Goal: Task Accomplishment & Management: Manage account settings

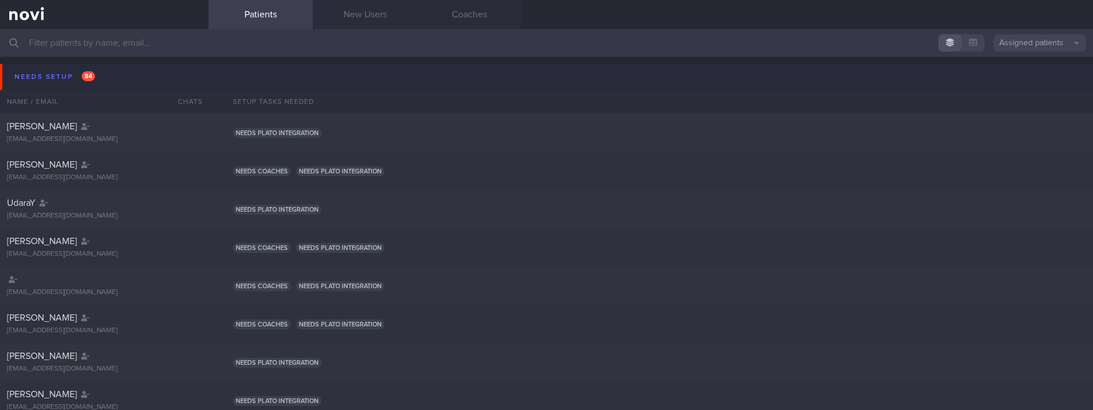
click at [87, 73] on span "84" at bounding box center [88, 76] width 13 height 10
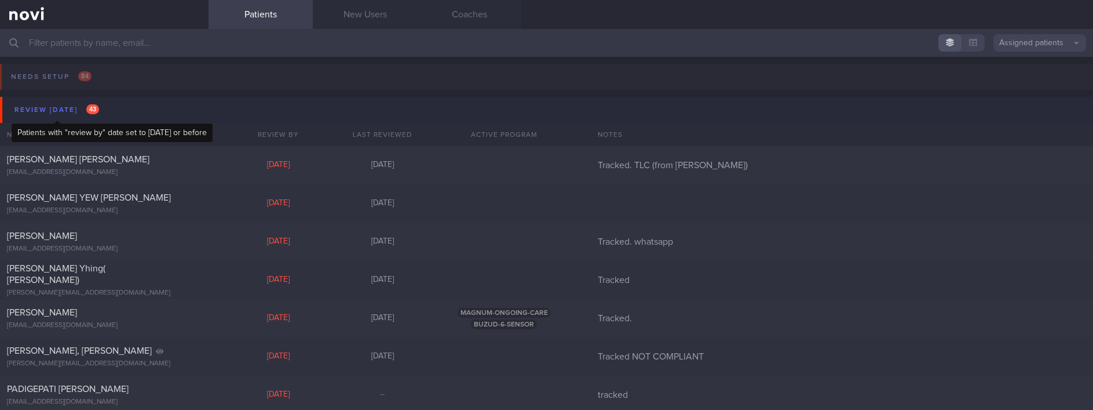
click at [86, 107] on div "Review [DATE] 43" at bounding box center [57, 110] width 90 height 16
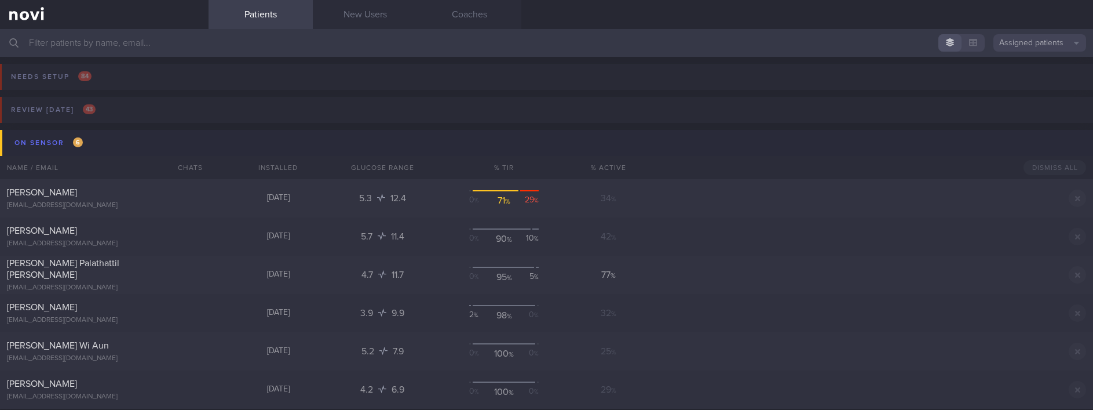
click at [104, 140] on button "On sensor 6" at bounding box center [548, 143] width 1097 height 26
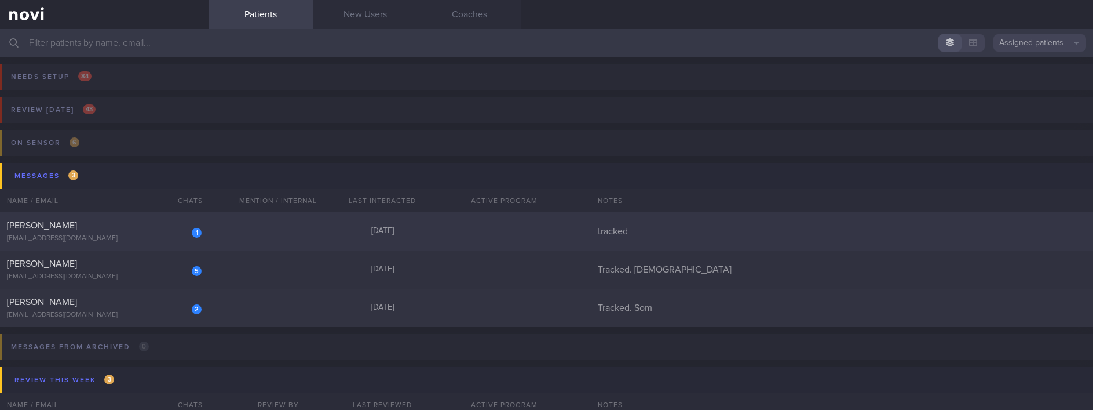
click at [267, 231] on div "1 [PERSON_NAME] [EMAIL_ADDRESS][DOMAIN_NAME] [DATE] tracked" at bounding box center [546, 231] width 1093 height 38
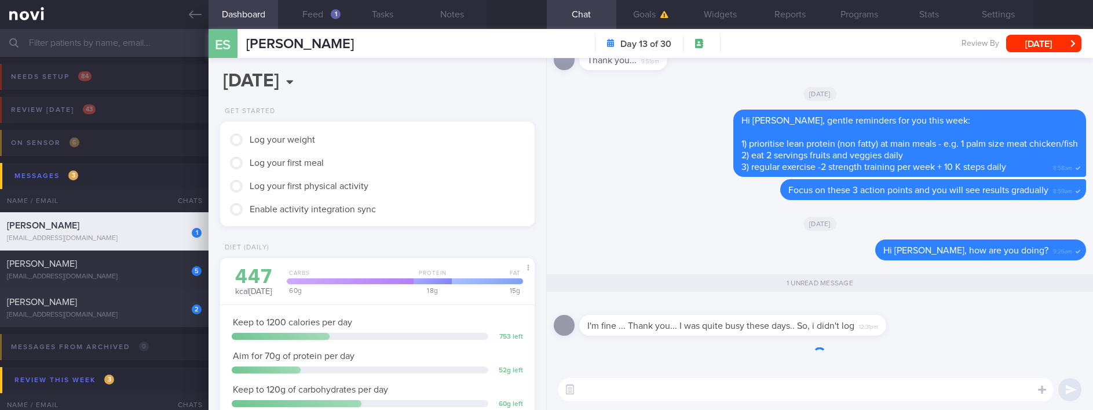
scroll to position [1, 0]
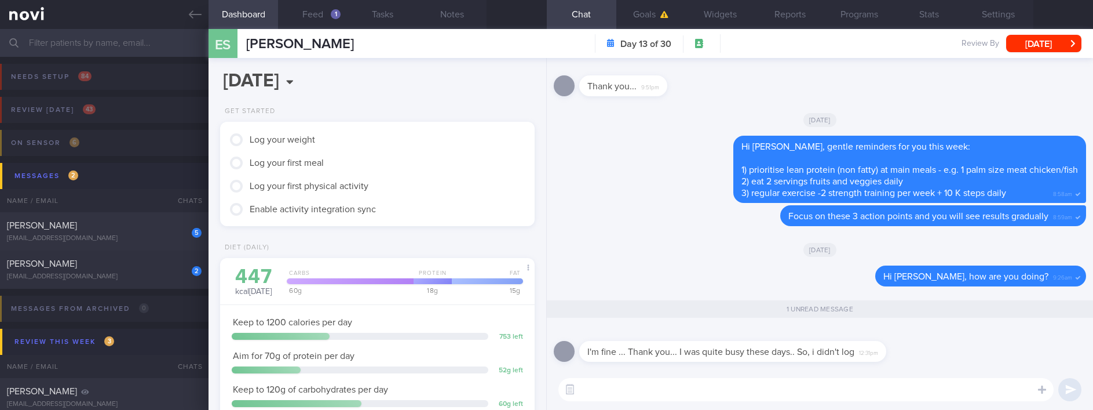
click at [744, 392] on textarea at bounding box center [805, 389] width 495 height 23
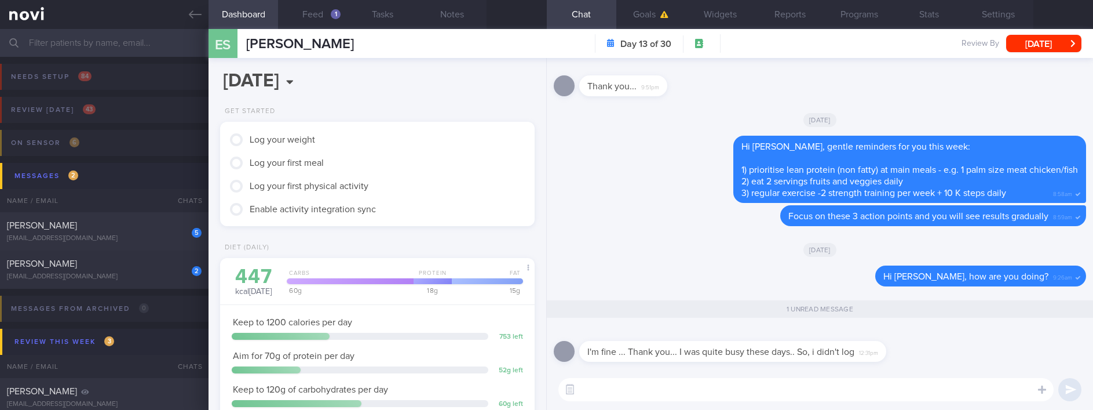
click at [744, 392] on textarea at bounding box center [805, 389] width 495 height 23
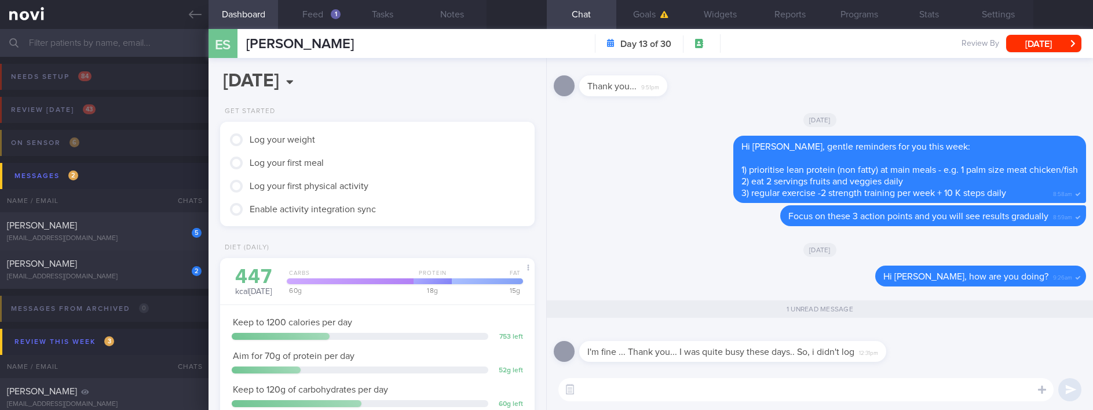
click at [623, 385] on textarea at bounding box center [805, 389] width 495 height 23
type textarea "No problem, [PERSON_NAME]. I hope you're doing well!"
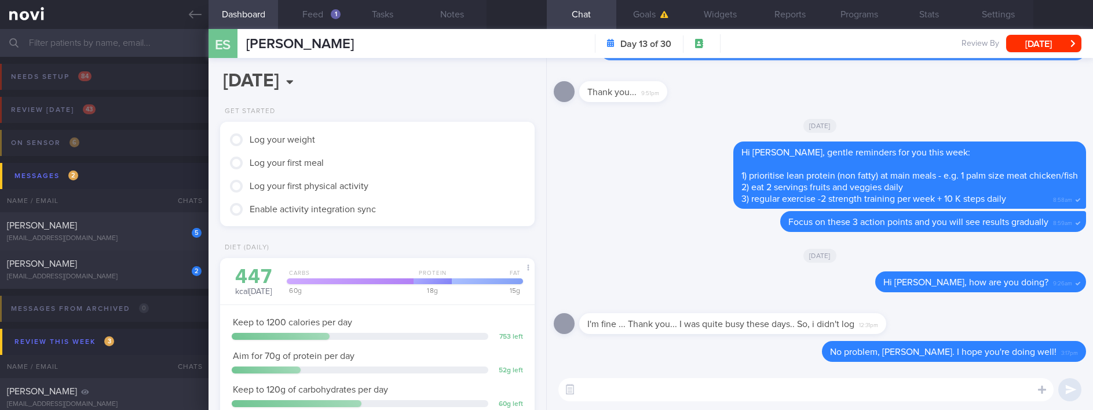
scroll to position [0, 0]
click at [319, 14] on button "Feed 1" at bounding box center [313, 14] width 70 height 29
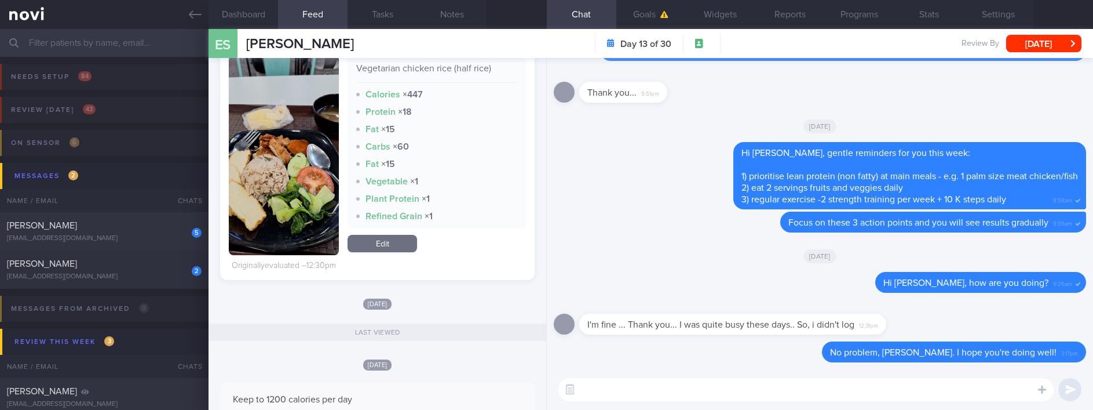
scroll to position [434, 0]
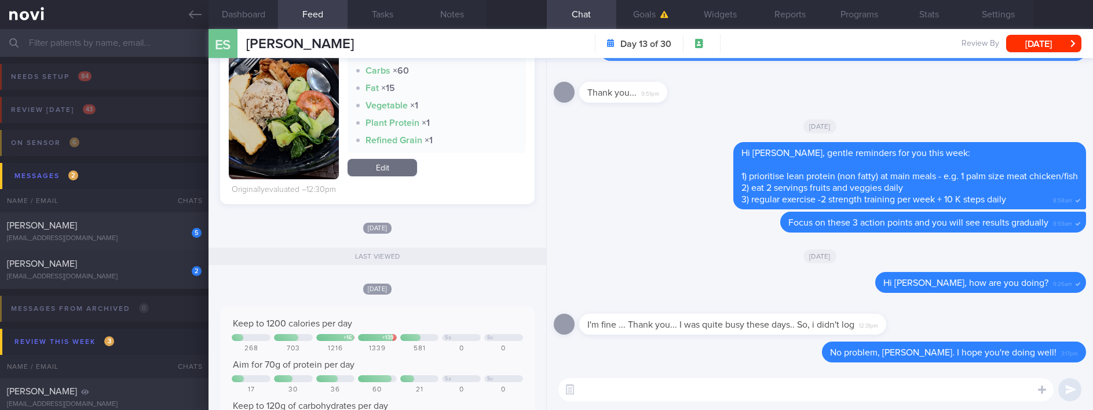
click at [606, 380] on textarea at bounding box center [805, 389] width 495 height 23
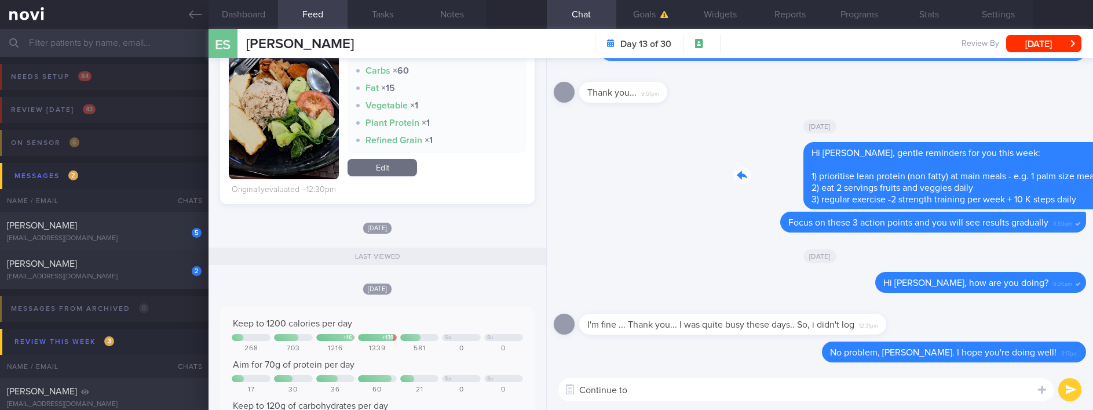
drag, startPoint x: 817, startPoint y: 163, endPoint x: 1033, endPoint y: 169, distance: 216.2
click at [1033, 169] on div "Delete Hi [PERSON_NAME], gentle reminders for you this week: 1) prioritise lean…" at bounding box center [886, 175] width 399 height 67
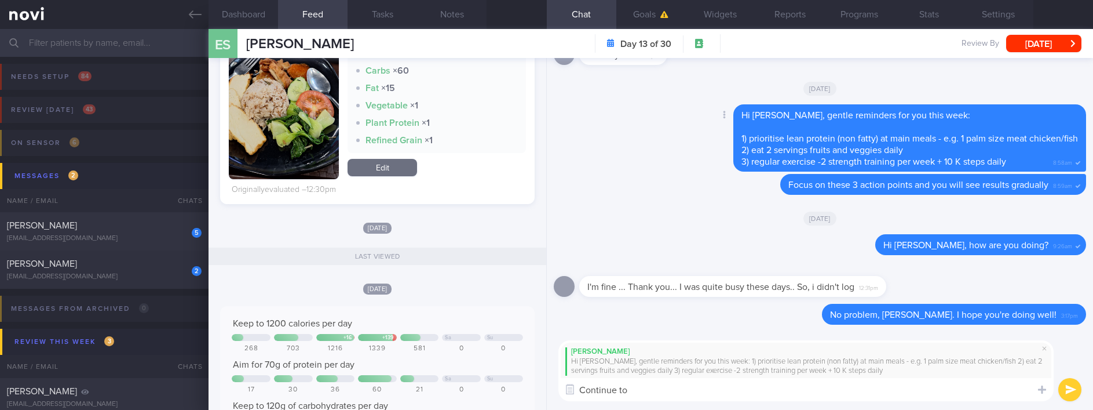
click at [1033, 169] on div "Hi [PERSON_NAME], gentle reminders for you this week: 1) prioritise lean protei…" at bounding box center [909, 137] width 353 height 67
drag, startPoint x: 659, startPoint y: 393, endPoint x: 543, endPoint y: 394, distance: 115.9
click at [543, 394] on div "Dashboard Feed 1 Tasks Notes Chat Goals Widgets Reports Programs Stats Settings…" at bounding box center [651, 219] width 885 height 381
type textarea "Reminders here :)"
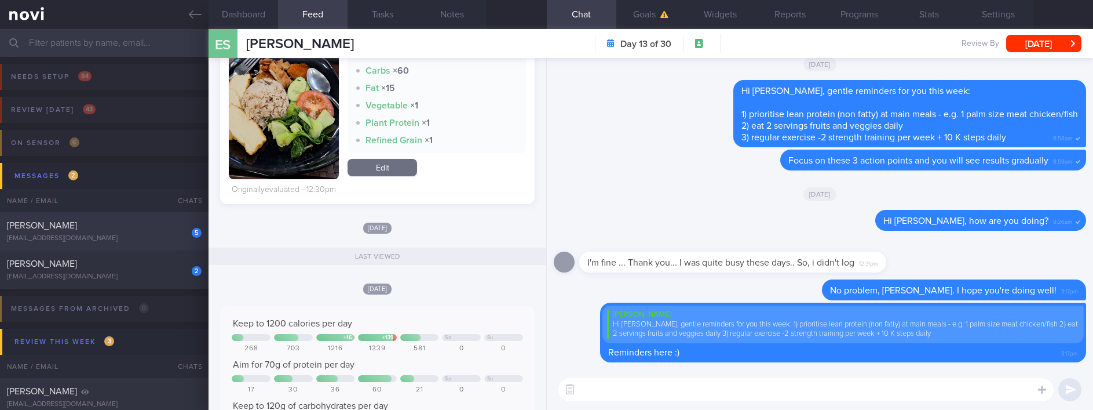
click at [151, 215] on div "5 [PERSON_NAME] [EMAIL_ADDRESS][DOMAIN_NAME] [DATE] Tracked. [DEMOGRAPHIC_DATA]" at bounding box center [546, 231] width 1093 height 38
type input "Tracked. [DEMOGRAPHIC_DATA]"
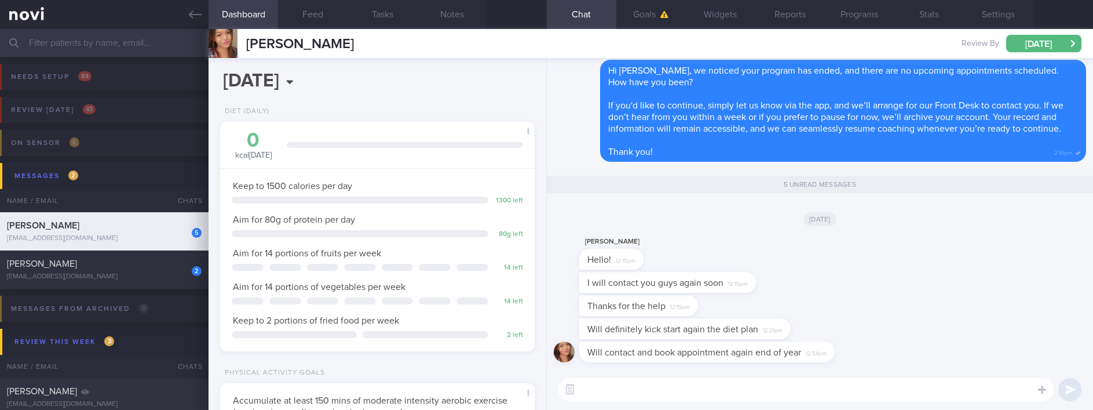
scroll to position [140, 280]
click at [674, 386] on textarea at bounding box center [805, 389] width 495 height 23
click at [672, 384] on textarea at bounding box center [805, 389] width 495 height 23
click at [672, 383] on textarea at bounding box center [805, 389] width 495 height 23
type textarea "O"
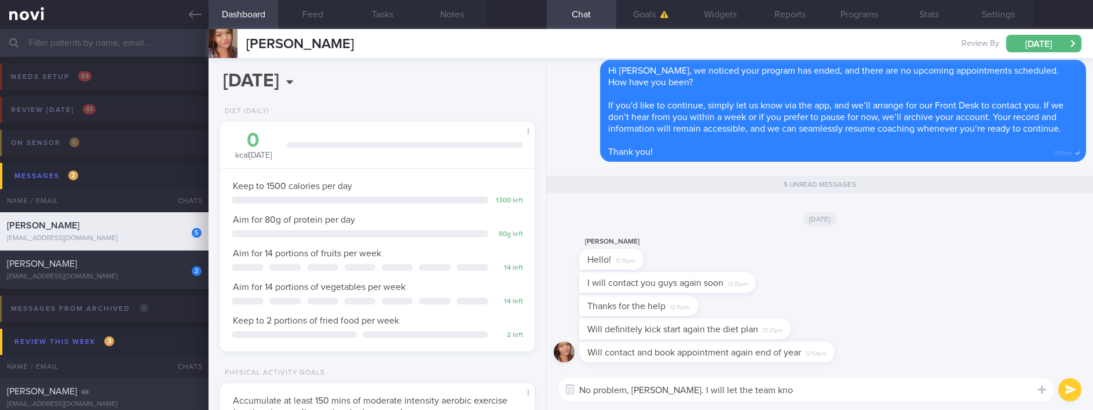
type textarea "No problem, [PERSON_NAME]. I will let the team know"
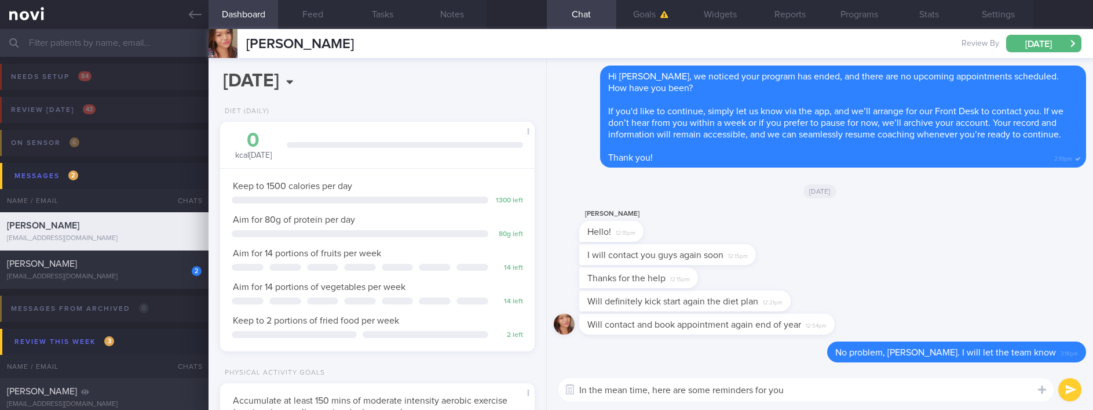
type textarea "In the mean time, here are some reminders for you:"
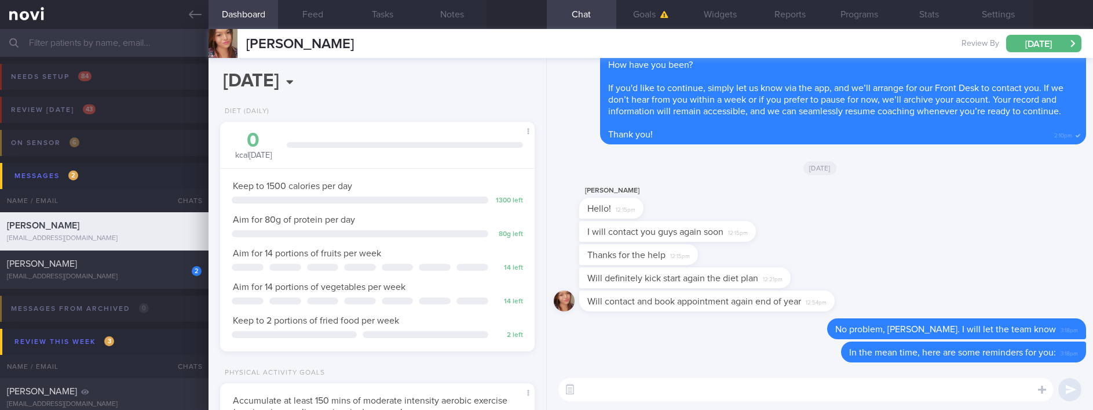
click at [647, 394] on textarea at bounding box center [805, 389] width 495 height 23
paste textarea "- Eat slowly and mindfully - Consume an adequate amount of protein (non fatty) …"
type textarea "- Eat slowly and mindfully - Consume an adequate amount of protein (non fatty) …"
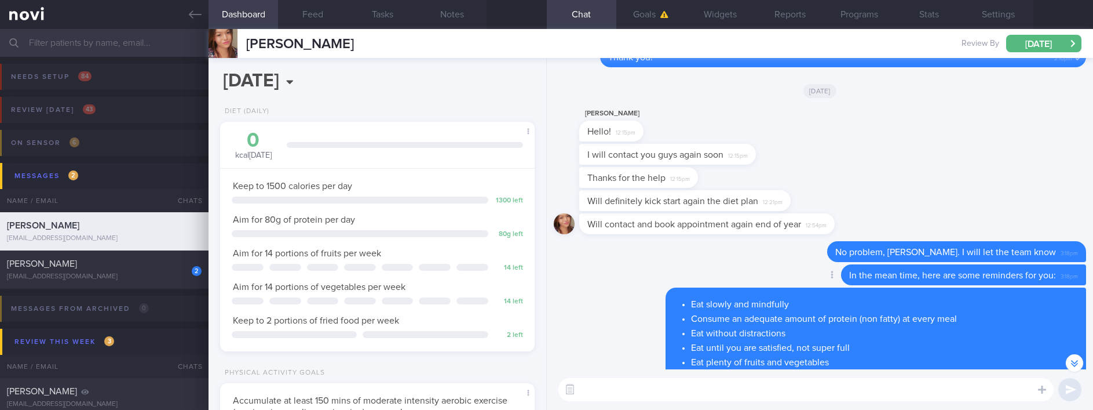
scroll to position [-86, 0]
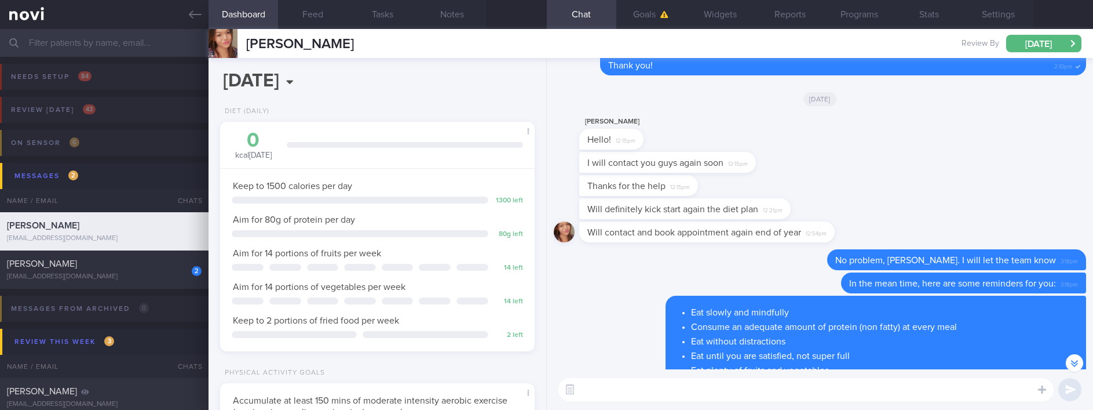
drag, startPoint x: 1024, startPoint y: 149, endPoint x: 1028, endPoint y: 129, distance: 20.8
click at [1024, 149] on div "[PERSON_NAME] Hello! 12:15pm" at bounding box center [820, 133] width 532 height 37
click at [1017, 16] on button "Settings" at bounding box center [999, 14] width 70 height 29
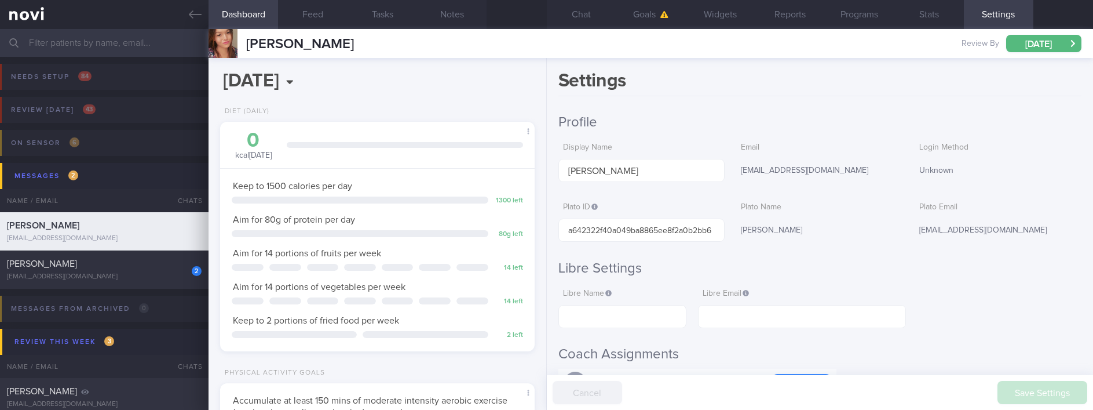
scroll to position [434, 0]
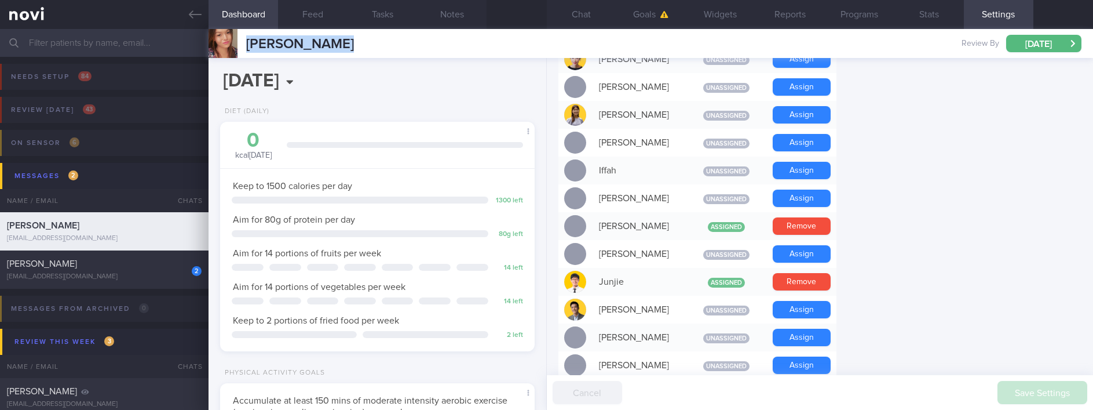
drag, startPoint x: 364, startPoint y: 49, endPoint x: 242, endPoint y: 52, distance: 122.3
click at [242, 52] on div "[PERSON_NAME] [PERSON_NAME] [EMAIL_ADDRESS][DOMAIN_NAME] Review By [DATE] Set N…" at bounding box center [651, 43] width 885 height 29
copy span "[PERSON_NAME]"
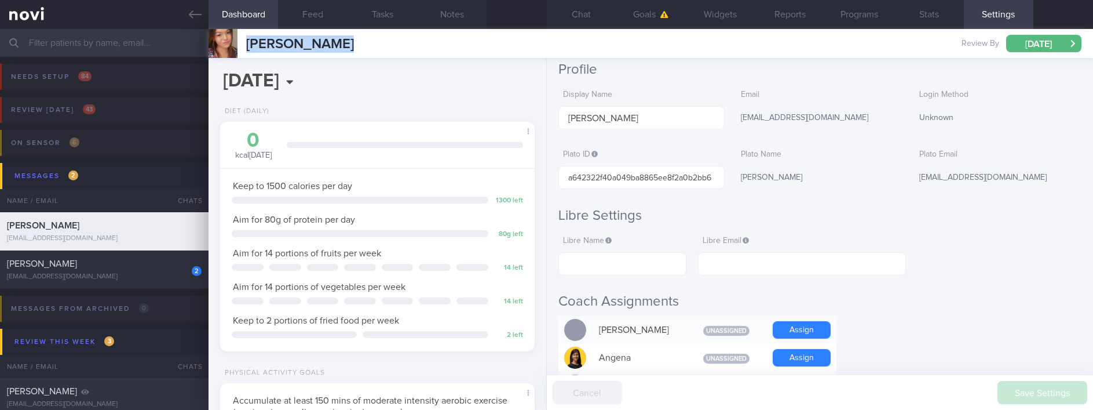
scroll to position [0, 0]
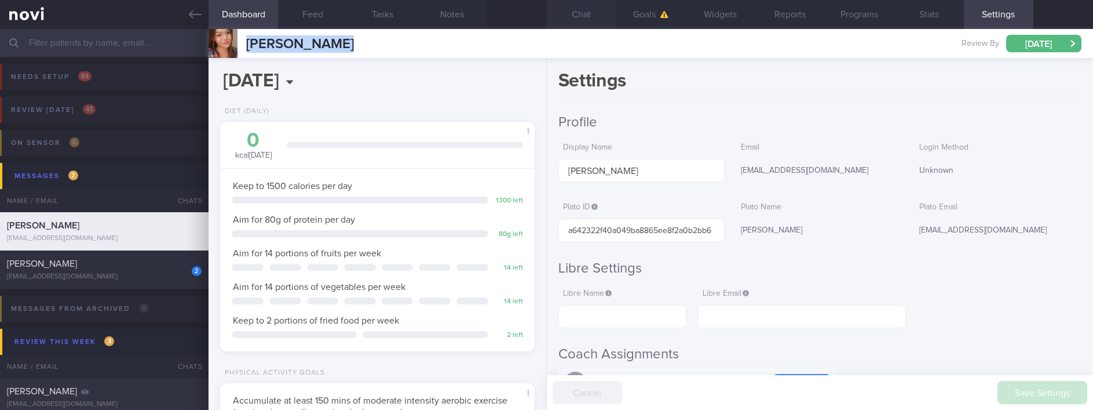
click at [570, 14] on button "Chat" at bounding box center [582, 14] width 70 height 29
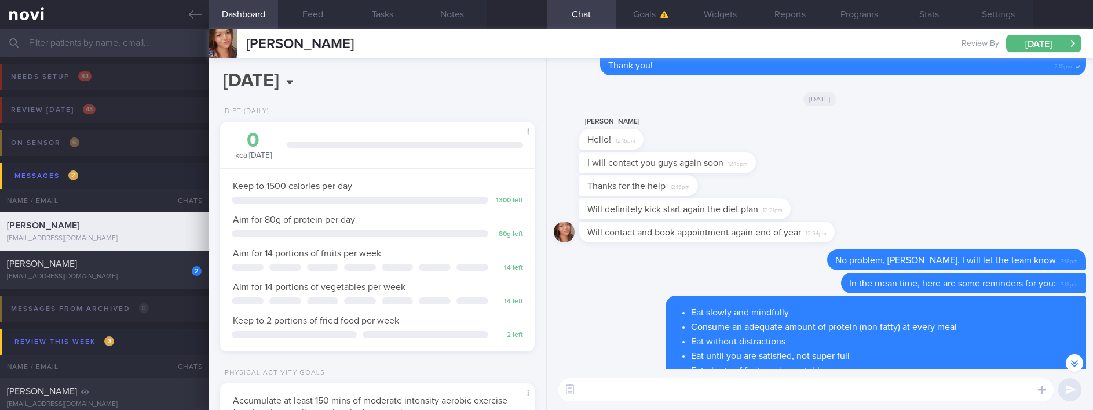
click at [741, 390] on textarea at bounding box center [805, 389] width 495 height 23
paste textarea "I will be archiving your account shortly. You'll still be able to read all the …"
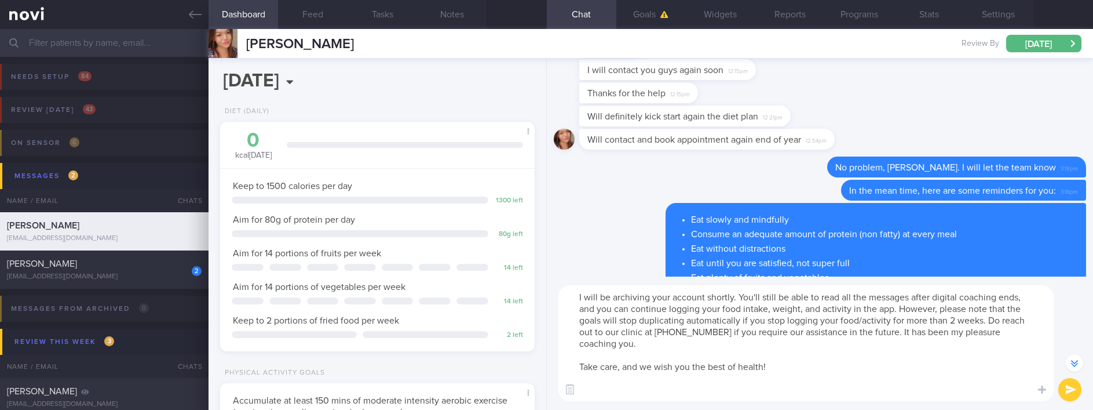
scroll to position [-179, 0]
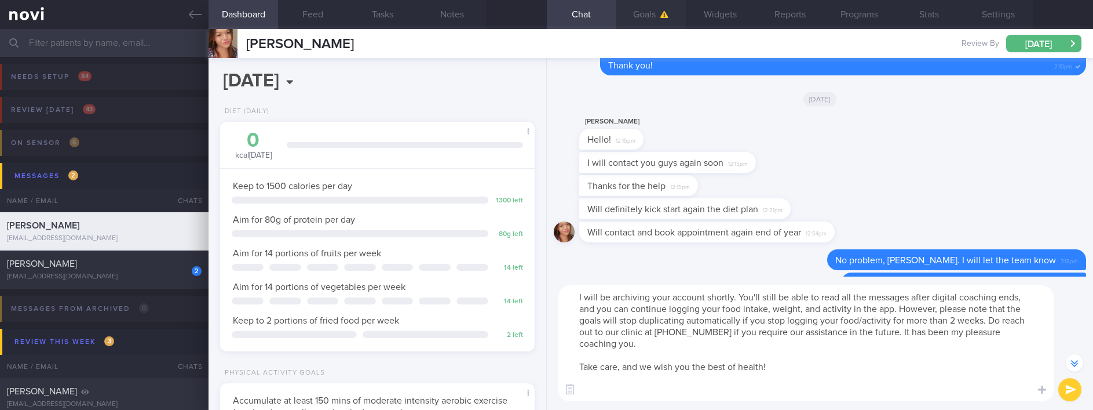
type textarea "I will be archiving your account shortly. You'll still be able to read all the …"
click at [650, 19] on button "Goals" at bounding box center [651, 14] width 70 height 29
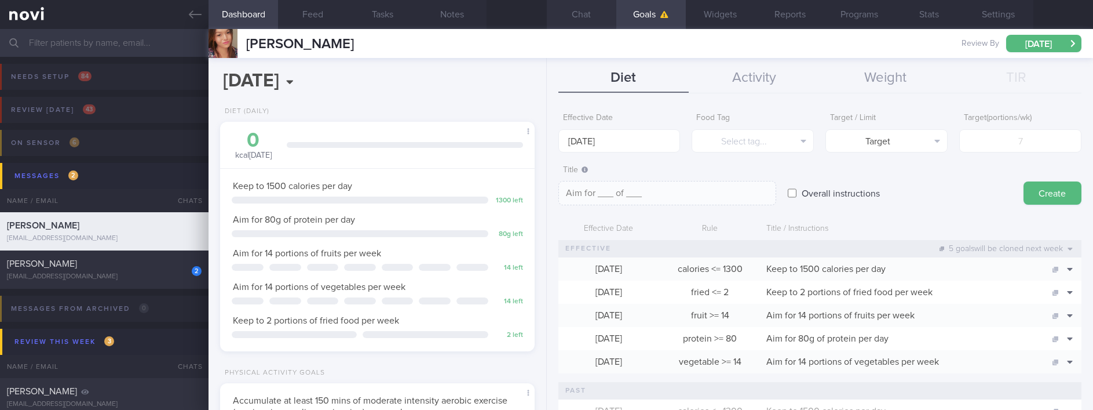
click at [573, 12] on button "Chat" at bounding box center [582, 14] width 70 height 29
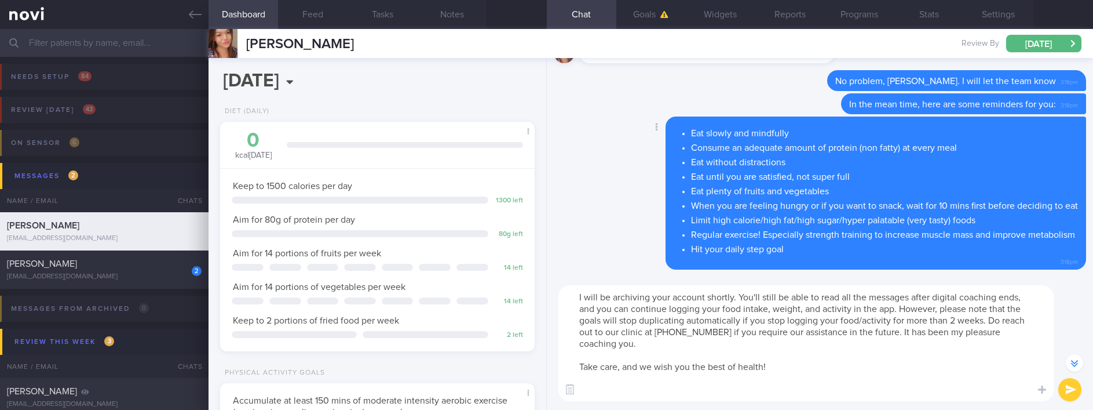
scroll to position [-173, 0]
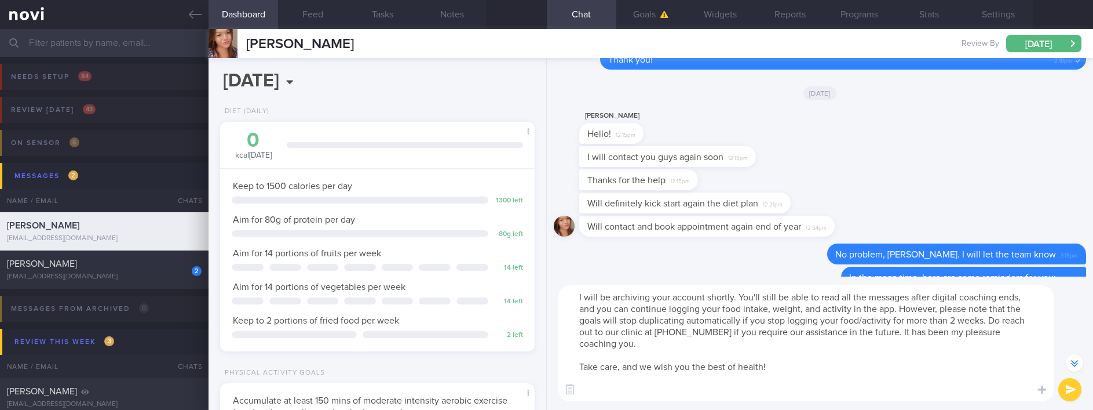
drag, startPoint x: 837, startPoint y: 388, endPoint x: 489, endPoint y: 251, distance: 373.3
click at [489, 251] on div "Dashboard Feed Tasks Notes Chat Goals Widgets Reports Programs Stats Settings […" at bounding box center [651, 219] width 885 height 381
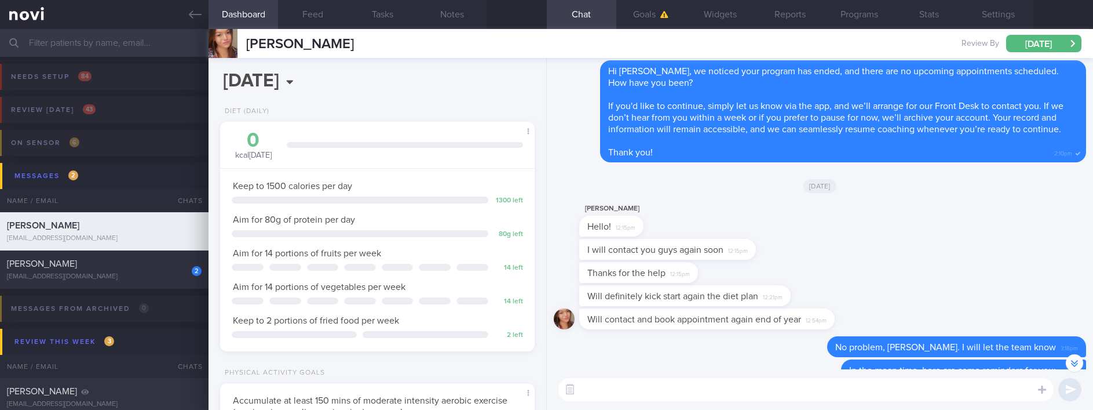
scroll to position [-81, 0]
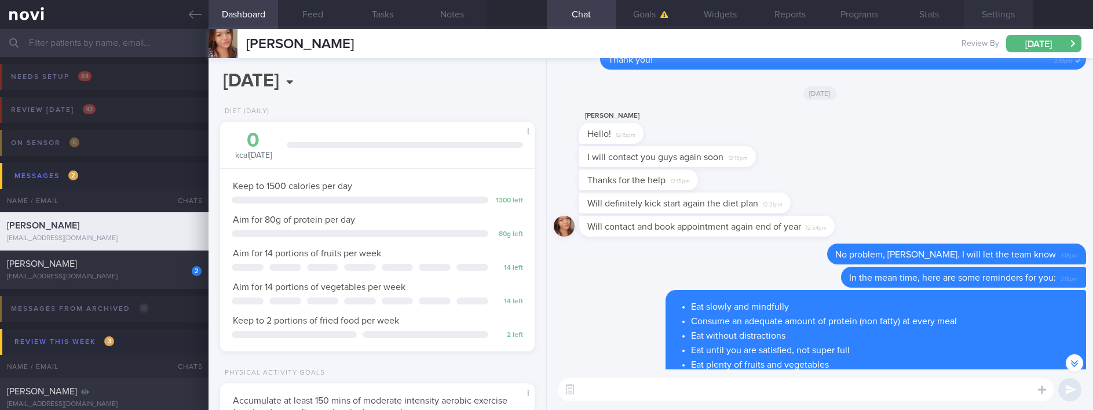
click at [1004, 10] on button "Settings" at bounding box center [999, 14] width 70 height 29
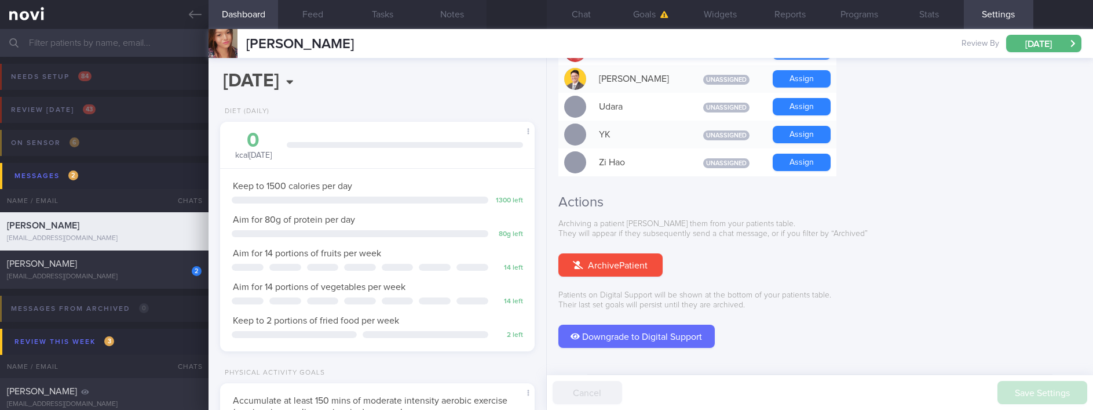
scroll to position [1115, 0]
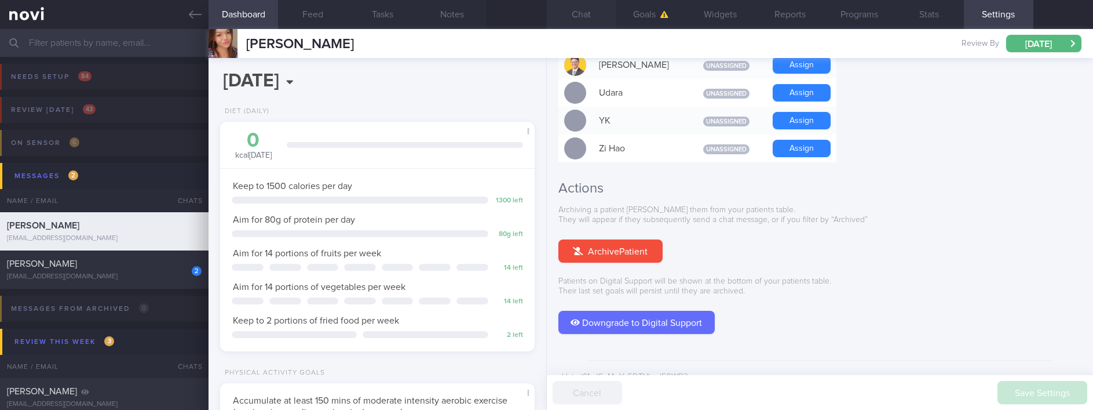
click at [587, 5] on button "Chat" at bounding box center [582, 14] width 70 height 29
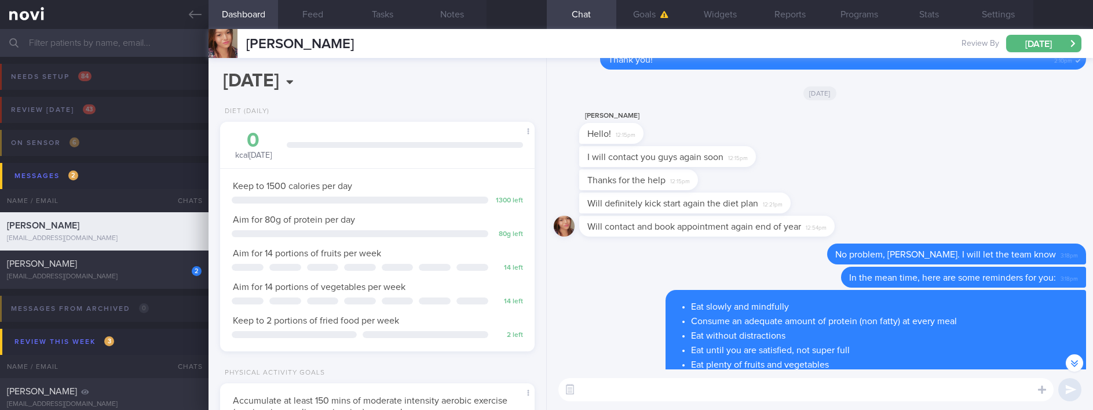
click at [732, 397] on textarea at bounding box center [805, 389] width 495 height 23
paste textarea "I will be archiving your account shortly. You'll still be able to read all the …"
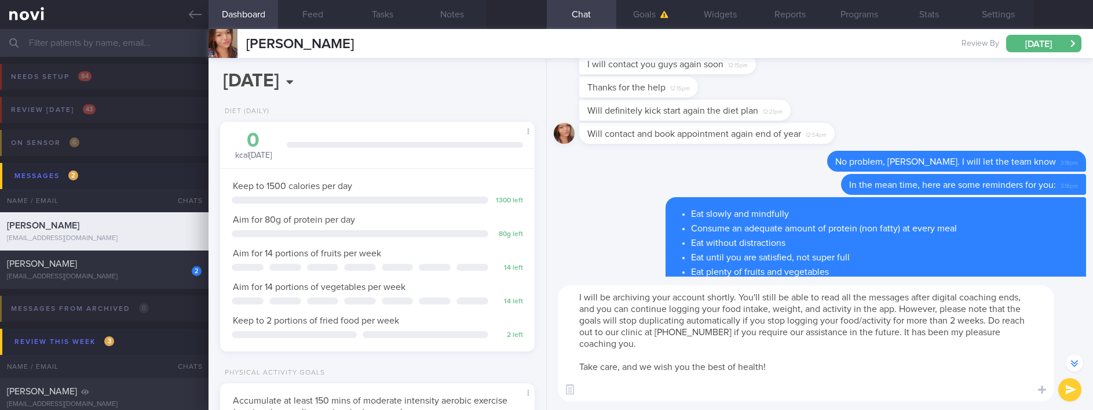
scroll to position [-173, 0]
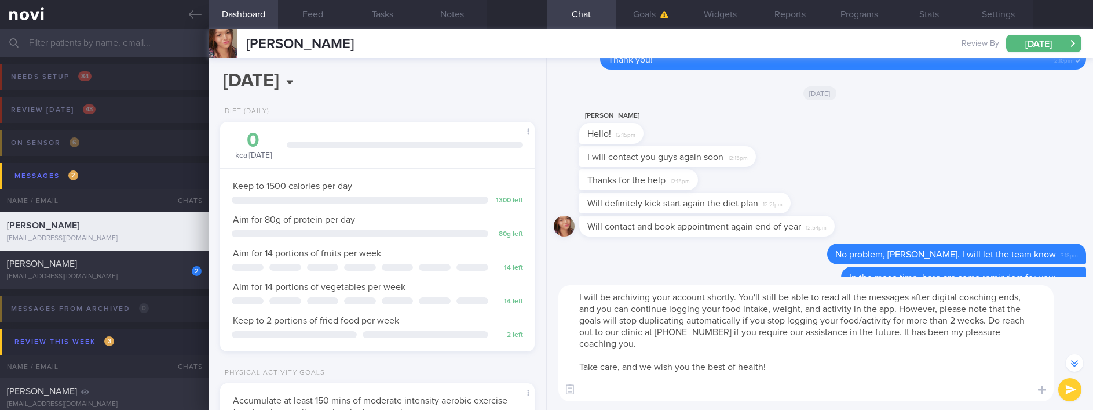
click at [794, 388] on textarea "I will be archiving your account shortly. You'll still be able to read all the …" at bounding box center [805, 343] width 495 height 116
type textarea "I will be archiving your account shortly. You'll still be able to read all the …"
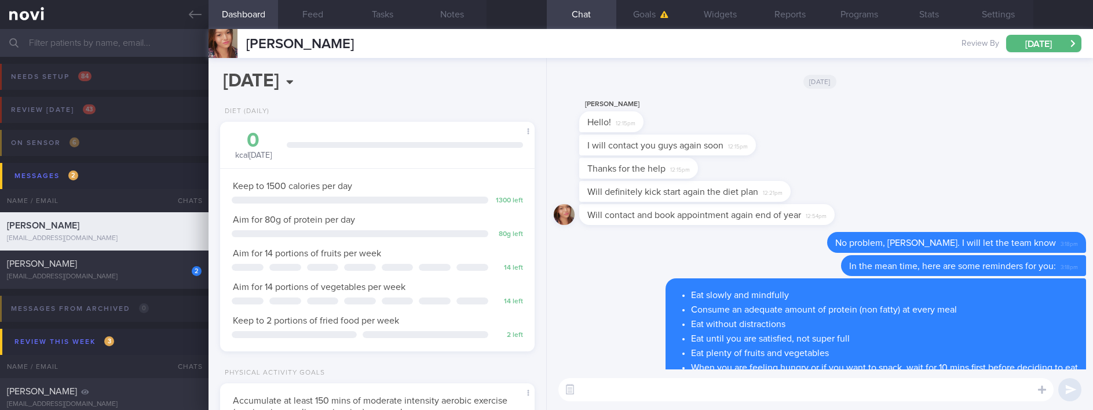
scroll to position [0, 0]
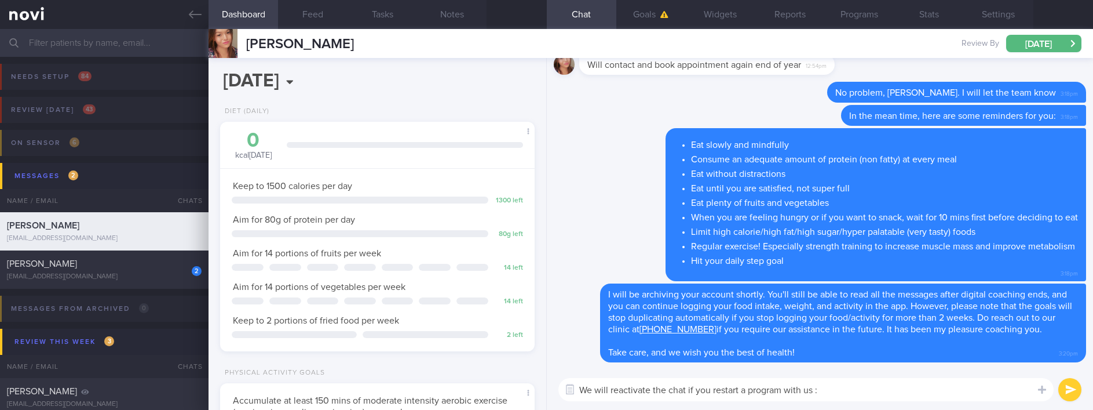
type textarea "We will reactivate the chat if you restart a program with us :)"
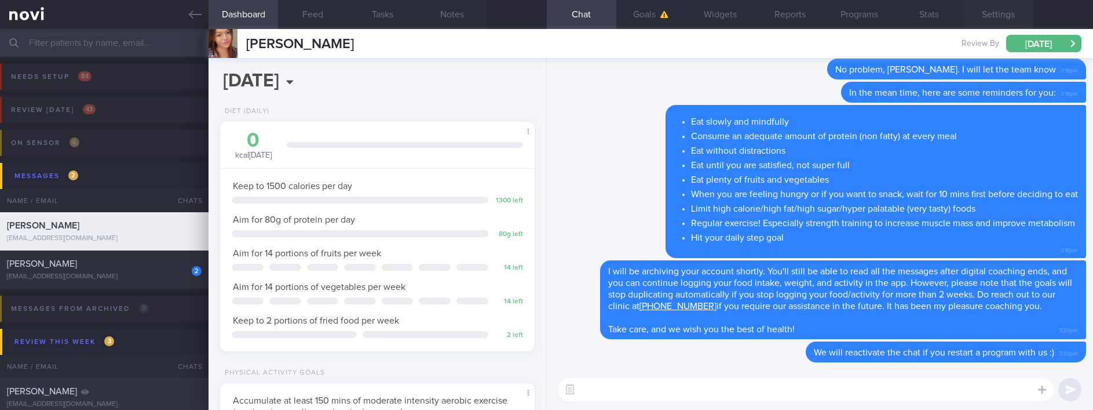
click at [1004, 9] on button "Settings" at bounding box center [999, 14] width 70 height 29
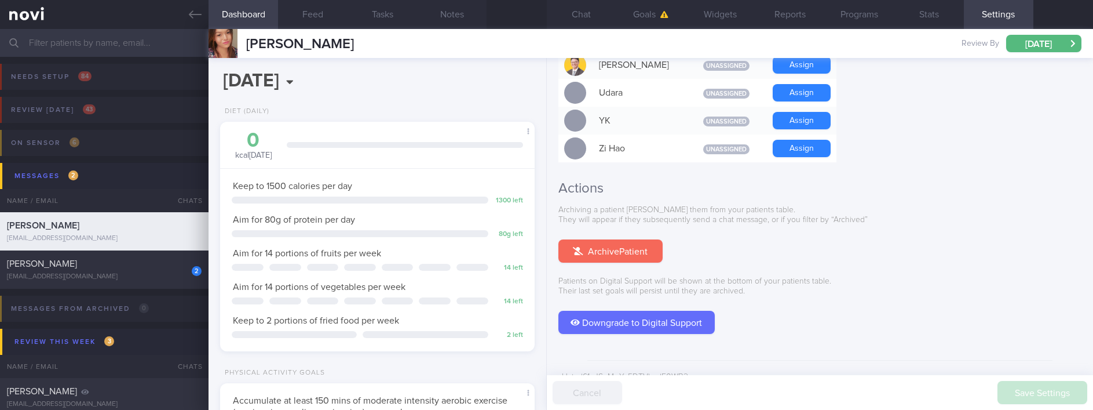
click at [632, 239] on button "Archive Patient" at bounding box center [610, 250] width 104 height 23
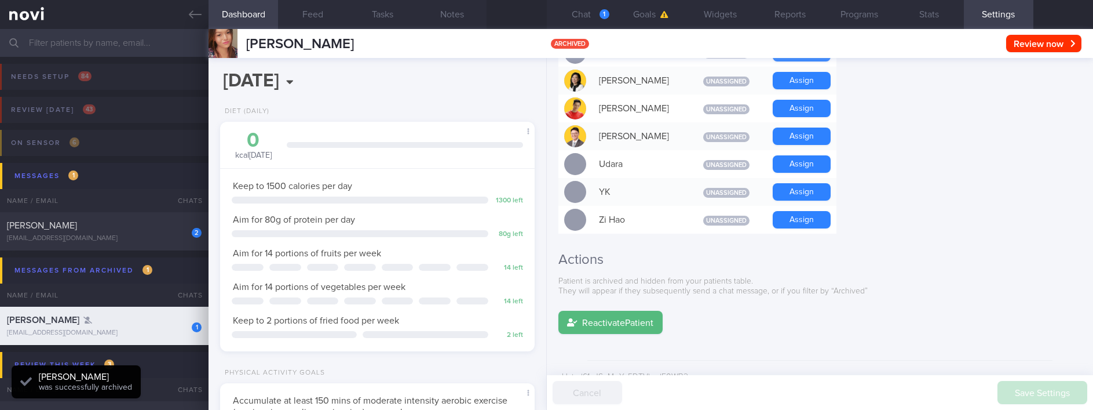
scroll to position [1, 0]
click at [588, 15] on button "Chat 1" at bounding box center [582, 14] width 70 height 29
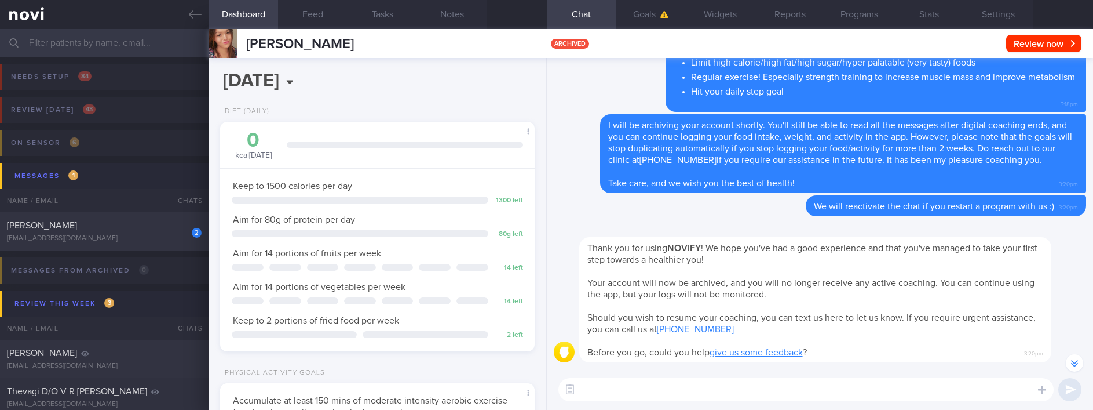
scroll to position [-260, 0]
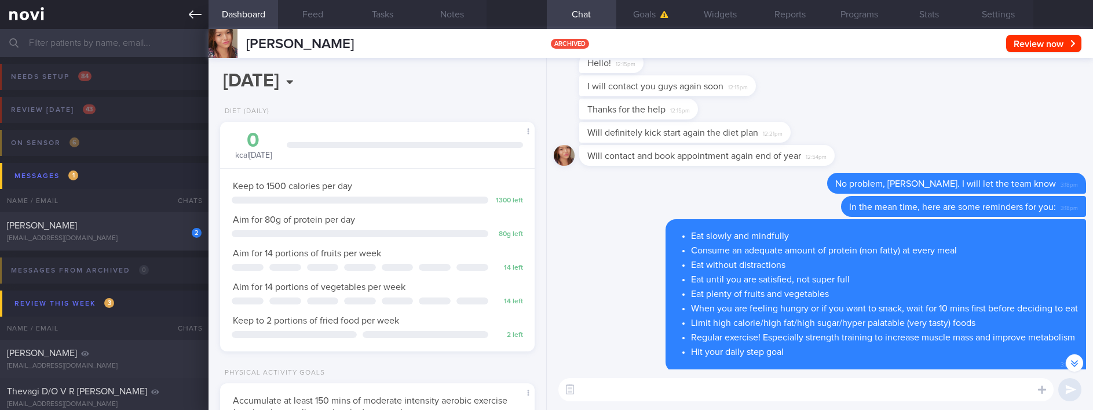
click at [195, 10] on icon at bounding box center [195, 14] width 13 height 13
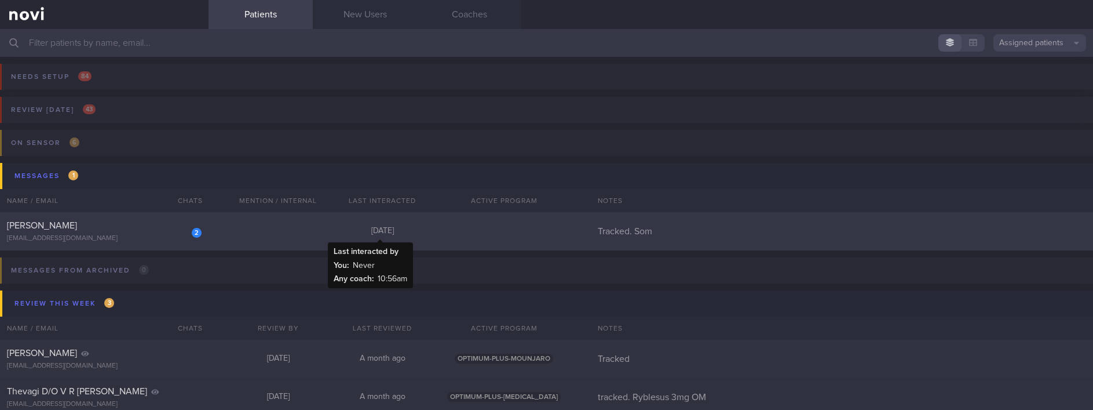
click at [349, 235] on div "Today" at bounding box center [382, 231] width 104 height 10
select select "7"
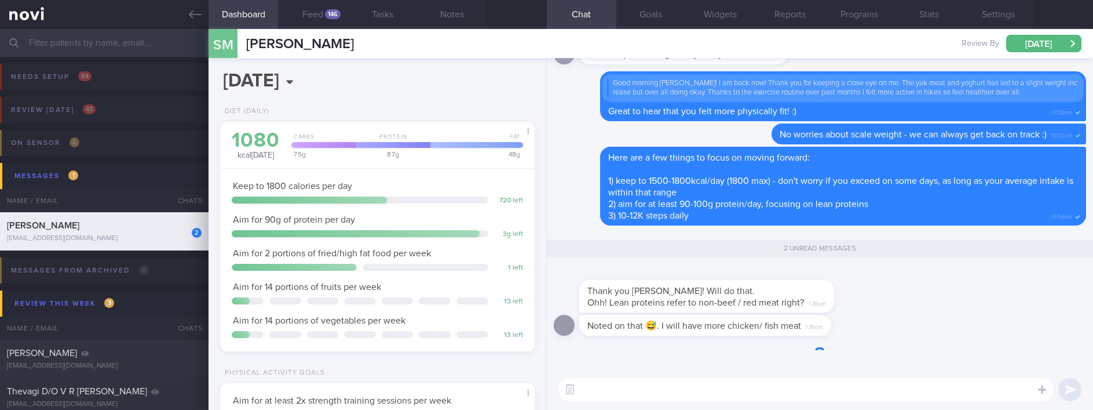
scroll to position [1, 0]
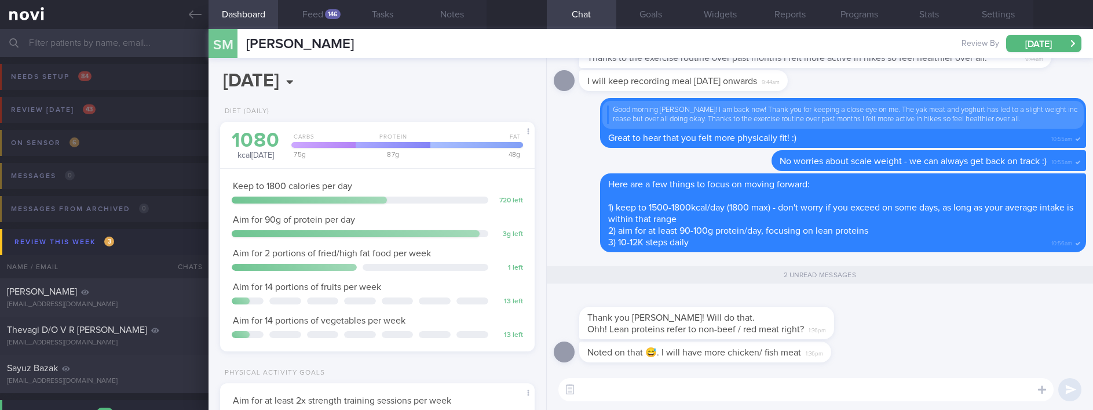
click at [766, 393] on textarea at bounding box center [805, 389] width 495 height 23
drag, startPoint x: 747, startPoint y: 316, endPoint x: 1011, endPoint y: 316, distance: 264.7
click at [1011, 316] on div "Thank you Joel! Will do that. Ohh! Lean proteins refer to non-beef / red meat r…" at bounding box center [820, 317] width 532 height 49
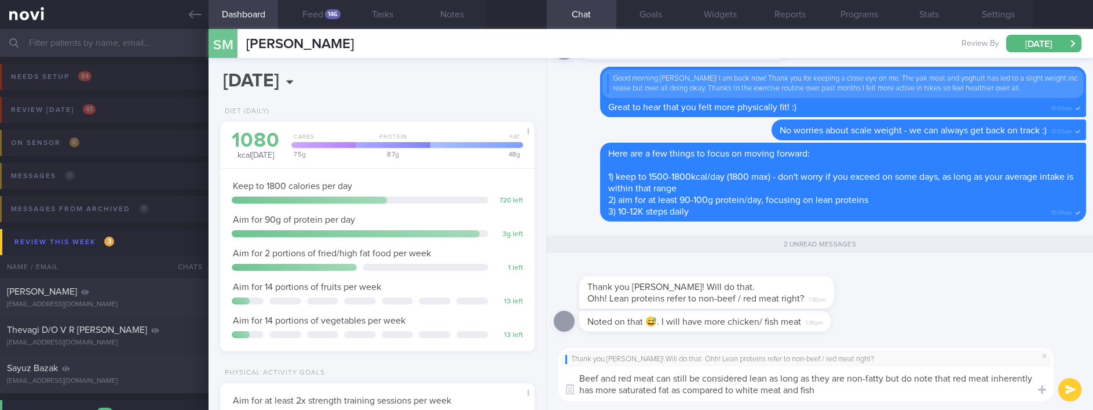
type textarea "Beef and red meat can still be considered lean as long as they are non-fatty bu…"
click at [1073, 389] on button "submit" at bounding box center [1069, 389] width 23 height 23
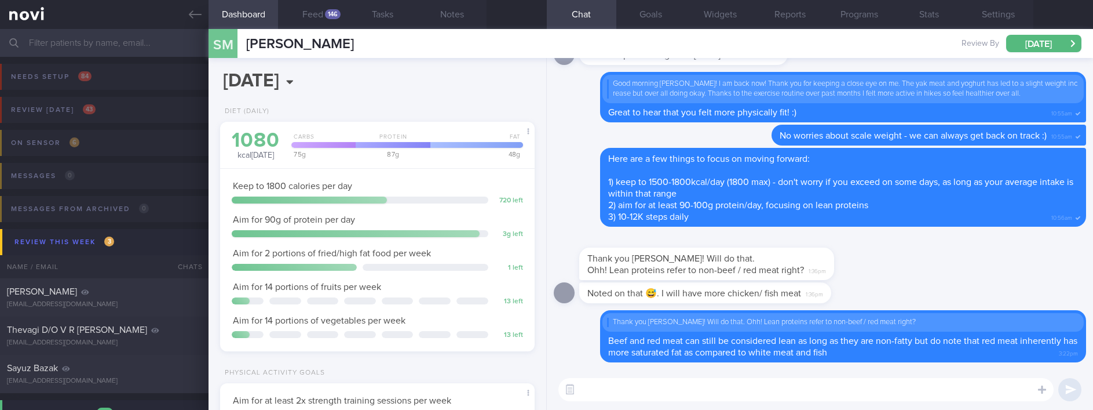
scroll to position [0, 0]
click at [685, 393] on textarea at bounding box center [805, 389] width 495 height 23
type textarea "I generally recommend no more than 2 servings of red meat per week"
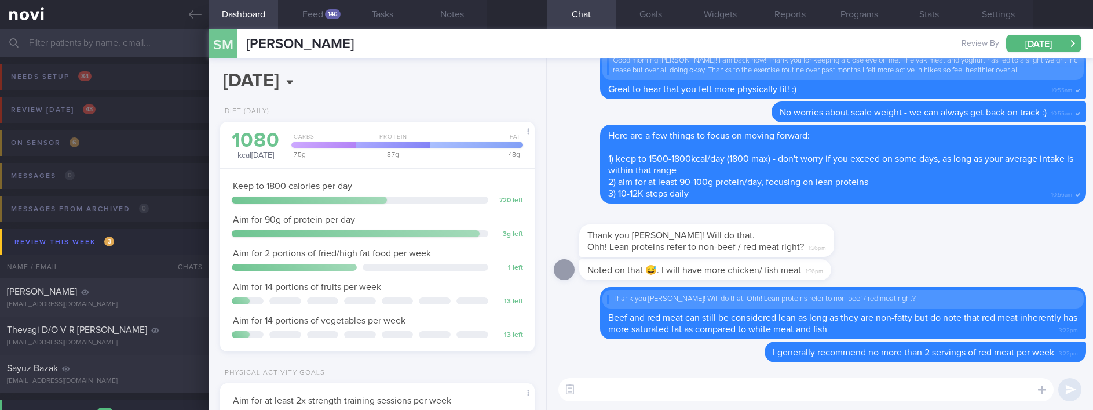
click at [641, 396] on textarea at bounding box center [805, 389] width 495 height 23
paste textarea "Try to choose lean proteins over fried/breaded/saucy/oily/processed/fatty forms…"
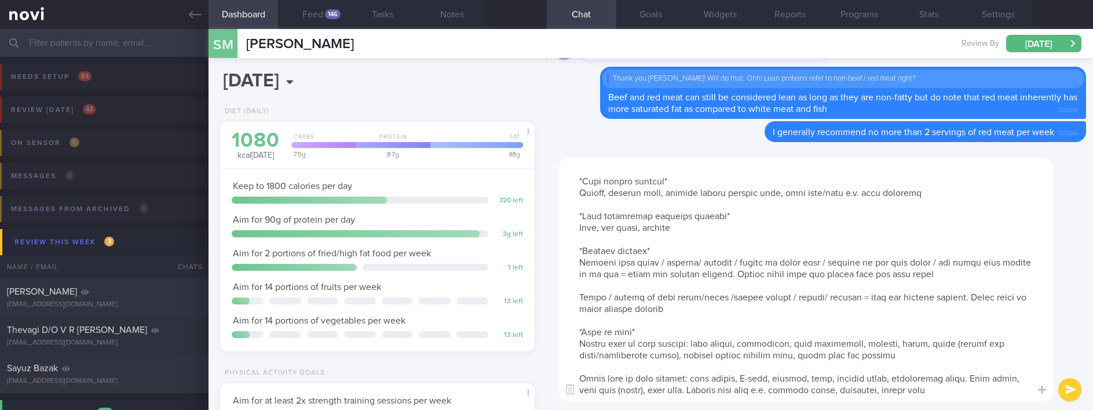
scroll to position [45, 0]
paste textarea "Fatty fish like salmon, mackerel and sardines are high in healthy fats but shou…"
type textarea "Try to choose lean proteins over fried/breaded/saucy/oily/processed/fatty forms…"
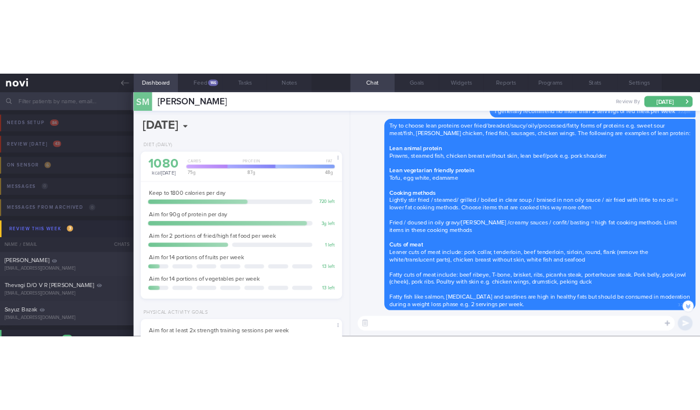
scroll to position [-260, 0]
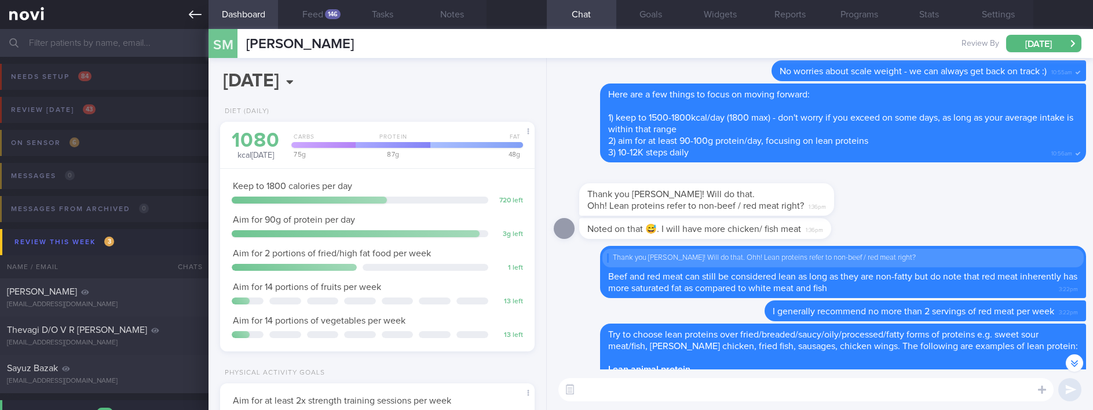
click at [191, 16] on icon at bounding box center [195, 14] width 13 height 8
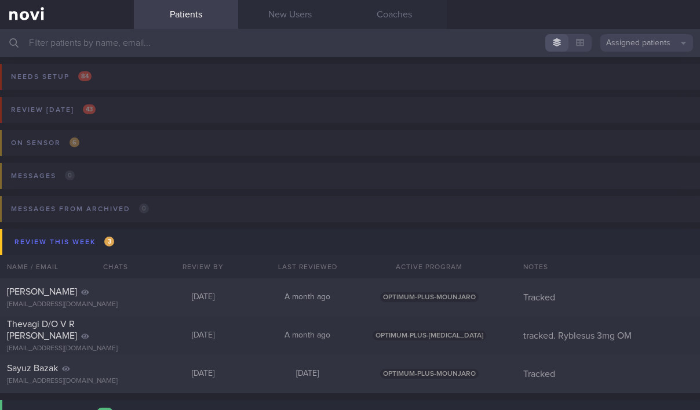
click at [206, 53] on input "text" at bounding box center [350, 43] width 700 height 28
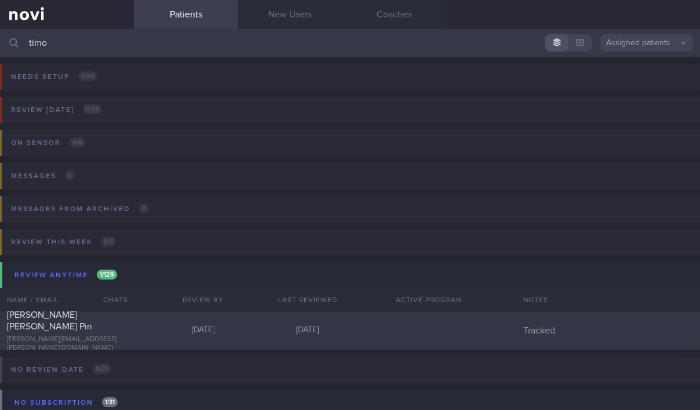
type input "timo"
click at [201, 339] on div "Webster Timothy James Wei Pin tim.webster@awesomehotel.com Mon, 25 Aug Yesterda…" at bounding box center [350, 330] width 700 height 38
select select "7"
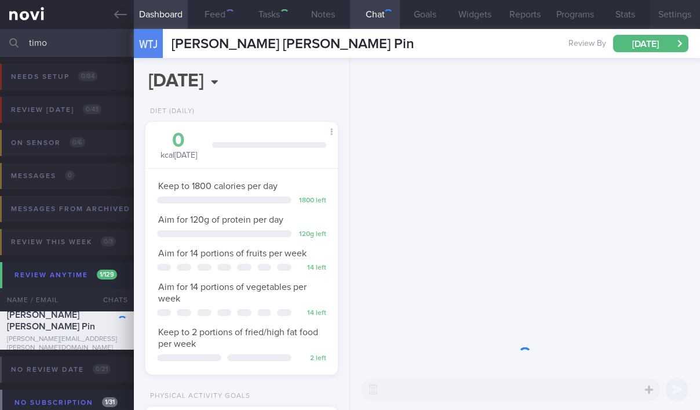
scroll to position [96, 159]
click at [669, 12] on button "Settings" at bounding box center [675, 14] width 50 height 29
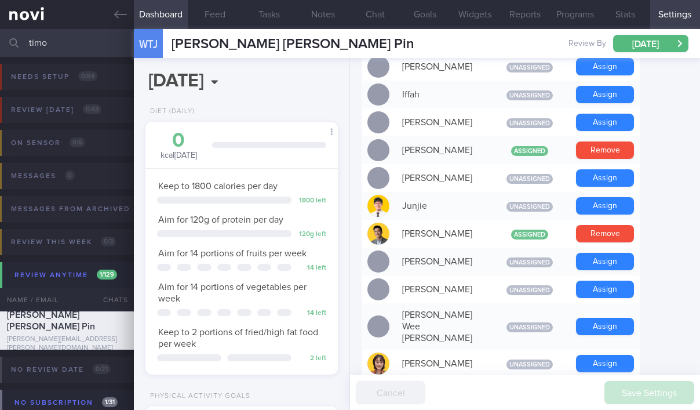
scroll to position [521, 0]
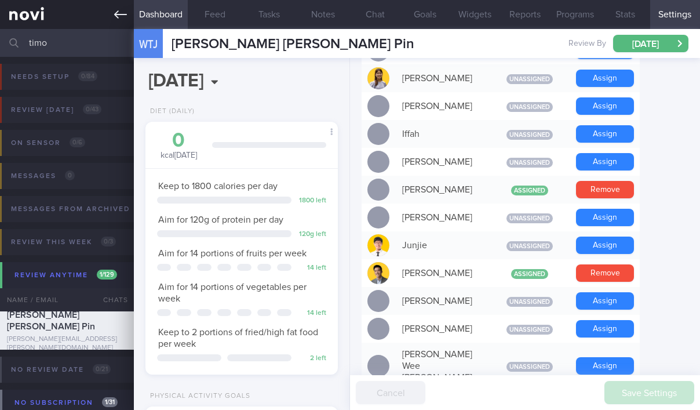
click at [114, 6] on link at bounding box center [67, 14] width 134 height 29
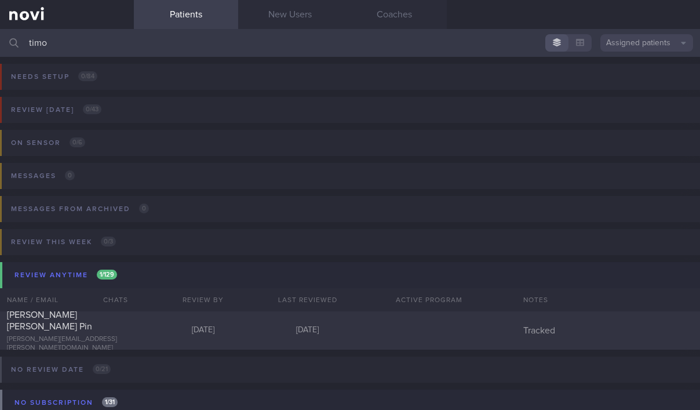
drag, startPoint x: 159, startPoint y: 36, endPoint x: -15, endPoint y: 41, distance: 174.4
click at [0, 41] on html "You are offline! Some functionality will be unavailable Patients New Users Coac…" at bounding box center [350, 205] width 700 height 410
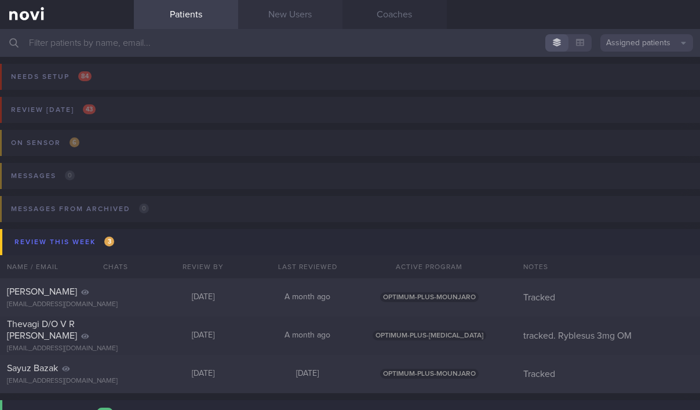
click at [273, 21] on link "New Users" at bounding box center [290, 14] width 104 height 29
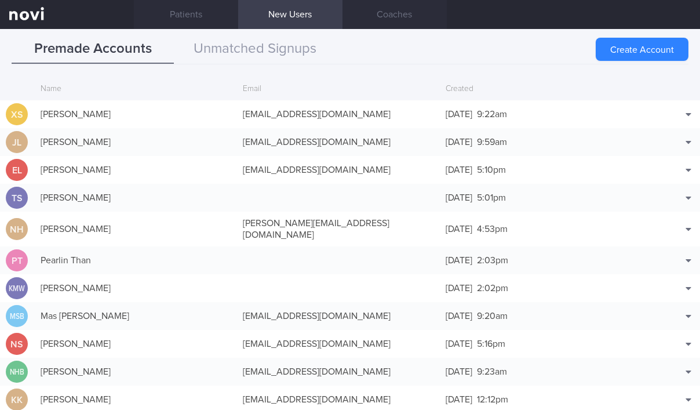
click at [427, 48] on div "Premade Accounts Unmatched Signups" at bounding box center [350, 50] width 677 height 30
click at [670, 52] on button "Create Account" at bounding box center [641, 49] width 93 height 23
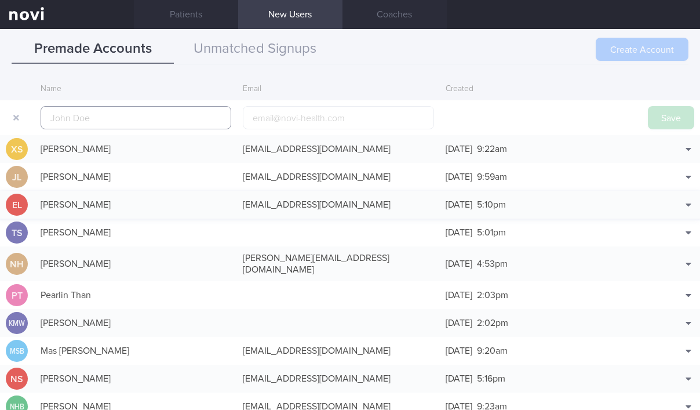
scroll to position [28, 0]
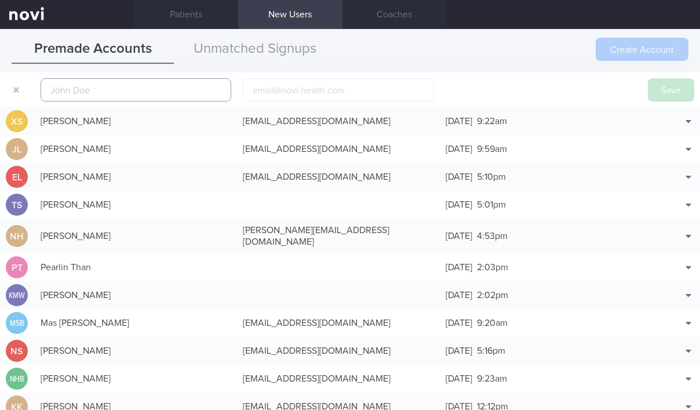
click at [192, 90] on input "text" at bounding box center [136, 89] width 191 height 23
paste input "[PERSON_NAME]"
type input "[PERSON_NAME]"
click at [655, 92] on button "Save" at bounding box center [671, 89] width 46 height 23
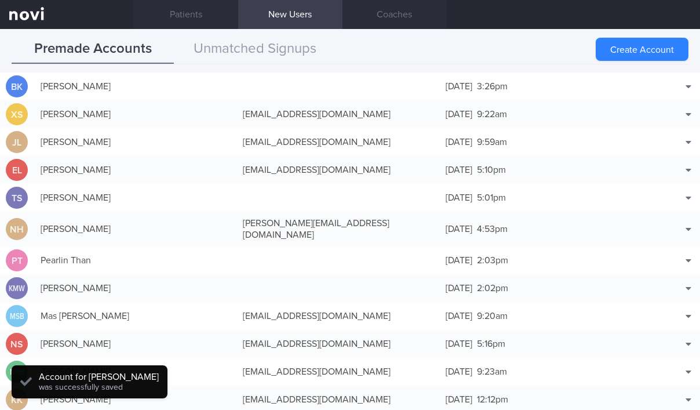
click at [495, 48] on div "Premade Accounts Unmatched Signups" at bounding box center [350, 50] width 677 height 30
click at [650, 49] on button "Create Account" at bounding box center [641, 49] width 93 height 23
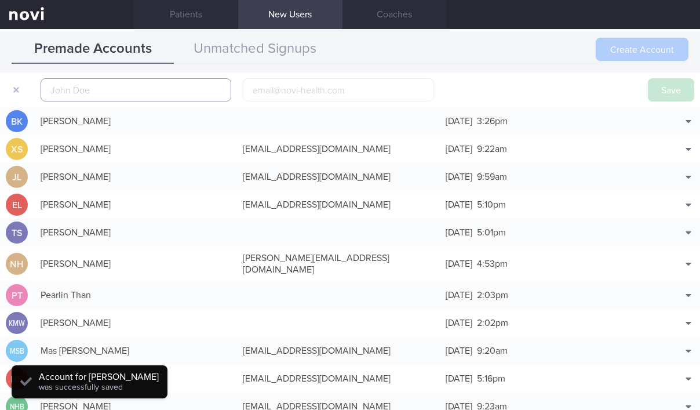
scroll to position [36, 0]
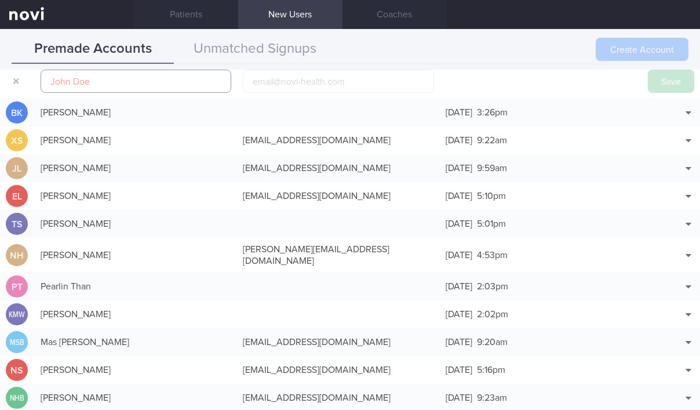
click at [175, 77] on input "text" at bounding box center [136, 81] width 191 height 23
paste input "Hoo Chung Low"
type input "Hoo Chung Low"
click at [656, 85] on button "Save" at bounding box center [671, 81] width 46 height 23
click at [482, 51] on div "Premade Accounts Unmatched Signups" at bounding box center [350, 50] width 677 height 30
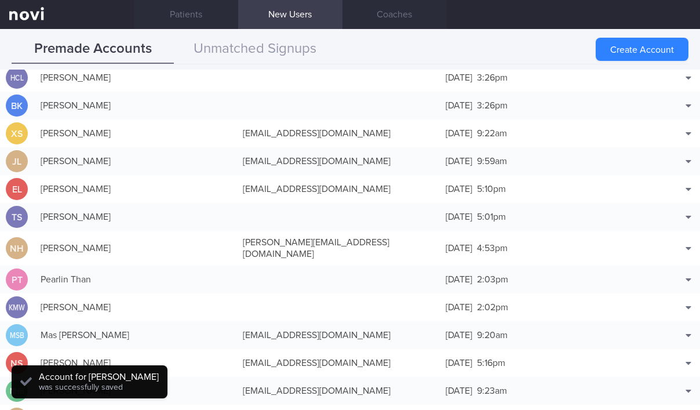
scroll to position [30, 0]
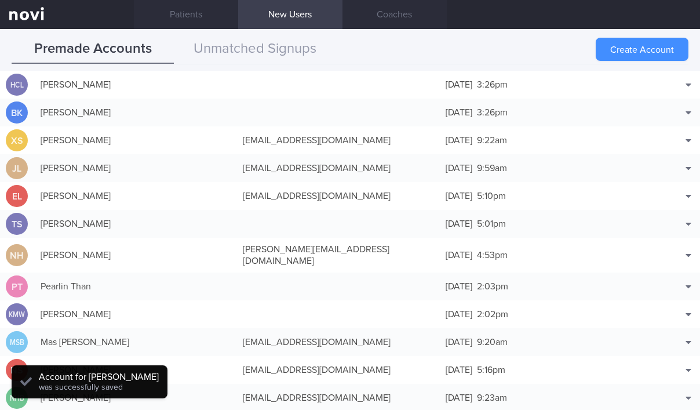
click at [673, 54] on button "Create Account" at bounding box center [641, 49] width 93 height 23
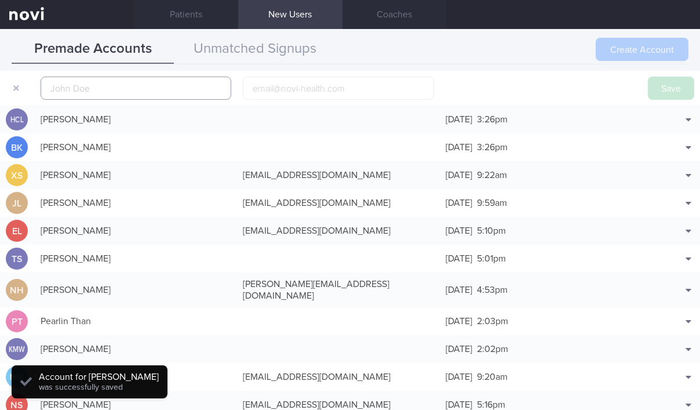
scroll to position [36, 0]
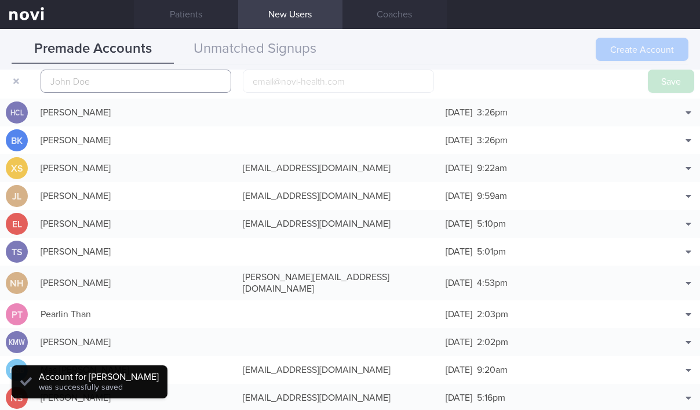
click at [149, 83] on input "text" at bounding box center [136, 81] width 191 height 23
paste input "Louis Goh"
type input "Louis Goh"
click at [653, 87] on button "Save" at bounding box center [671, 81] width 46 height 23
click at [416, 42] on div "Premade Accounts Unmatched Signups" at bounding box center [350, 50] width 677 height 30
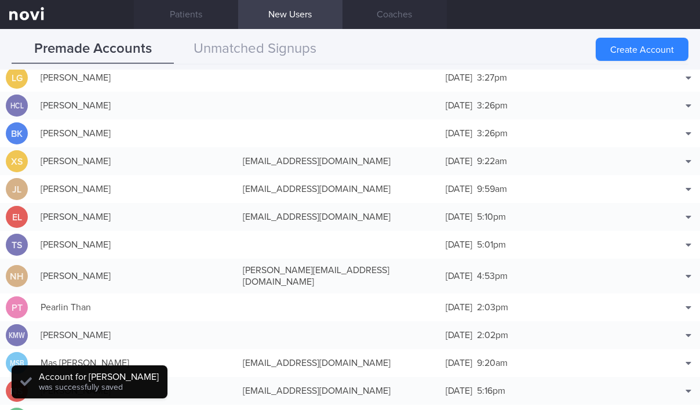
scroll to position [30, 0]
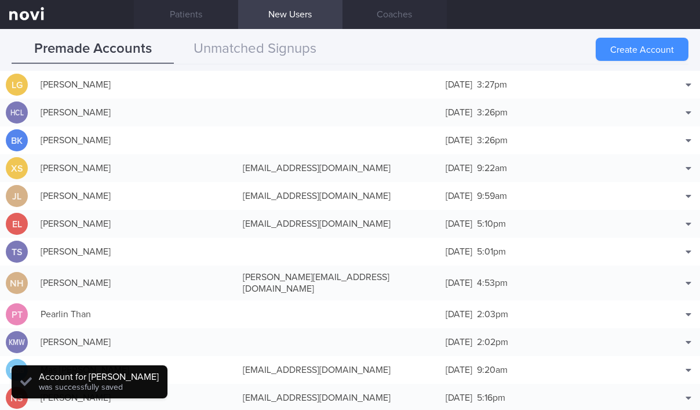
click at [625, 47] on button "Create Account" at bounding box center [641, 49] width 93 height 23
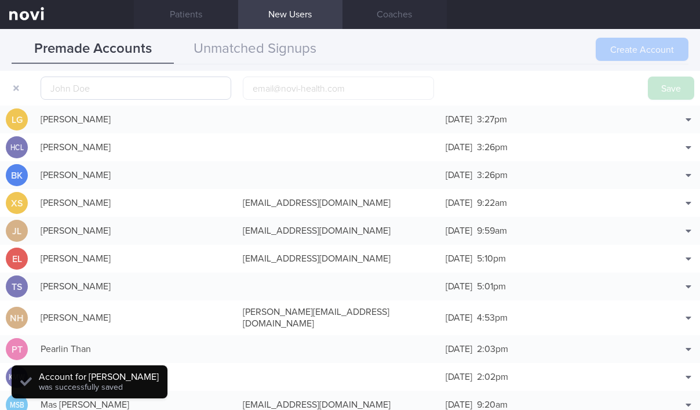
scroll to position [36, 0]
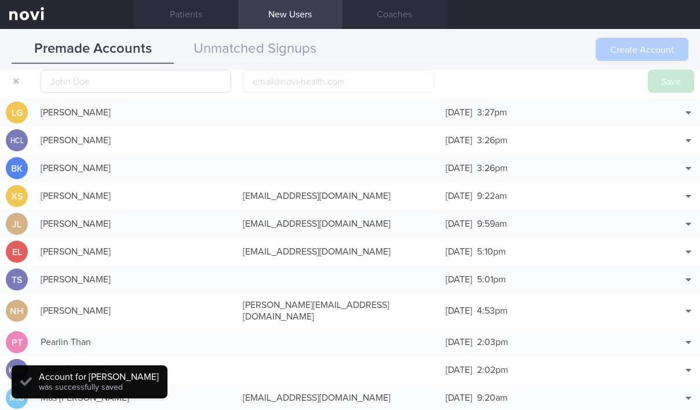
click at [161, 84] on input "text" at bounding box center [136, 81] width 191 height 23
type input "Sherilyn Tang"
click at [651, 81] on button "Save" at bounding box center [671, 81] width 46 height 23
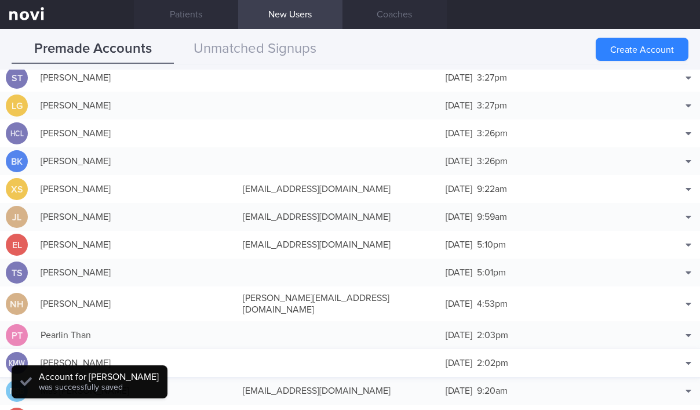
scroll to position [30, 0]
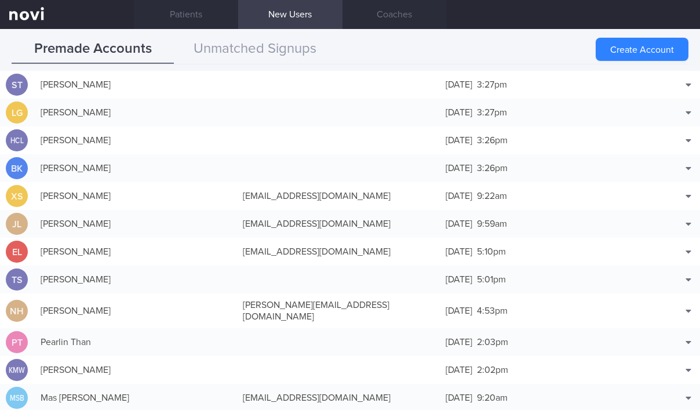
click at [222, 171] on div "[PERSON_NAME]" at bounding box center [136, 167] width 202 height 23
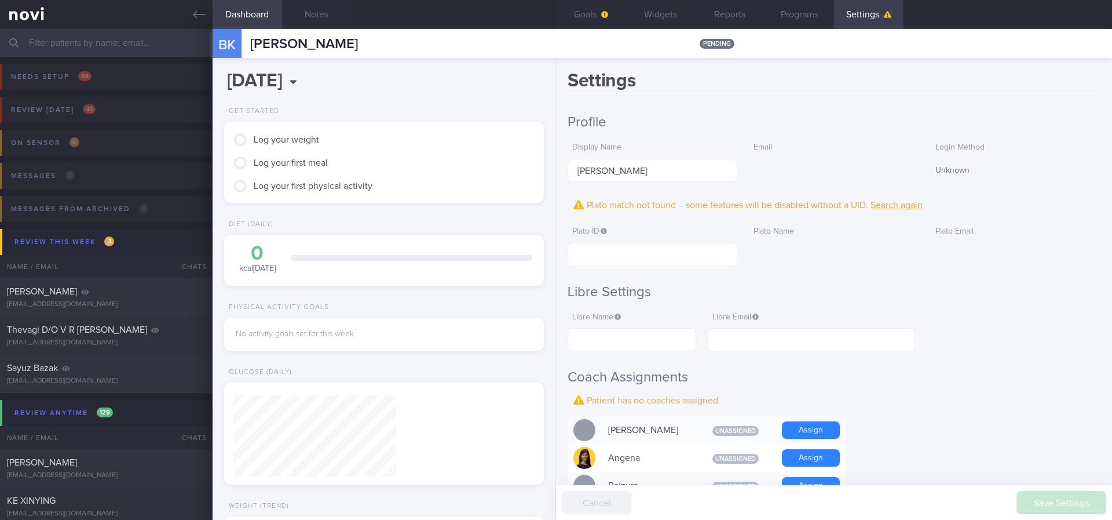
scroll to position [142, 286]
click at [331, 17] on button "Notes" at bounding box center [317, 14] width 70 height 29
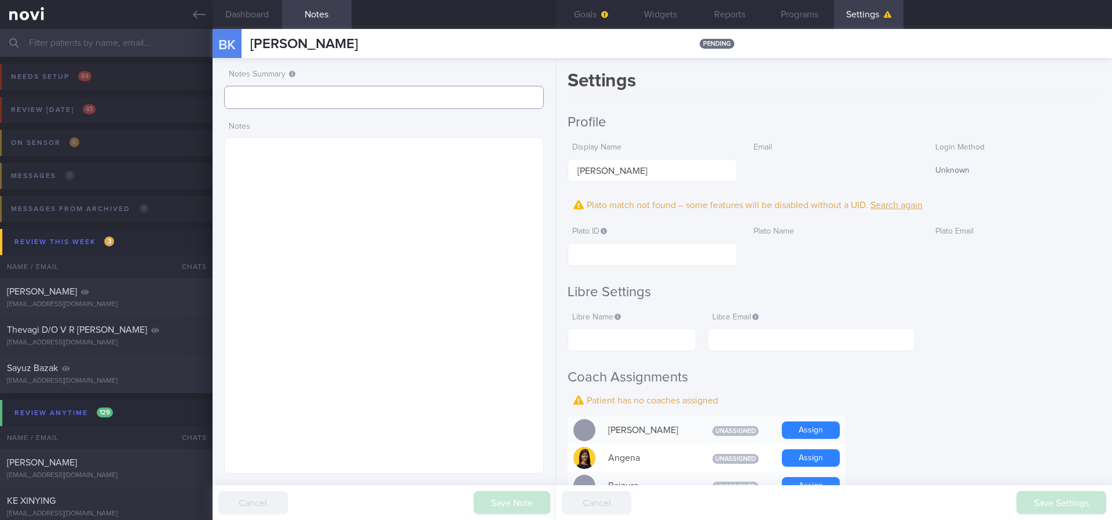
click at [323, 92] on input "text" at bounding box center [384, 97] width 320 height 23
drag, startPoint x: 323, startPoint y: 92, endPoint x: 502, endPoint y: 287, distance: 264.4
click at [133, 89] on div "Patients New Users Coaches Assigned patients Assigned patients All active patie…" at bounding box center [556, 274] width 1112 height 491
click at [478, 409] on button "Save Note" at bounding box center [512, 502] width 76 height 23
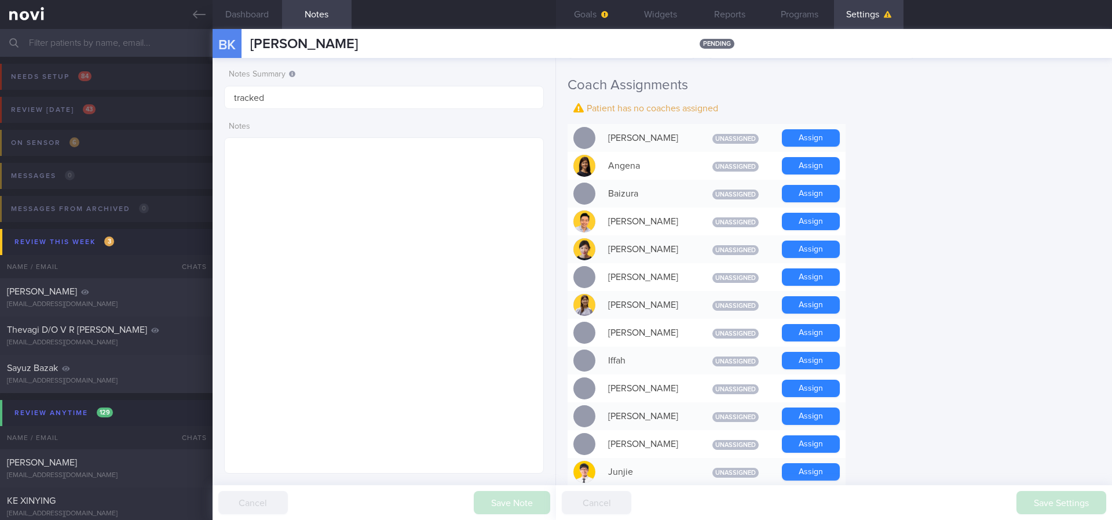
scroll to position [434, 0]
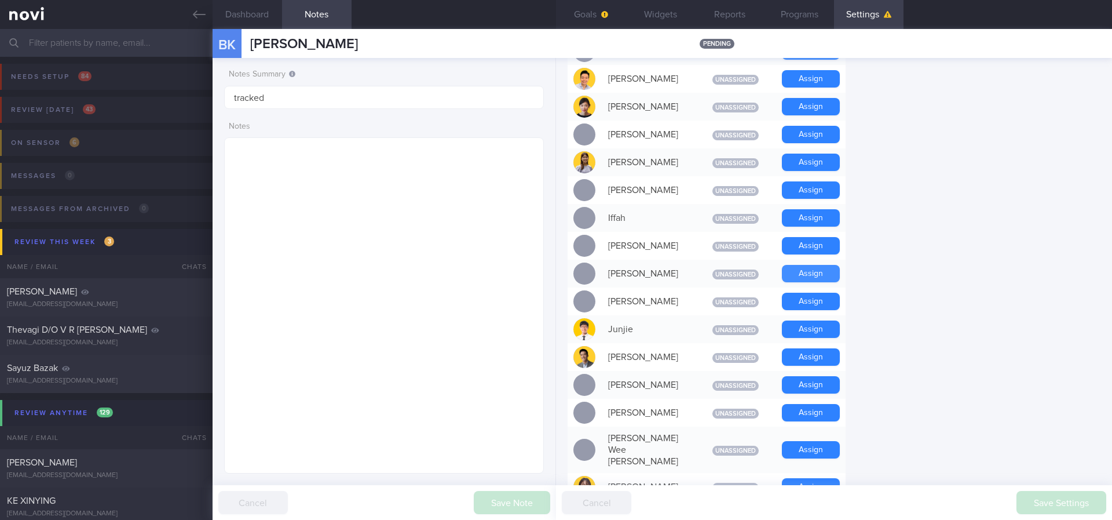
click at [817, 271] on button "Assign" at bounding box center [811, 273] width 58 height 17
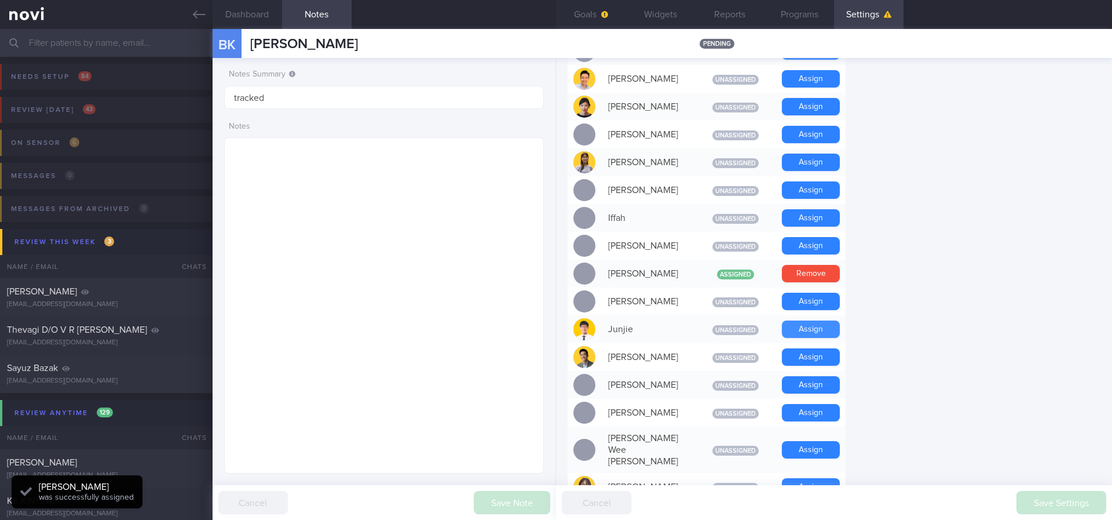
scroll to position [145, 291]
click at [818, 329] on button "Assign" at bounding box center [811, 328] width 58 height 17
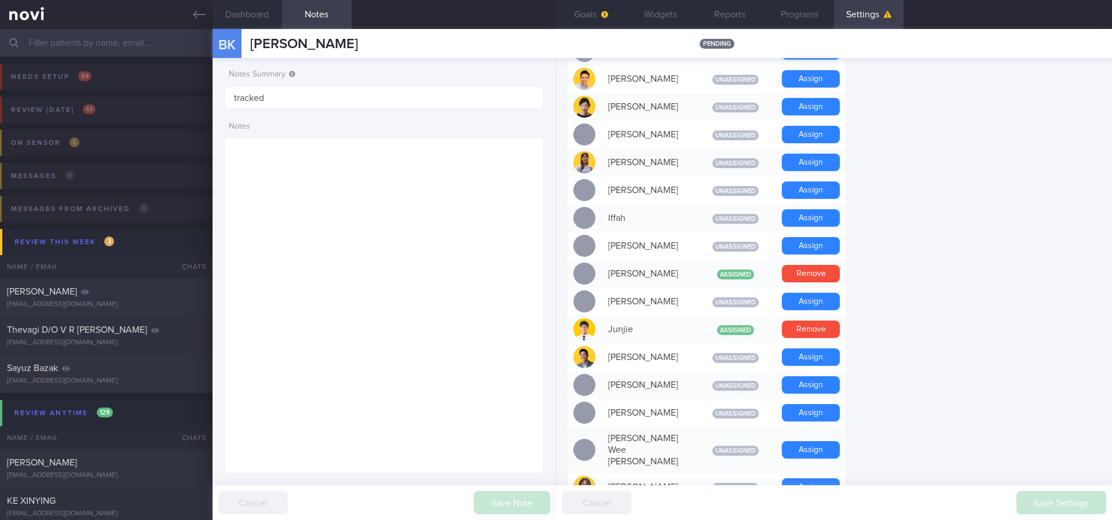
click at [987, 197] on form "Profile Display Name Brandon Kow Email Login Method Unknown Plato match not fou…" at bounding box center [834, 318] width 533 height 1230
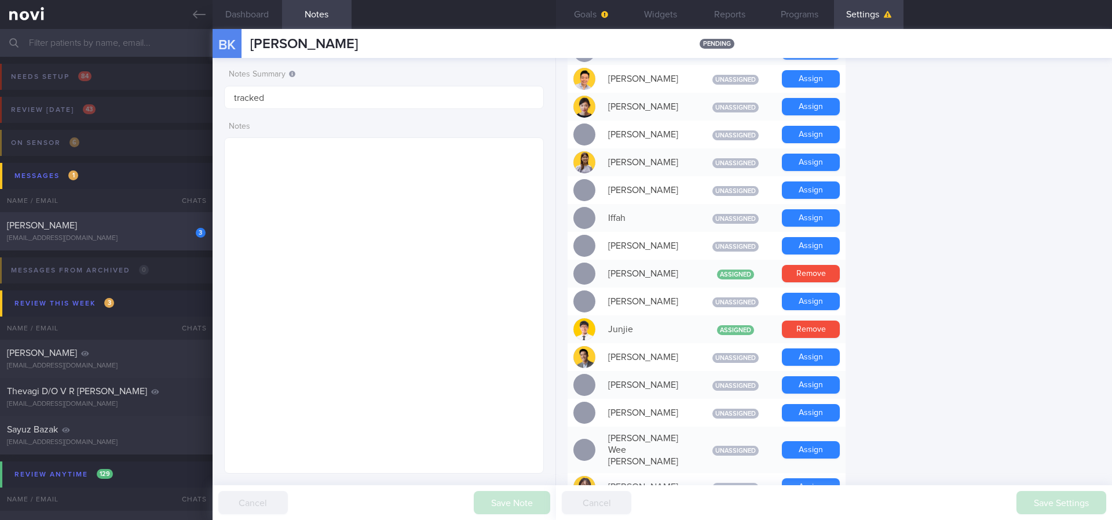
click at [155, 229] on div "[PERSON_NAME]" at bounding box center [105, 226] width 196 height 12
type input "tracked. TLC - requires [MEDICAL_DATA], assistance with behaviour change. pt re…"
type textarea "NRIC: S7639691D Name: ALEX LEW KAI FENG Gender: Male DOB: 5 Dec 1976 Age: 48 yo…"
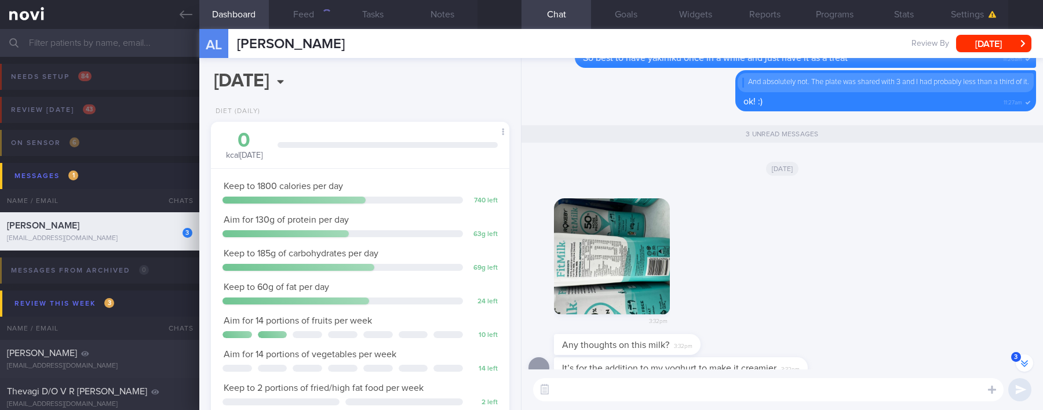
scroll to position [1, 0]
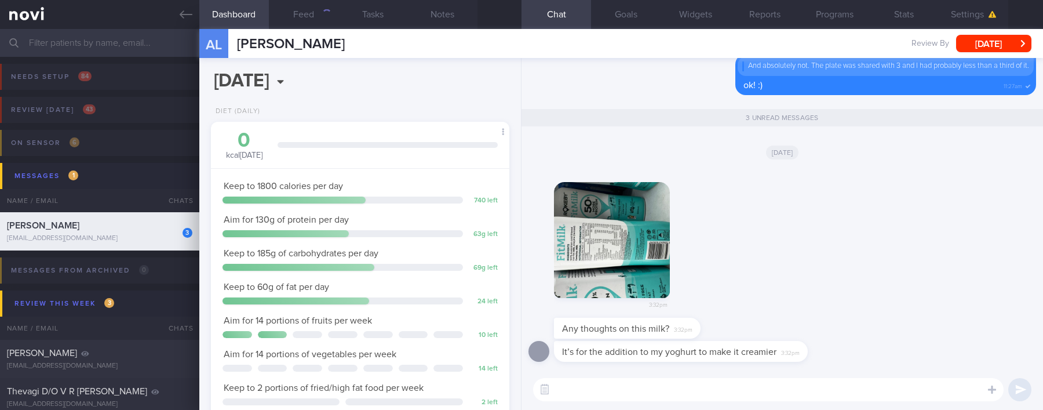
click at [702, 383] on textarea at bounding box center [768, 389] width 470 height 23
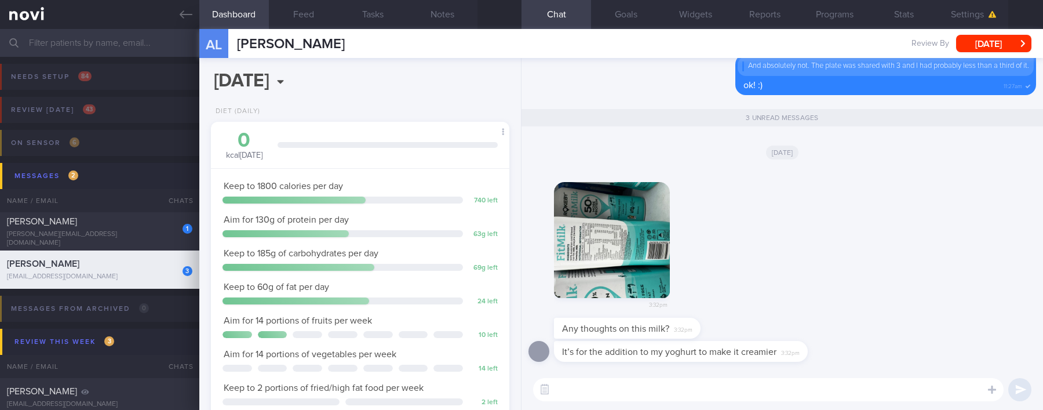
click at [620, 389] on textarea at bounding box center [768, 389] width 470 height 23
paste textarea "Rokeby Low Fat Fitmilk is a good choice! Here is how it compares to other macro…"
type textarea "Rokeby Low Fat Fitmilk is a good choice! Here is how it compares to other macro…"
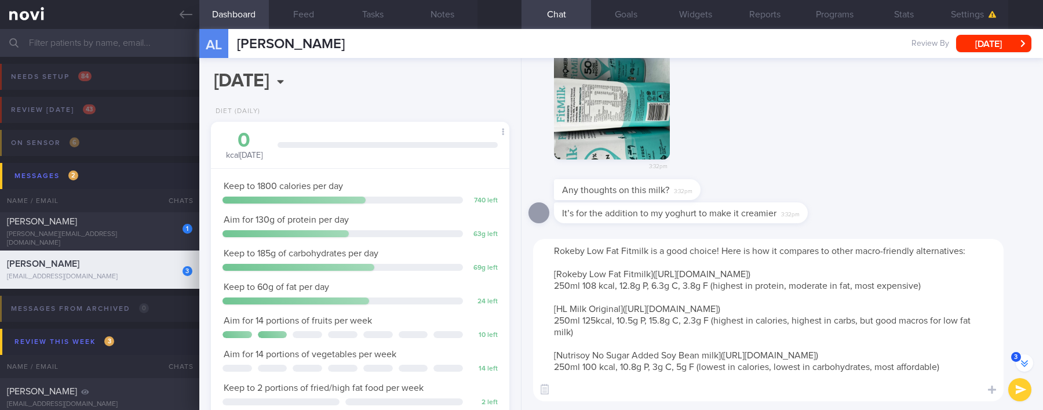
scroll to position [-138, 0]
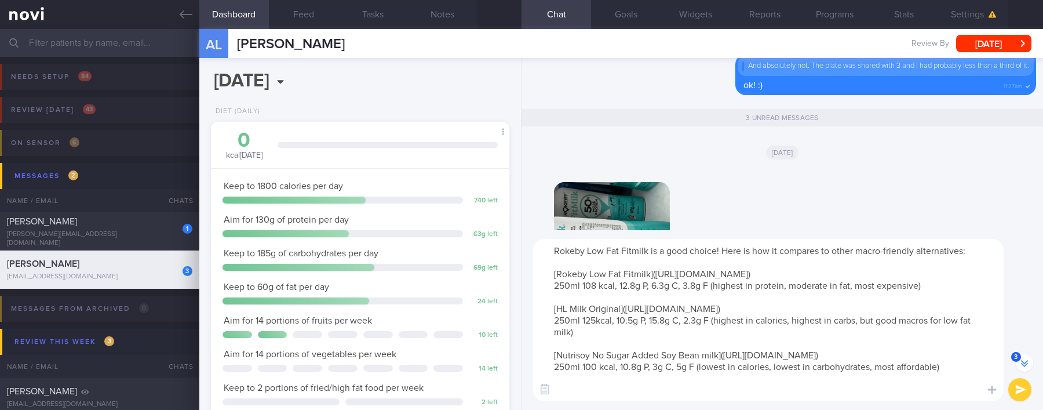
click at [754, 302] on textarea "Rokeby Low Fat Fitmilk is a good choice! Here is how it compares to other macro…" at bounding box center [768, 320] width 470 height 162
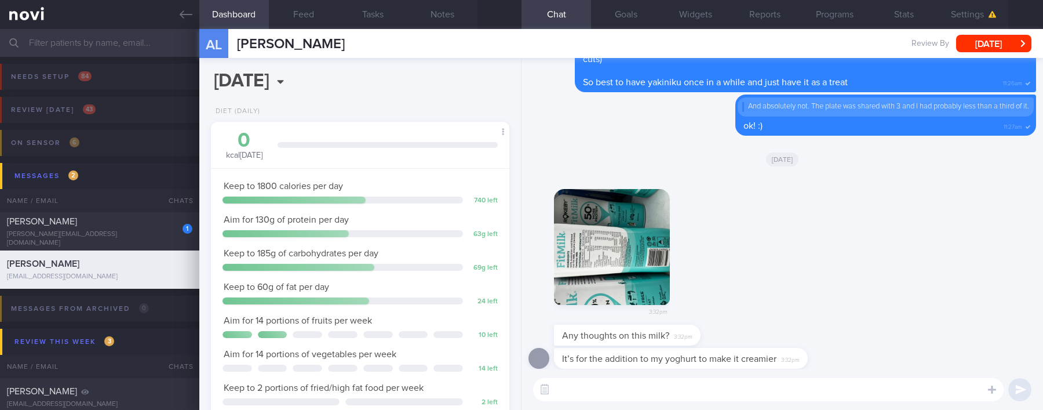
scroll to position [0, 0]
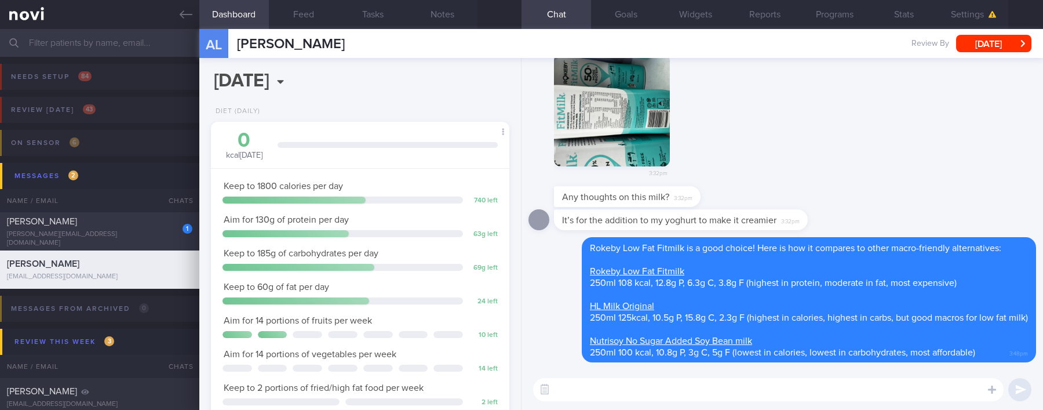
click at [155, 227] on div "[PERSON_NAME]" at bounding box center [98, 221] width 182 height 12
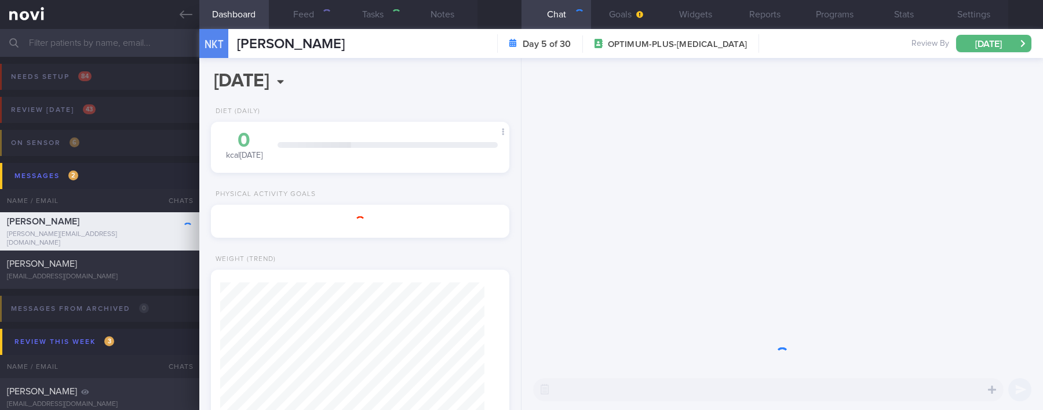
type input "Tracked. not compliant. too lazy to exercise"
type textarea "s NERISSA KOK TANGYA S8243204C 19 July 2024 14 Dec 1982 Paracetamol and NSAIDs …"
type input "Tracked. not compliant. too lazy to exercise"
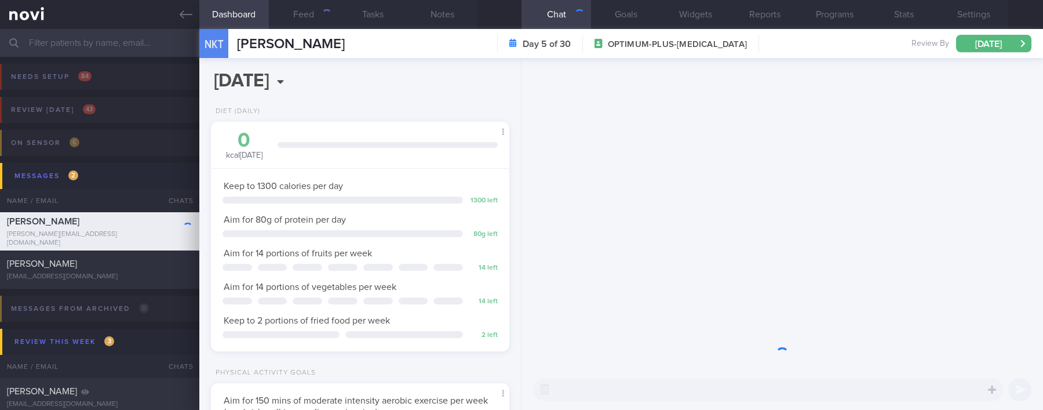
scroll to position [149, 265]
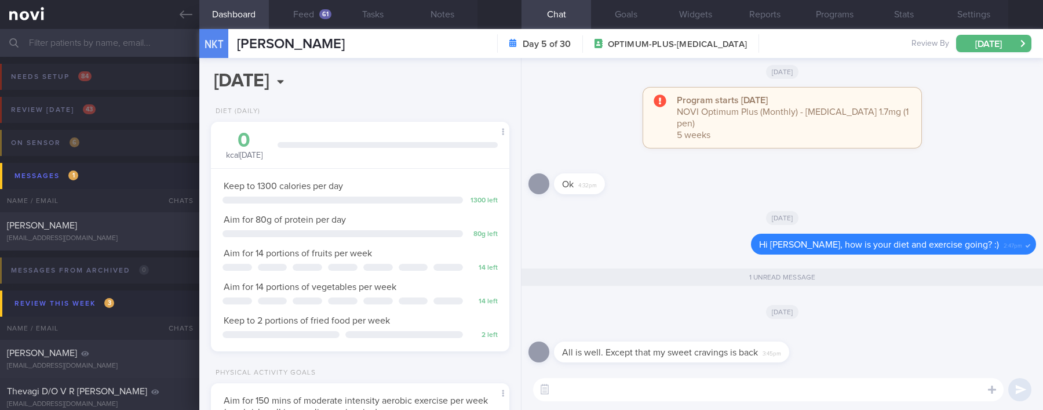
click at [703, 392] on textarea at bounding box center [768, 389] width 470 height 23
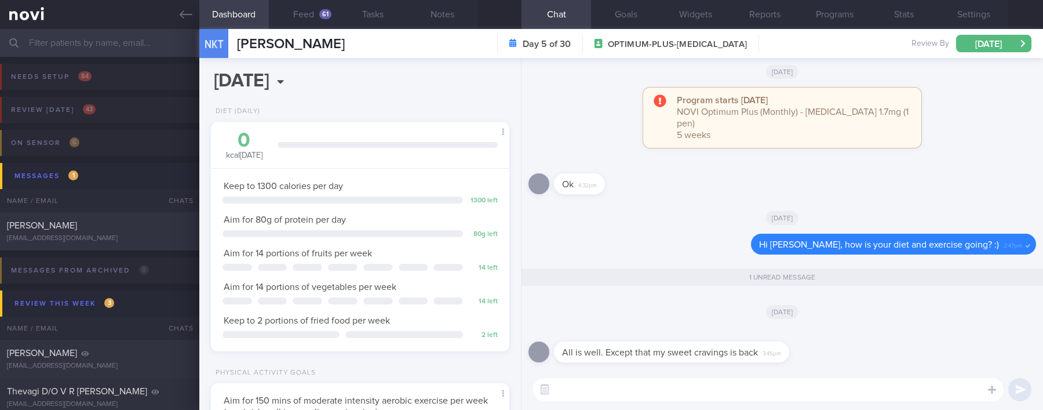
click at [703, 392] on textarea at bounding box center [768, 389] width 470 height 23
type textarea "What kind of food/drinks do you usually go for when you have these cravings? :)"
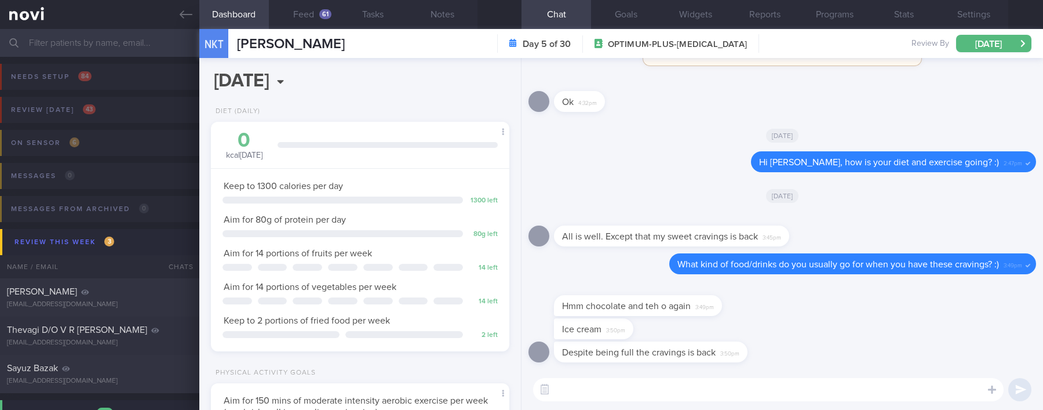
click at [714, 388] on textarea at bounding box center [768, 389] width 470 height 23
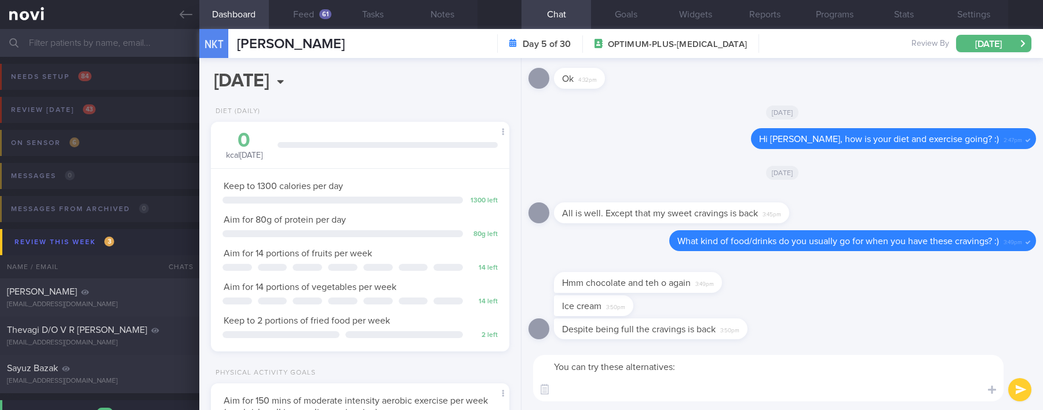
paste textarea "[Arla chocolate pudding](https://coldstorage.com.sg/en/p/Arla%20Protein%20Choco…"
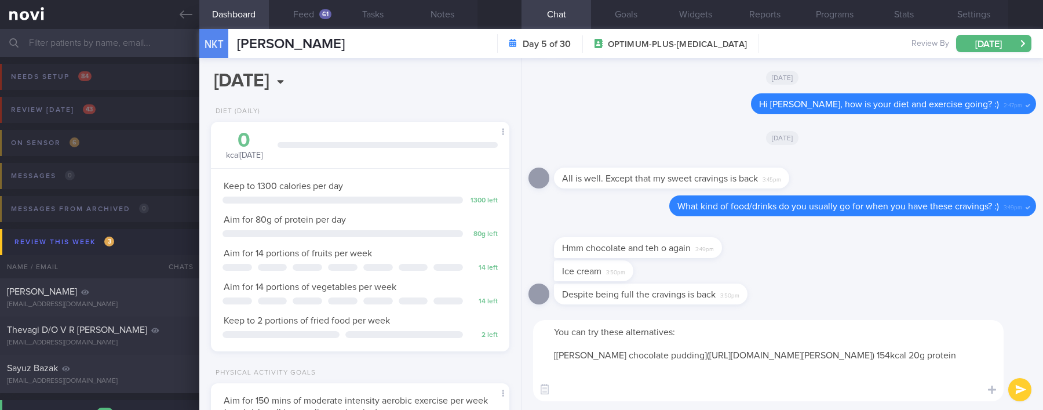
scroll to position [0, 0]
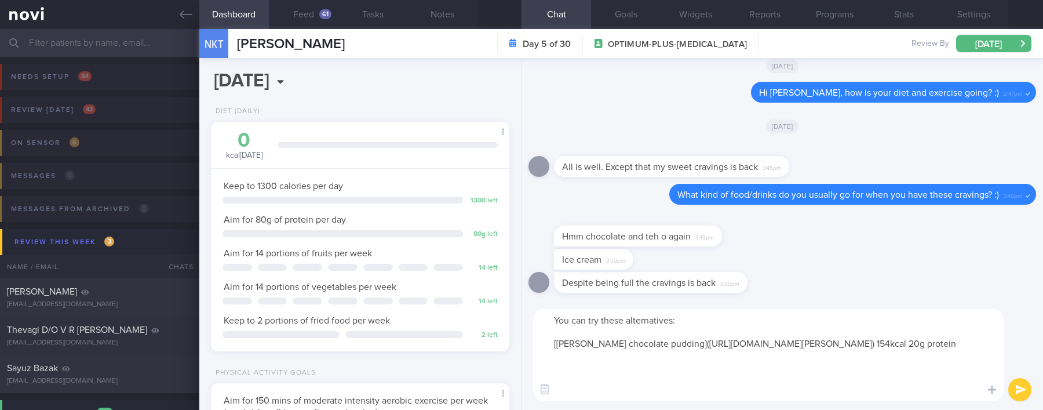
click at [585, 392] on textarea "You can try these alternatives: [Arla chocolate pudding](https://coldstorage.co…" at bounding box center [768, 354] width 470 height 93
paste textarea "Instead of desserts/sweets, try some low calorie, lower carbohydrate fruit (2 s…"
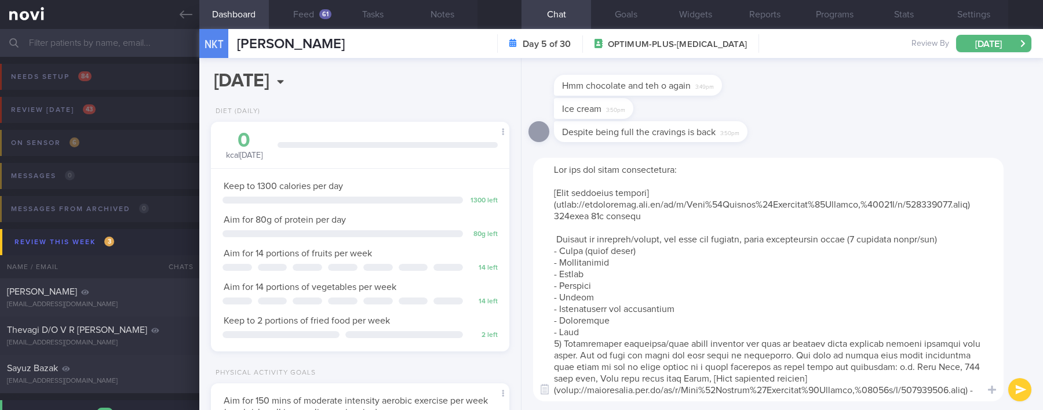
drag, startPoint x: 710, startPoint y: 240, endPoint x: 474, endPoint y: 240, distance: 236.3
click at [474, 240] on div "Dashboard Feed 61 Tasks Notes Chat Goals Widgets Reports Programs Stats Setting…" at bounding box center [620, 219] width 843 height 381
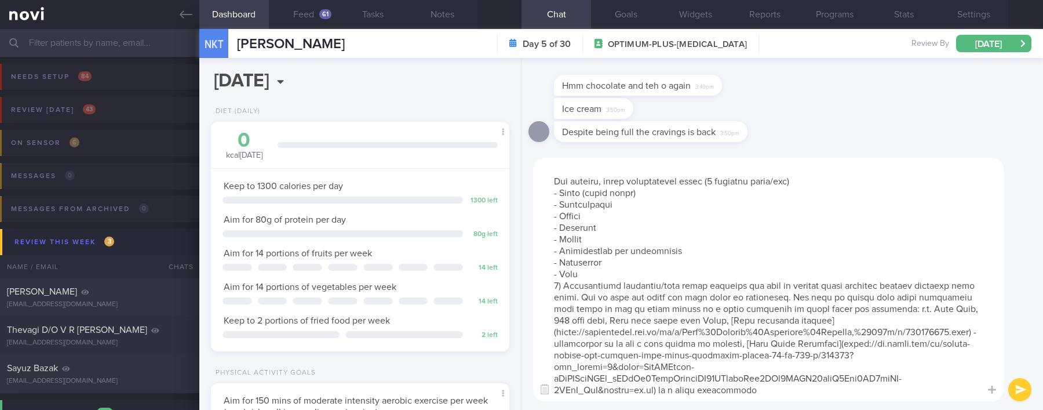
drag, startPoint x: 569, startPoint y: 287, endPoint x: 542, endPoint y: 287, distance: 27.8
click at [542, 287] on textarea at bounding box center [768, 279] width 470 height 243
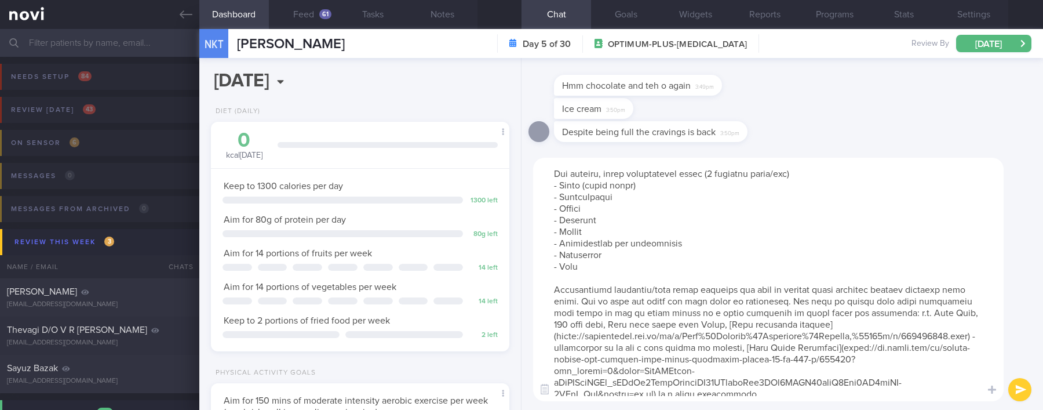
scroll to position [70, 0]
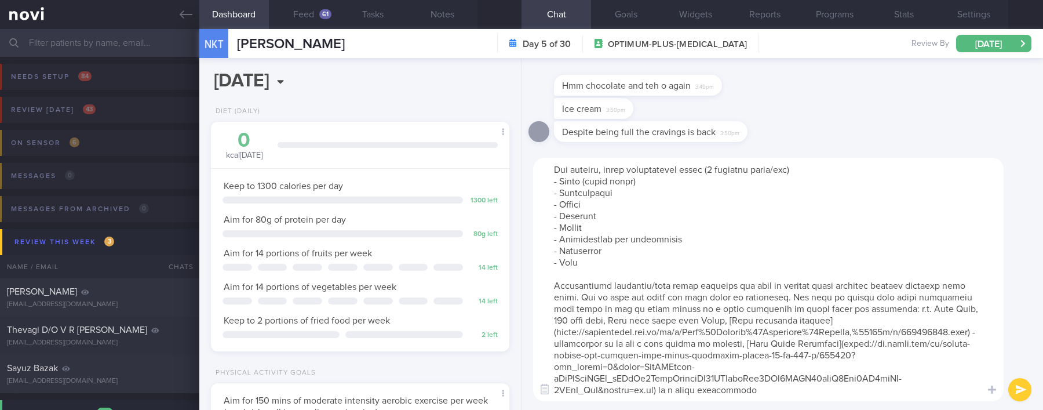
click at [823, 394] on textarea at bounding box center [768, 279] width 470 height 243
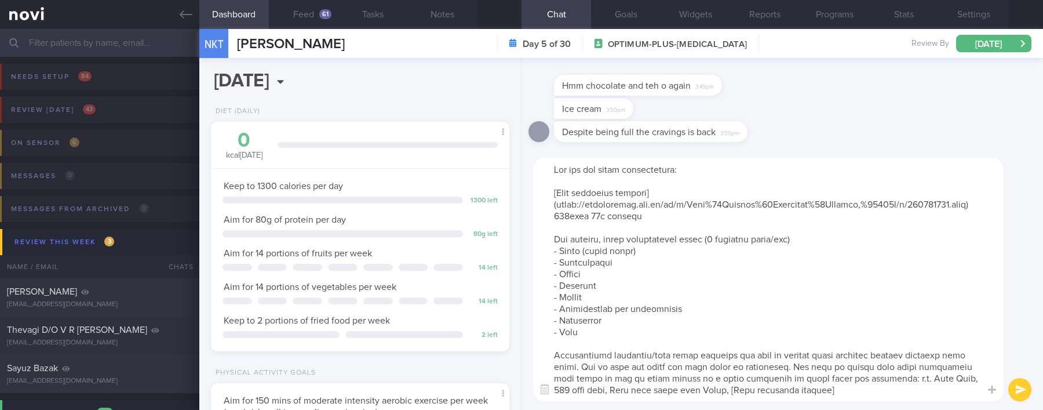
scroll to position [0, 0]
click at [843, 253] on textarea at bounding box center [768, 279] width 470 height 243
click at [744, 215] on textarea at bounding box center [768, 279] width 470 height 243
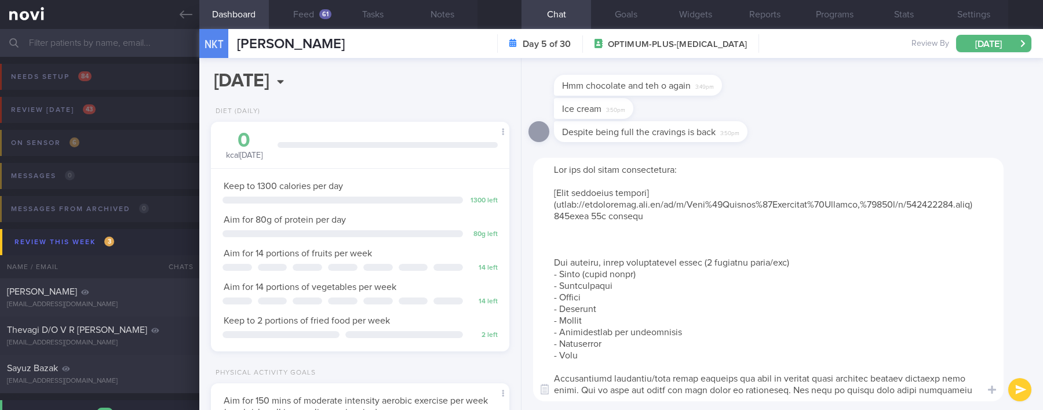
paste textarea "Consider lower calorie ice cream like the following. Portions should still be c…"
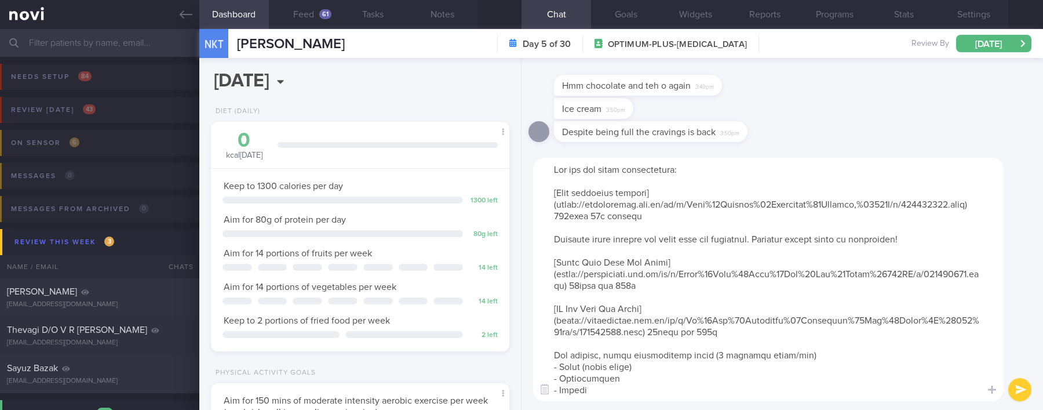
click at [662, 249] on textarea at bounding box center [768, 279] width 470 height 243
click at [913, 239] on textarea at bounding box center [768, 279] width 470 height 243
click at [845, 254] on textarea at bounding box center [768, 279] width 470 height 243
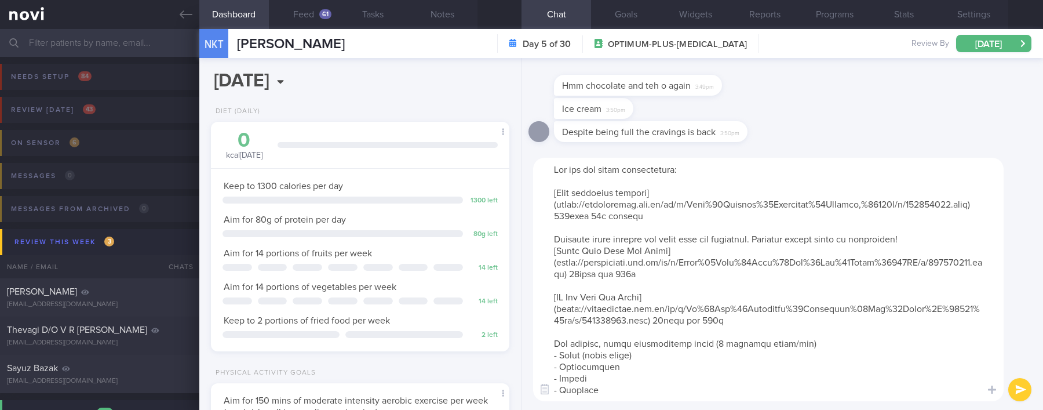
click at [554, 194] on textarea at bounding box center [768, 279] width 470 height 243
click at [554, 251] on textarea at bounding box center [768, 279] width 470 height 243
click at [551, 299] on textarea at bounding box center [768, 279] width 470 height 243
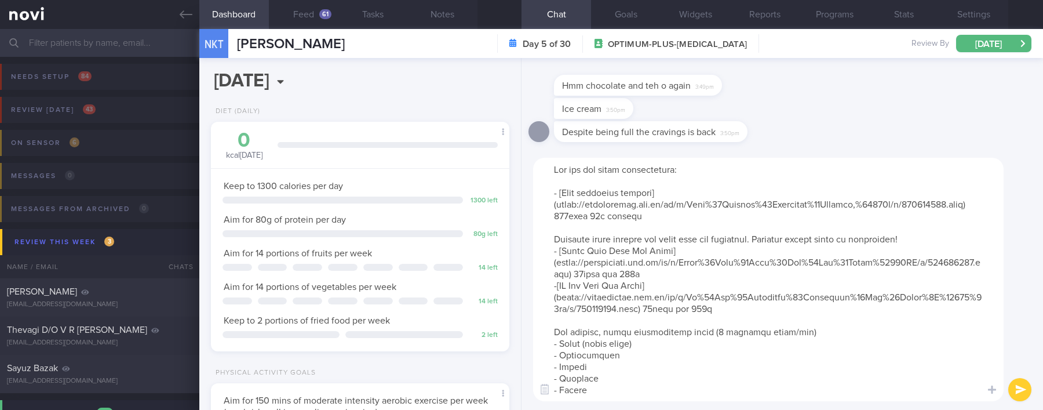
type textarea "You can try these alternatives: - [Arla chocolate pudding](https://coldstorage.…"
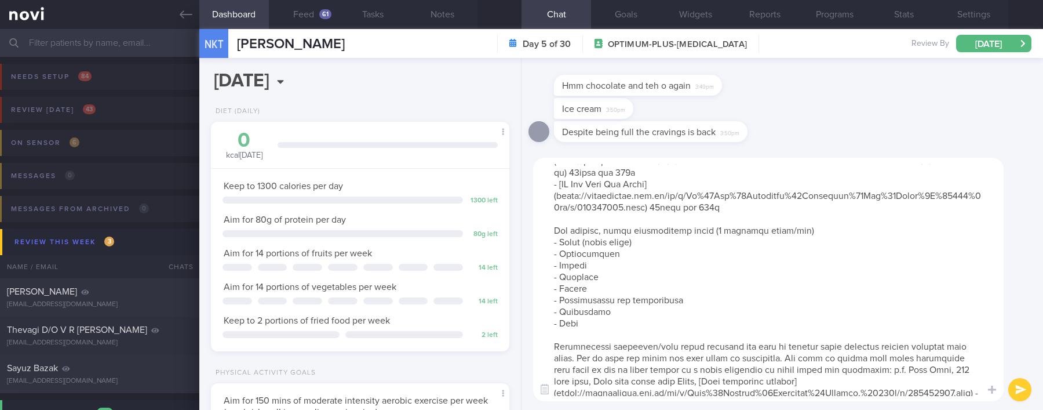
scroll to position [151, 0]
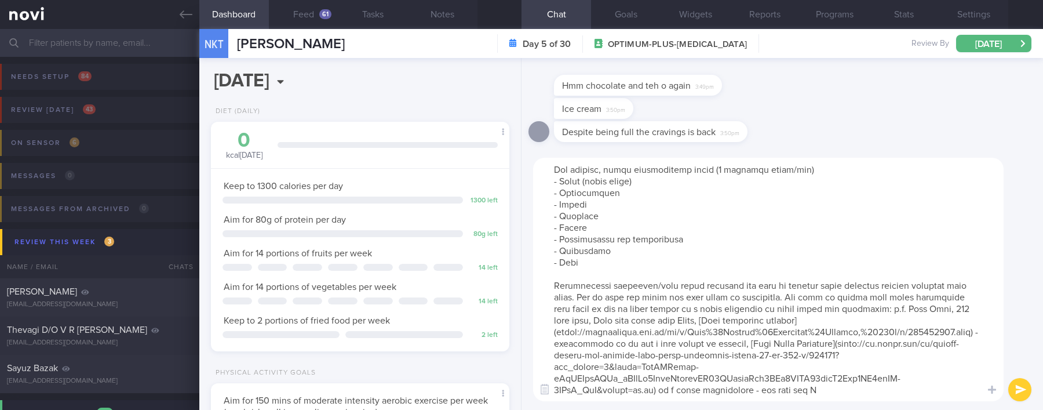
click at [551, 284] on textarea at bounding box center [768, 279] width 470 height 243
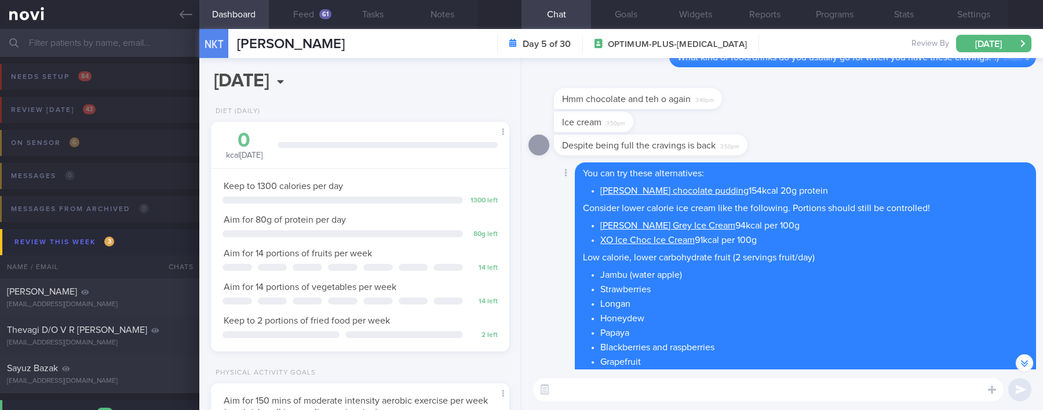
scroll to position [0, 0]
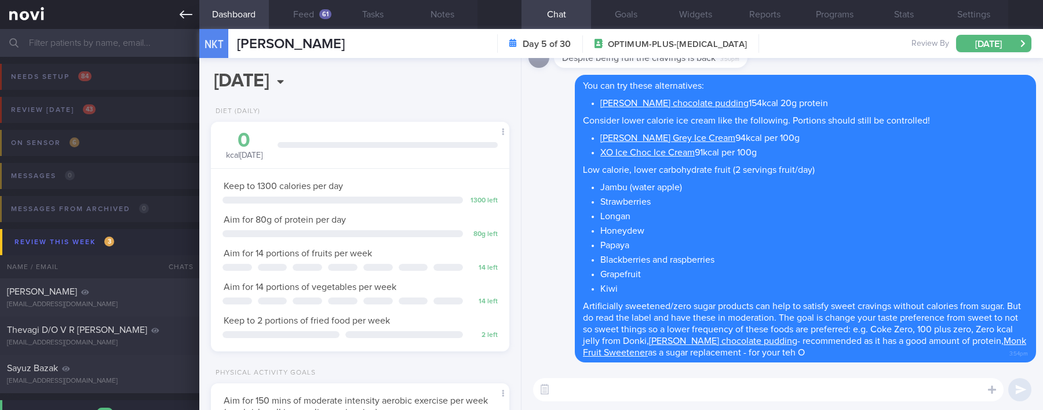
click at [183, 12] on icon at bounding box center [186, 14] width 13 height 13
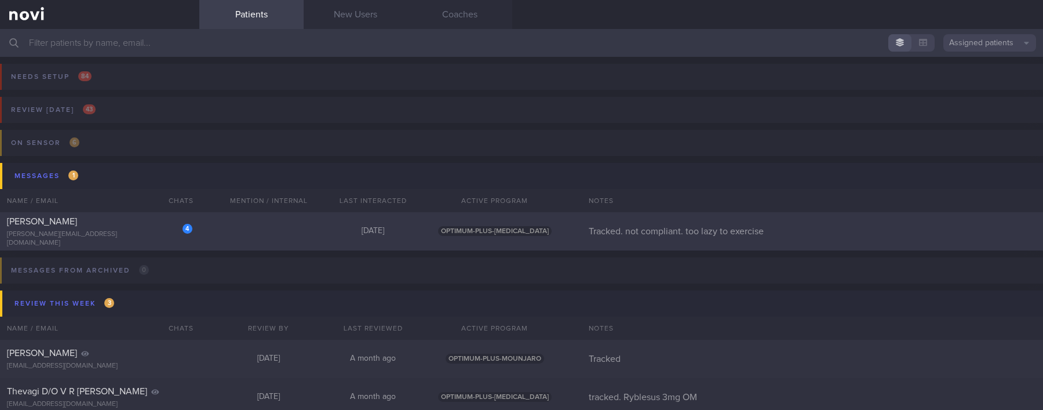
click at [314, 232] on div "4 NERISSA KOK TANGYA jennifer_lopants@yahoo.com.sg Today OPTIMUM-PLUS-WEGOVY Tr…" at bounding box center [521, 231] width 1043 height 38
select select "7"
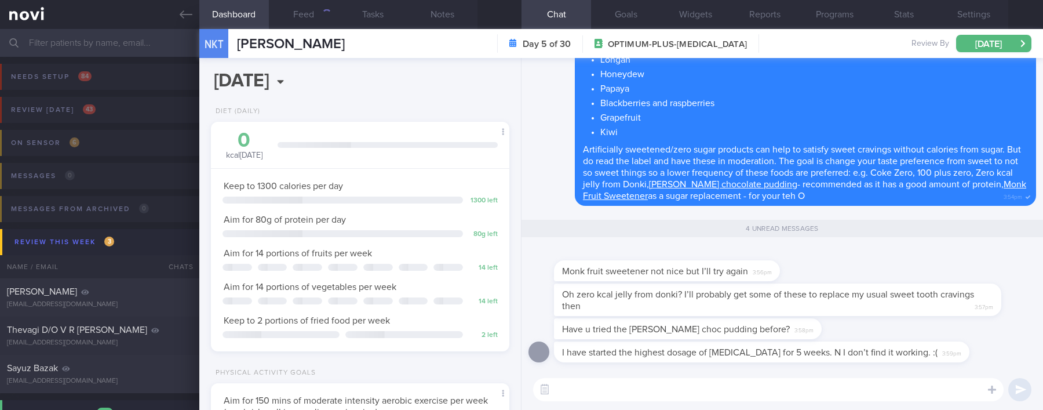
scroll to position [132, 265]
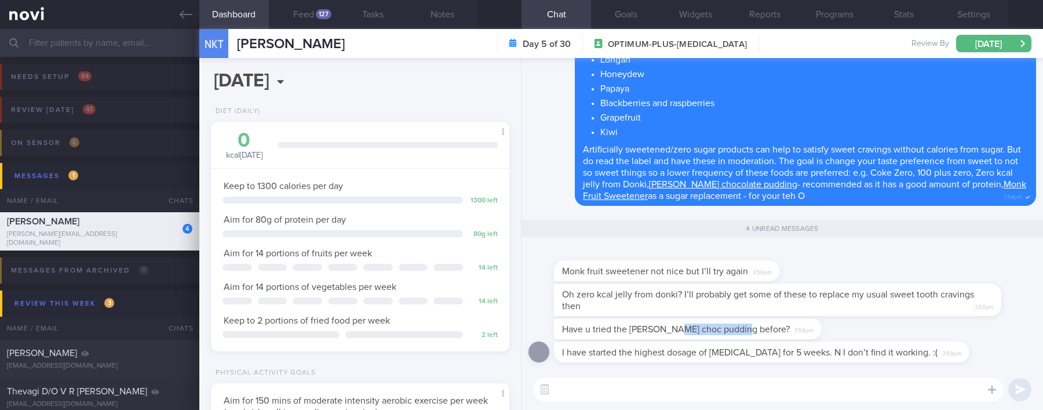
drag, startPoint x: 669, startPoint y: 335, endPoint x: 809, endPoint y: 330, distance: 140.3
click at [809, 330] on div "Have u tried the arla choc pudding before? 3:58pm" at bounding box center [781, 329] width 507 height 23
click at [807, 328] on div "Have u tried the arla choc pudding before? 3:58pm" at bounding box center [781, 329] width 507 height 23
drag, startPoint x: 638, startPoint y: 334, endPoint x: 776, endPoint y: 337, distance: 137.3
click at [776, 337] on div "Have u tried the arla choc pudding before? 3:58pm" at bounding box center [705, 328] width 302 height 21
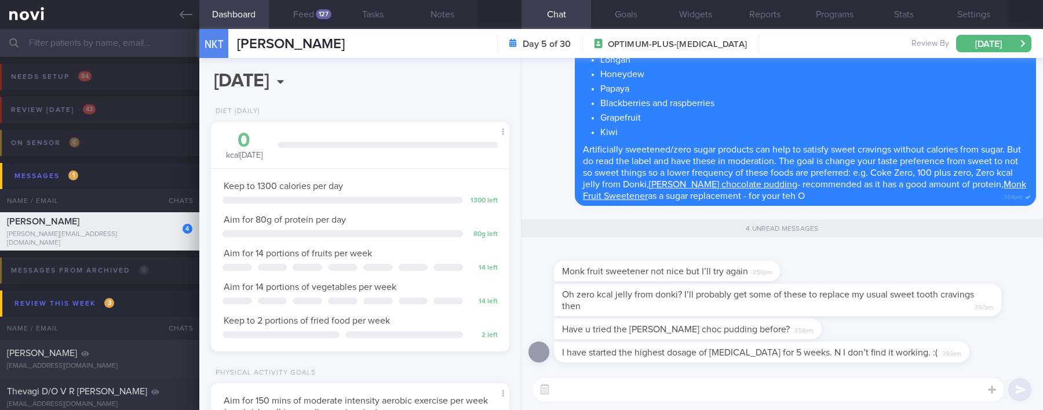
click at [795, 316] on div "Oh zero kcal jelly from donki? I’ll probably get some of these to replace my us…" at bounding box center [781, 300] width 507 height 35
drag, startPoint x: 649, startPoint y: 321, endPoint x: 845, endPoint y: 327, distance: 195.9
click at [852, 324] on div "Have u tried the arla choc pudding before? 3:58pm" at bounding box center [781, 329] width 507 height 23
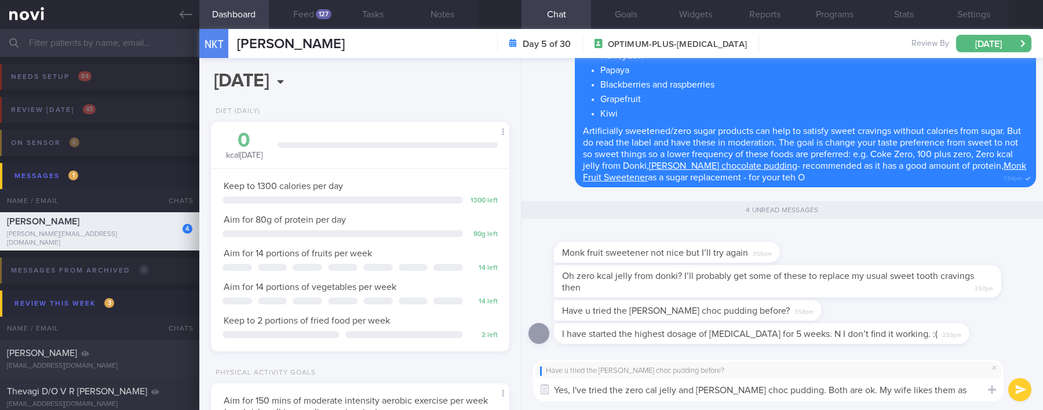
scroll to position [0, 0]
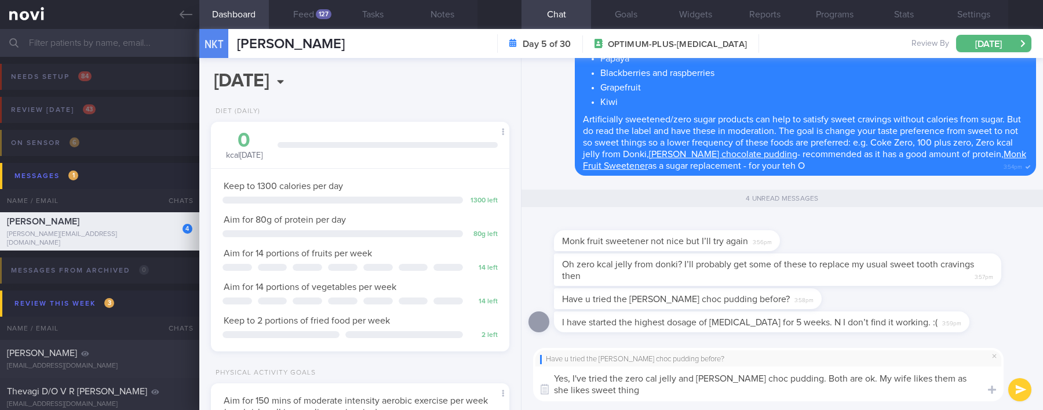
type textarea "Yes, I've tried the zero cal jelly and arla choc pudding. Both are ok. My wife …"
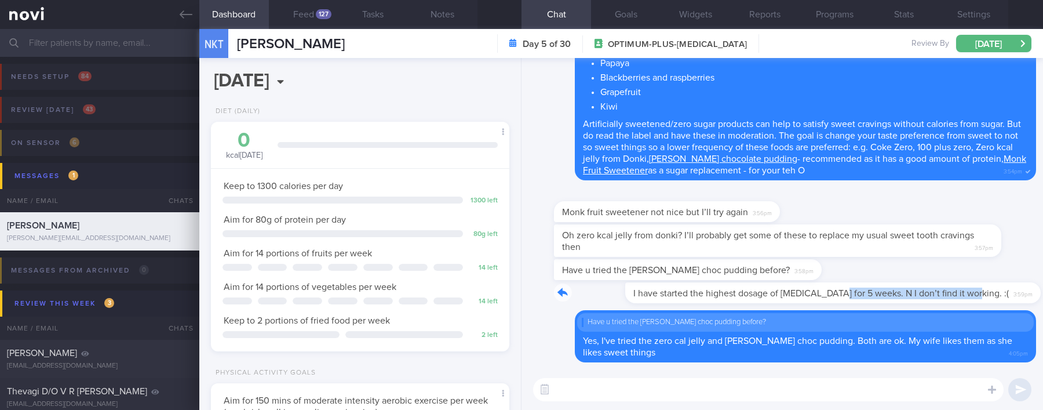
drag, startPoint x: 765, startPoint y: 284, endPoint x: 984, endPoint y: 288, distance: 218.4
click at [984, 288] on div "I have started the highest dosage of wegovy for 5 weeks. N I don’t find it work…" at bounding box center [781, 296] width 507 height 28
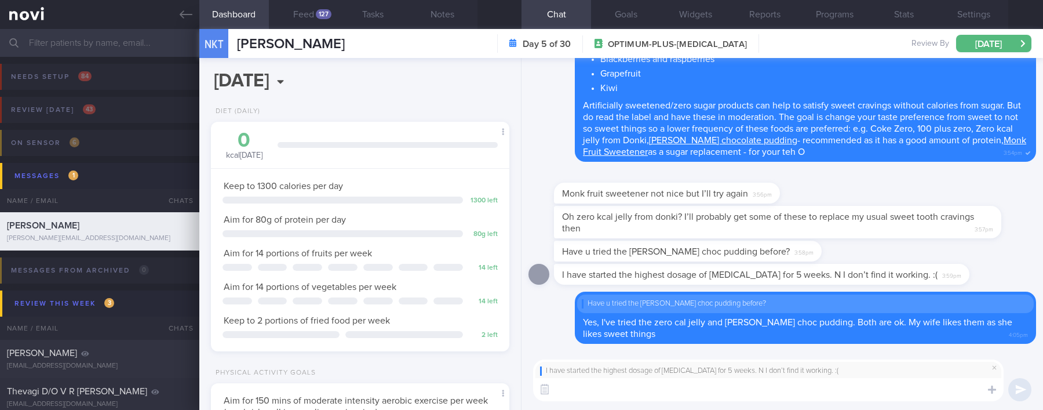
click at [732, 390] on textarea at bounding box center [768, 389] width 470 height 23
click at [977, 16] on button "Settings" at bounding box center [973, 14] width 70 height 29
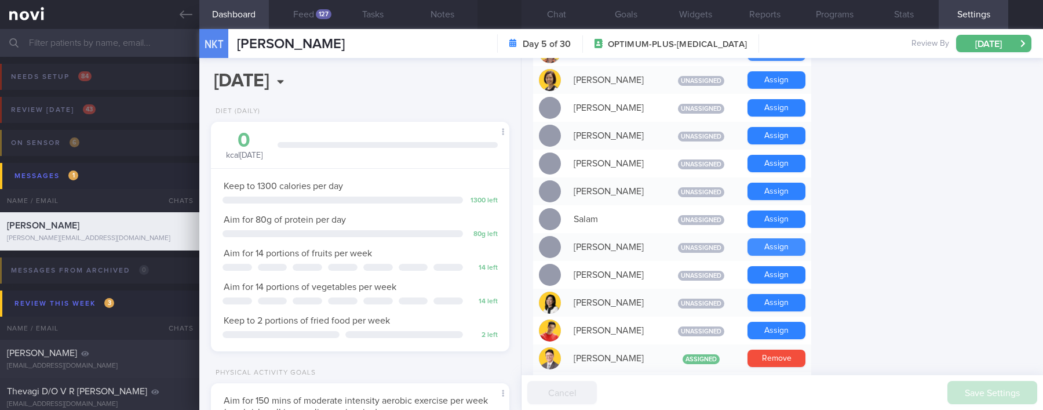
scroll to position [869, 0]
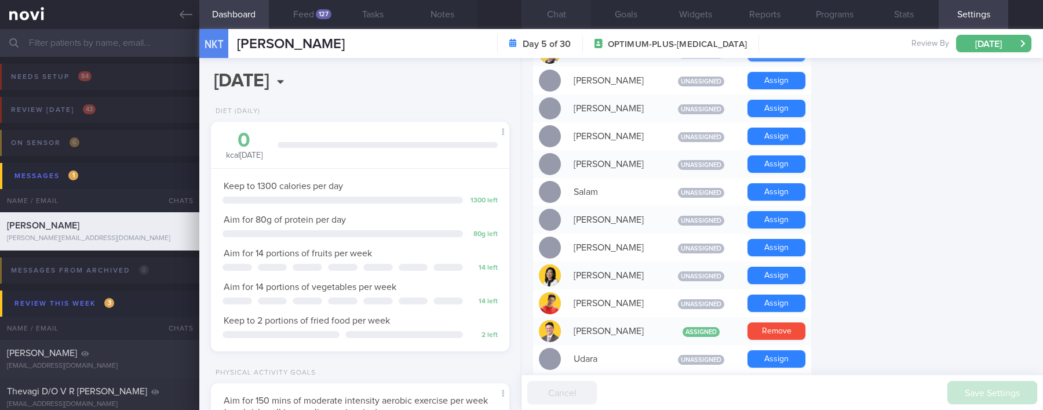
click at [565, 19] on button "Chat" at bounding box center [556, 14] width 70 height 29
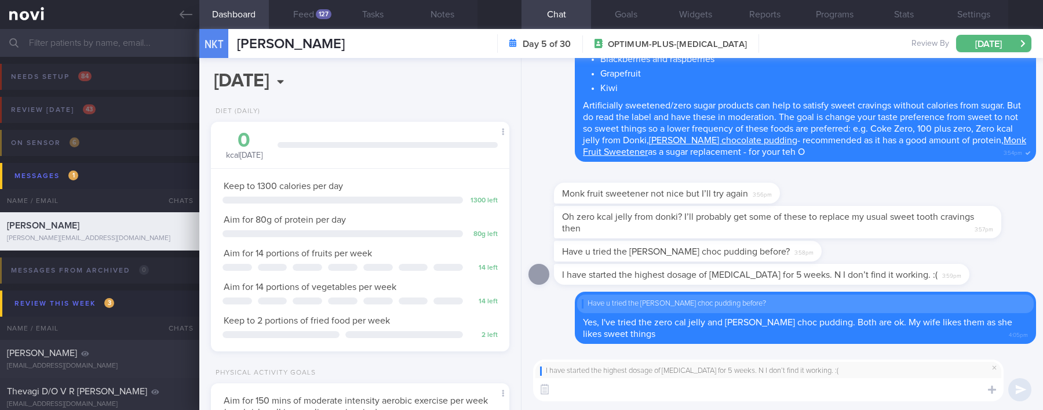
click at [686, 389] on textarea at bounding box center [768, 389] width 470 height 23
click at [678, 392] on textarea at bounding box center [768, 389] width 470 height 23
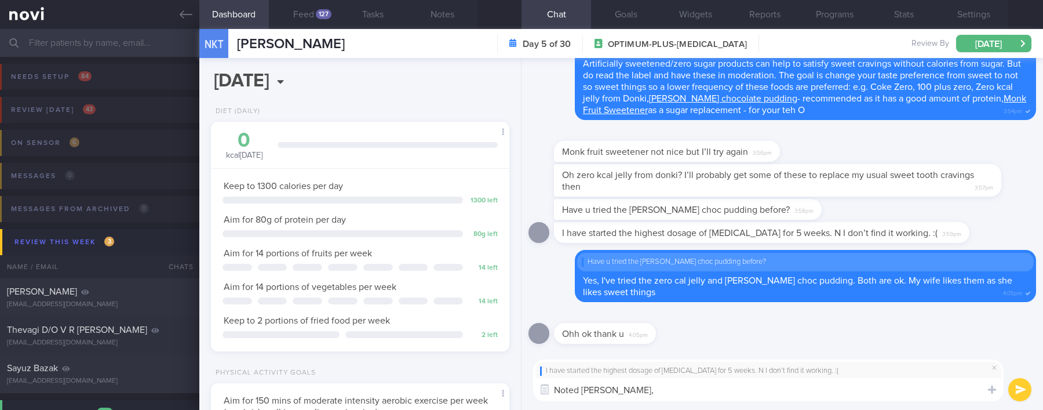
click at [723, 392] on textarea "Noted Nerissa," at bounding box center [768, 389] width 470 height 23
type textarea "Noted Nerissa, I will let Dr Todd know"
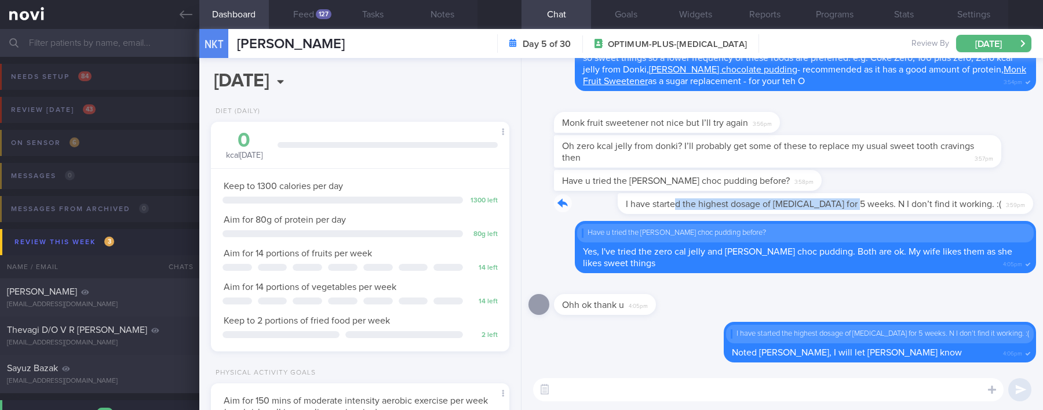
drag, startPoint x: 613, startPoint y: 196, endPoint x: 795, endPoint y: 196, distance: 181.3
click at [795, 196] on div "I have started the highest dosage of wegovy for 5 weeks. N I don’t find it work…" at bounding box center [779, 203] width 450 height 21
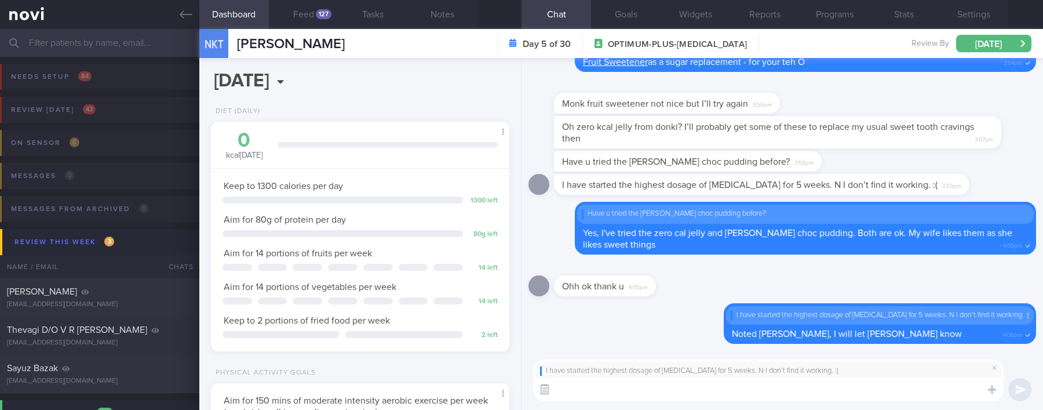
click at [542, 382] on button "button" at bounding box center [544, 389] width 21 height 21
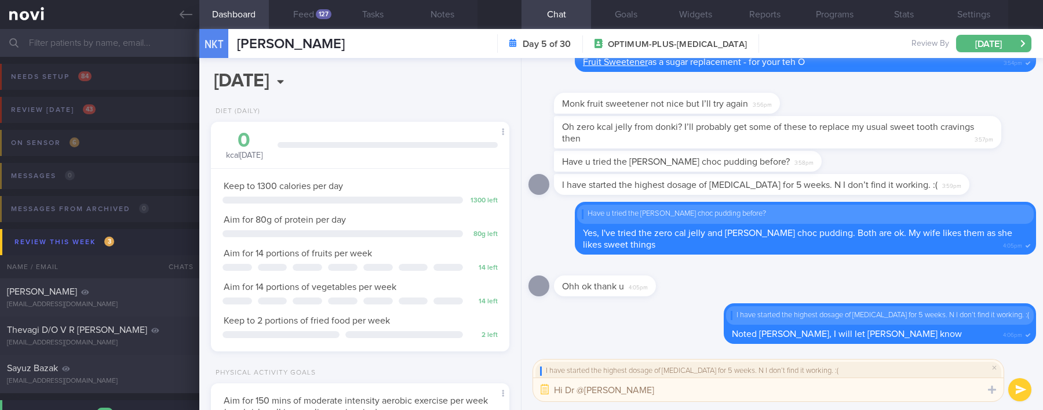
type textarea "Hi Dr @Todd"
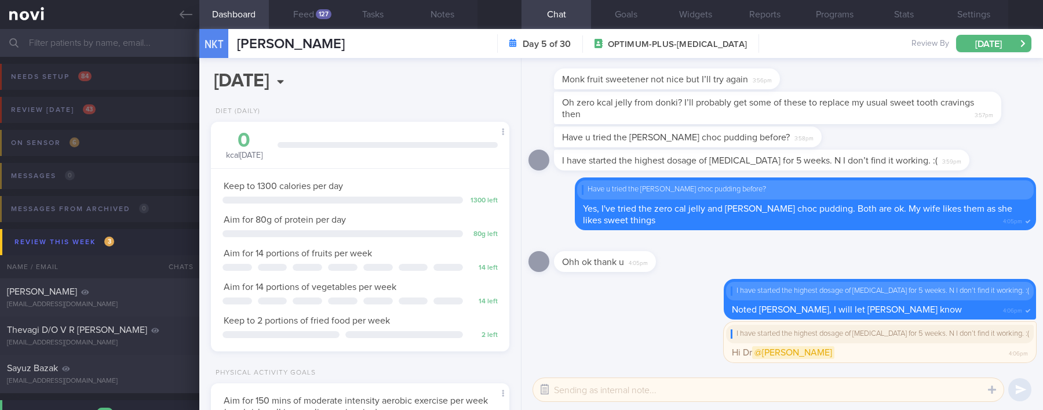
click at [545, 389] on button "button" at bounding box center [544, 389] width 21 height 21
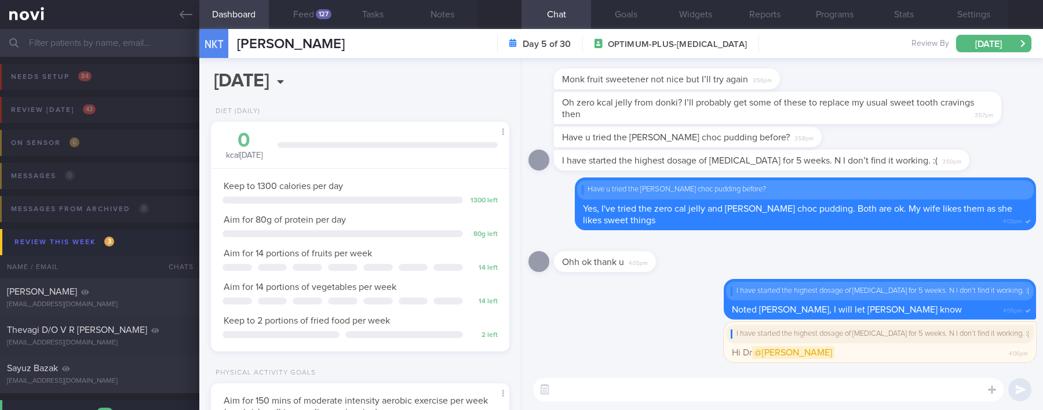
click at [319, 20] on button "Feed 127" at bounding box center [304, 14] width 70 height 29
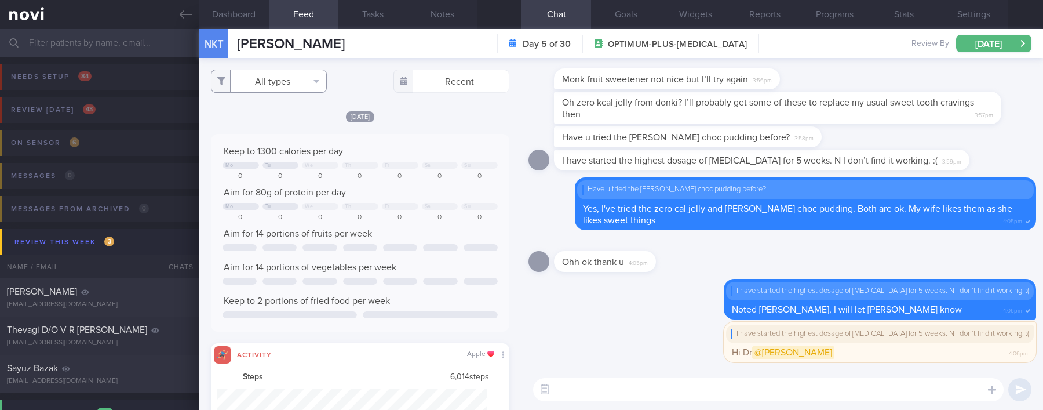
click at [295, 75] on button "All types" at bounding box center [269, 81] width 116 height 23
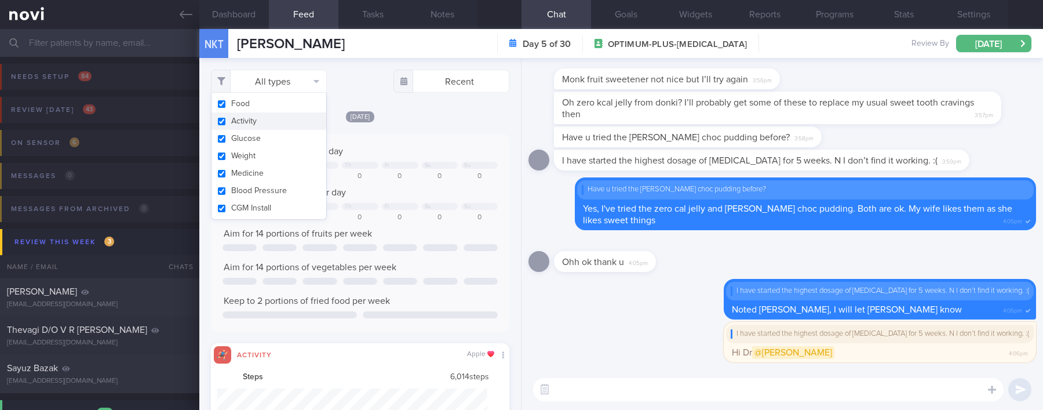
click at [259, 125] on button "Activity" at bounding box center [268, 120] width 115 height 17
click at [395, 134] on div "Keep to 1300 calories per day Mo Tu We Th Fr Sa Su 0 0 0 0 0 0 0 Aim for 80g of…" at bounding box center [360, 233] width 298 height 198
checkbox input "false"
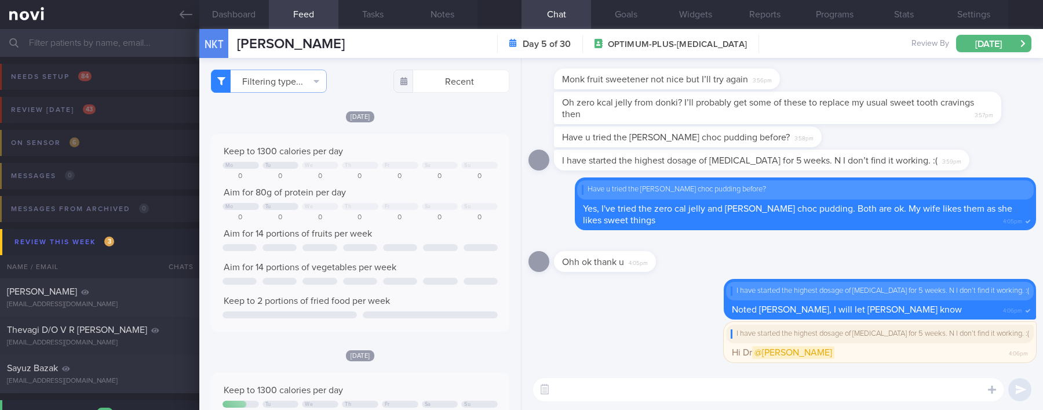
click at [599, 399] on textarea at bounding box center [768, 389] width 470 height 23
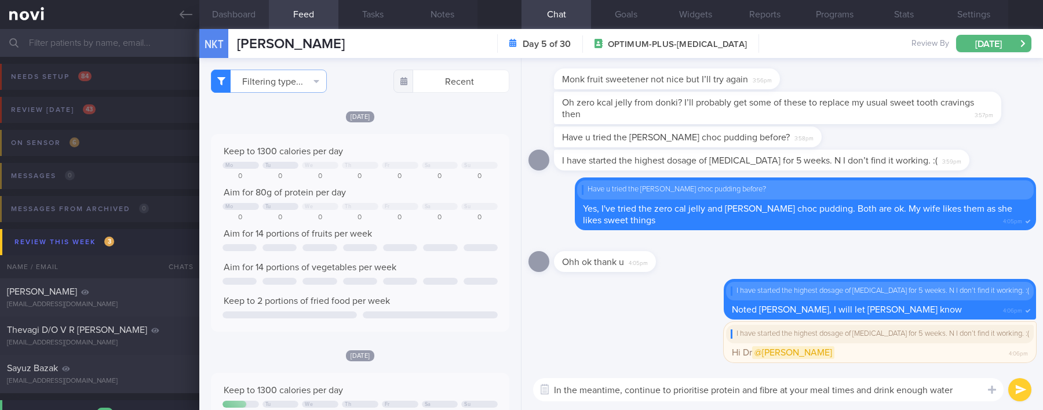
click at [236, 19] on button "Dashboard" at bounding box center [234, 14] width 70 height 29
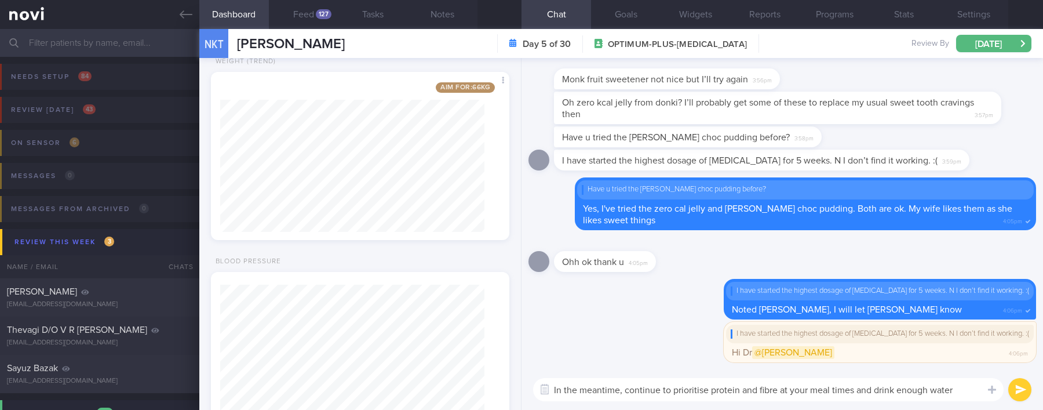
scroll to position [986, 0]
click at [970, 381] on textarea "In the meantime, continue to prioritise protein and fibre at your meal times an…" at bounding box center [768, 389] width 470 height 23
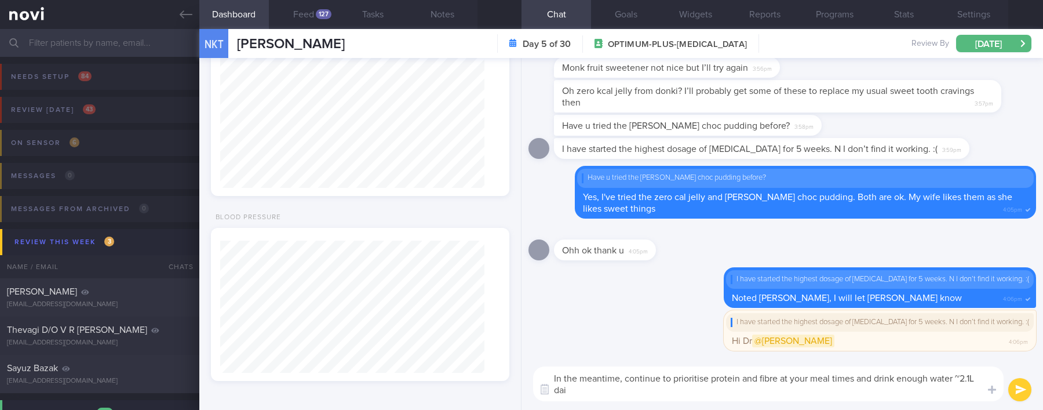
scroll to position [0, 0]
drag, startPoint x: 962, startPoint y: 377, endPoint x: 1014, endPoint y: 356, distance: 56.5
click at [963, 377] on textarea "In the meantime, continue to prioritise protein and fibre at your meal times an…" at bounding box center [768, 383] width 470 height 35
type textarea "In the meantime, continue to prioritise protein and fibre at your meal times an…"
click at [633, 397] on textarea "In the meantime, continue to prioritise protein and fibre at your meal times an…" at bounding box center [768, 383] width 470 height 35
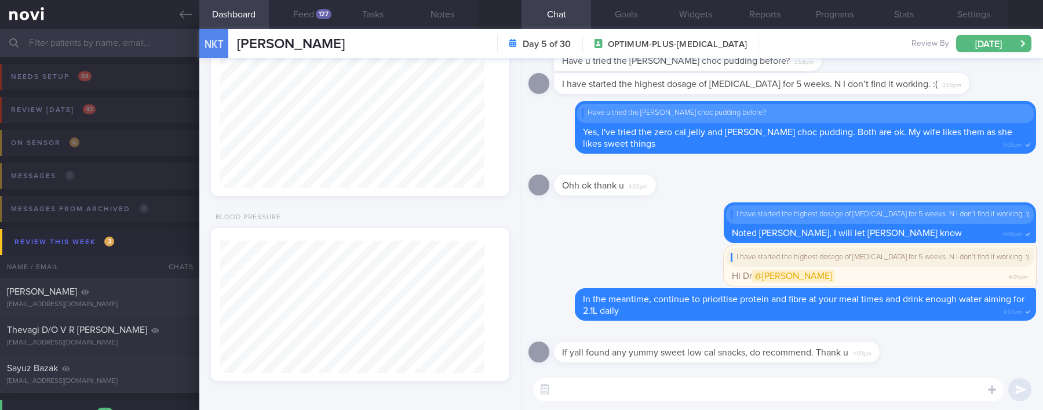
click at [678, 391] on textarea at bounding box center [768, 389] width 470 height 23
drag, startPoint x: 613, startPoint y: 359, endPoint x: 773, endPoint y: 361, distance: 159.9
click at [773, 361] on div "If yall found any yummy sweet low cal snacks, do recommend. Thank u 4:07pm" at bounding box center [734, 344] width 360 height 35
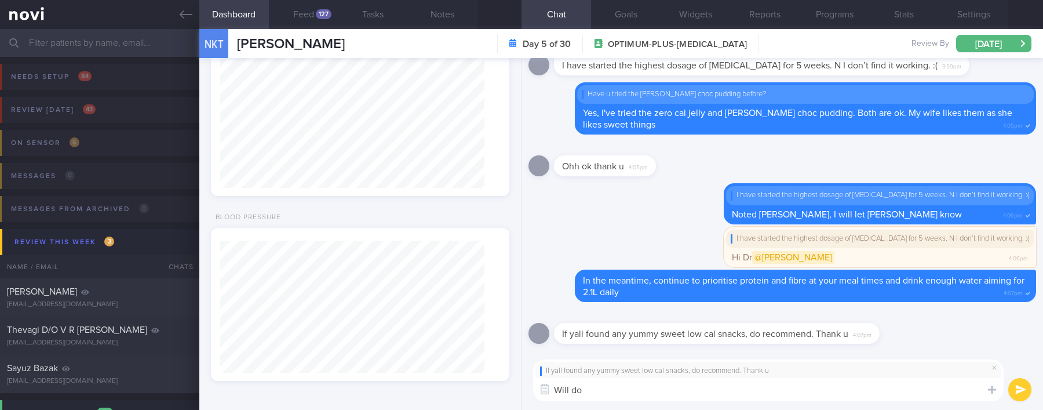
type textarea "Will do!"
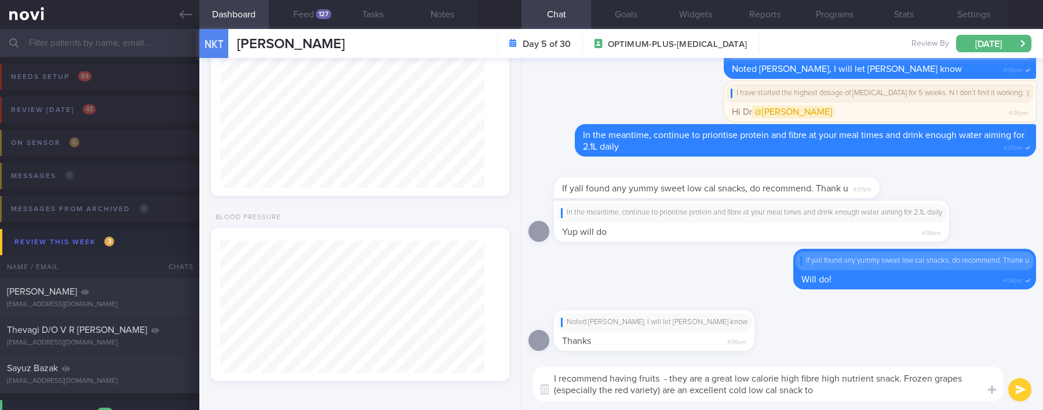
type textarea "I recommend having fruits - they are a great low calorie high fibre high nutrie…"
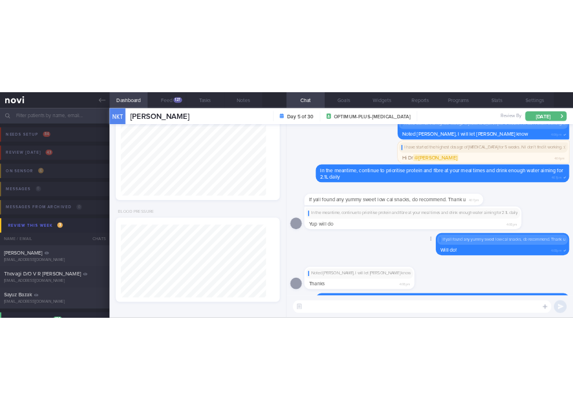
scroll to position [1, 0]
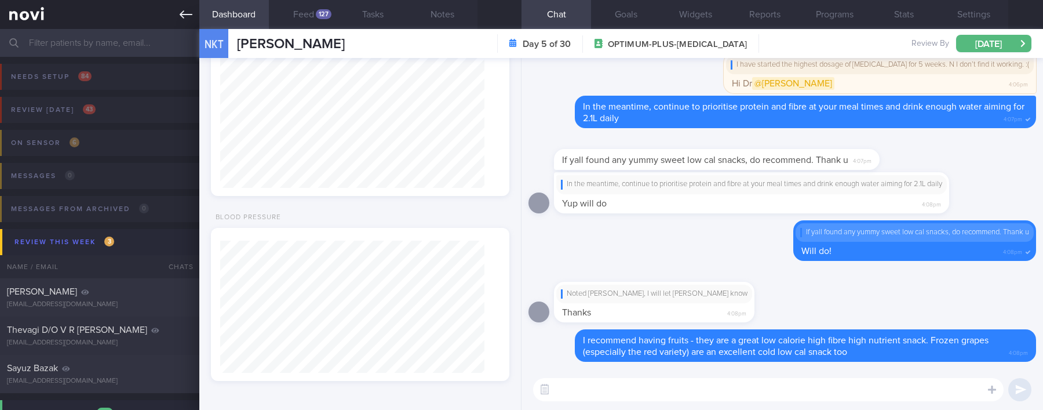
click at [182, 9] on icon at bounding box center [186, 14] width 13 height 13
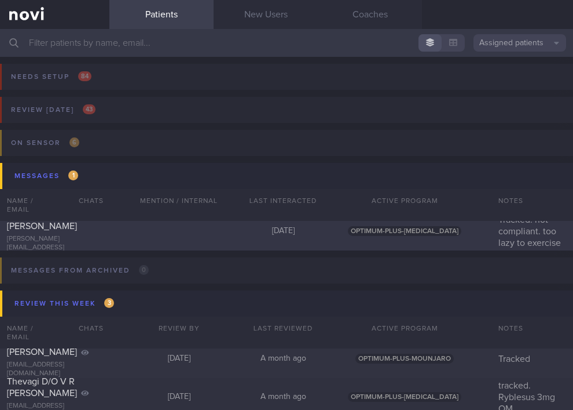
click at [249, 236] on div "Today" at bounding box center [283, 231] width 104 height 10
select select "7"
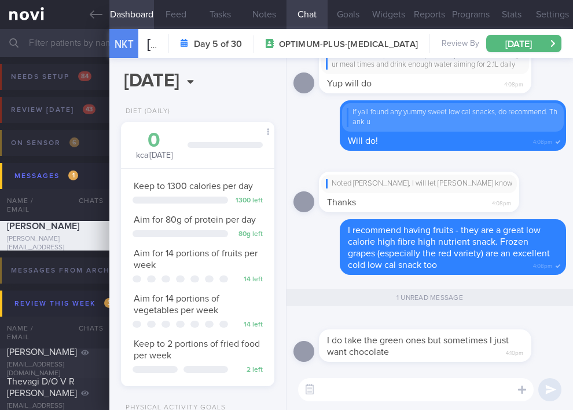
scroll to position [59, 119]
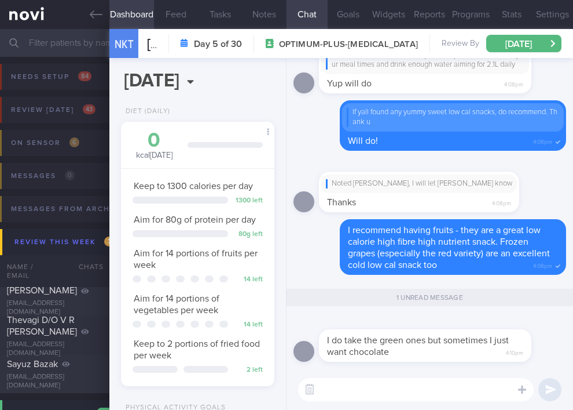
click at [472, 388] on textarea at bounding box center [416, 389] width 236 height 23
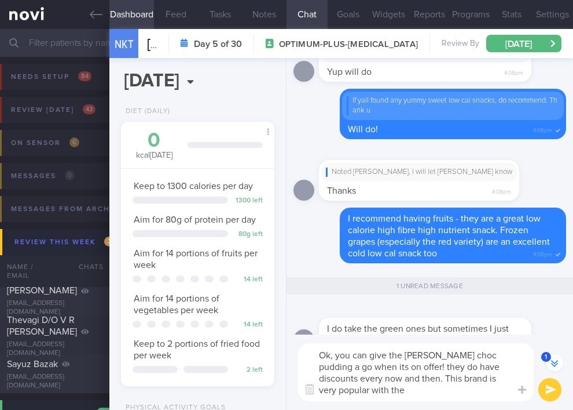
scroll to position [-34, 0]
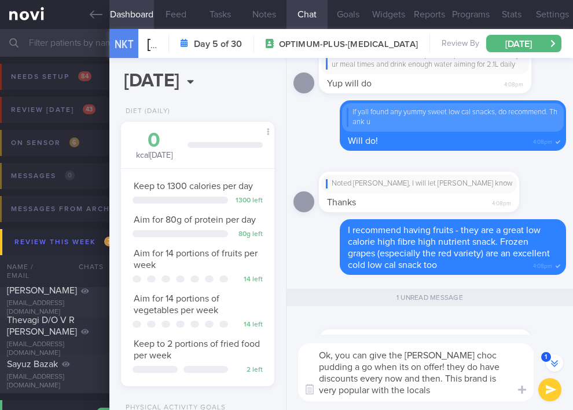
click at [415, 378] on textarea "Ok, you can give the Arla choc pudding a go when its on offer! they do have dis…" at bounding box center [416, 372] width 236 height 58
drag, startPoint x: 393, startPoint y: 388, endPoint x: 253, endPoint y: 389, distance: 140.2
click at [253, 389] on div "Dashboard Feed Tasks Notes Chat 1 Goals Widgets Reports Programs Stats Settings…" at bounding box center [341, 219] width 464 height 381
click at [479, 393] on textarea "Ok, you can give the Arla choc pudding a go when its on offer! they do have dis…" at bounding box center [416, 372] width 236 height 58
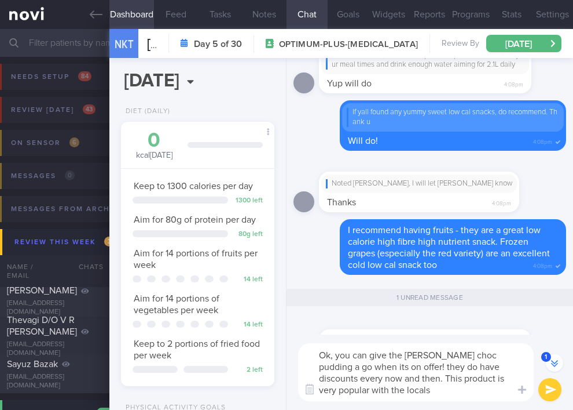
drag, startPoint x: 491, startPoint y: 394, endPoint x: 496, endPoint y: 382, distance: 13.5
click at [496, 382] on textarea "Ok, you can give the Arla choc pudding a go when its on offer! they do have dis…" at bounding box center [416, 372] width 236 height 58
type textarea "Ok, you can give the Arla choc pudding a go when its on offer! they do have dis…"
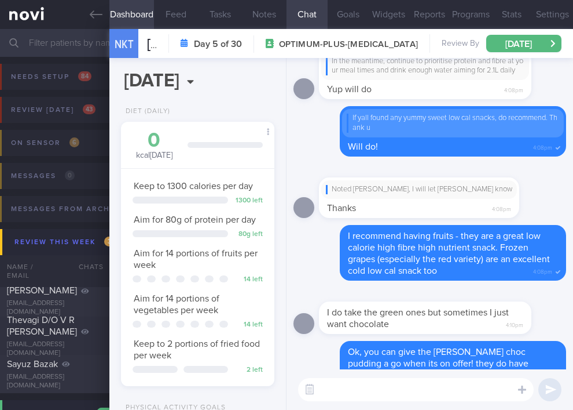
scroll to position [0, 0]
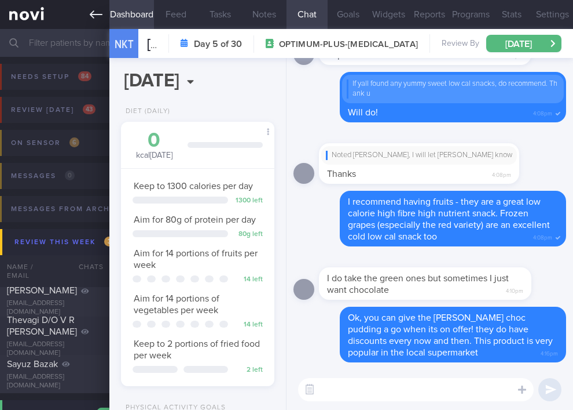
click at [93, 9] on icon at bounding box center [96, 14] width 13 height 13
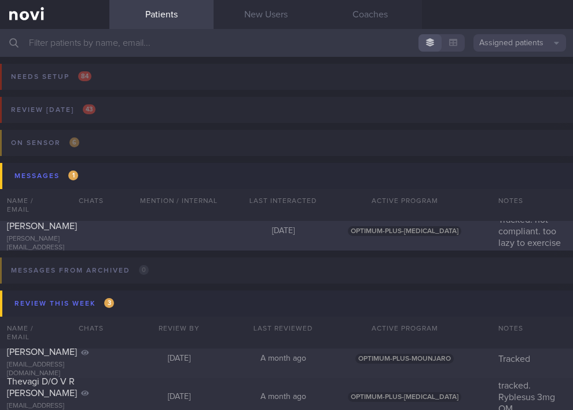
click at [199, 245] on div "2 NERISSA KOK TANGYA jennifer_lopants@yahoo.com.sg Today OPTIMUM-PLUS-WEGOVY Tr…" at bounding box center [286, 231] width 573 height 38
select select "7"
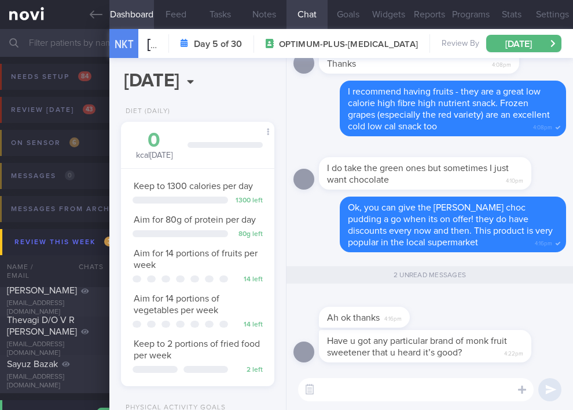
scroll to position [59, 119]
click at [436, 383] on textarea at bounding box center [416, 389] width 236 height 23
drag, startPoint x: 222, startPoint y: 98, endPoint x: 243, endPoint y: 102, distance: 21.8
click at [222, 98] on div "2025-08-19 Tue, 19 Aug Diet (Daily) 0 kcal today Carbs Protein Fat 0 g 0 g 0 g …" at bounding box center [197, 234] width 177 height 352
click at [214, 103] on div "2025-08-19 Tue, 19 Aug Diet (Daily) 0 kcal today Carbs Protein Fat 0 g 0 g 0 g …" at bounding box center [197, 234] width 177 height 352
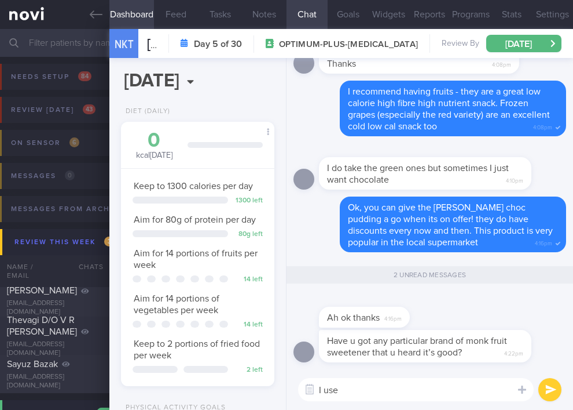
drag, startPoint x: 365, startPoint y: 403, endPoint x: 342, endPoint y: 388, distance: 27.2
click at [337, 393] on div "I use I use ​ I use ​" at bounding box center [430, 389] width 287 height 41
drag, startPoint x: 364, startPoint y: 397, endPoint x: 364, endPoint y: 389, distance: 8.1
click at [360, 394] on textarea "I use" at bounding box center [416, 389] width 236 height 23
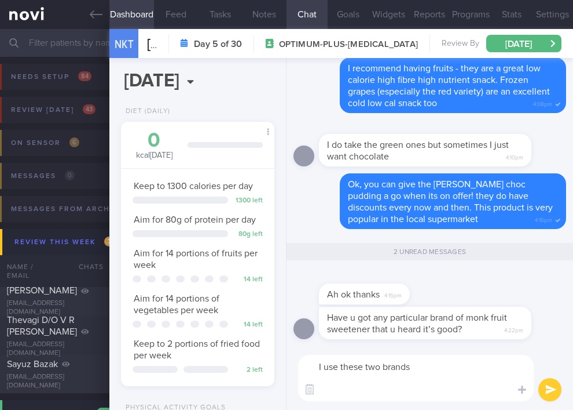
paste textarea "https://sg.iherb.com/pr/lakanto-monkfruit-sweetener-with-erythritol-golden-28-2…"
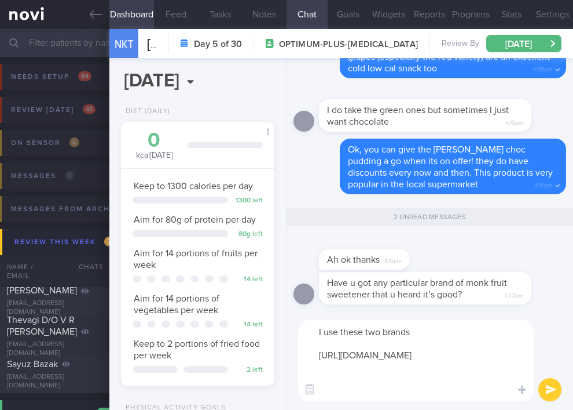
scroll to position [0, 0]
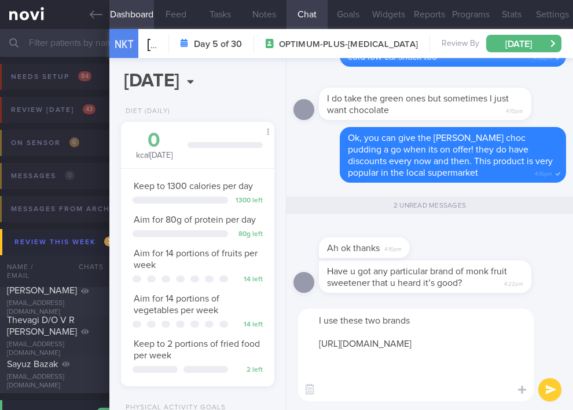
click at [427, 322] on textarea "I use these two brands https://sg.iherb.com/pr/lakanto-monkfruit-sweetener-with…" at bounding box center [416, 354] width 236 height 93
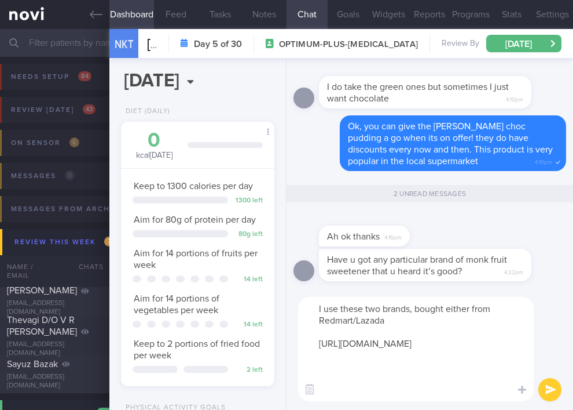
click at [399, 399] on textarea "I use these two brands, bought either from Redmart/Lazada https://sg.iherb.com/…" at bounding box center [416, 349] width 236 height 104
paste textarea "https://myaeon2go.com/product/41496/luo-han-guo-sweetener-classic"
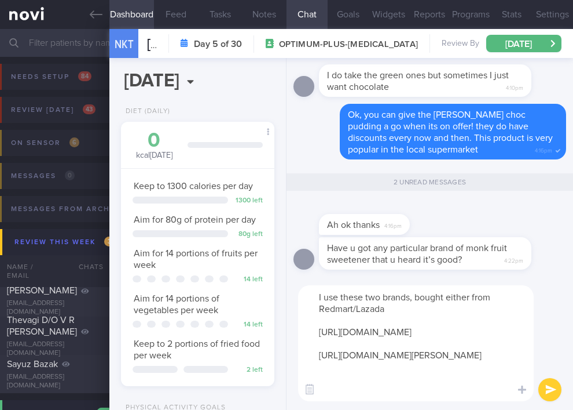
click at [407, 306] on textarea "I use these two brands, bought either from Redmart/Lazada https://sg.iherb.com/…" at bounding box center [416, 343] width 236 height 116
click at [412, 301] on textarea "I use these two brands, bought either from Redmart/Lazada. They taste ok to me,…" at bounding box center [416, 343] width 236 height 116
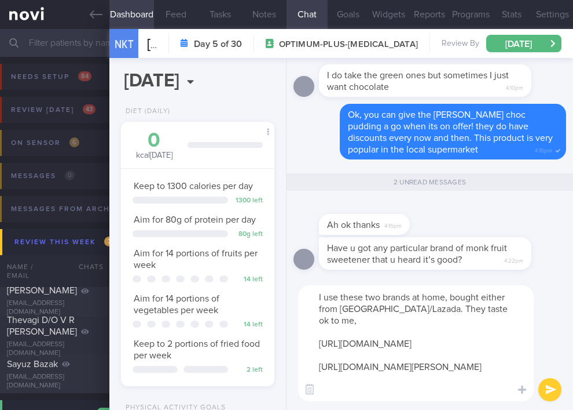
click at [501, 310] on textarea "I use these two brands at home, bought either from Redmart/Lazada. They taste o…" at bounding box center [416, 343] width 236 height 116
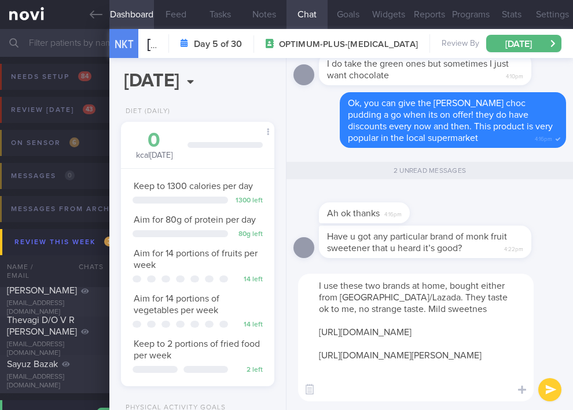
type textarea "I use these two brands at home, bought either from Redmart/Lazada. They taste o…"
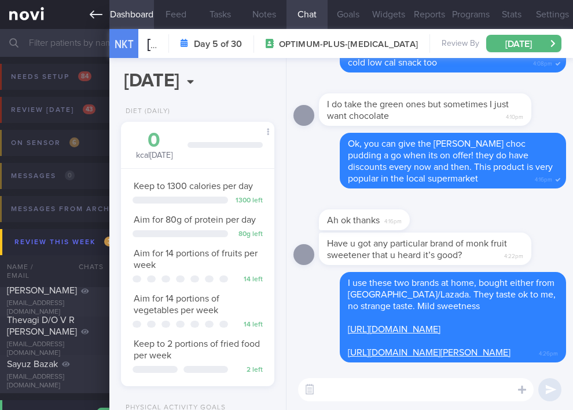
click at [89, 9] on link at bounding box center [54, 14] width 109 height 29
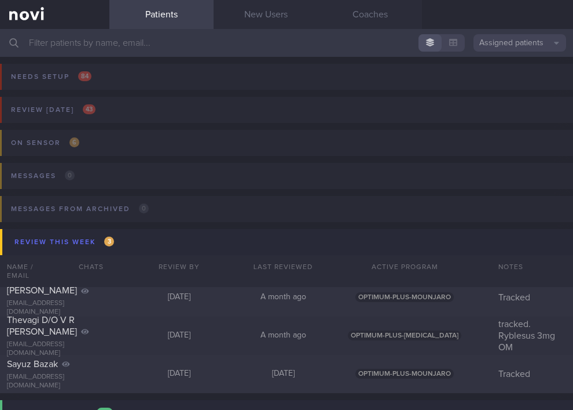
click at [125, 36] on input "text" at bounding box center [286, 43] width 573 height 28
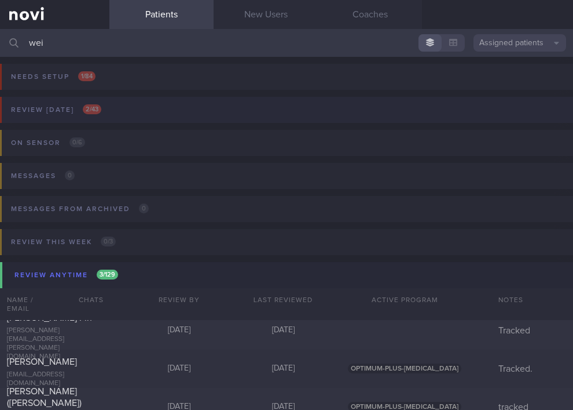
type input "wei"
click at [129, 105] on button "Review today 2 / 43" at bounding box center [285, 113] width 577 height 33
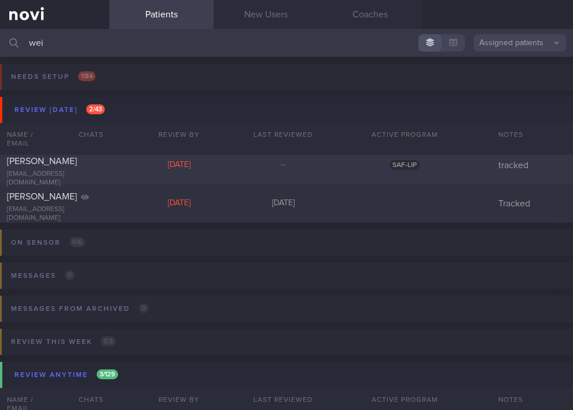
click at [145, 169] on div "[DATE]" at bounding box center [179, 165] width 104 height 10
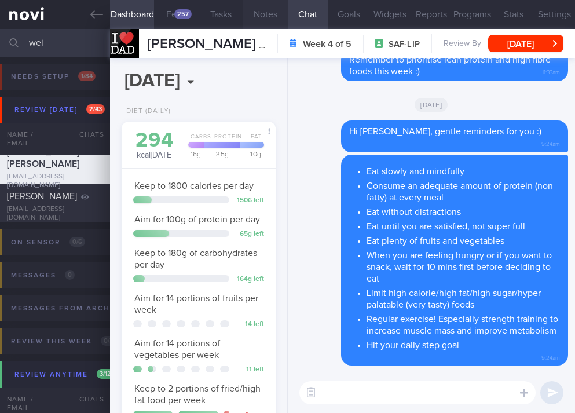
scroll to position [62, 125]
click at [173, 17] on button "Feed 257" at bounding box center [176, 14] width 45 height 29
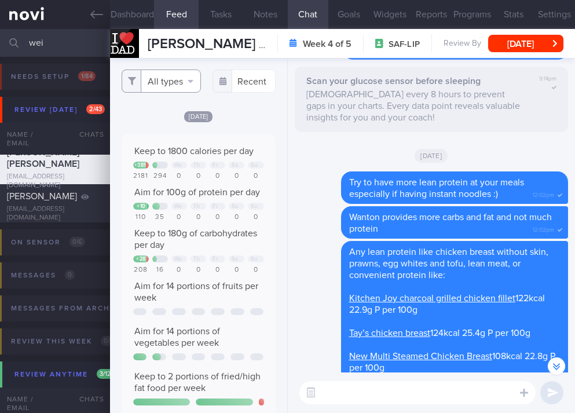
click at [171, 81] on button "All types" at bounding box center [161, 81] width 79 height 23
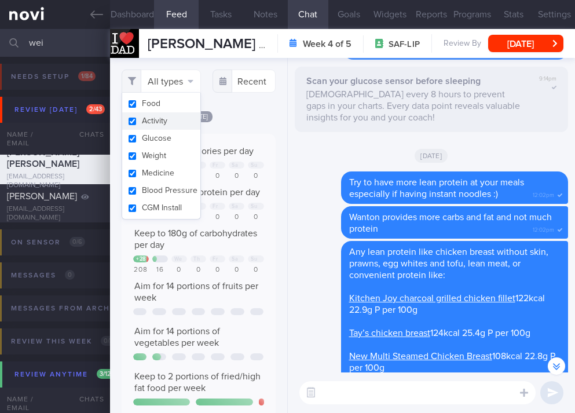
click at [166, 115] on button "Activity" at bounding box center [161, 120] width 78 height 17
checkbox input "false"
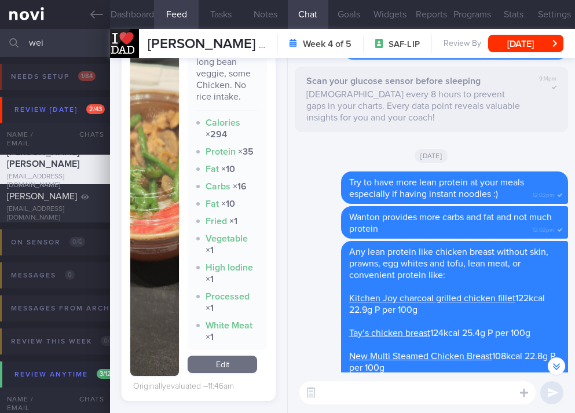
scroll to position [348, 0]
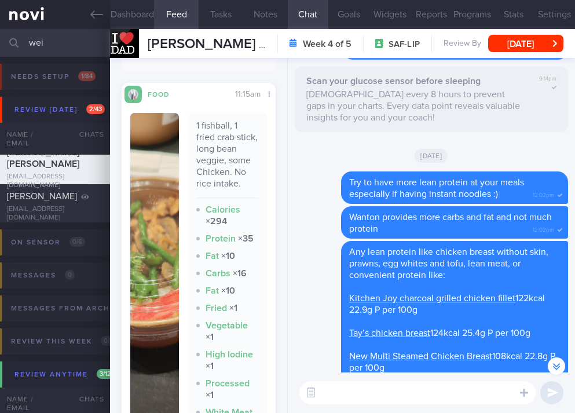
click at [165, 232] on img "button" at bounding box center [154, 288] width 49 height 350
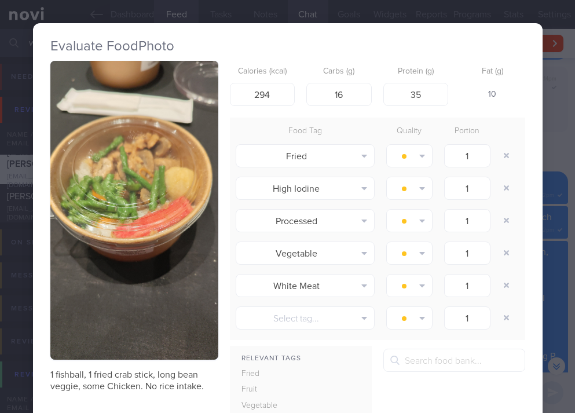
click at [506, 35] on div "Evaluate Food Photo 1 fishball, 1 fried crab stick, long bean veggie, some Chic…" at bounding box center [288, 281] width 510 height 517
click at [382, 23] on div "Evaluate Food Photo 1 fishball, 1 fried crab stick, long bean veggie, some Chic…" at bounding box center [288, 281] width 510 height 517
click at [325, 2] on div "Evaluate Food Photo 1 fishball, 1 fried crab stick, long bean veggie, some Chic…" at bounding box center [288, 281] width 510 height 563
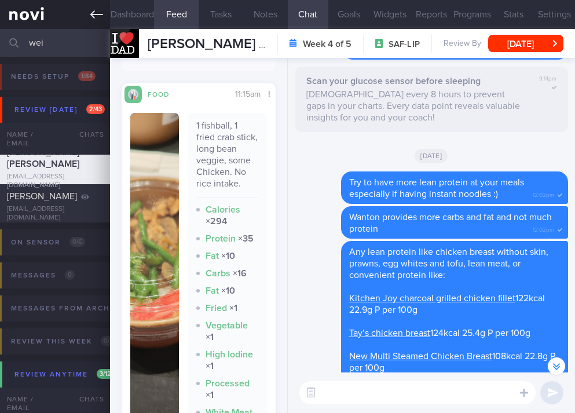
click at [97, 14] on icon at bounding box center [96, 14] width 13 height 8
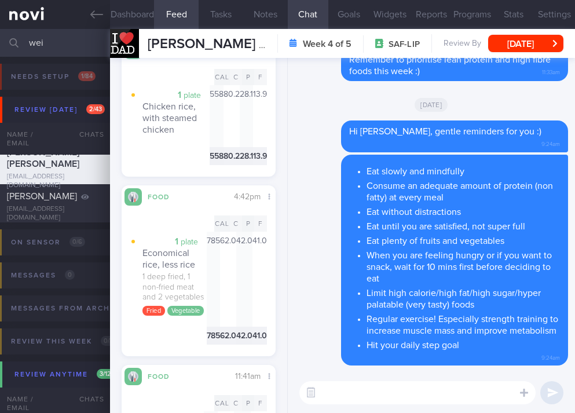
scroll to position [956, 0]
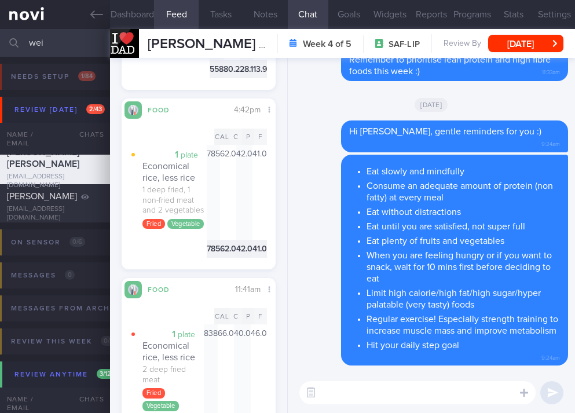
drag, startPoint x: 185, startPoint y: 295, endPoint x: 4, endPoint y: 244, distance: 188.5
click at [135, 235] on div "1 plate Economical rice, less rice 1 deep fried, 1 non-fried meat and 2 vegetab…" at bounding box center [168, 190] width 76 height 89
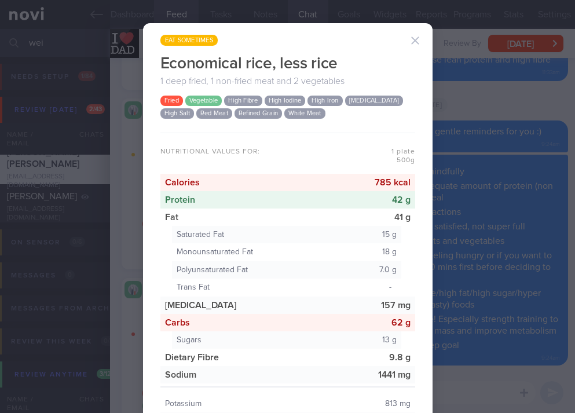
drag, startPoint x: 461, startPoint y: 106, endPoint x: 400, endPoint y: 129, distance: 65.1
click at [461, 105] on div "eat sometimes Economical rice, less rice 1 deep fried, 1 non-fried meat and 2 v…" at bounding box center [287, 206] width 575 height 413
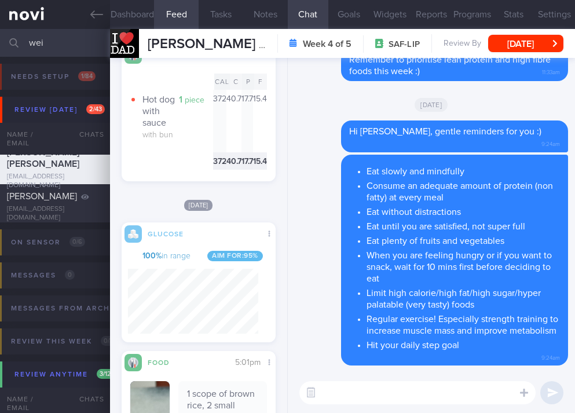
scroll to position [3389, 0]
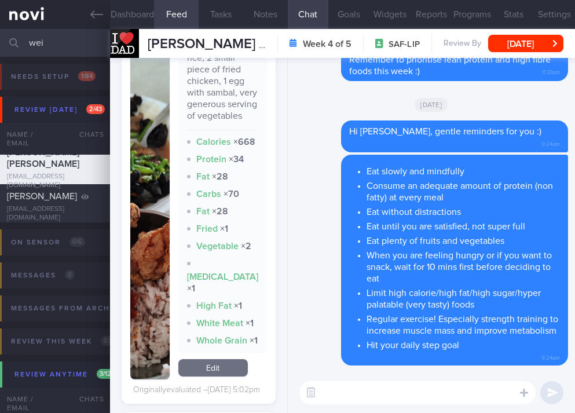
drag, startPoint x: 154, startPoint y: 217, endPoint x: 174, endPoint y: 271, distance: 57.8
click at [153, 220] on img "button" at bounding box center [149, 207] width 39 height 346
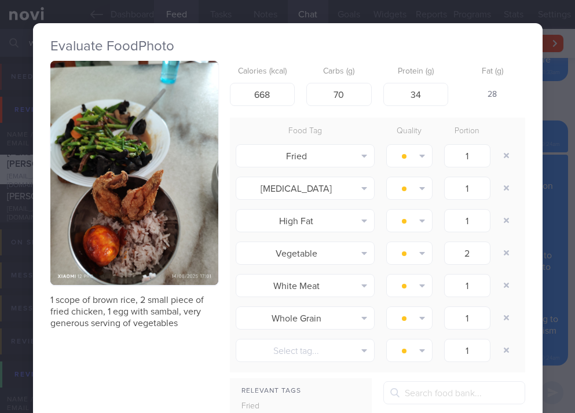
click at [142, 185] on button "button" at bounding box center [134, 173] width 168 height 224
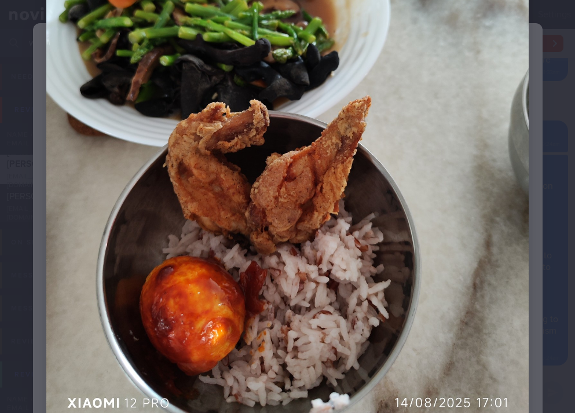
scroll to position [305, 0]
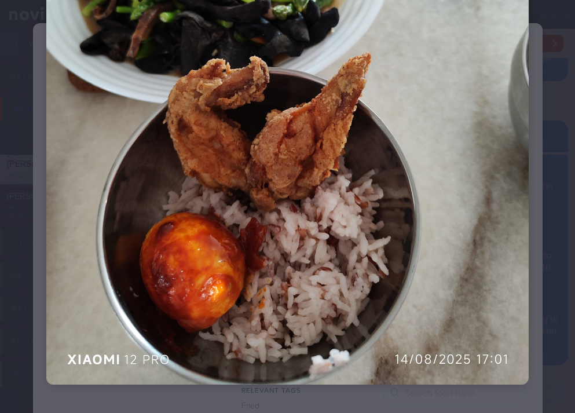
click at [473, 228] on img at bounding box center [287, 63] width 483 height 644
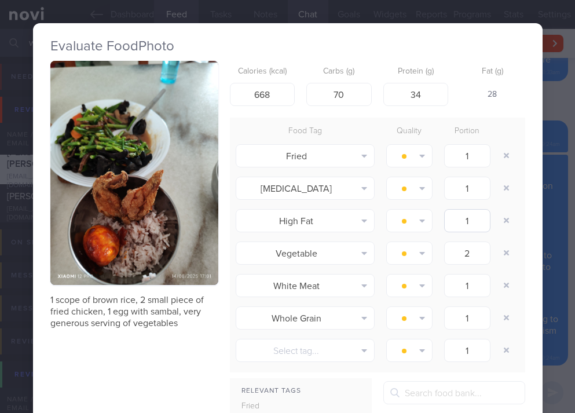
click at [496, 216] on button "button" at bounding box center [506, 220] width 21 height 21
type input "2"
type input "1"
click at [495, 35] on div "Evaluate Food Photo 1 scope of brown rice, 2 small piece of fried chicken, 1 eg…" at bounding box center [288, 281] width 510 height 517
click at [403, 15] on div "Evaluate Food Photo 1 scope of brown rice, 2 small piece of fried chicken, 1 eg…" at bounding box center [288, 281] width 510 height 563
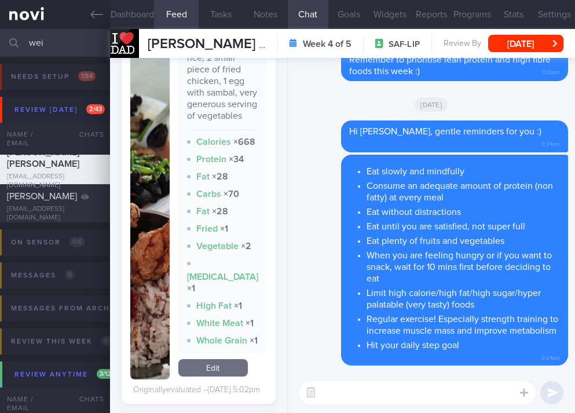
scroll to position [3302, 0]
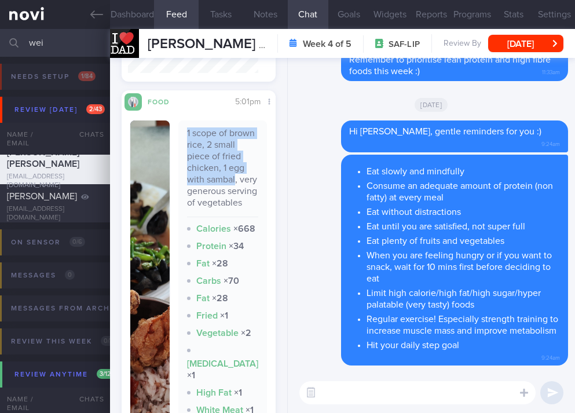
drag, startPoint x: 221, startPoint y: 232, endPoint x: 191, endPoint y: 169, distance: 70.2
click at [191, 169] on div "1 scope of brown rice, 2 small piece of fried chicken, 1 egg with sambal, very …" at bounding box center [222, 280] width 89 height 320
copy div "1 scope of brown rice, 2 small piece of fried chicken, 1 egg with sambal"
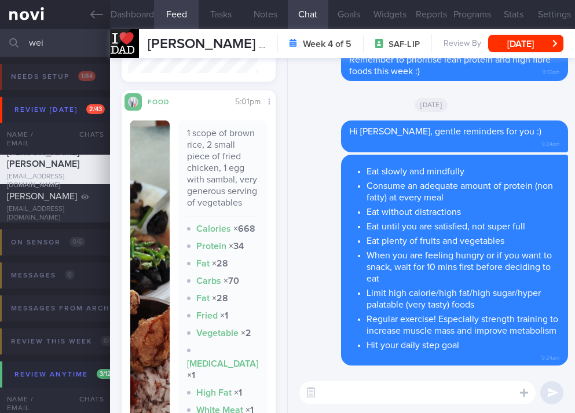
click at [177, 228] on div "1 scope of brown rice, 2 small piece of fried chicken, 1 egg with sambal, very …" at bounding box center [198, 293] width 137 height 346
click at [166, 235] on img "button" at bounding box center [149, 293] width 39 height 346
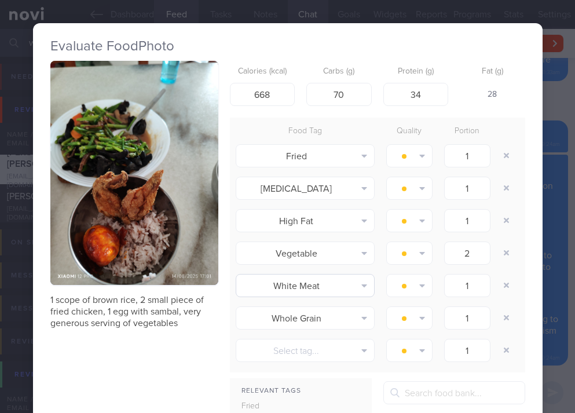
click at [151, 188] on button "button" at bounding box center [134, 173] width 168 height 224
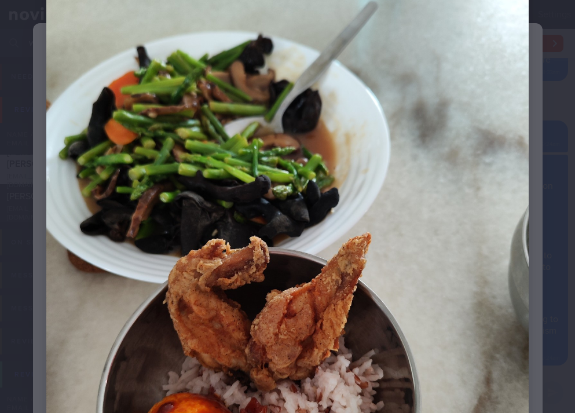
scroll to position [305, 0]
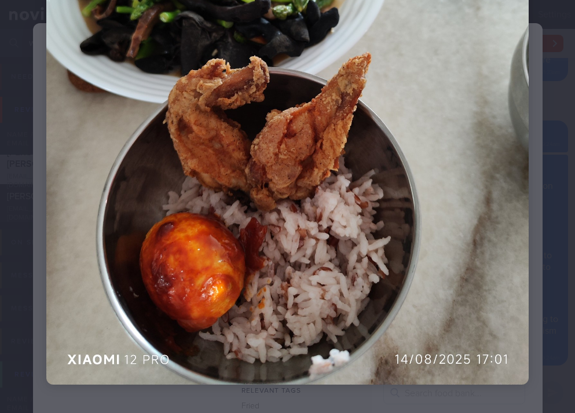
click at [485, 244] on img at bounding box center [287, 63] width 483 height 644
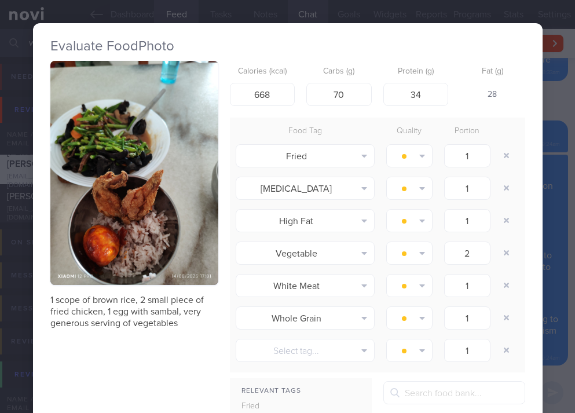
click at [462, 239] on div "2" at bounding box center [468, 253] width 58 height 29
click at [454, 15] on div "Evaluate Food Photo 1 scope of brown rice, 2 small piece of fried chicken, 1 eg…" at bounding box center [288, 297] width 510 height 595
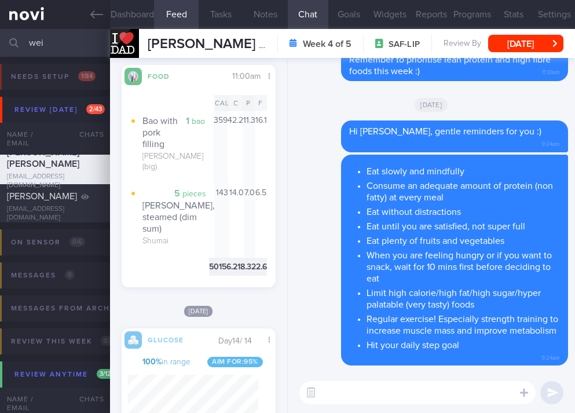
scroll to position [3910, 0]
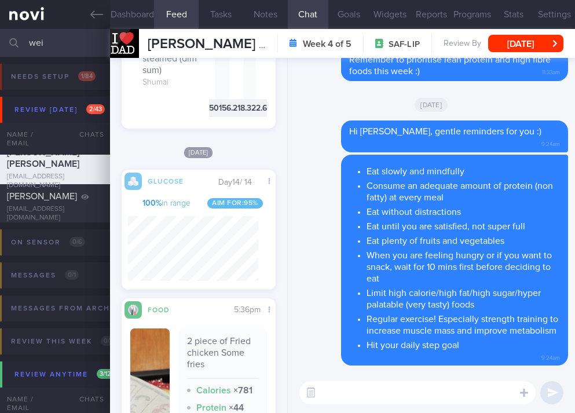
drag, startPoint x: 72, startPoint y: 41, endPoint x: -89, endPoint y: 47, distance: 161.2
click at [0, 47] on html "You are offline! Some functionality will be unavailable Patients New Users Coac…" at bounding box center [287, 206] width 575 height 413
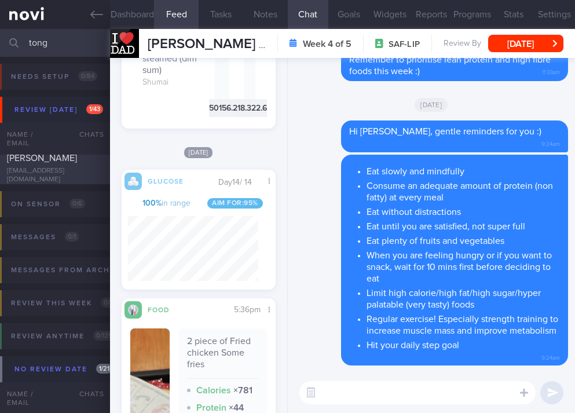
type input "tong"
click at [75, 155] on div "[PERSON_NAME]" at bounding box center [53, 155] width 93 height 18
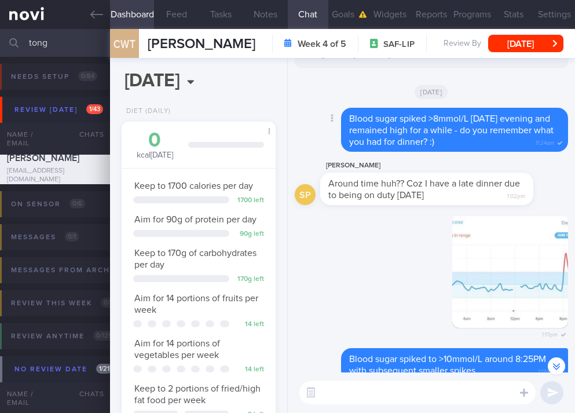
scroll to position [-3389, 0]
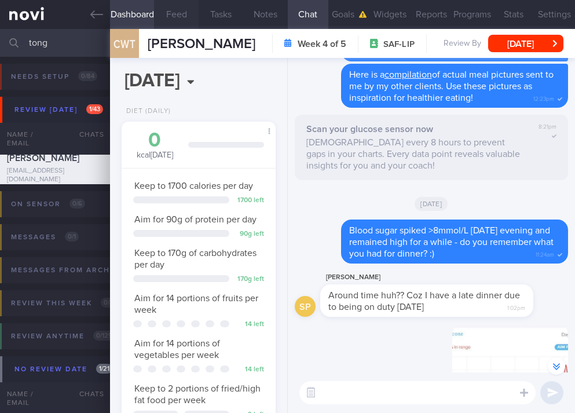
click at [184, 17] on button "Feed" at bounding box center [176, 14] width 45 height 29
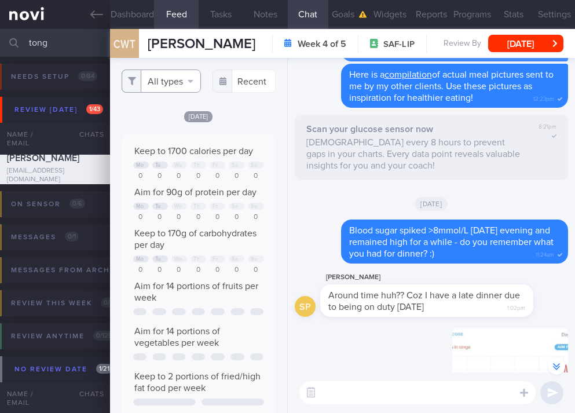
click at [180, 78] on button "All types" at bounding box center [161, 81] width 79 height 23
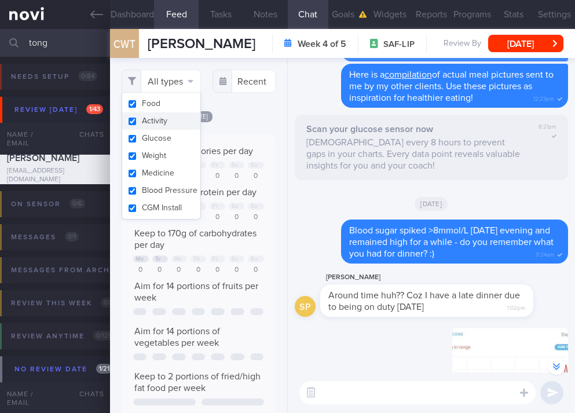
click at [167, 119] on button "Activity" at bounding box center [161, 120] width 78 height 17
checkbox input "false"
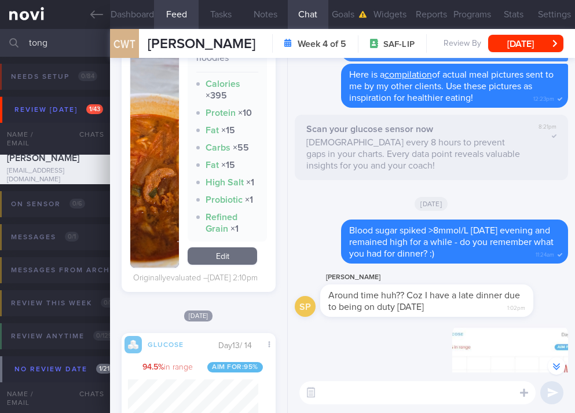
scroll to position [869, 0]
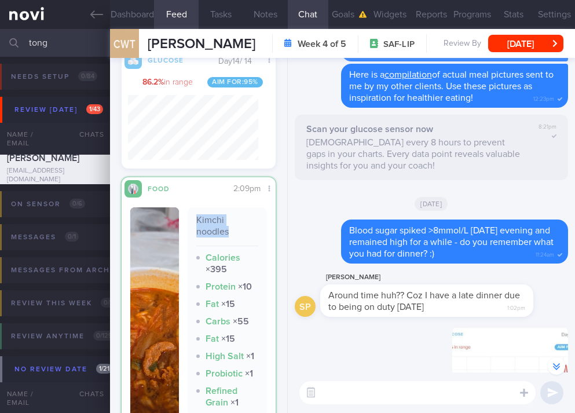
drag, startPoint x: 219, startPoint y: 291, endPoint x: 193, endPoint y: 279, distance: 28.8
click at [193, 279] on div "Kimchi noodles Calories × 395 Protein × 10 Fat × 15 Carbs × 55 Fat × 15 High Sa…" at bounding box center [227, 311] width 79 height 208
copy div "Kimchi noodles"
click at [165, 324] on img "button" at bounding box center [154, 324] width 49 height 234
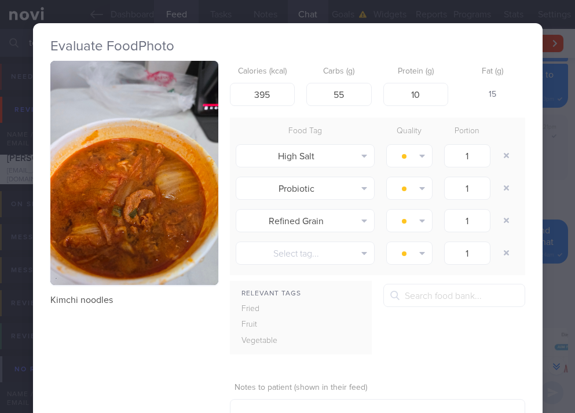
click at [482, 24] on div "Evaluate Food Photo Kimchi noodles Calories (kcal) 395 Carbs (g) 55 Protein (g)…" at bounding box center [288, 249] width 510 height 452
click at [489, 14] on div "Evaluate Food Photo Kimchi noodles Calories (kcal) 395 Carbs (g) 55 Protein (g)…" at bounding box center [288, 249] width 510 height 498
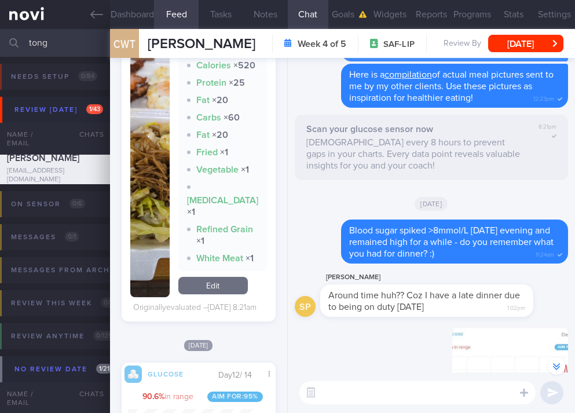
scroll to position [1564, 0]
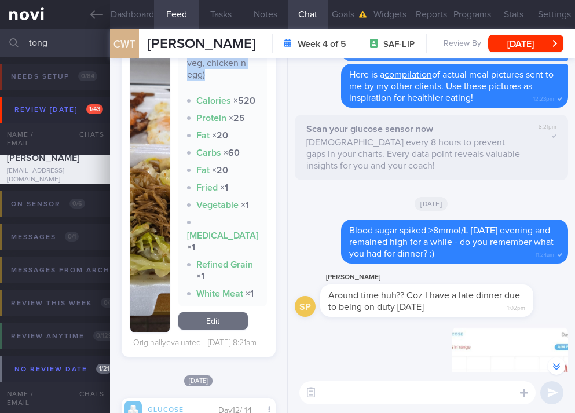
drag, startPoint x: 220, startPoint y: 175, endPoint x: 189, endPoint y: 129, distance: 55.6
click at [189, 129] on div "Breakfast (fried beehoon with veg, chicken n egg) Calories × 520 Protein × 25 F…" at bounding box center [222, 166] width 89 height 279
copy div "(fried beehoon with veg, chicken n egg)"
drag, startPoint x: 152, startPoint y: 261, endPoint x: 180, endPoint y: 198, distance: 69.8
click at [152, 261] on img "button" at bounding box center [149, 179] width 39 height 305
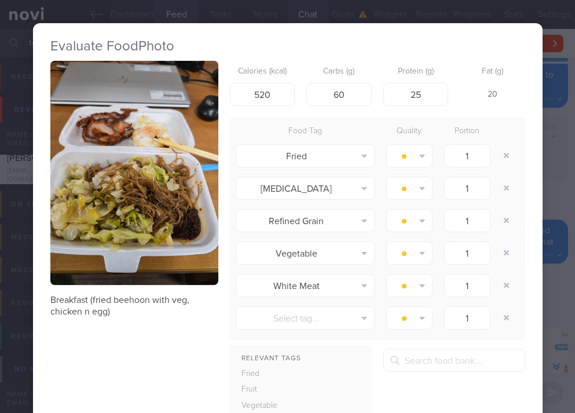
click at [141, 185] on img "button" at bounding box center [134, 173] width 168 height 224
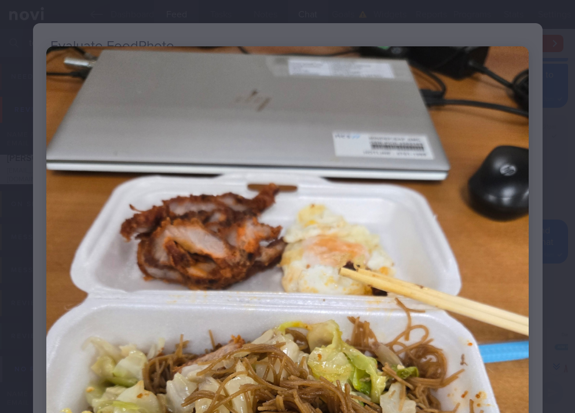
scroll to position [261, 0]
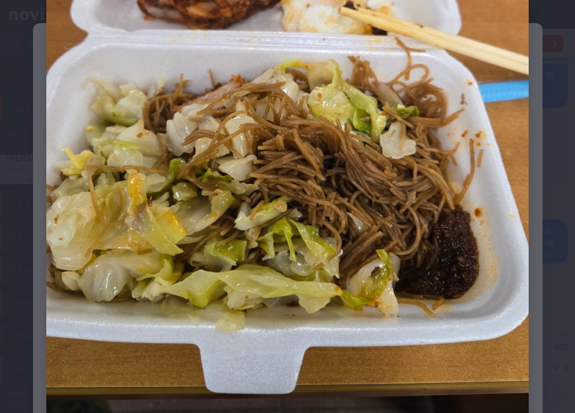
click at [418, 276] on img at bounding box center [287, 108] width 483 height 644
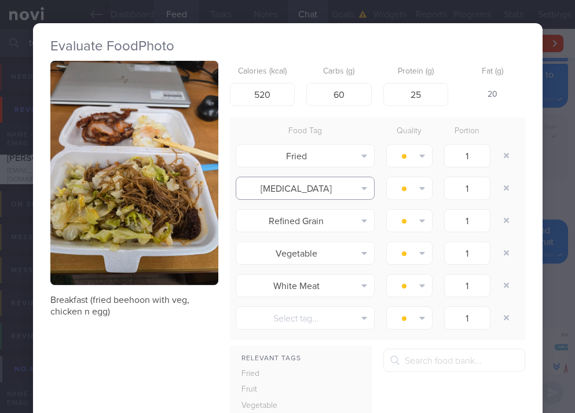
click at [327, 199] on button "[MEDICAL_DATA]" at bounding box center [305, 188] width 139 height 23
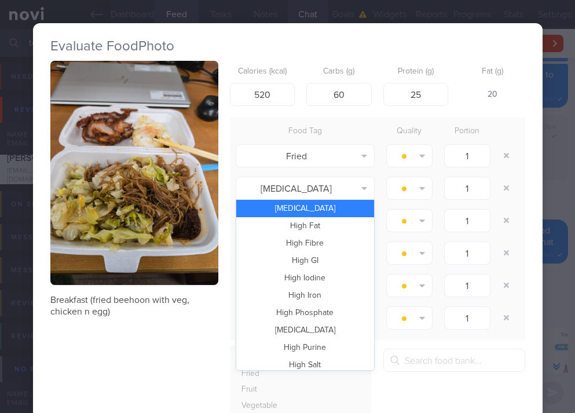
click at [290, 18] on div "Evaluate Food Photo Breakfast (fried beehoon with veg, chicken n egg) Calories …" at bounding box center [288, 281] width 510 height 563
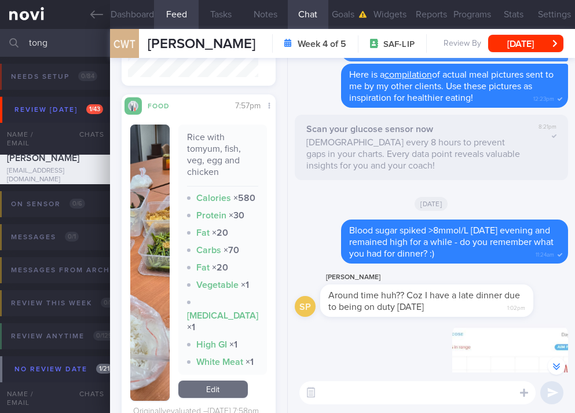
scroll to position [2259, 0]
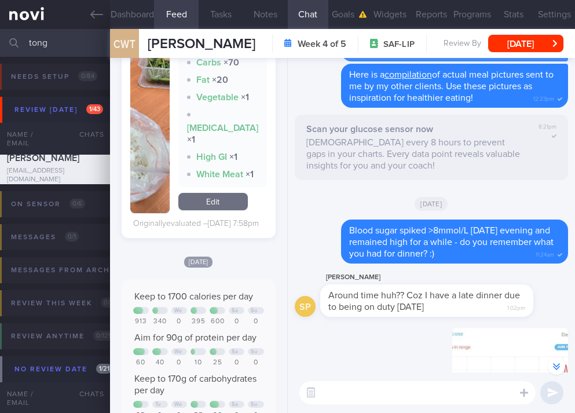
click at [152, 212] on button "button" at bounding box center [149, 75] width 39 height 276
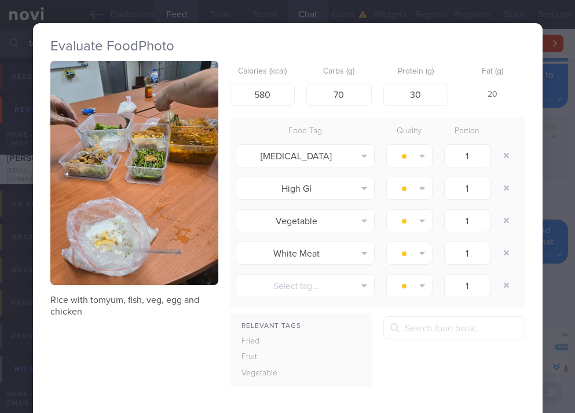
click at [118, 347] on div "Rice with tomyum, fish, veg, egg and chicken Calories (kcal) 580 Carbs (g) 70 P…" at bounding box center [287, 277] width 475 height 432
click at [341, 9] on div "Evaluate Food Photo Rice with tomyum, fish, veg, egg and chicken Calories (kcal…" at bounding box center [288, 265] width 510 height 531
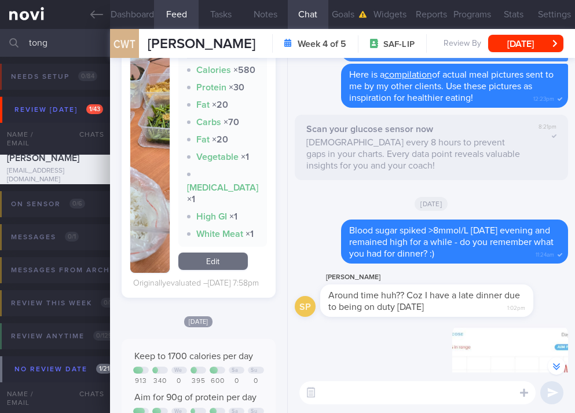
scroll to position [2172, 0]
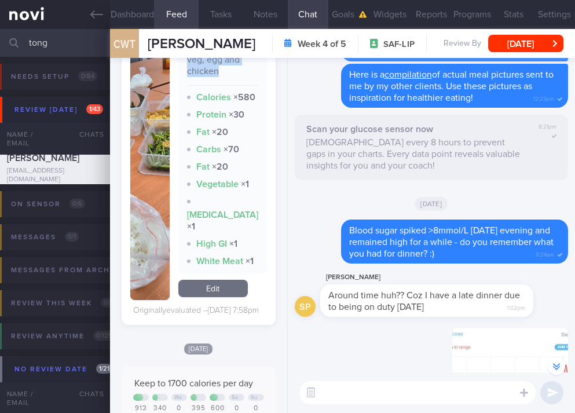
drag, startPoint x: 225, startPoint y: 182, endPoint x: 193, endPoint y: 152, distance: 44.3
click at [193, 86] on div "Rice with tomyum, fish, veg, egg and chicken" at bounding box center [222, 58] width 71 height 55
copy div "Rice with tomyum, fish, veg, egg and chicken"
click at [136, 258] on img "button" at bounding box center [149, 162] width 39 height 276
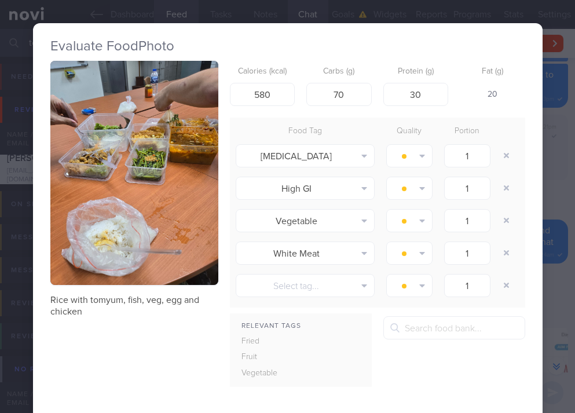
click at [126, 161] on button "button" at bounding box center [134, 173] width 168 height 224
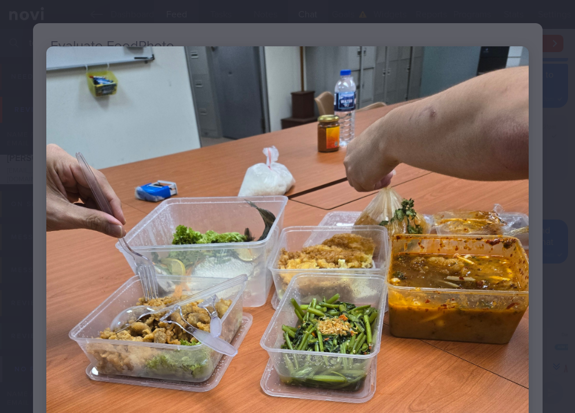
drag, startPoint x: 455, startPoint y: 27, endPoint x: 397, endPoint y: 70, distance: 72.4
click at [455, 27] on div at bounding box center [287, 368] width 575 height 736
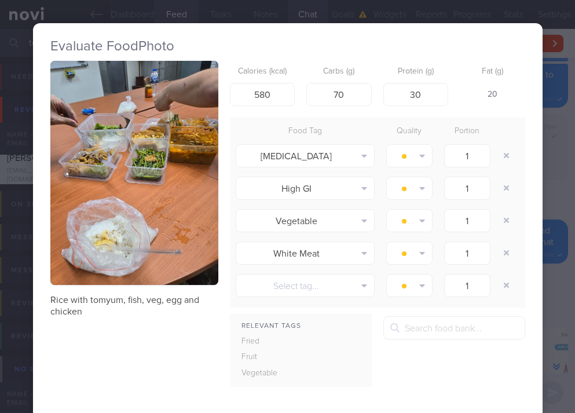
drag, startPoint x: 240, startPoint y: 8, endPoint x: 231, endPoint y: 46, distance: 38.6
click at [240, 8] on div "Evaluate Food Photo Rice with tomyum, fish, veg, egg and chicken Calories (kcal…" at bounding box center [288, 265] width 510 height 531
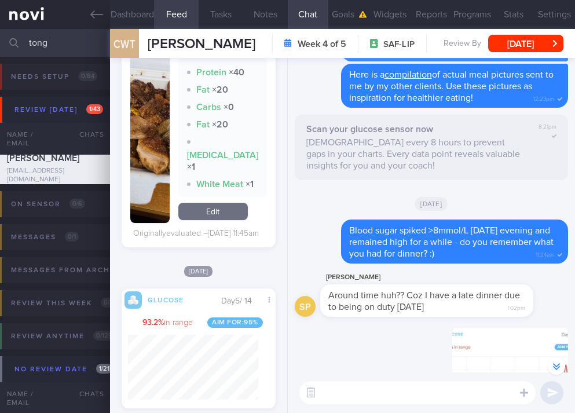
scroll to position [4692, 0]
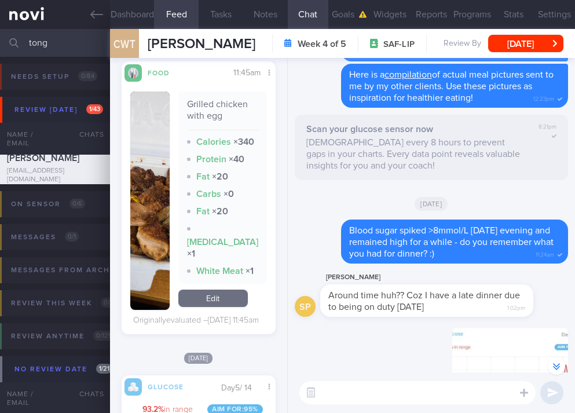
drag, startPoint x: 147, startPoint y: 214, endPoint x: 167, endPoint y: 214, distance: 20.3
click at [146, 214] on button "button" at bounding box center [149, 201] width 39 height 218
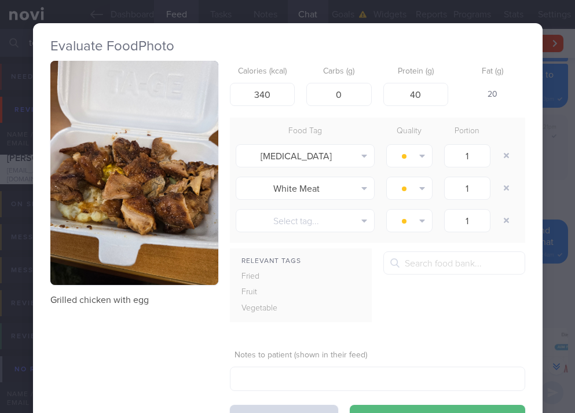
click at [148, 164] on button "button" at bounding box center [134, 173] width 168 height 224
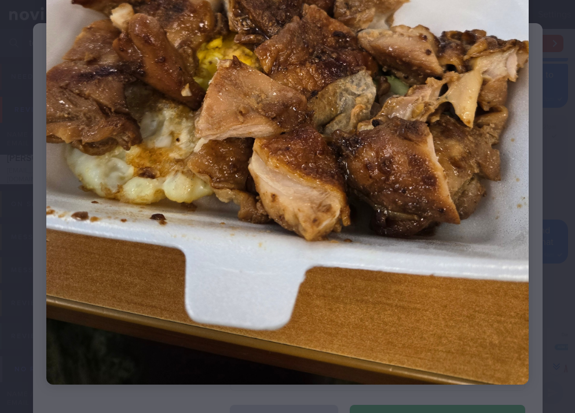
scroll to position [131, 0]
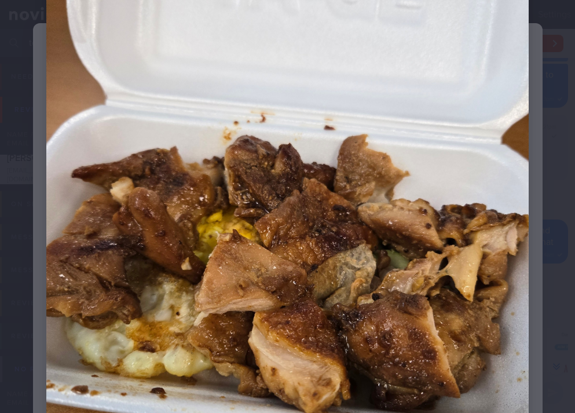
click at [459, 312] on img at bounding box center [287, 237] width 483 height 644
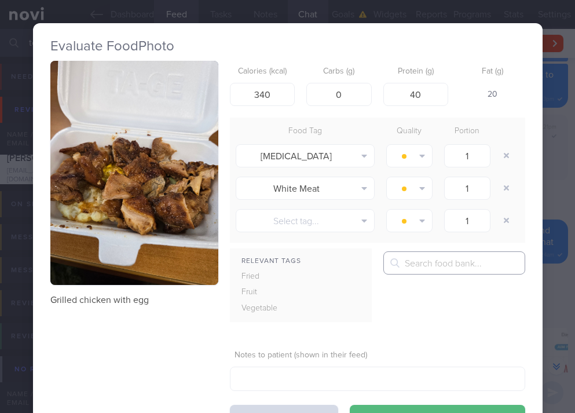
click at [483, 258] on input "text" at bounding box center [454, 262] width 142 height 23
click at [226, 12] on div "Evaluate Food Photo Grilled chicken with egg Calories (kcal) 340 Carbs (g) 0 Pr…" at bounding box center [288, 233] width 510 height 466
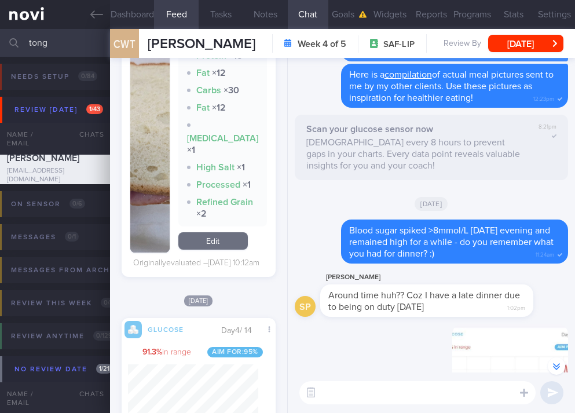
scroll to position [114, 130]
drag, startPoint x: 145, startPoint y: 198, endPoint x: 229, endPoint y: 131, distance: 107.7
click at [145, 198] on img "button" at bounding box center [149, 120] width 39 height 265
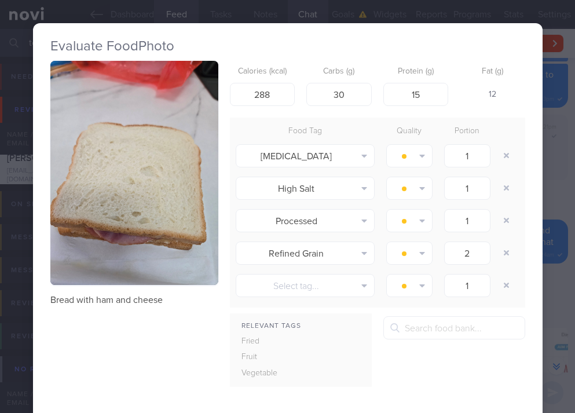
click at [341, 25] on div "Evaluate Food Photo Bread with ham and cheese Calories (kcal) 288 Carbs (g) 30 …" at bounding box center [288, 265] width 510 height 484
click at [346, 14] on div "Evaluate Food Photo Bread with ham and cheese Calories (kcal) 288 Carbs (g) 30 …" at bounding box center [288, 265] width 510 height 531
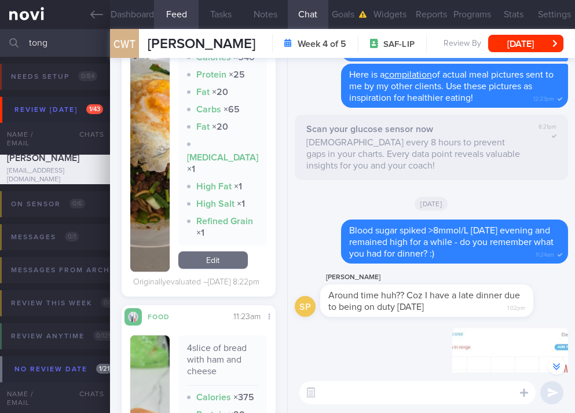
scroll to position [6169, 0]
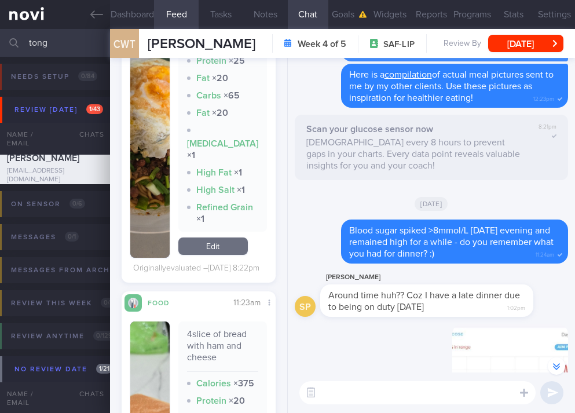
drag, startPoint x: 209, startPoint y: 130, endPoint x: 191, endPoint y: 94, distance: 40.4
click at [191, 32] on div "Zha Jiang Mian with egg" at bounding box center [222, 16] width 71 height 32
copy div "Zha Jiang Mian with egg"
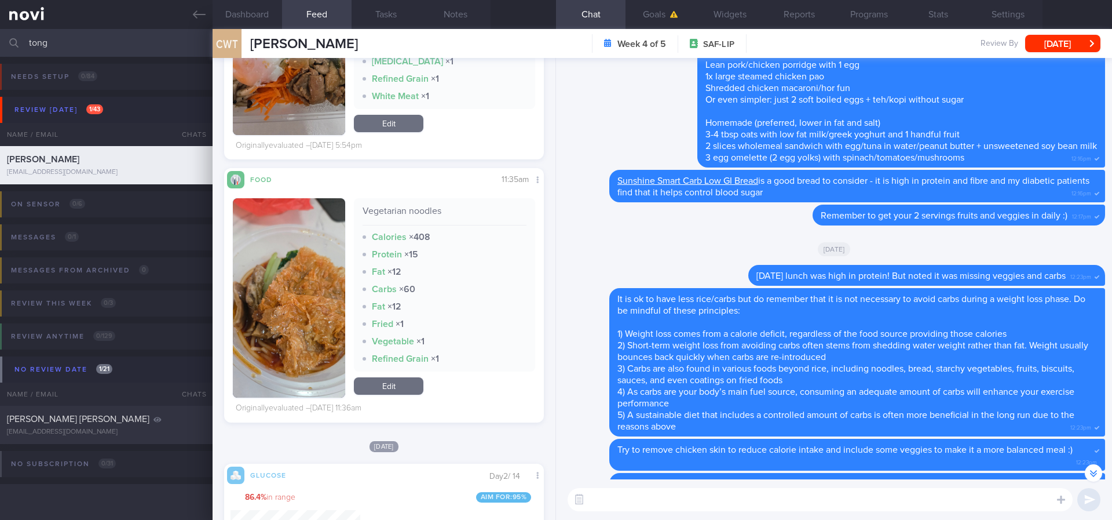
scroll to position [-2994, 0]
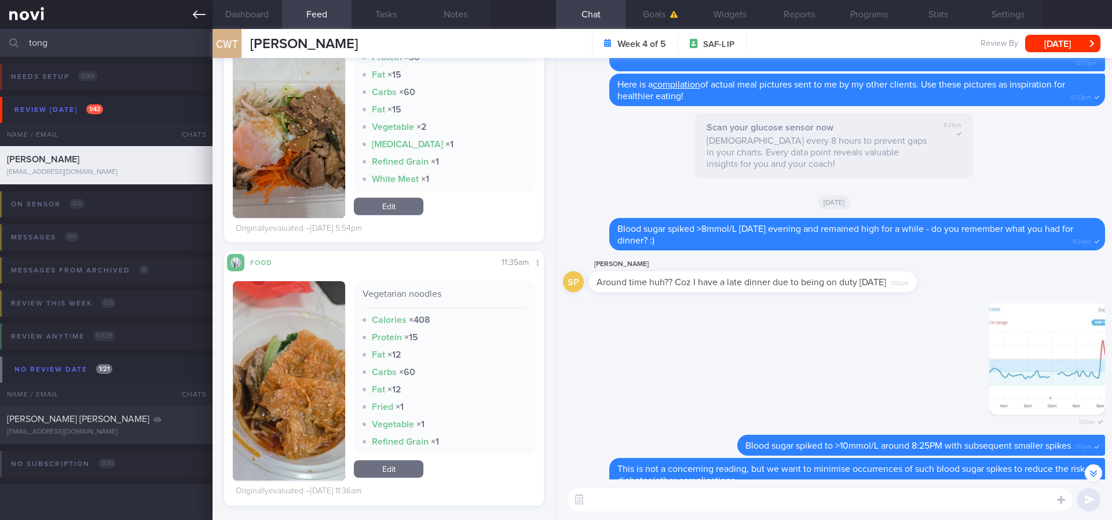
click at [191, 17] on link at bounding box center [106, 14] width 213 height 29
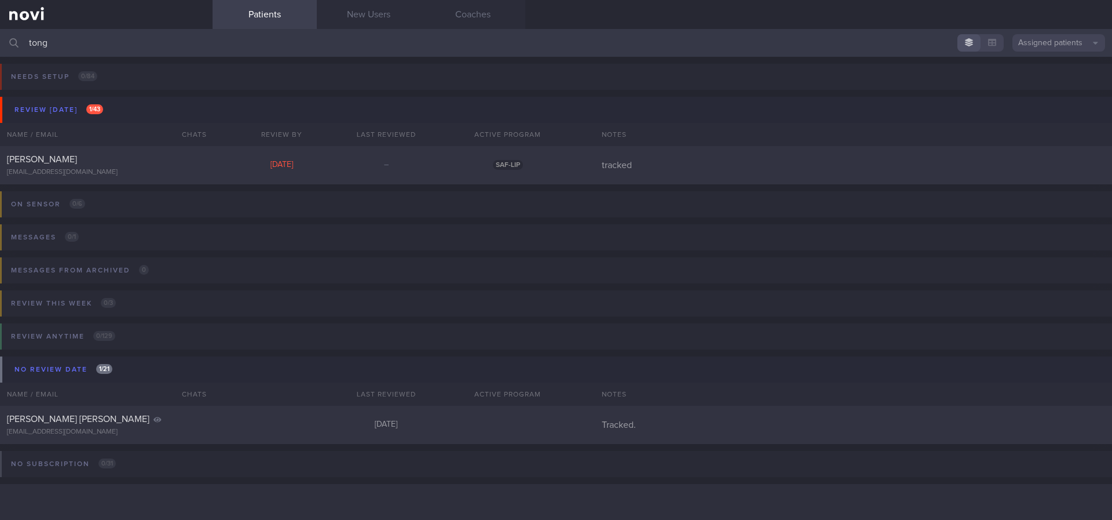
drag, startPoint x: 94, startPoint y: 35, endPoint x: 3, endPoint y: 1, distance: 97.2
click at [0, 34] on input "tong" at bounding box center [556, 43] width 1112 height 28
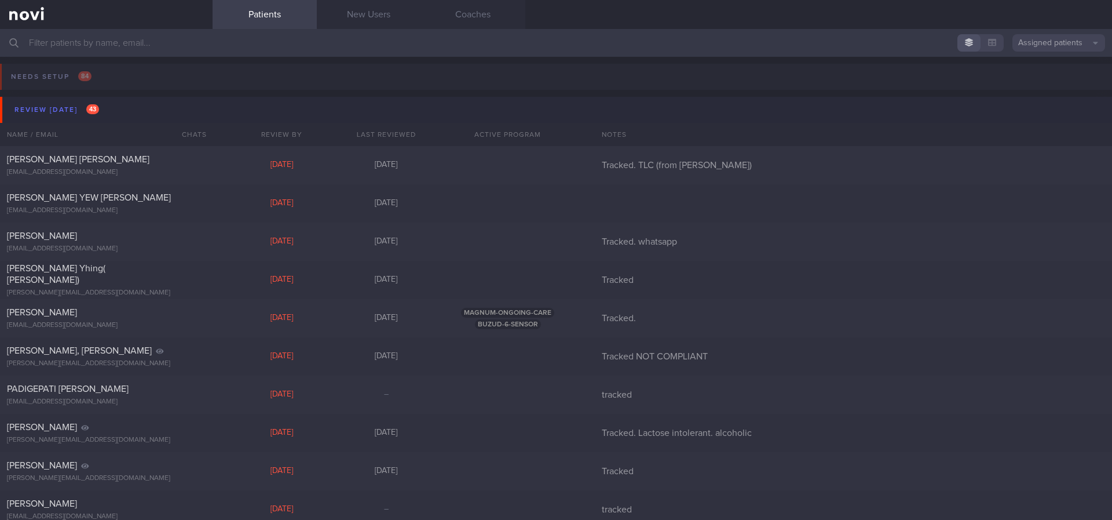
click at [119, 104] on button "Review today 43" at bounding box center [558, 110] width 1116 height 26
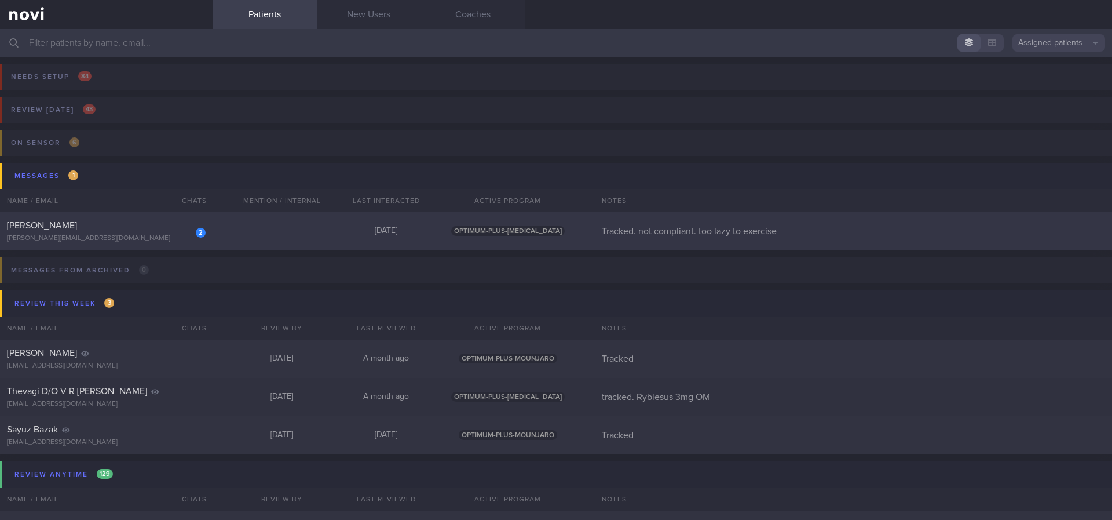
click at [318, 226] on div "2 NERISSA KOK TANGYA jennifer_lopants@yahoo.com.sg Today OPTIMUM-PLUS-WEGOVY Tr…" at bounding box center [556, 231] width 1112 height 38
select select "7"
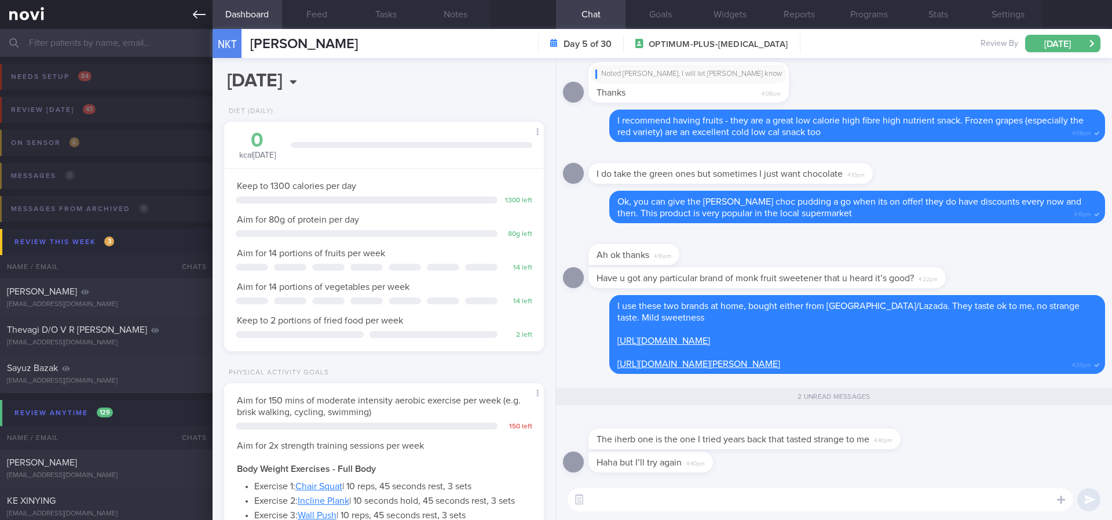
click at [193, 13] on icon at bounding box center [199, 14] width 13 height 13
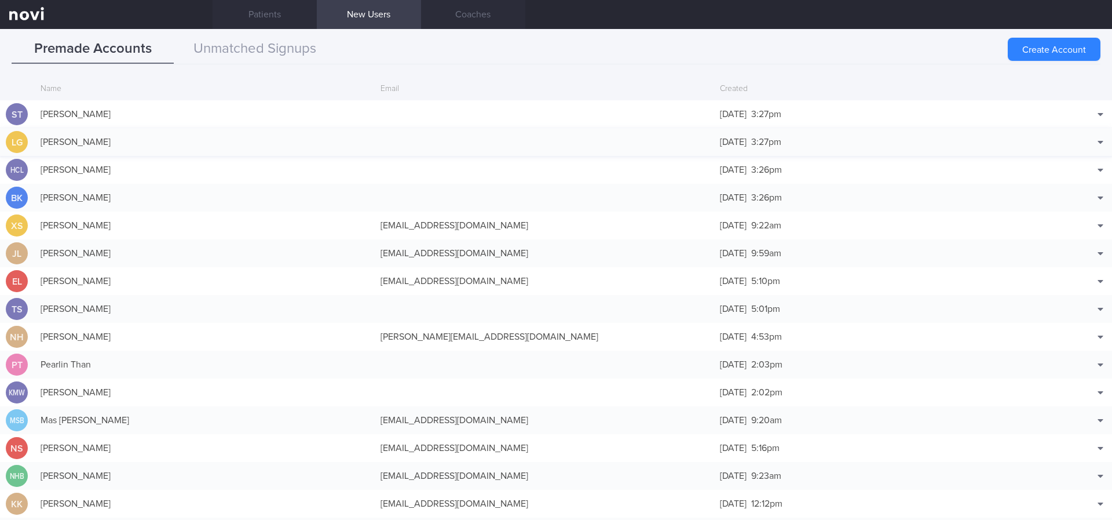
click at [225, 143] on div "[PERSON_NAME]" at bounding box center [205, 141] width 340 height 23
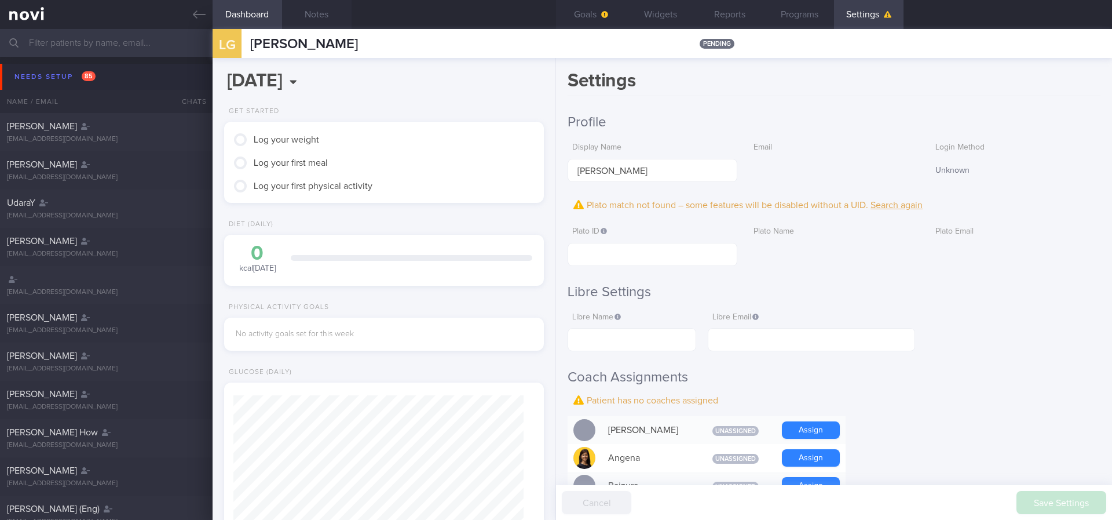
scroll to position [142, 286]
click at [327, 21] on button "Notes" at bounding box center [317, 14] width 70 height 29
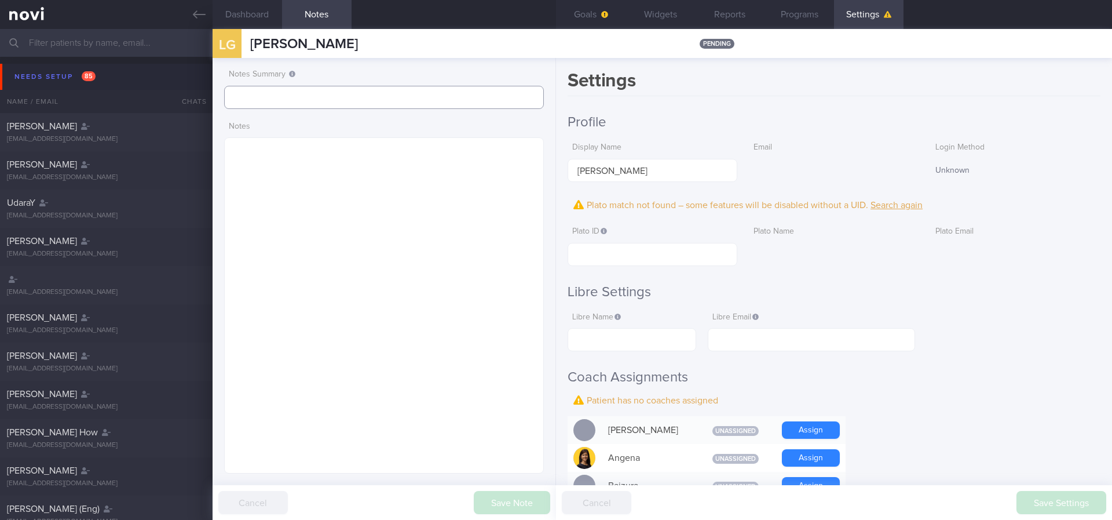
click at [279, 98] on input "text" at bounding box center [384, 97] width 320 height 23
paste input "tracked"
type input "tracked"
click at [521, 409] on button "Save Note" at bounding box center [512, 502] width 76 height 23
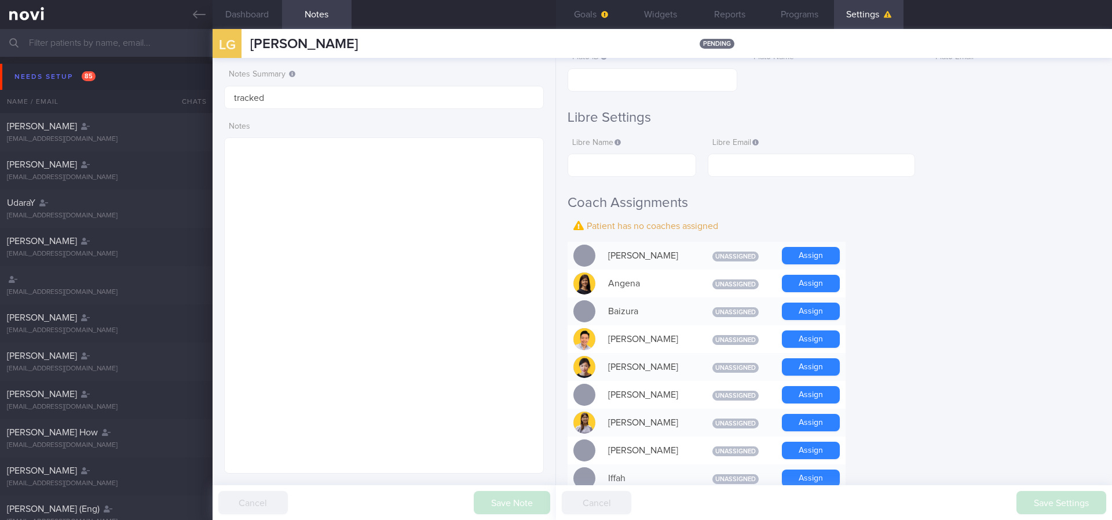
scroll to position [521, 0]
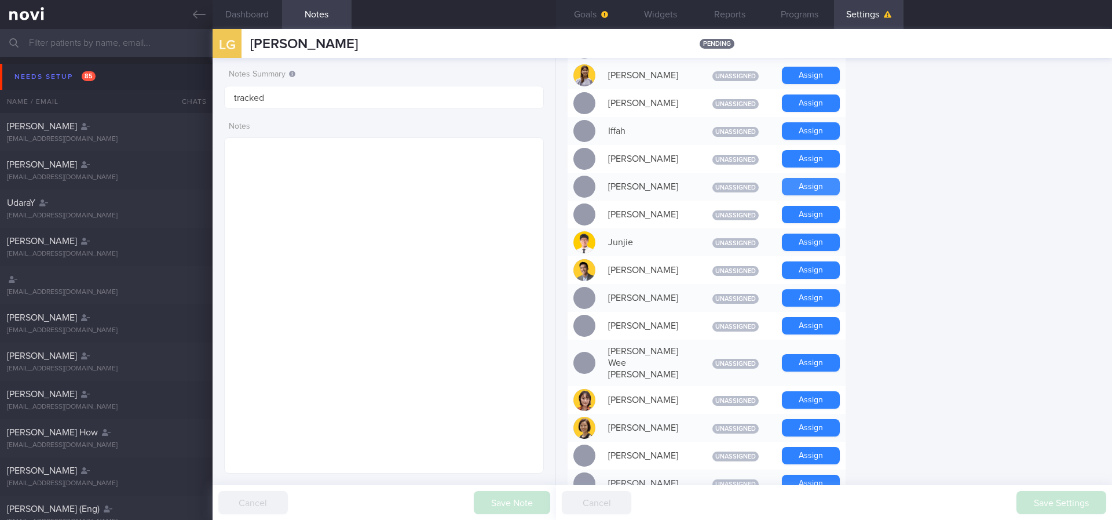
click at [699, 187] on button "Assign" at bounding box center [811, 186] width 58 height 17
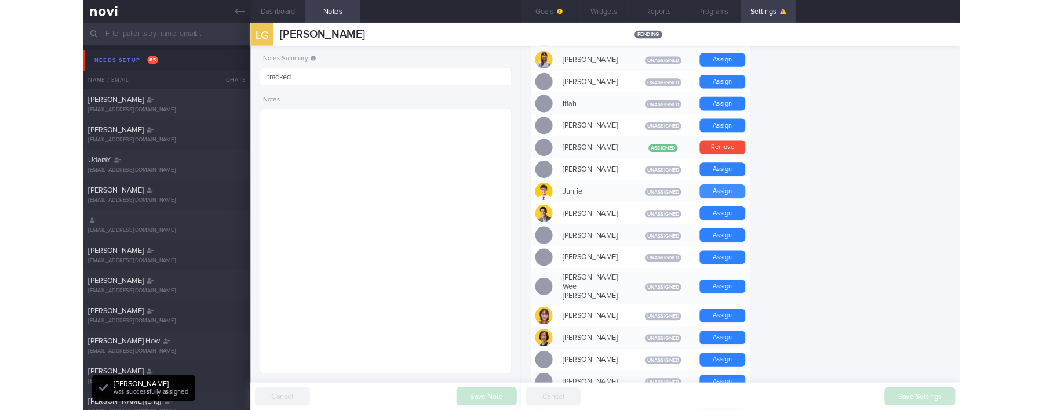
scroll to position [145, 291]
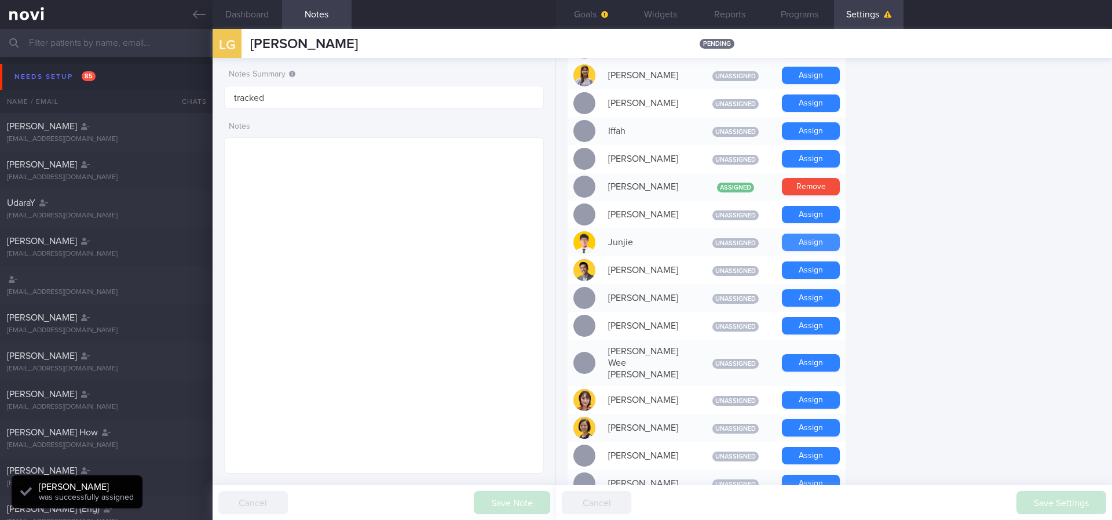
click at [699, 241] on button "Assign" at bounding box center [811, 241] width 58 height 17
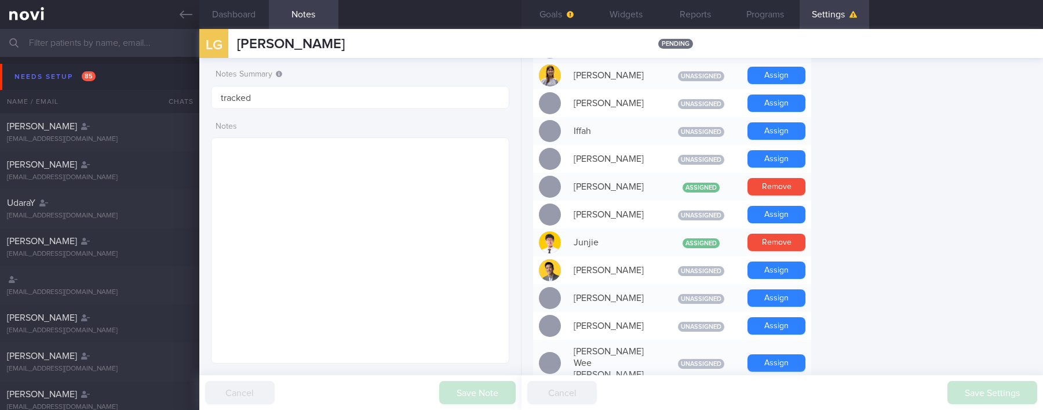
scroll to position [579131, 578998]
click at [559, 21] on button "Goals" at bounding box center [556, 14] width 70 height 29
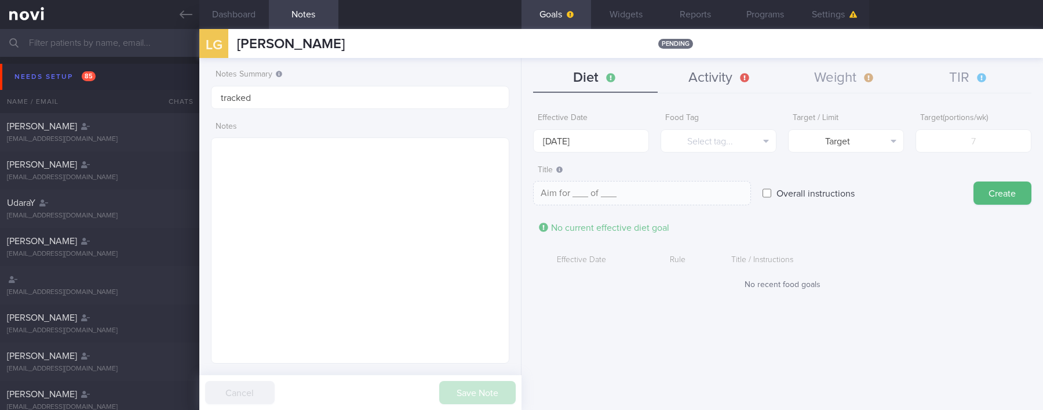
click at [699, 80] on button "Activity" at bounding box center [719, 78] width 125 height 29
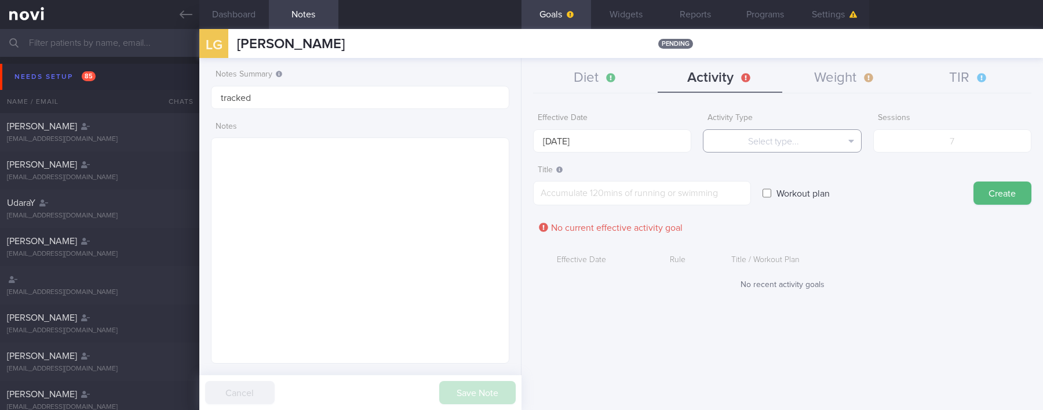
click at [699, 133] on button "Select type..." at bounding box center [782, 140] width 158 height 23
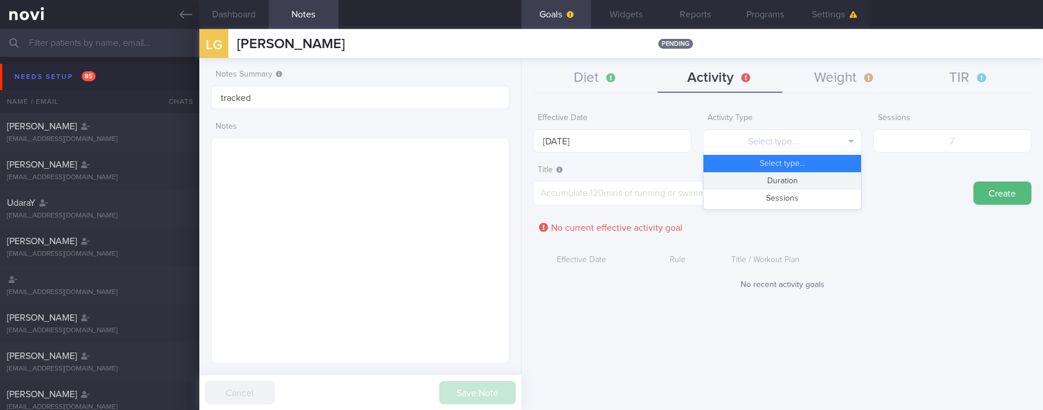
click at [699, 182] on button "Duration" at bounding box center [781, 180] width 157 height 17
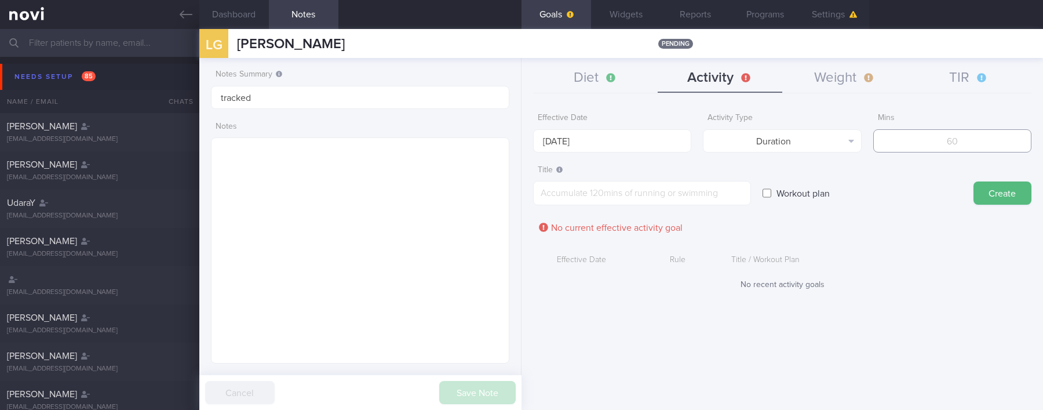
click at [699, 145] on input "number" at bounding box center [952, 140] width 158 height 23
type input "150"
click at [619, 185] on textarea at bounding box center [642, 193] width 218 height 24
paste textarea "Aim for 150 mins moderate intensity aerobic training per week (brisk walking, j…"
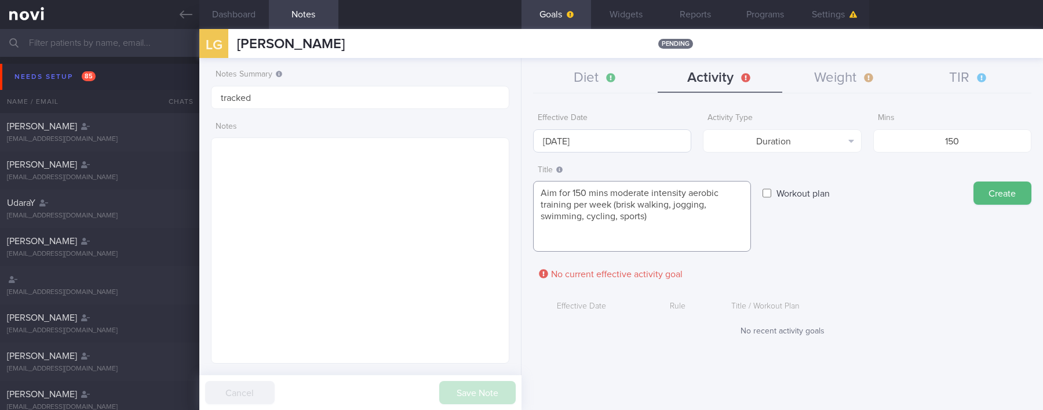
type textarea "Aim for 150 mins moderate intensity aerobic training per week (brisk walking, j…"
click at [619, 148] on body "You are offline! Some functionality will be unavailable Patients New Users Coac…" at bounding box center [521, 205] width 1043 height 410
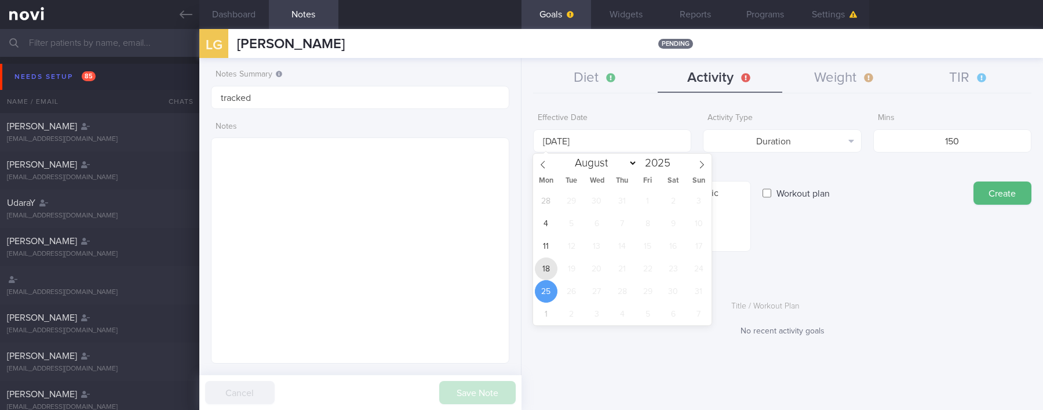
click at [556, 271] on span "18" at bounding box center [546, 268] width 23 height 23
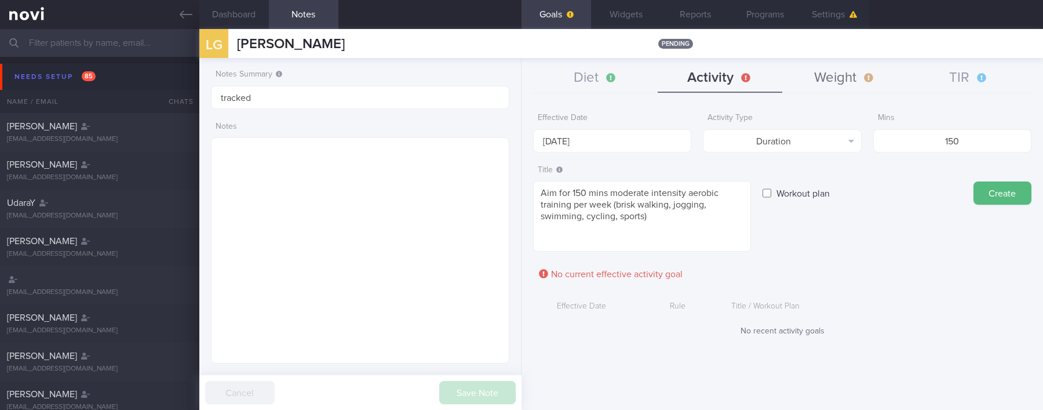
click at [699, 191] on button "Create" at bounding box center [1002, 192] width 58 height 23
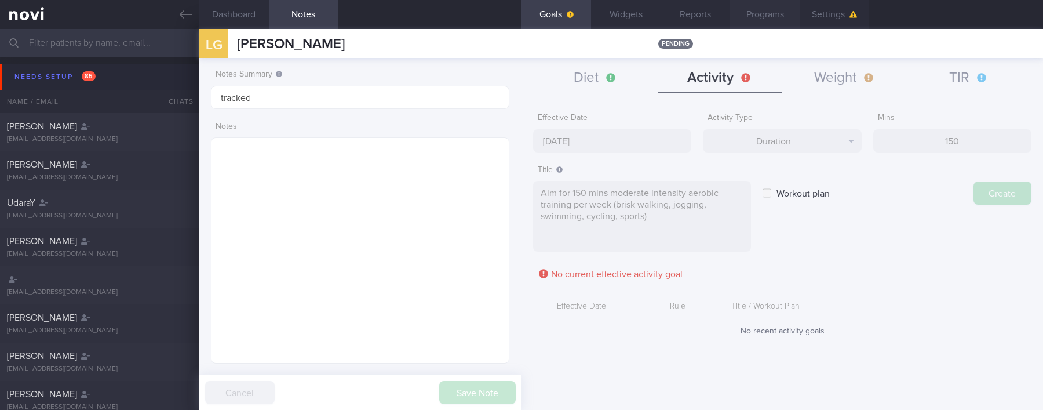
type input "[DATE]"
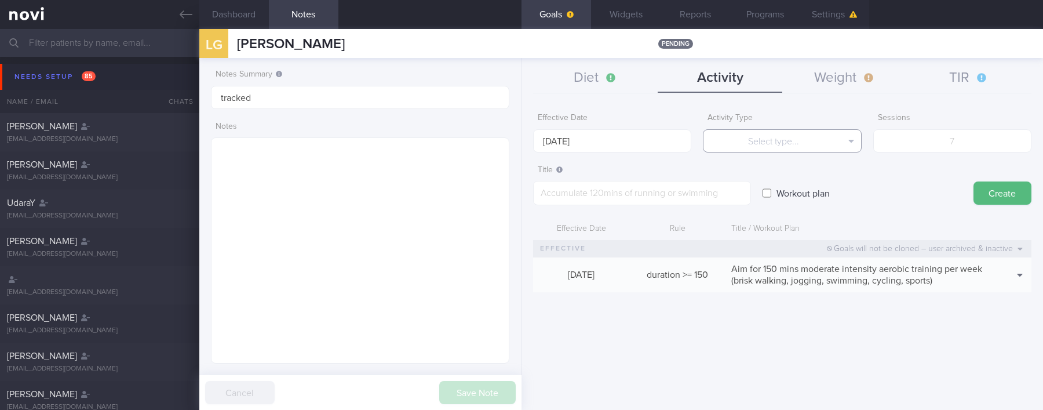
click at [699, 140] on button "Select type..." at bounding box center [782, 140] width 158 height 23
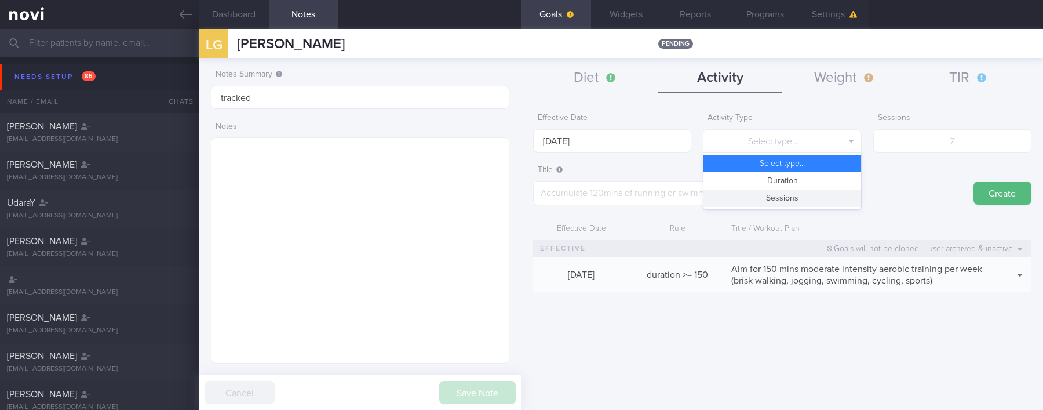
click at [699, 191] on button "Sessions" at bounding box center [781, 197] width 157 height 17
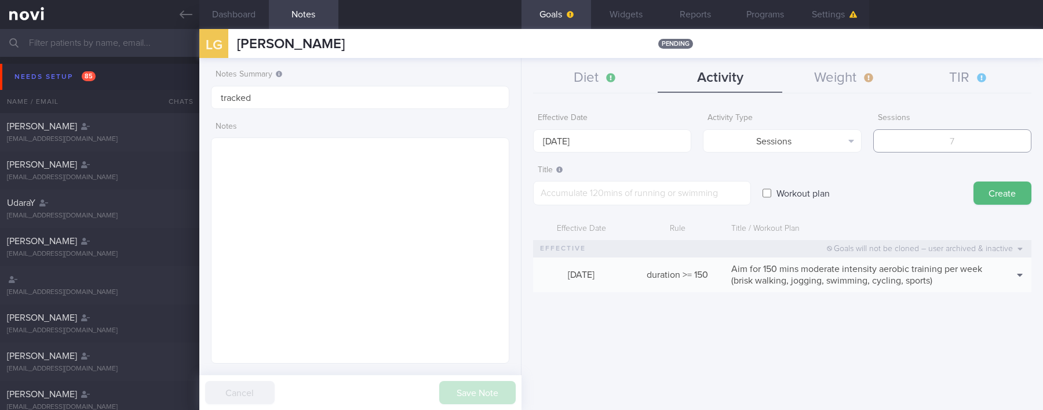
click at [699, 146] on input "number" at bounding box center [952, 140] width 158 height 23
type input "2"
click at [582, 136] on input "[DATE]" at bounding box center [612, 140] width 158 height 23
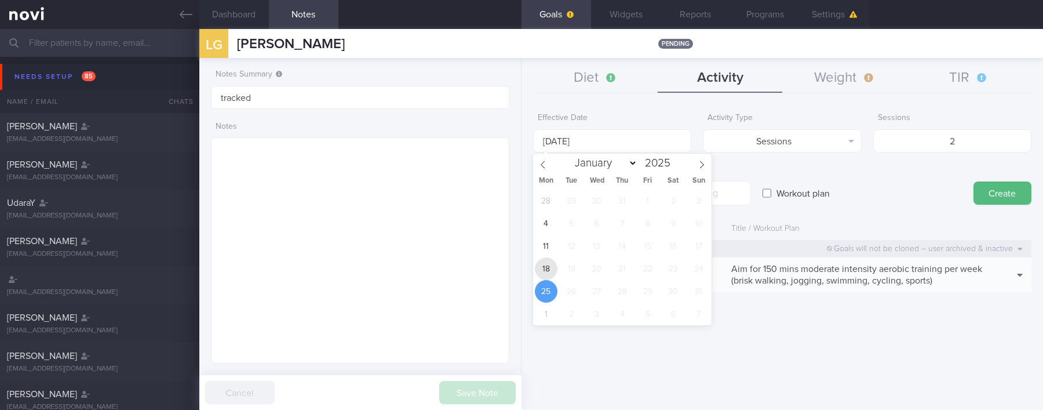
click at [548, 266] on span "18" at bounding box center [546, 268] width 23 height 23
type input "[DATE]"
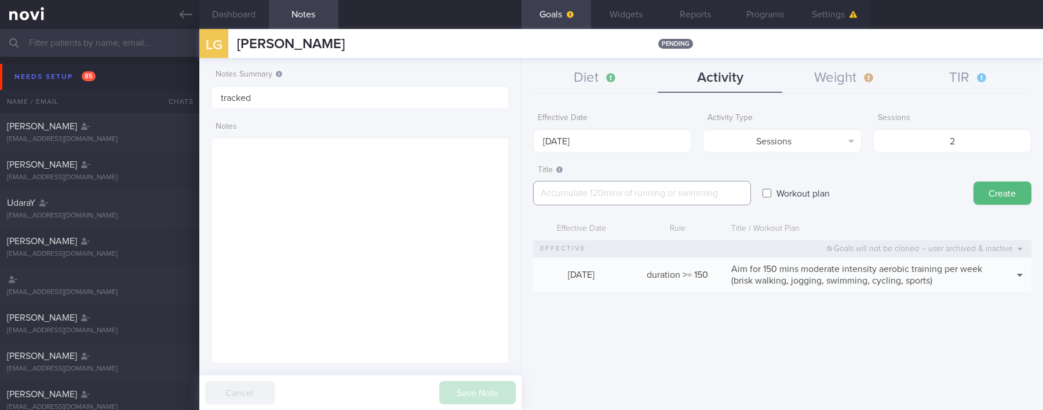
click at [670, 192] on textarea at bounding box center [642, 193] width 218 height 24
paste textarea "*Upper Body* - Exercise 1: [Lat Pull-down](https://www.youtube.com/watch?v=AOpi…"
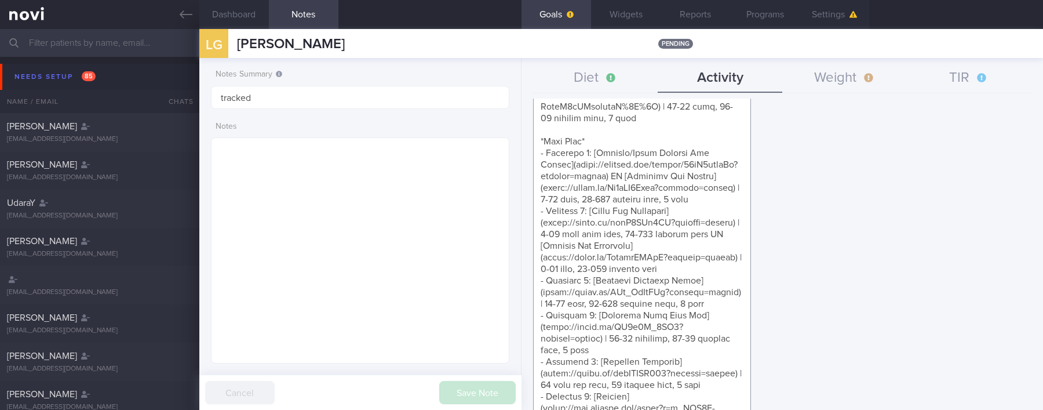
scroll to position [684, 0]
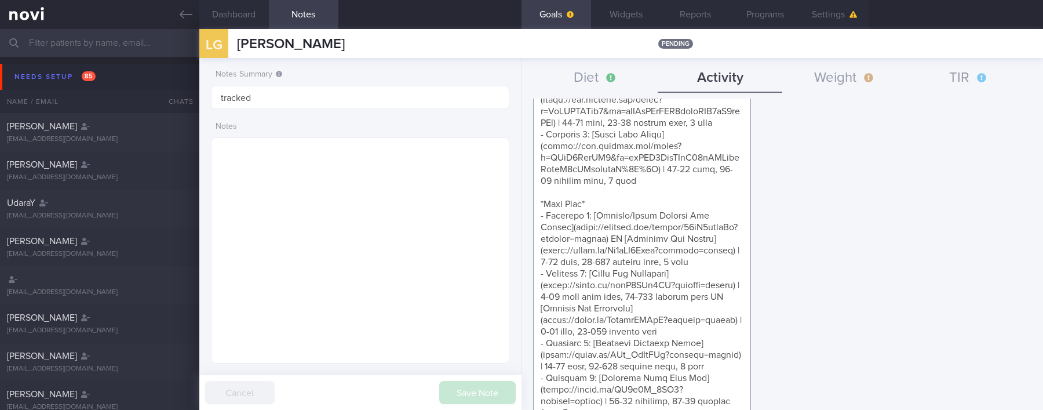
drag, startPoint x: 698, startPoint y: 202, endPoint x: 542, endPoint y: 107, distance: 183.3
click at [542, 107] on textarea at bounding box center [642, 169] width 218 height 1345
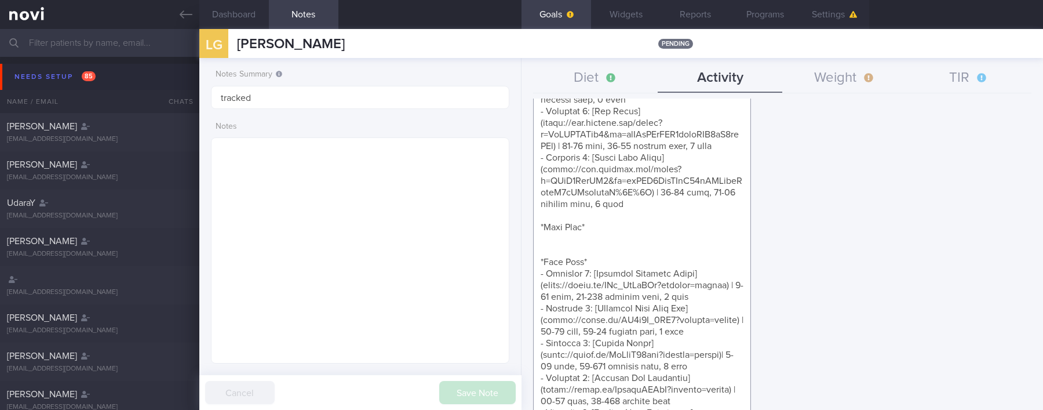
scroll to position [748, 0]
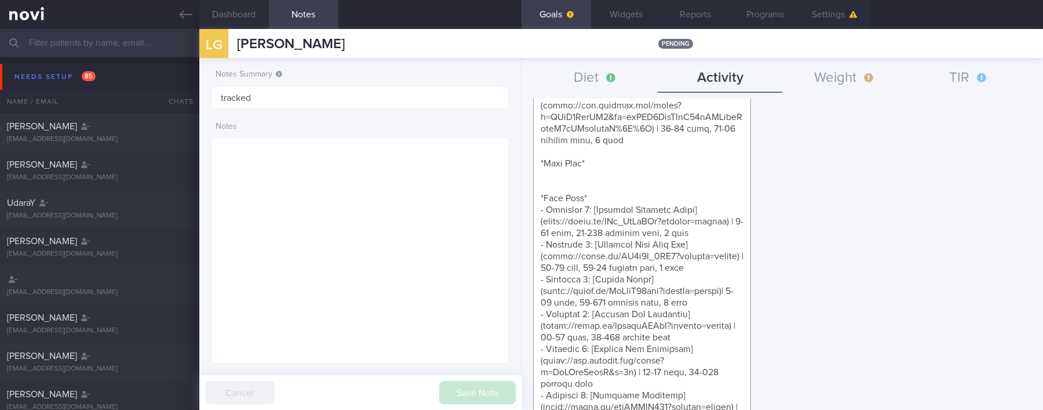
drag, startPoint x: 628, startPoint y: 253, endPoint x: 549, endPoint y: 245, distance: 79.7
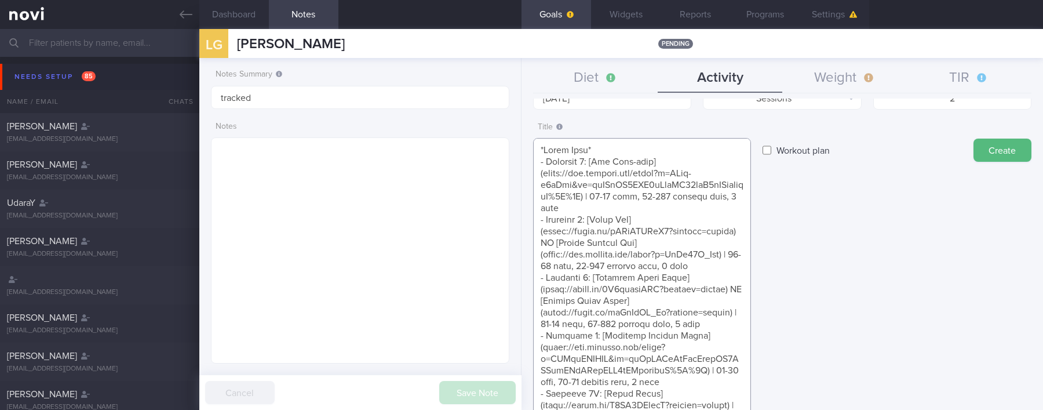
scroll to position [0, 0]
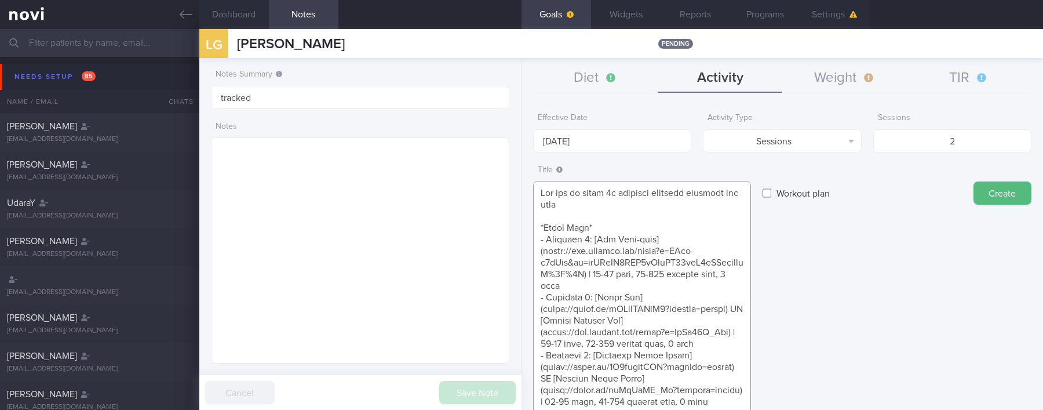
paste textarea "Bodyweight exercises* - Push exercise [Normal push ups/Knee push ups/incline pu…"
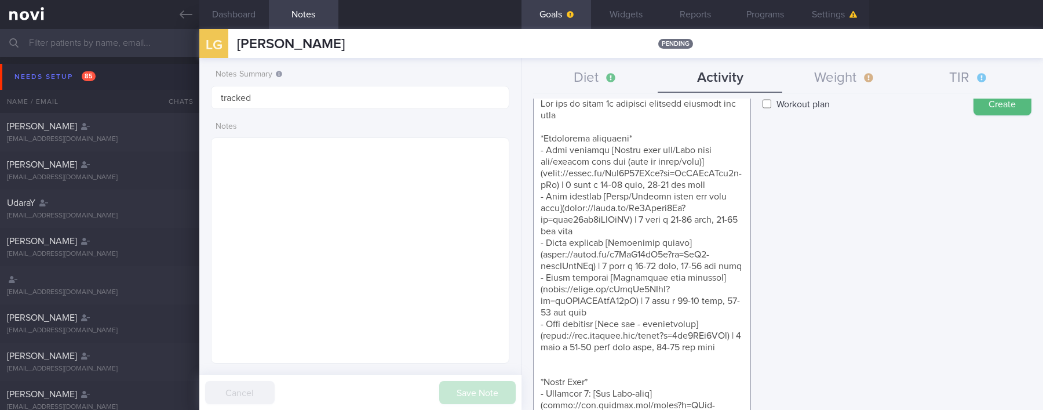
scroll to position [101, 0]
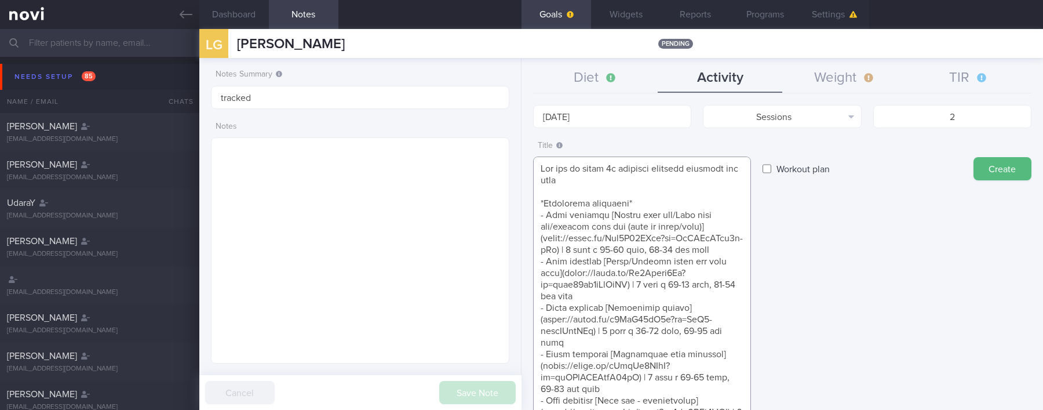
scroll to position [0, 0]
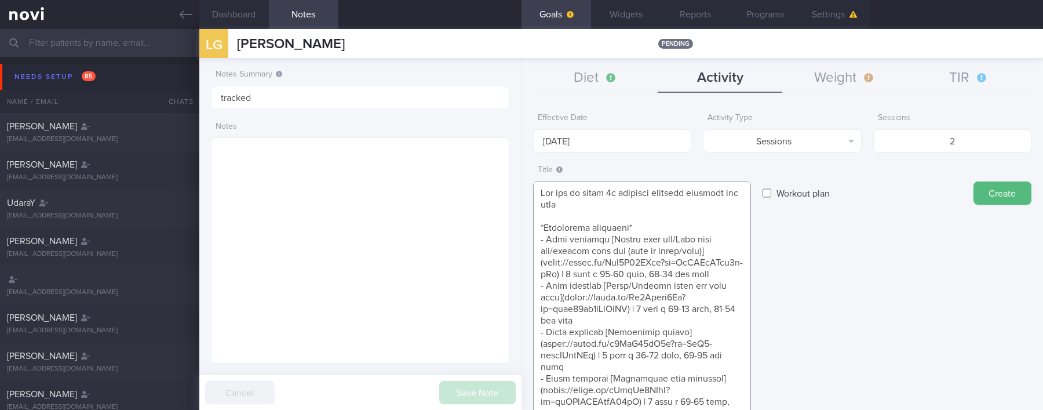
type textarea "Aim for at least 2x strength training sessions per week *Bodyweight exercises* …"
click at [699, 180] on div "Create" at bounding box center [1002, 181] width 58 height 45
click at [699, 187] on button "Create" at bounding box center [1002, 192] width 58 height 23
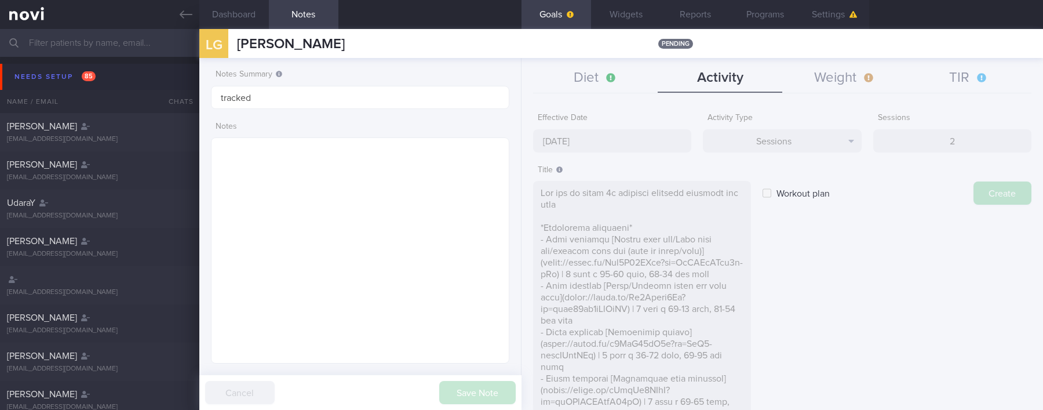
type input "[DATE]"
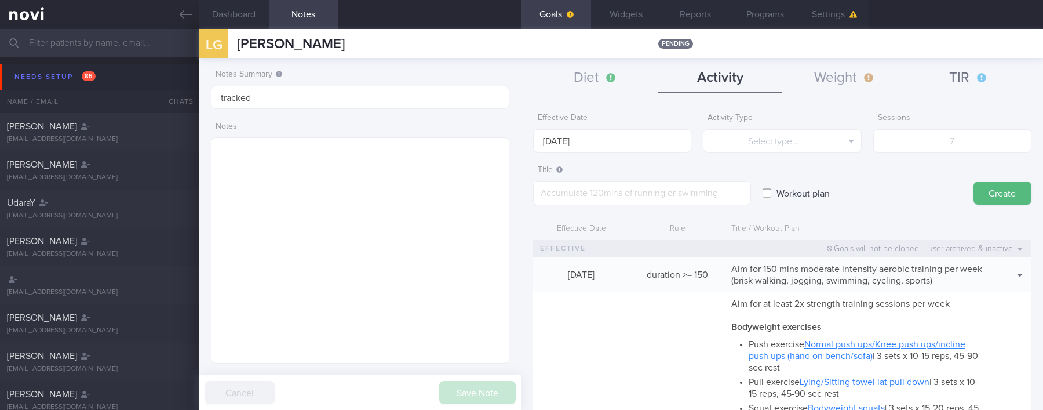
click at [699, 76] on button "TIR" at bounding box center [969, 78] width 125 height 29
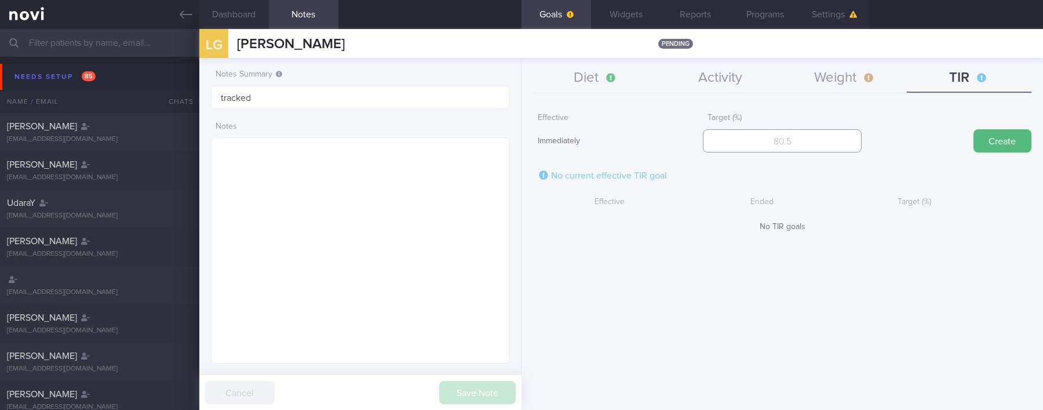
click at [699, 145] on input "number" at bounding box center [782, 140] width 158 height 23
type input "95"
click at [699, 147] on button "Create" at bounding box center [1002, 140] width 58 height 23
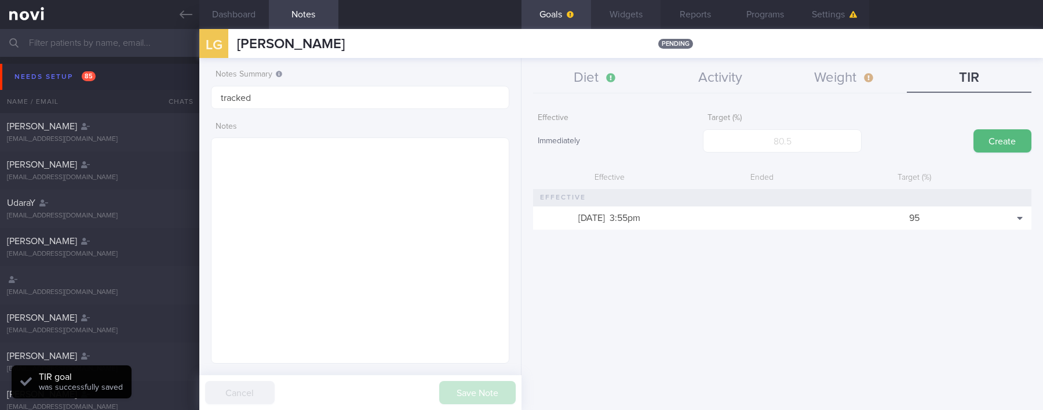
click at [622, 22] on button "Widgets" at bounding box center [626, 14] width 70 height 29
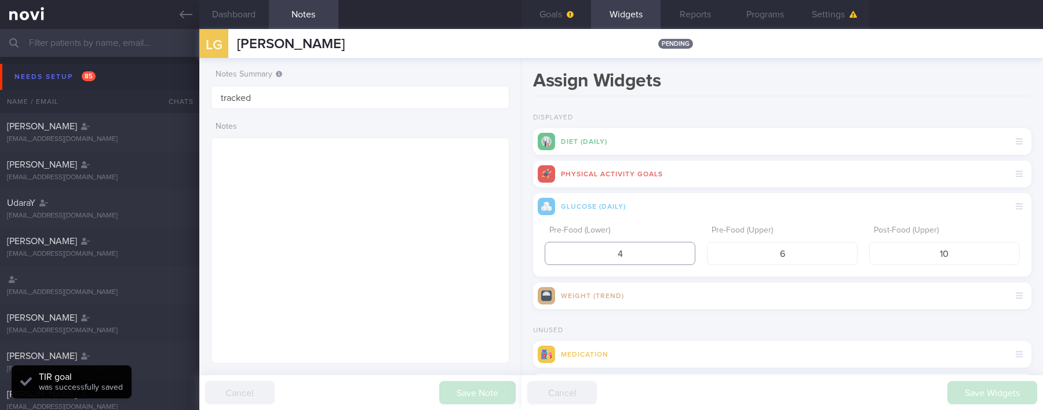
drag, startPoint x: 630, startPoint y: 257, endPoint x: 542, endPoint y: 255, distance: 88.1
click at [542, 255] on div "Pre-Food (Lower) 4 Pre-Food (Upper) 6 Post-Food (Upper) 10" at bounding box center [782, 248] width 498 height 57
type input "3.9"
drag, startPoint x: 962, startPoint y: 255, endPoint x: 799, endPoint y: 253, distance: 163.4
click at [699, 253] on div "Pre-Food (Lower) 3.9 Pre-Food (Upper) 6 Post-Food (Upper) 10" at bounding box center [782, 242] width 475 height 45
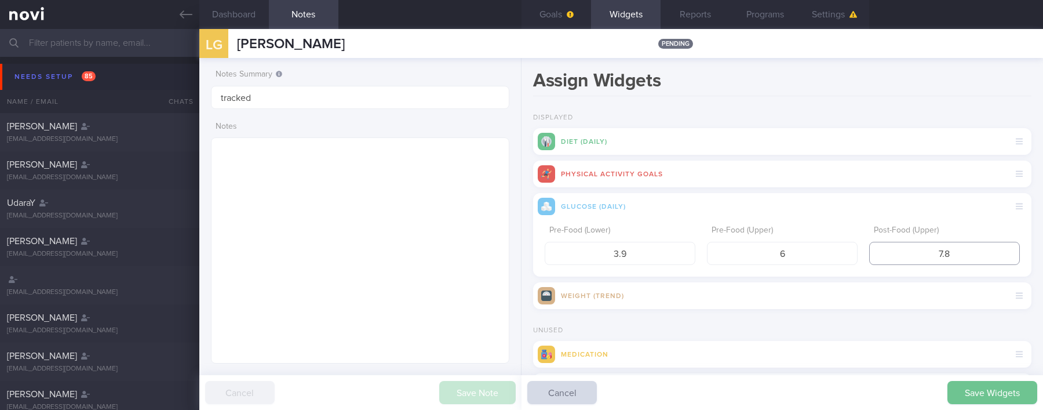
type input "7.8"
click at [699, 395] on button "Save Widgets" at bounding box center [992, 392] width 90 height 23
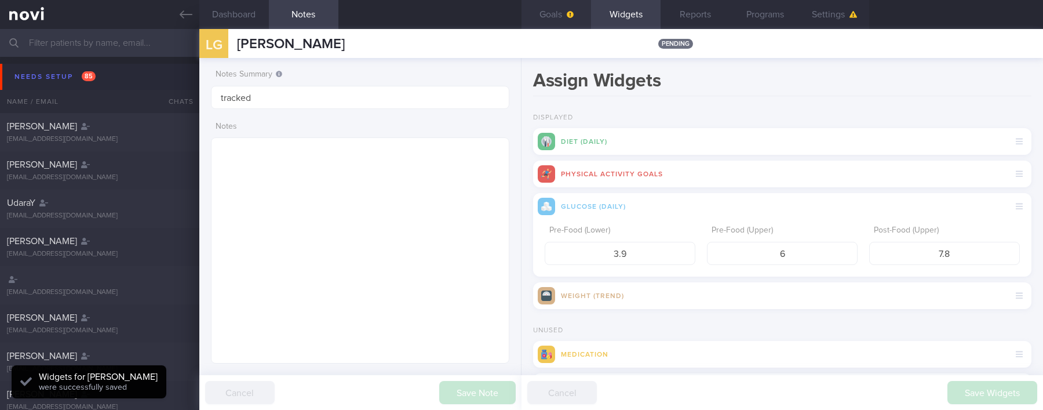
scroll to position [134, 269]
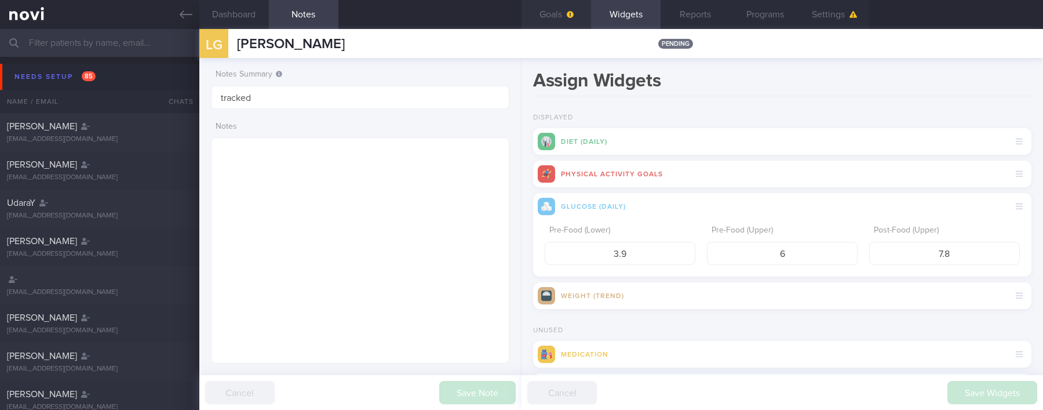
click at [554, 15] on button "Goals" at bounding box center [556, 14] width 70 height 29
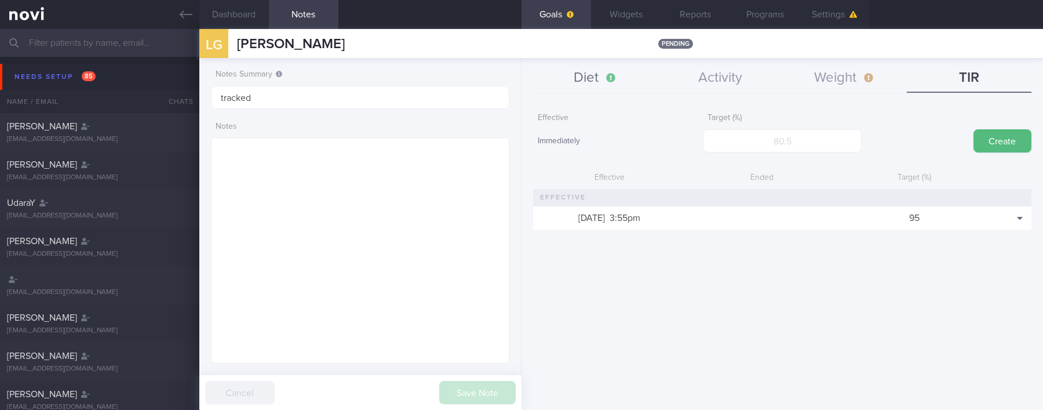
click at [616, 81] on button "Diet" at bounding box center [595, 78] width 125 height 29
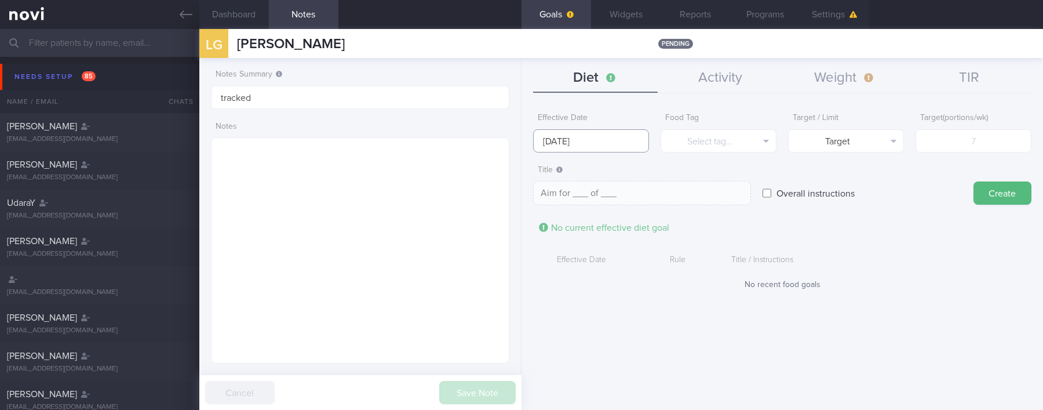
click at [591, 145] on input "[DATE]" at bounding box center [591, 140] width 116 height 23
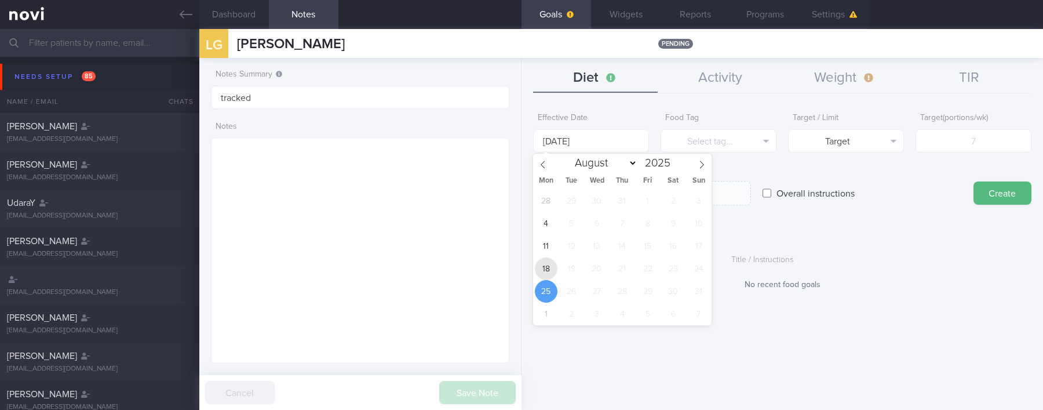
click at [554, 260] on span "18" at bounding box center [546, 268] width 23 height 23
type input "[DATE]"
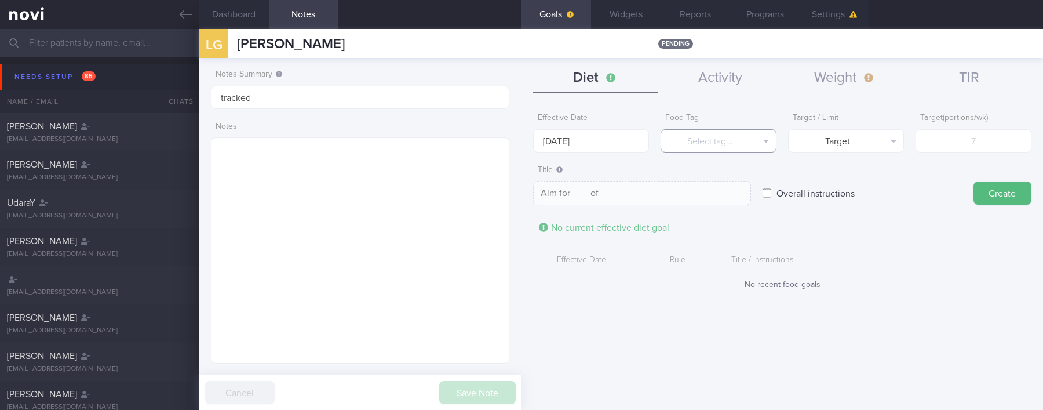
click at [699, 145] on button "Select tag..." at bounding box center [718, 140] width 116 height 23
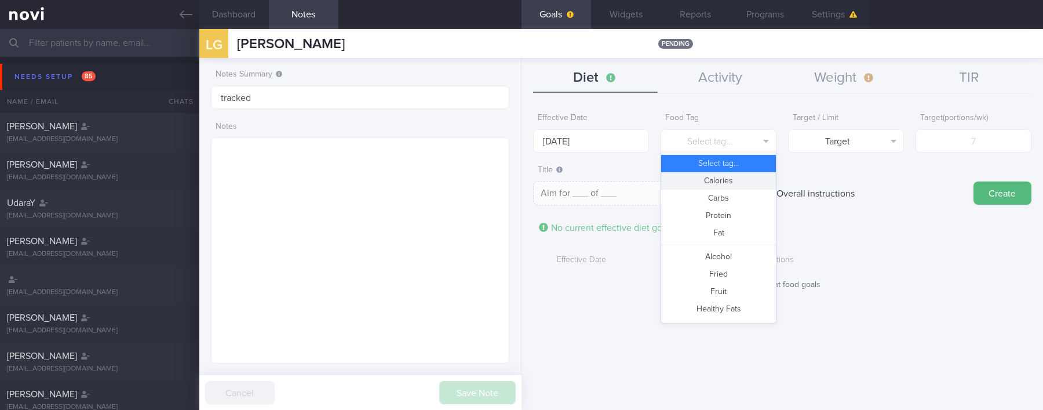
click at [699, 178] on button "Calories" at bounding box center [718, 180] width 115 height 17
type textarea "Aim for __ calories per day"
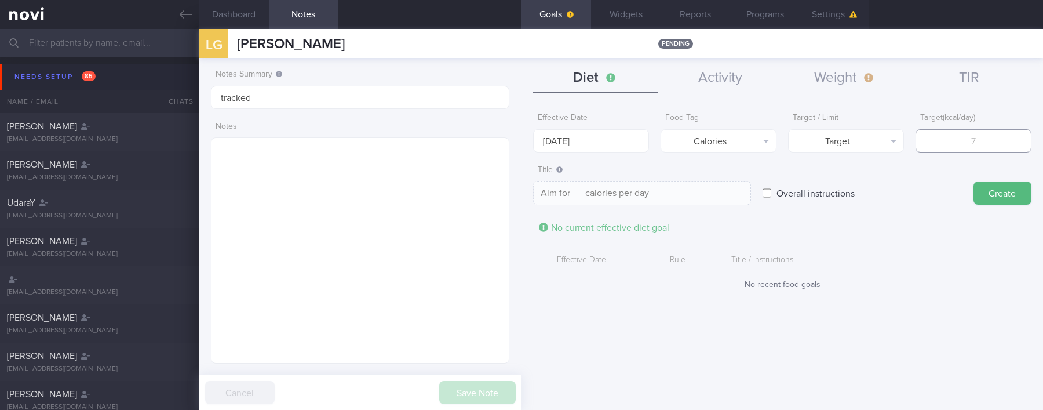
click at [699, 145] on input "number" at bounding box center [973, 140] width 116 height 23
type input "1"
type textarea "Aim for 1 calories per day"
type input "18"
type textarea "Aim for 18 calories per day"
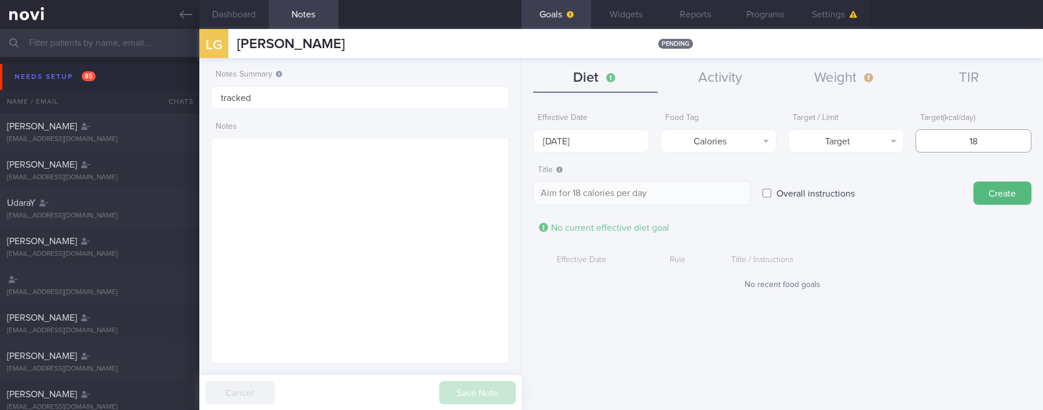
type input "180"
type textarea "Aim for 180 calories per day"
type input "1800"
type textarea "Aim for 1800 calories per day"
type input "1800"
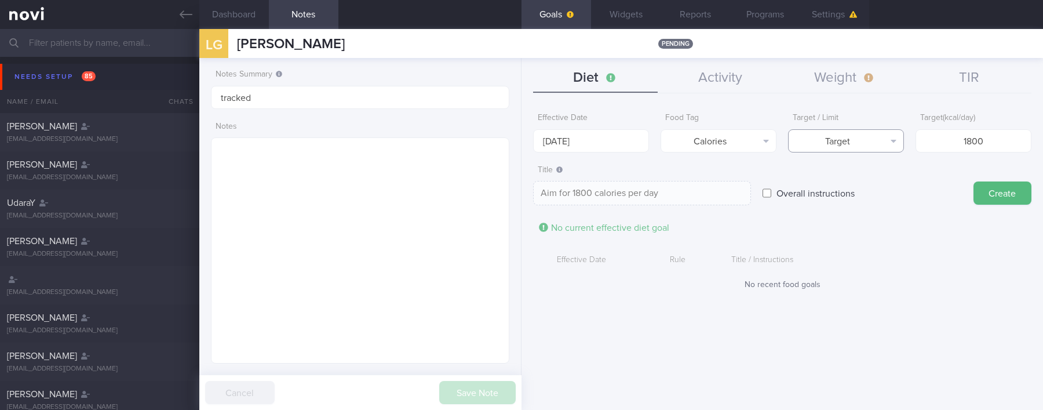
click at [699, 140] on button "Target" at bounding box center [846, 140] width 116 height 23
click at [699, 183] on button "Limit" at bounding box center [845, 180] width 115 height 17
type textarea "Keep to 1800 calories per day"
click at [699, 188] on button "Create" at bounding box center [1002, 192] width 58 height 23
type input "[DATE]"
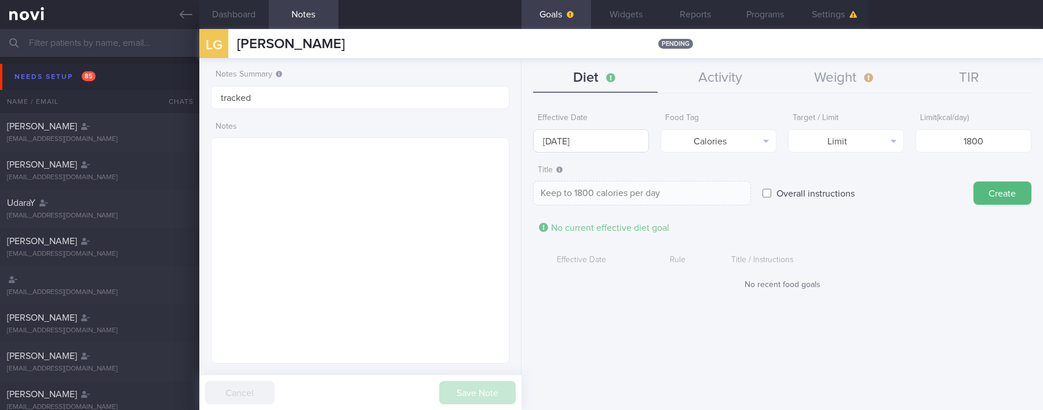
type textarea "Aim for ___ of ___"
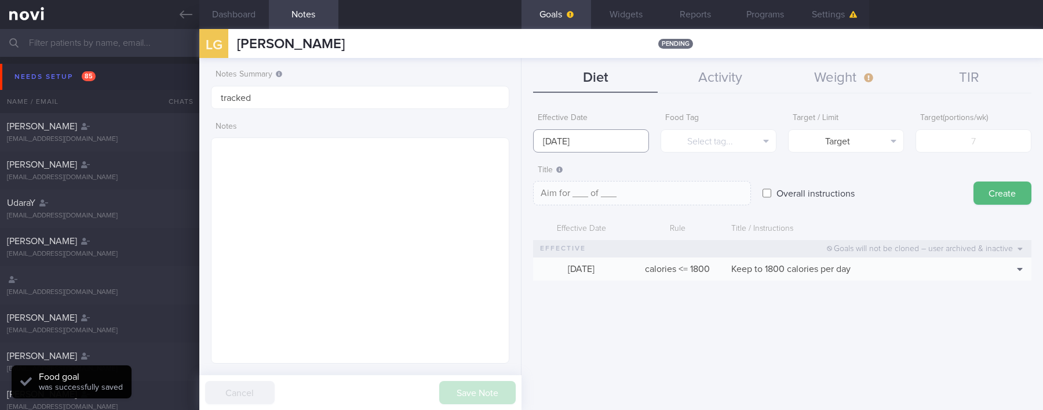
click at [620, 144] on input "[DATE]" at bounding box center [591, 140] width 116 height 23
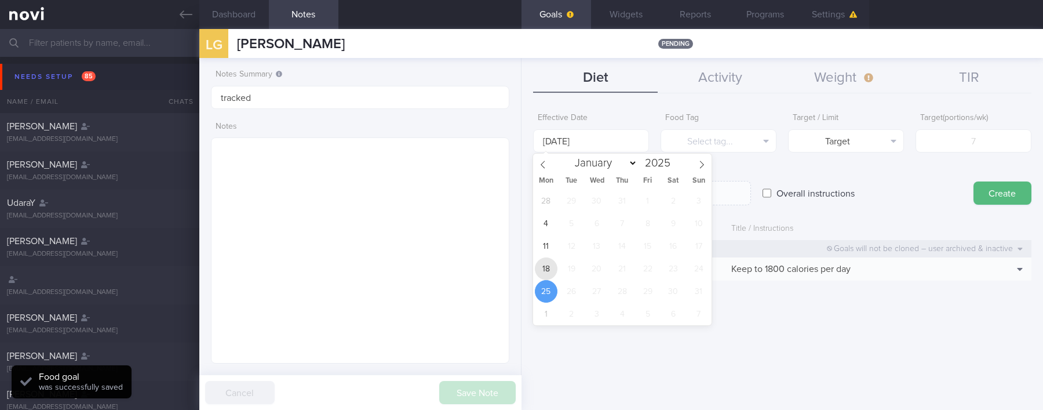
click at [550, 262] on span "18" at bounding box center [546, 268] width 23 height 23
type input "[DATE]"
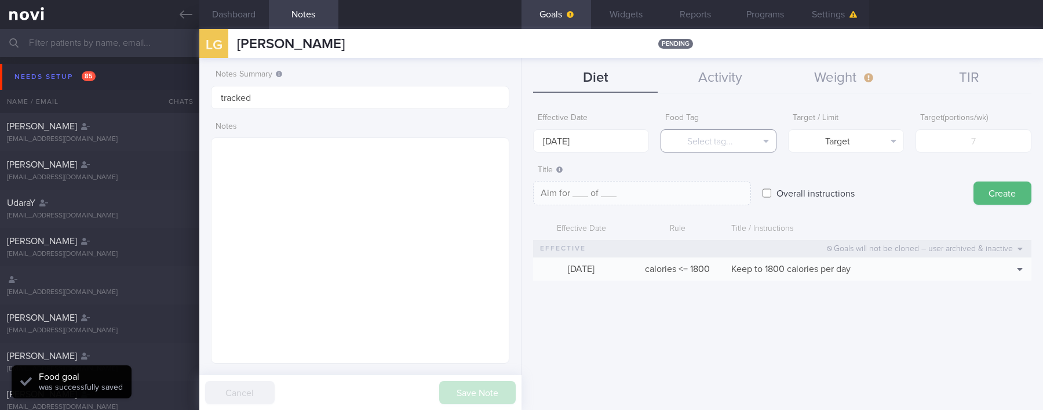
click at [699, 142] on button "Select tag..." at bounding box center [718, 140] width 116 height 23
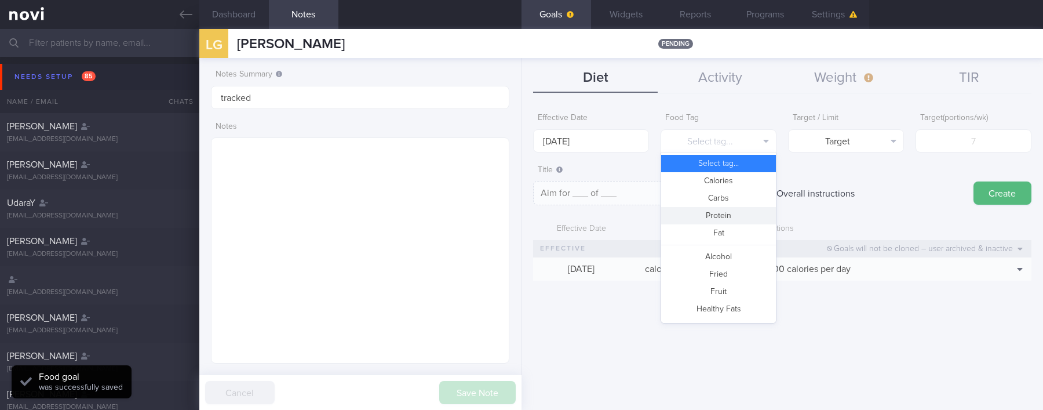
click at [699, 209] on button "Protein" at bounding box center [718, 215] width 115 height 17
type textarea "Aim for __g of protein per day"
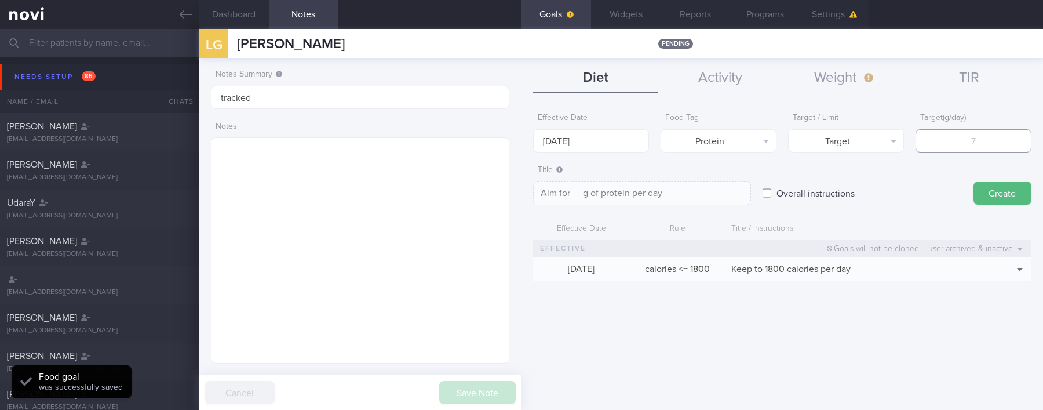
click at [699, 145] on input "number" at bounding box center [973, 140] width 116 height 23
type input "10"
type textarea "Aim for 10g of protein per day"
type input "100"
type textarea "Aim for 100g of protein per day"
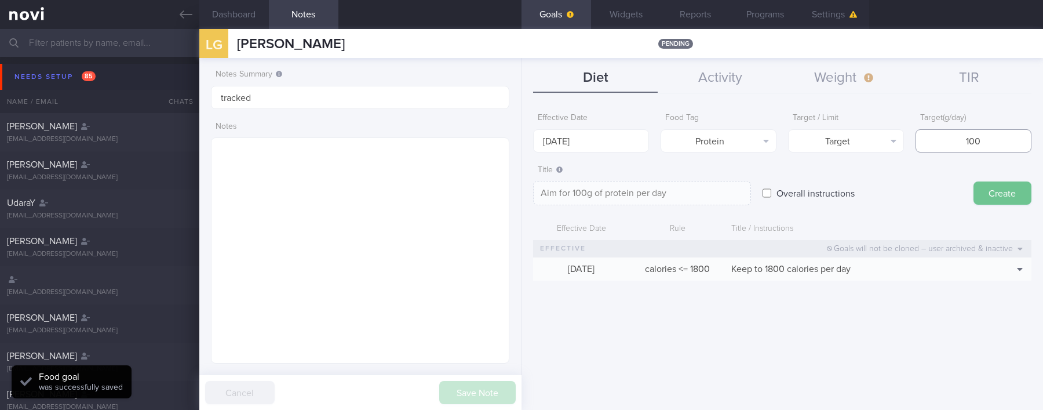
type input "100"
click at [699, 198] on button "Create" at bounding box center [1002, 192] width 58 height 23
type input "[DATE]"
type textarea "Aim for ___ of ___"
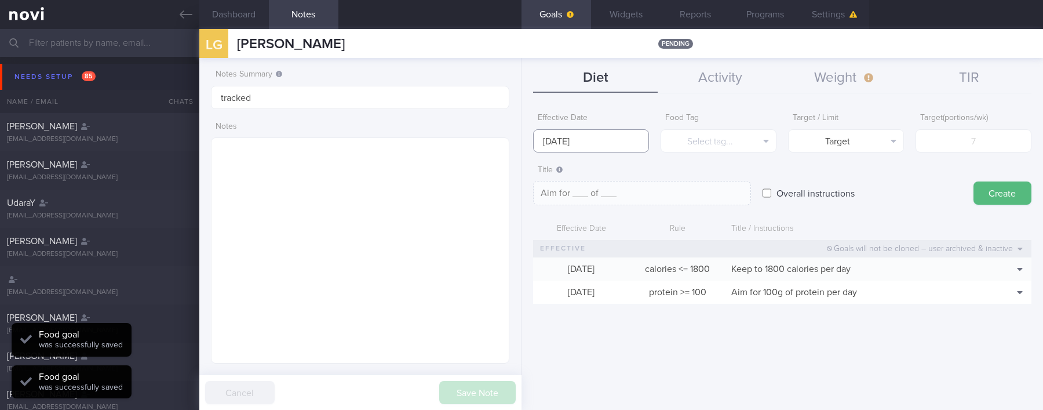
click at [619, 144] on input "[DATE]" at bounding box center [591, 140] width 116 height 23
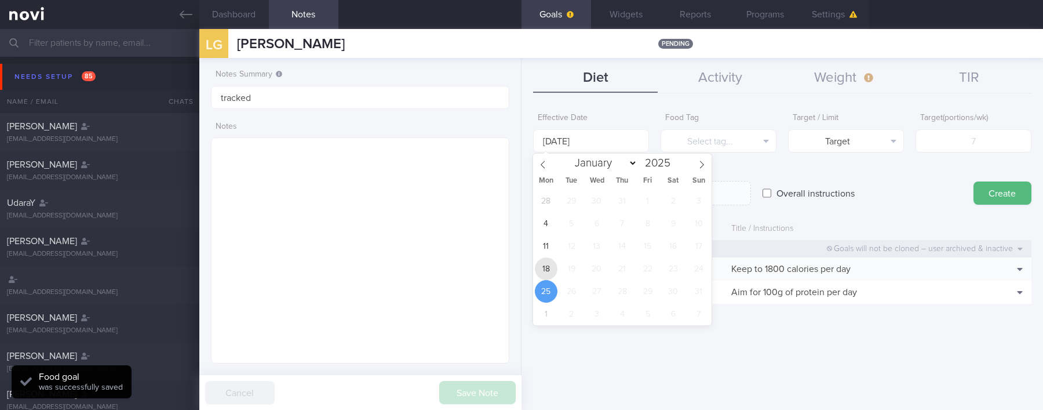
click at [540, 269] on div "28 29 30 31 1 2 3 4 5 6 7 8 9 10 11 12 13 14 15 16 17 18 19 20 21 22 23 24 25 2…" at bounding box center [622, 257] width 178 height 136
click at [541, 269] on span "18" at bounding box center [546, 268] width 23 height 23
type input "[DATE]"
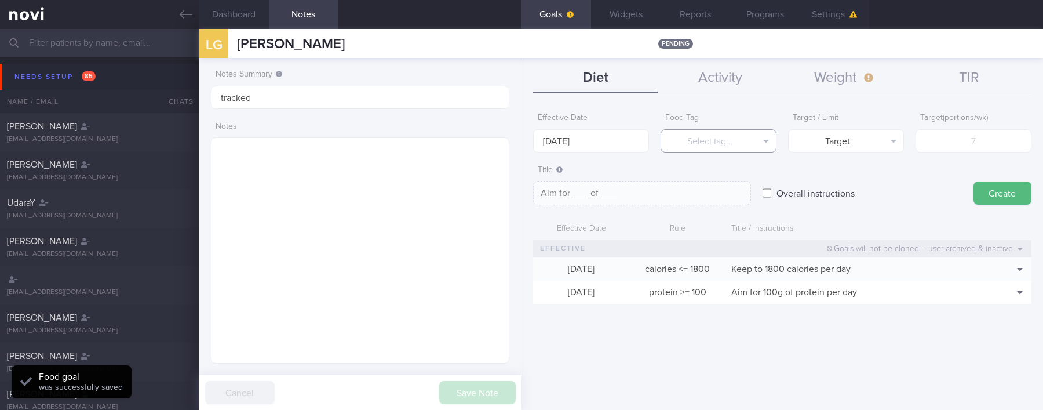
click at [699, 148] on button "Select tag..." at bounding box center [718, 140] width 116 height 23
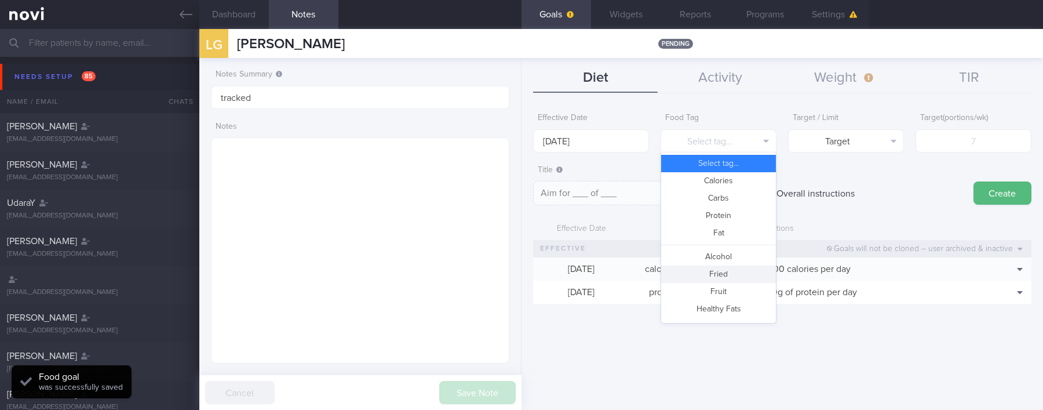
click at [699, 276] on button "Fried" at bounding box center [718, 273] width 115 height 17
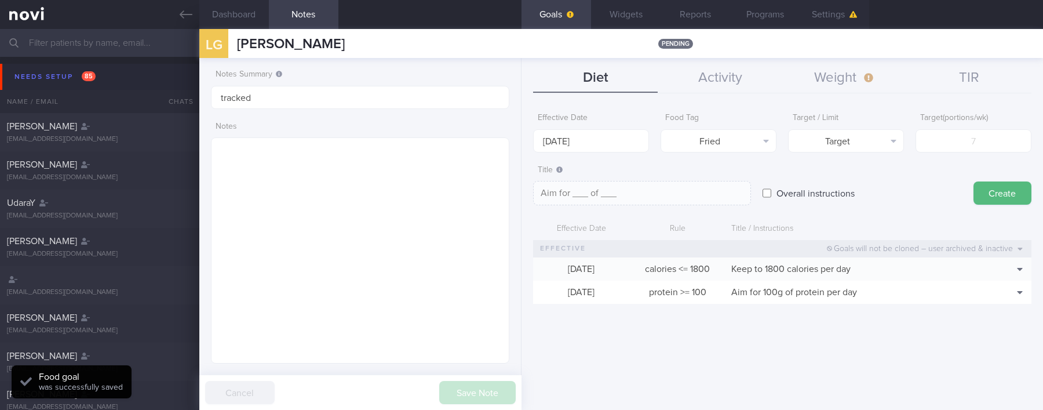
type textarea "Aim for __ portions of fried food per week"
click at [699, 138] on input "number" at bounding box center [973, 140] width 116 height 23
type input "2"
type textarea "Aim for 2 portions of fried food per week"
type input "2"
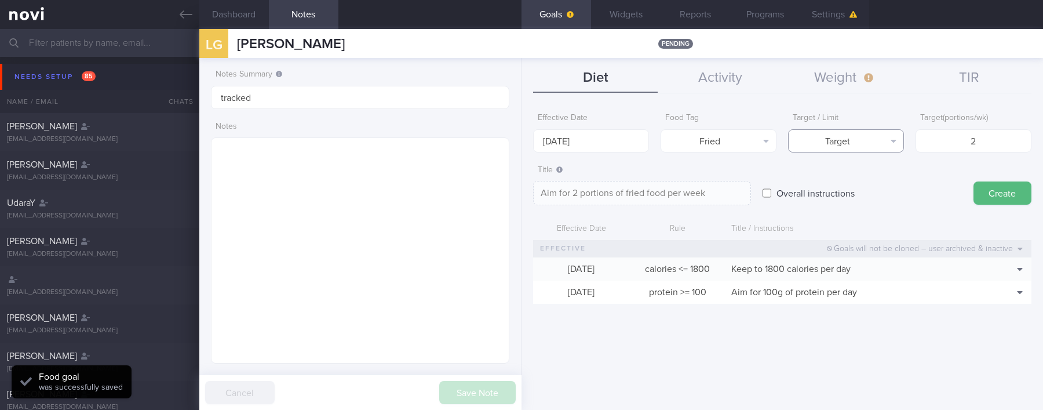
click at [699, 142] on button "Target" at bounding box center [846, 140] width 116 height 23
click at [699, 181] on button "Limit" at bounding box center [845, 180] width 115 height 17
click at [641, 193] on textarea "Keep to 2 portions of fried food per week" at bounding box center [642, 193] width 218 height 24
click at [645, 193] on textarea "Keep to 2 portions of fried food per week" at bounding box center [642, 193] width 218 height 24
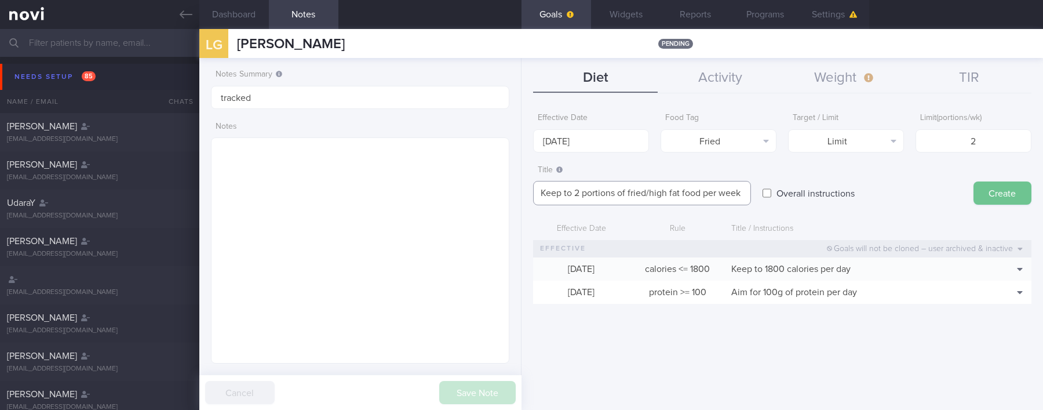
type textarea "Keep to 2 portions of fried/high fat food per week"
click at [699, 191] on button "Create" at bounding box center [1002, 192] width 58 height 23
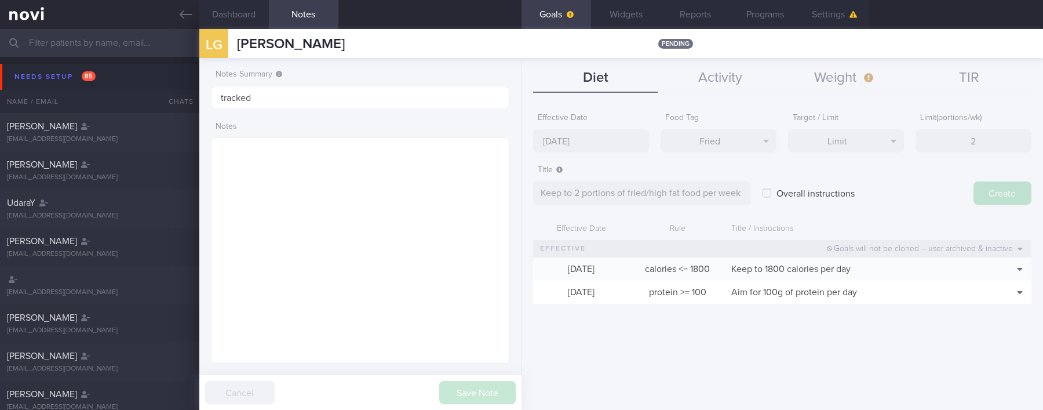
type input "[DATE]"
type textarea "Aim for ___ of ___"
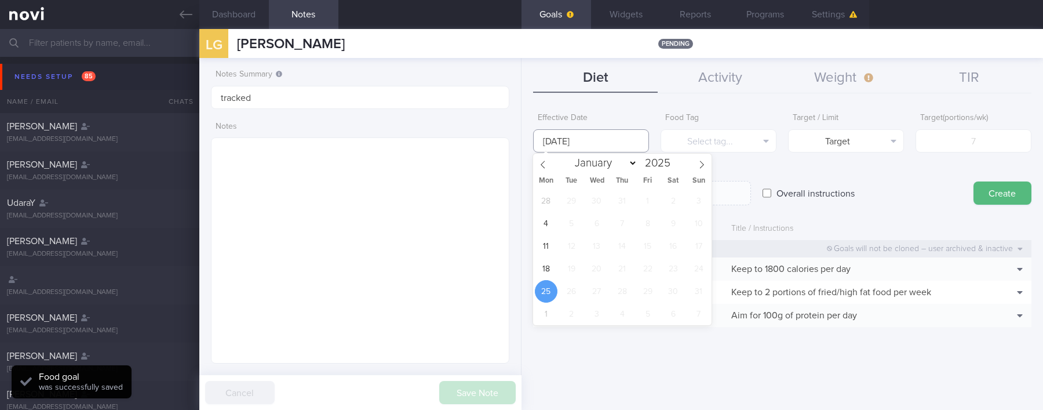
click at [595, 139] on input "[DATE]" at bounding box center [591, 140] width 116 height 23
drag, startPoint x: 545, startPoint y: 273, endPoint x: 681, endPoint y: 199, distance: 154.2
click at [545, 274] on span "18" at bounding box center [546, 268] width 23 height 23
type input "[DATE]"
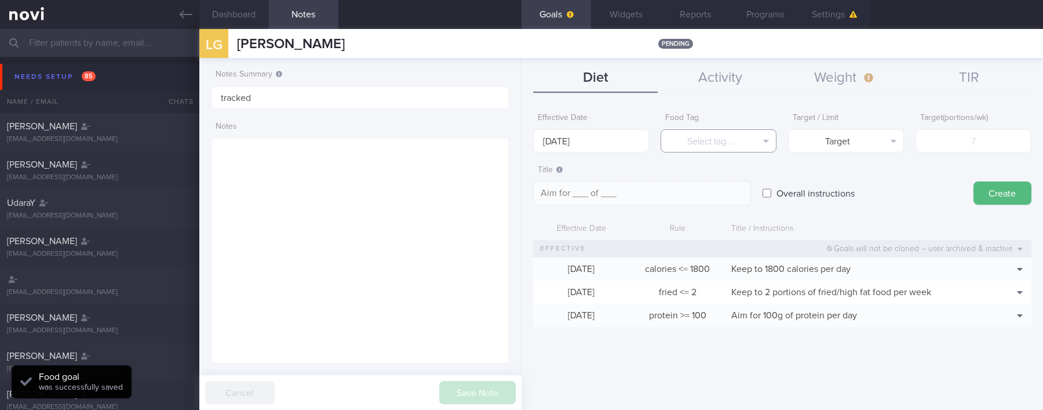
click at [699, 148] on button "Select tag..." at bounding box center [718, 140] width 116 height 23
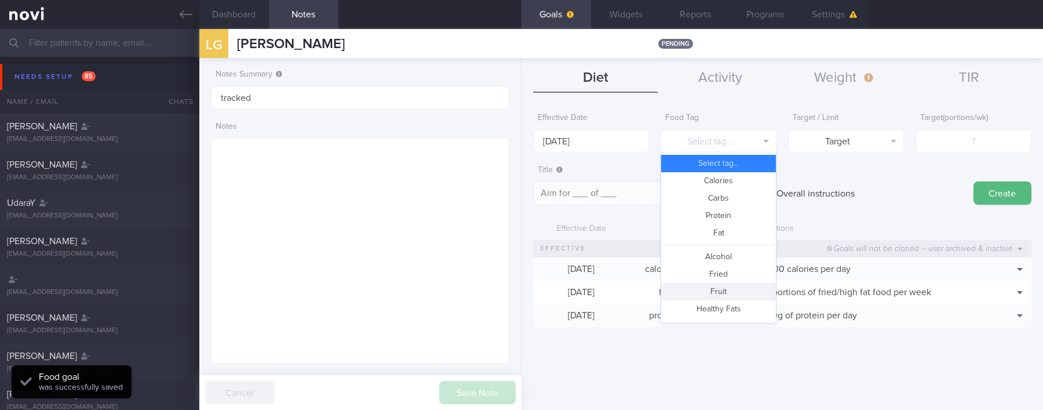
click at [699, 291] on button "Fruit" at bounding box center [718, 291] width 115 height 17
type textarea "Aim for __ portions of fruits per week"
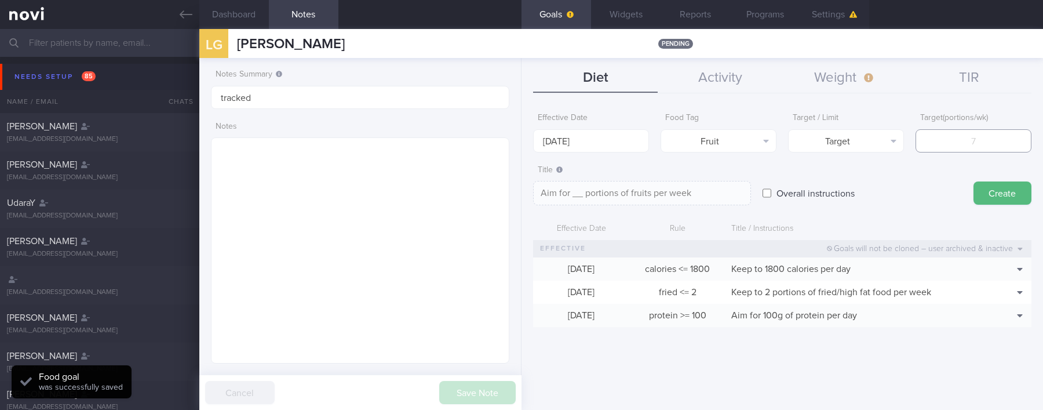
click at [699, 138] on input "number" at bounding box center [973, 140] width 116 height 23
type input "14"
type textarea "Aim for 14 portions of fruits per week"
type input "14"
click at [699, 191] on button "Create" at bounding box center [1002, 192] width 58 height 23
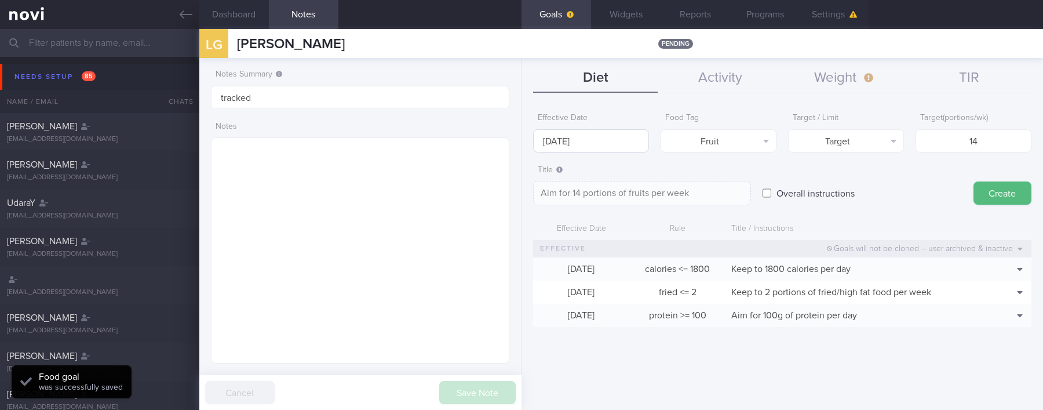
type input "[DATE]"
type textarea "Aim for ___ of ___"
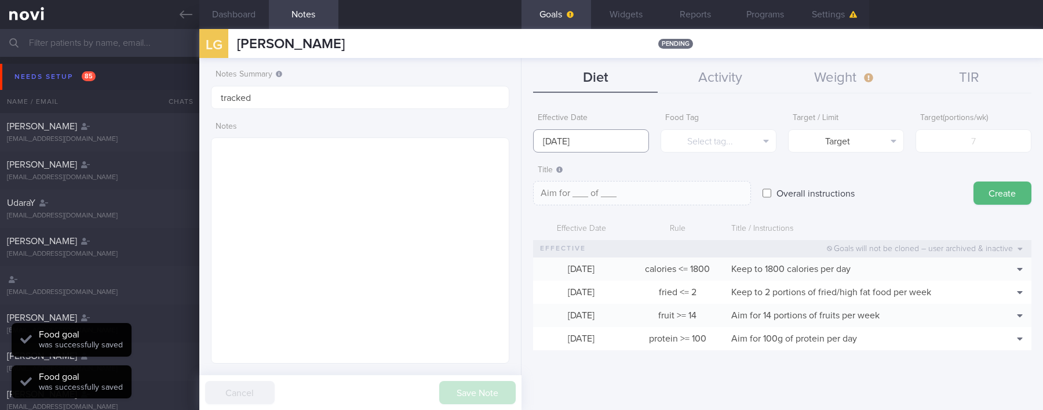
click at [623, 142] on input "[DATE]" at bounding box center [591, 140] width 116 height 23
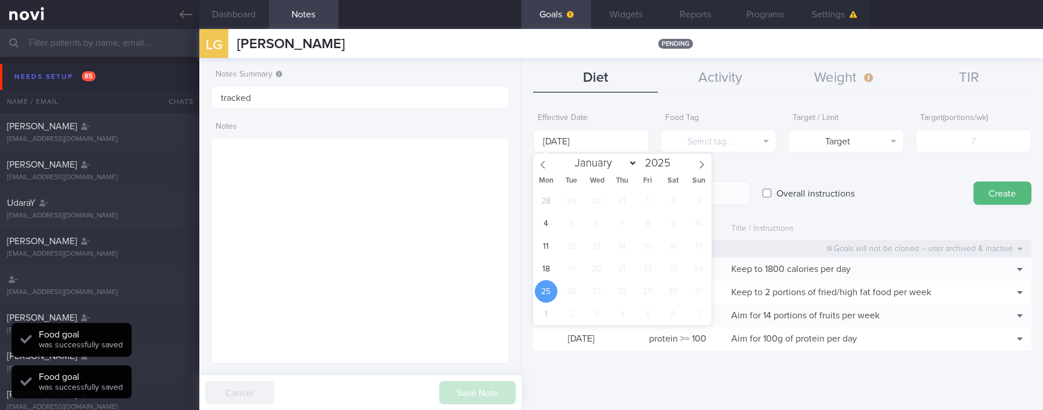
drag, startPoint x: 556, startPoint y: 264, endPoint x: 648, endPoint y: 215, distance: 104.2
click at [555, 264] on div "28 29 30 31 1 2 3 4 5 6 7 8 9 10 11 12 13 14 15 16 17 18 19 20 21 22 23 24 25 2…" at bounding box center [622, 257] width 178 height 136
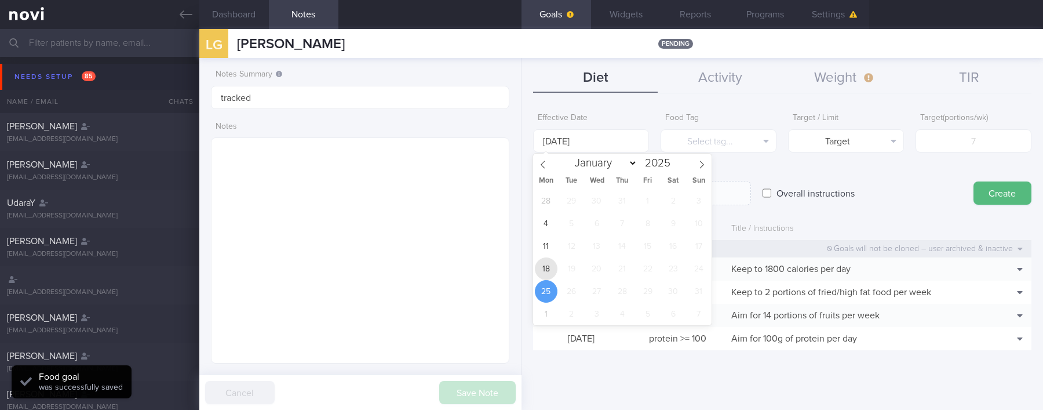
click at [550, 265] on span "18" at bounding box center [546, 268] width 23 height 23
type input "[DATE]"
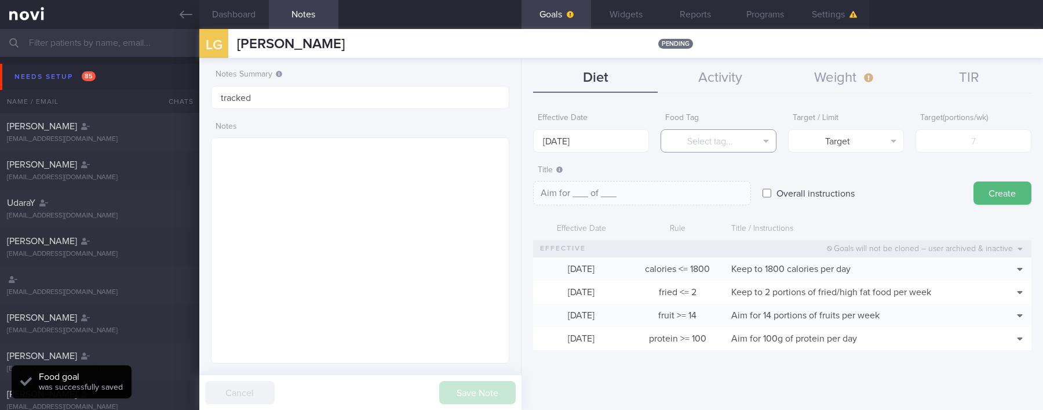
click at [699, 151] on button "Select tag..." at bounding box center [718, 140] width 116 height 23
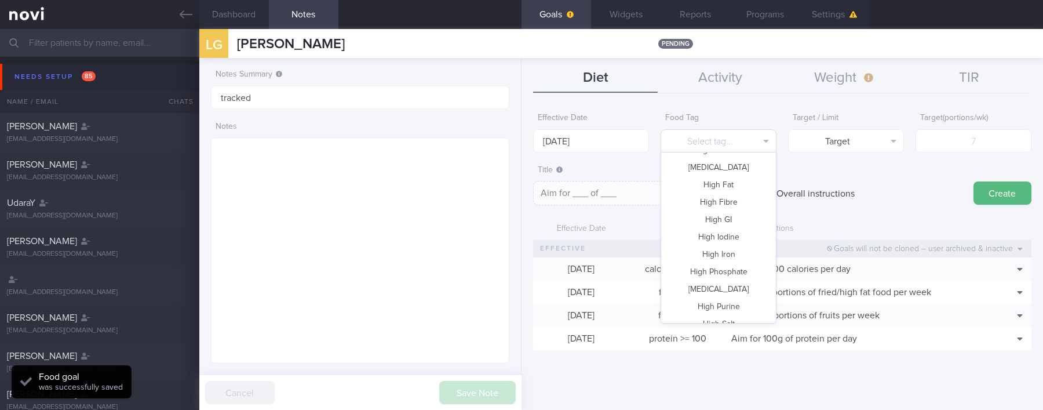
scroll to position [345, 0]
click at [699, 272] on button "Vegetable" at bounding box center [718, 276] width 115 height 17
type textarea "Aim for __ portions of vegetables per week"
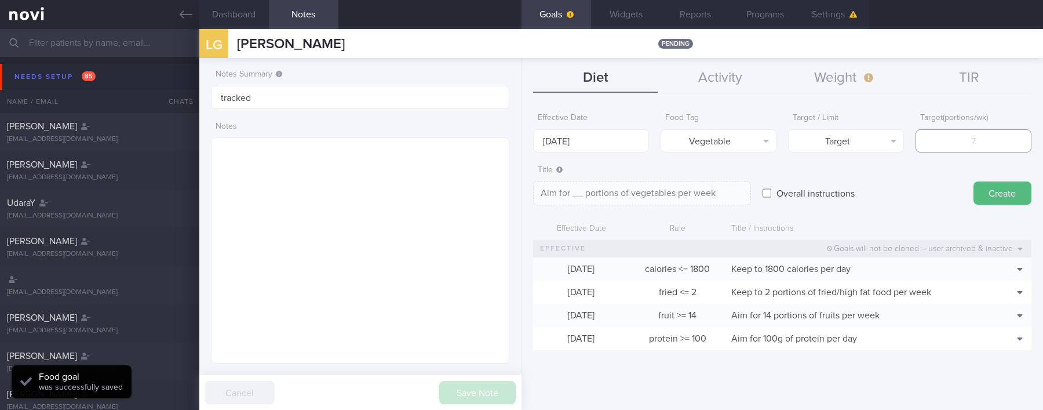
click at [699, 145] on input "number" at bounding box center [973, 140] width 116 height 23
type input "14"
type textarea "Aim for 14 portions of vegetables per week"
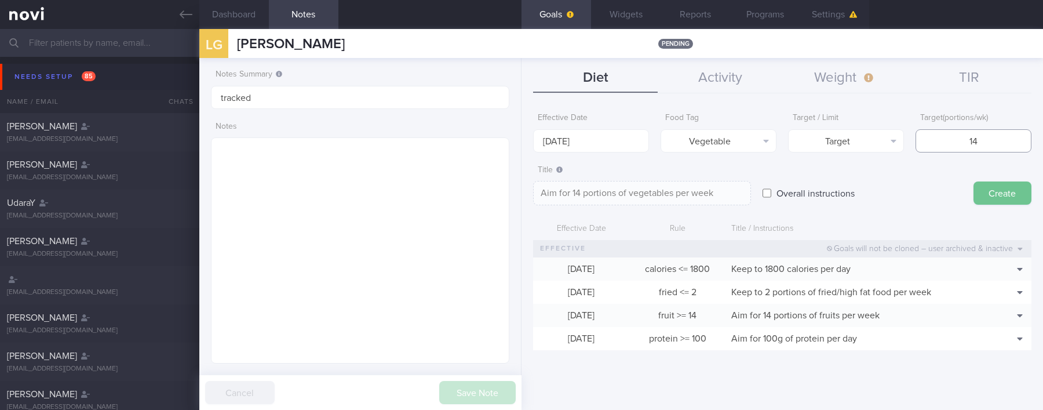
type input "14"
click at [699, 193] on button "Create" at bounding box center [1002, 192] width 58 height 23
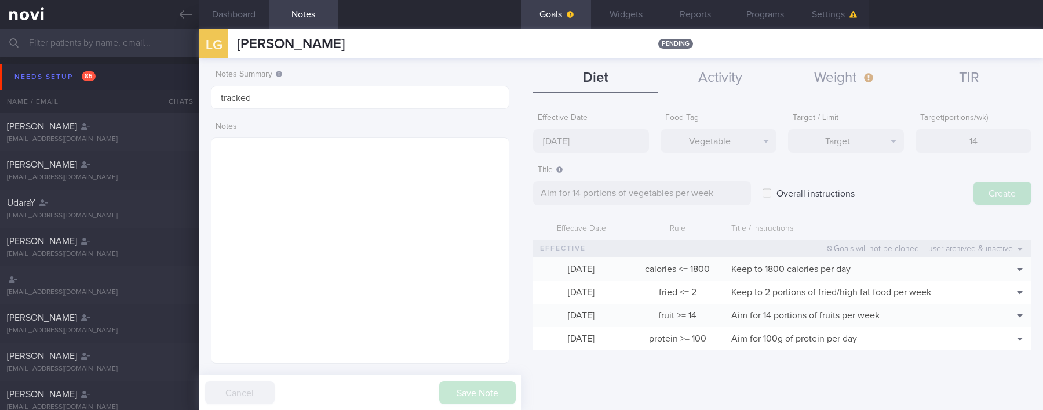
type input "[DATE]"
type textarea "Aim for ___ of ___"
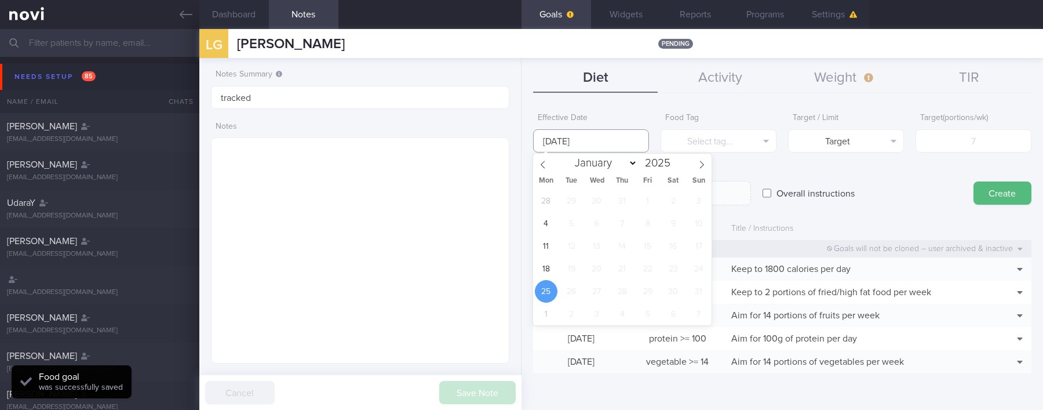
click at [630, 144] on input "[DATE]" at bounding box center [591, 140] width 116 height 23
click at [546, 266] on span "18" at bounding box center [546, 268] width 23 height 23
type input "[DATE]"
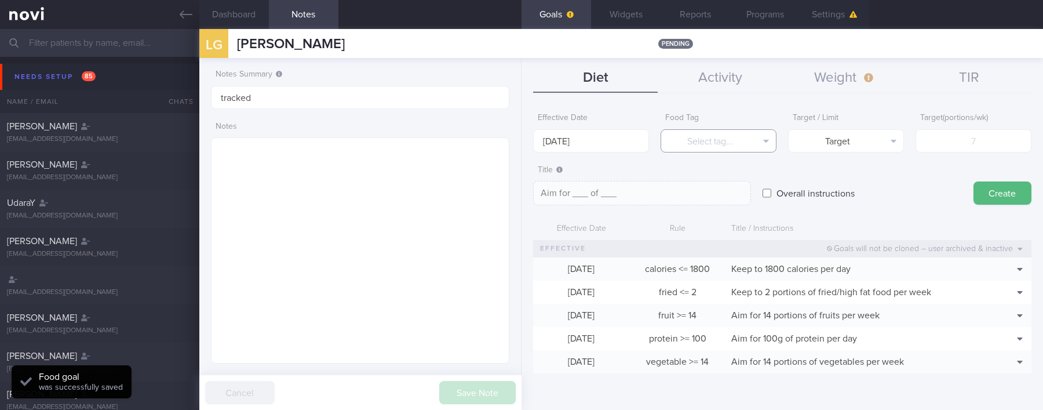
click at [699, 136] on button "Select tag..." at bounding box center [718, 140] width 116 height 23
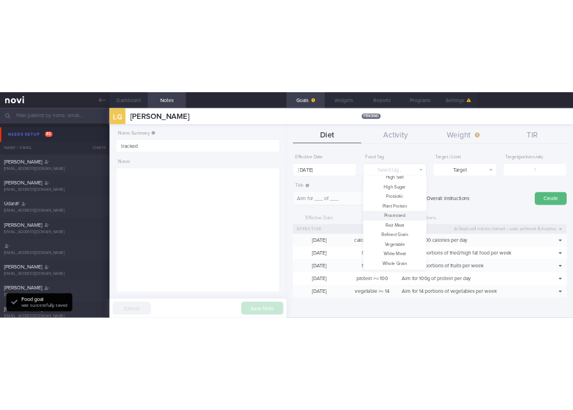
scroll to position [0, 0]
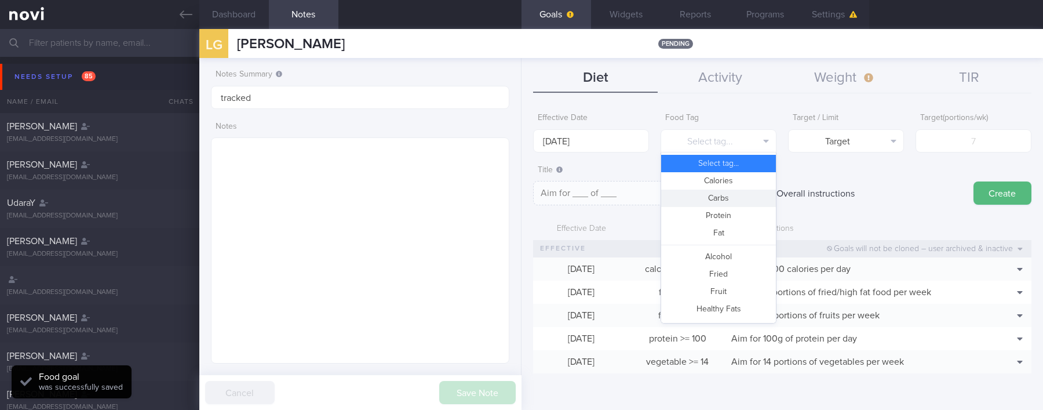
click at [699, 196] on button "Carbs" at bounding box center [718, 197] width 115 height 17
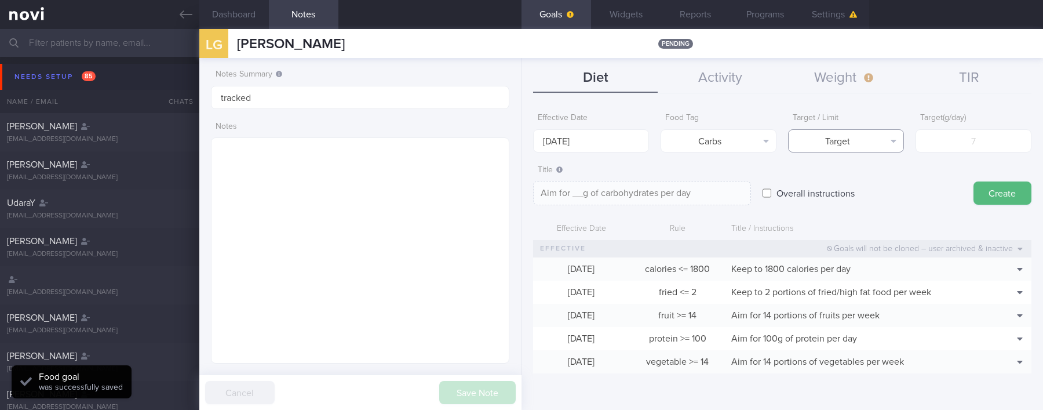
click at [699, 140] on button "Target" at bounding box center [846, 140] width 116 height 23
click at [699, 181] on button "Limit" at bounding box center [845, 180] width 115 height 17
type textarea "Keep to __g of carbohydrates per day"
click at [699, 137] on input "number" at bounding box center [973, 140] width 116 height 23
type input "1"
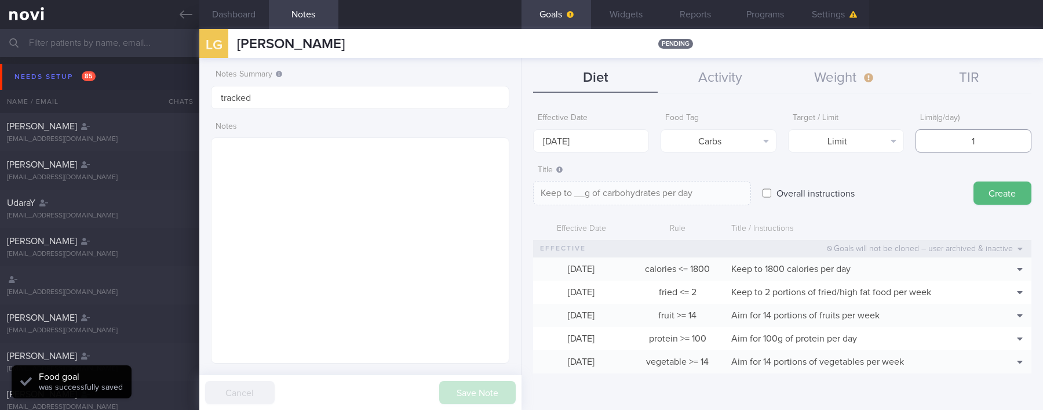
type textarea "Keep to 1g of carbohydrates per day"
type input "18"
type textarea "Keep to 18g of carbohydrates per day"
type input "180"
type textarea "Keep to 180g of carbohydrates per day"
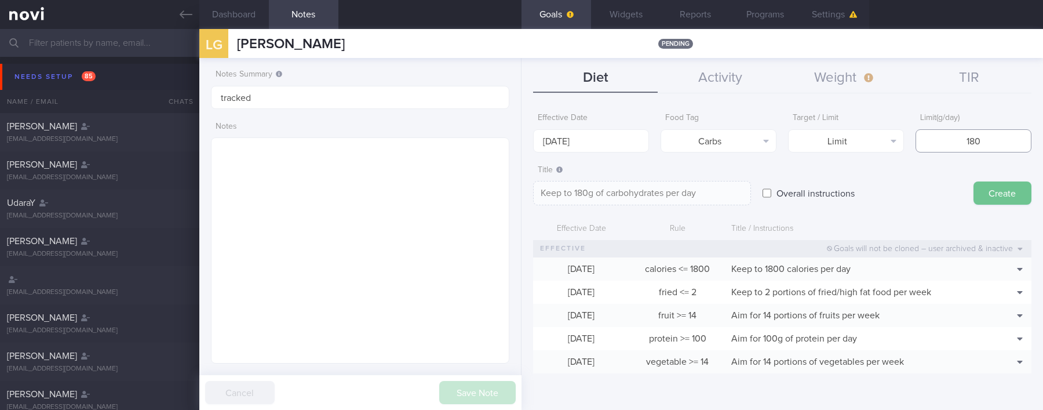
type input "180"
drag, startPoint x: 990, startPoint y: 203, endPoint x: 994, endPoint y: 194, distance: 9.6
click at [699, 202] on button "Create" at bounding box center [1002, 192] width 58 height 23
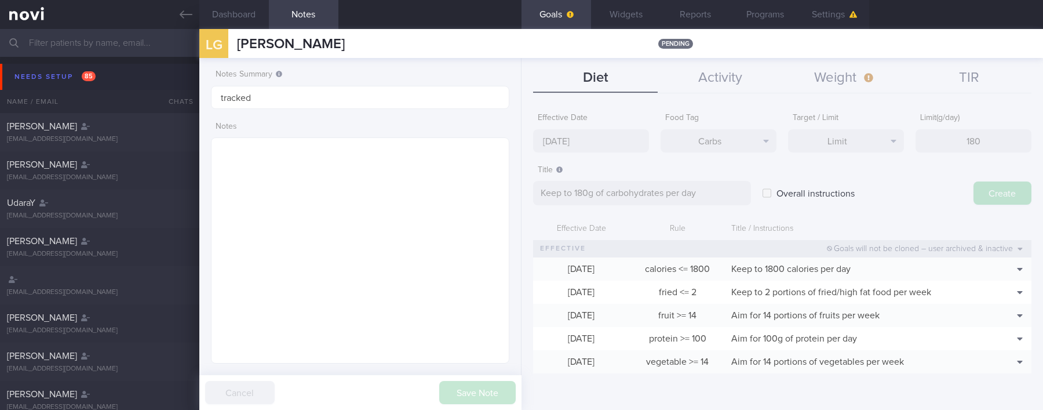
type input "[DATE]"
type textarea "Aim for ___ of ___"
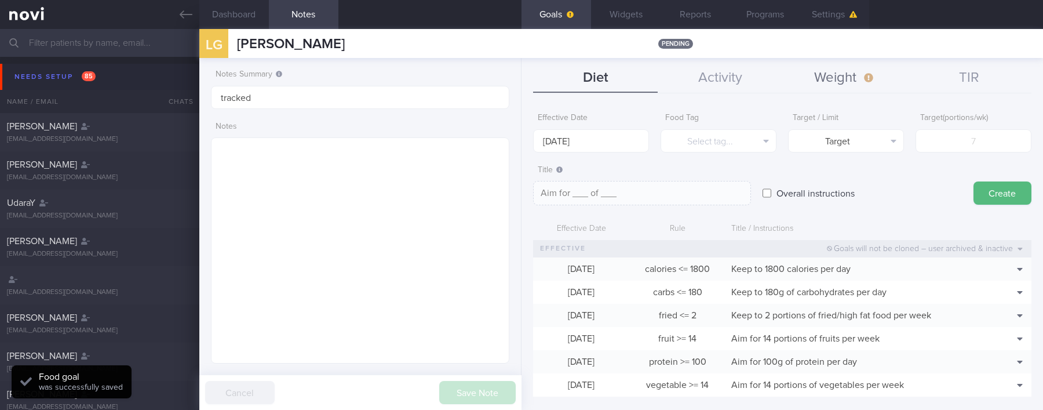
click at [699, 76] on button "Weight" at bounding box center [844, 78] width 125 height 29
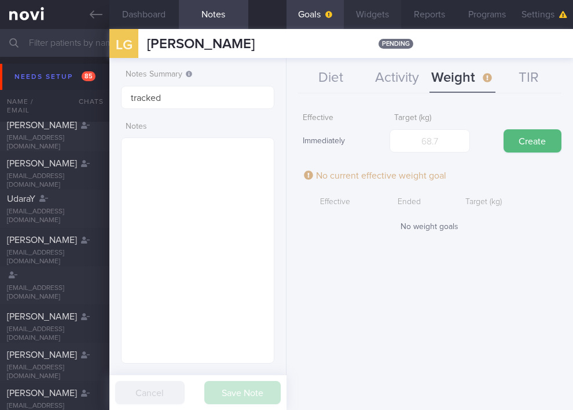
scroll to position [579204, 579143]
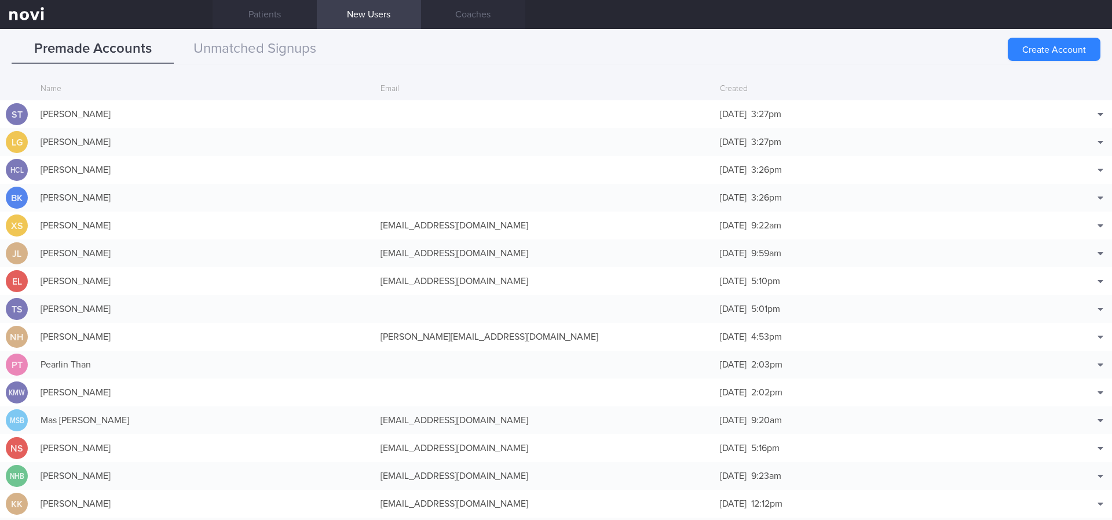
click at [155, 170] on div "[PERSON_NAME]" at bounding box center [205, 169] width 340 height 23
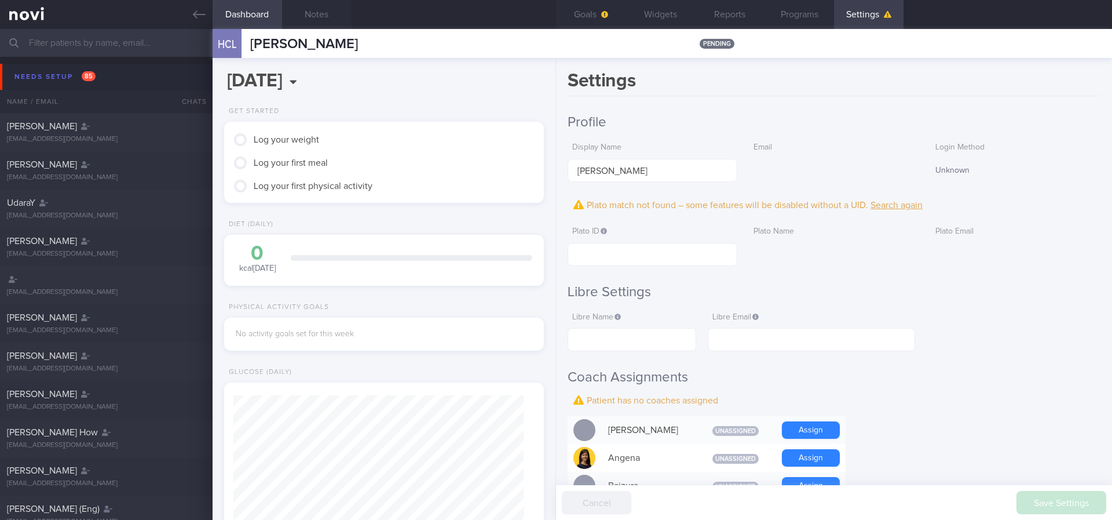
scroll to position [142, 286]
click at [339, 19] on button "Notes" at bounding box center [317, 14] width 70 height 29
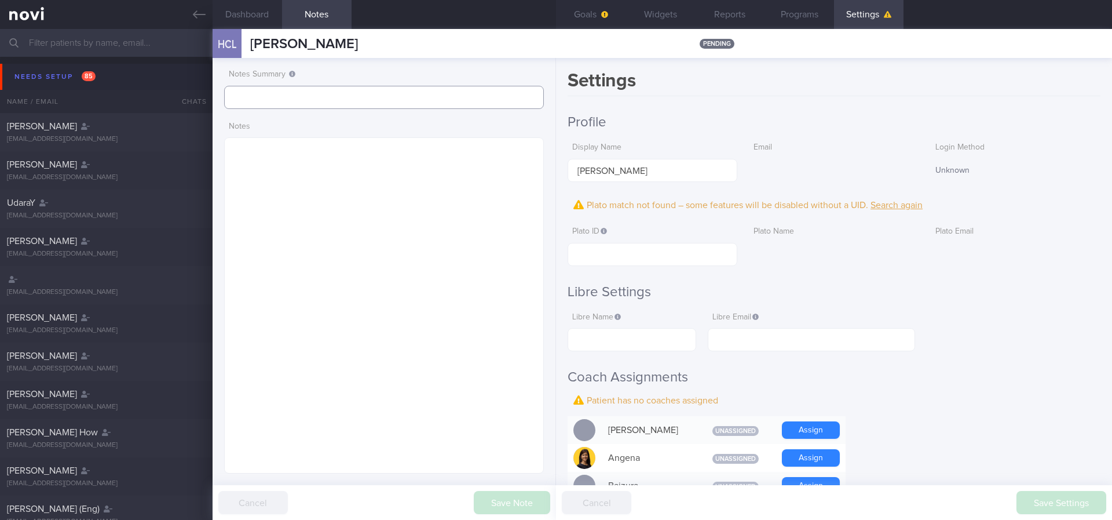
click at [318, 101] on input "text" at bounding box center [384, 97] width 320 height 23
paste input "tracked"
type input "tracked"
click at [540, 409] on button "Save Note" at bounding box center [512, 502] width 76 height 23
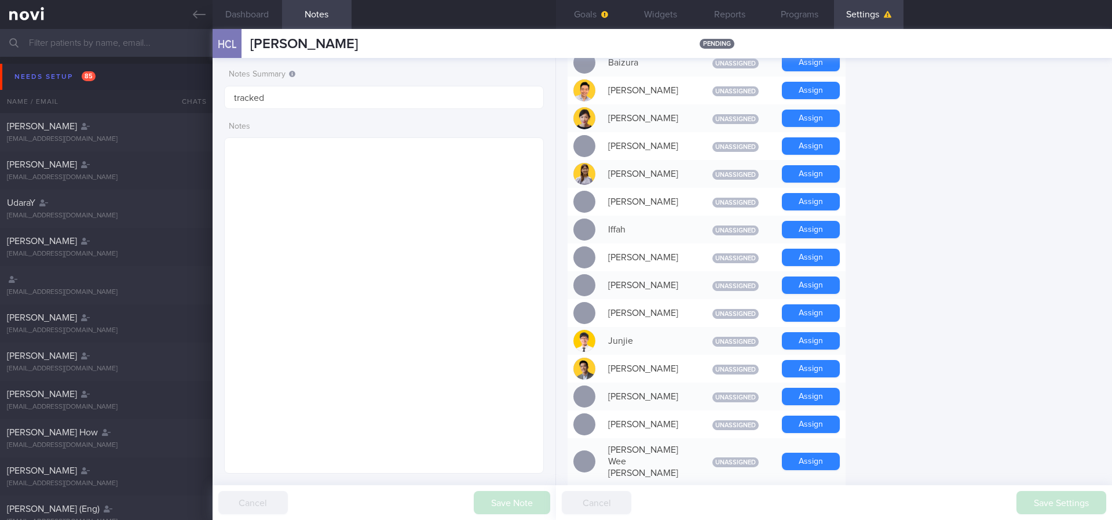
scroll to position [521, 0]
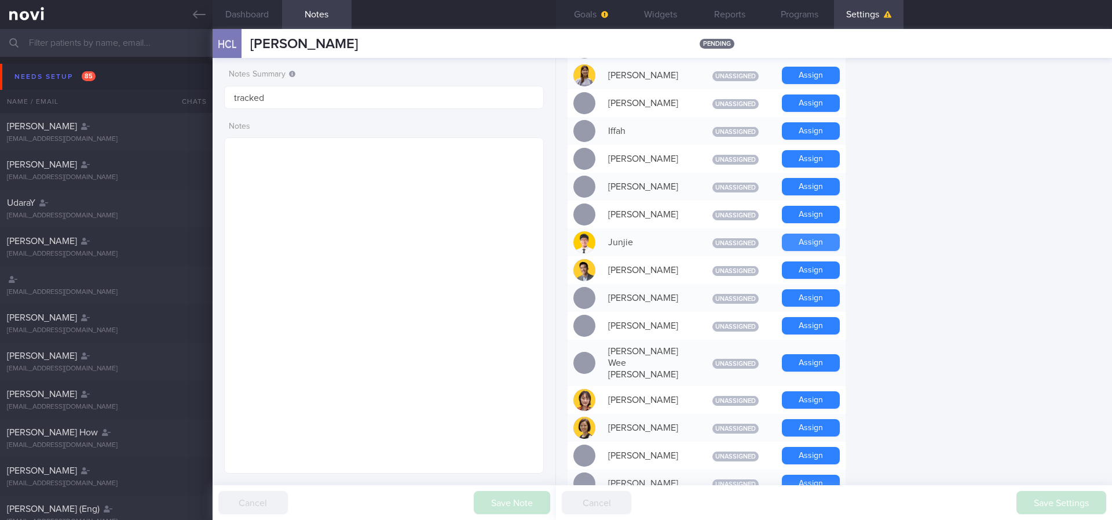
click at [699, 243] on button "Assign" at bounding box center [811, 241] width 58 height 17
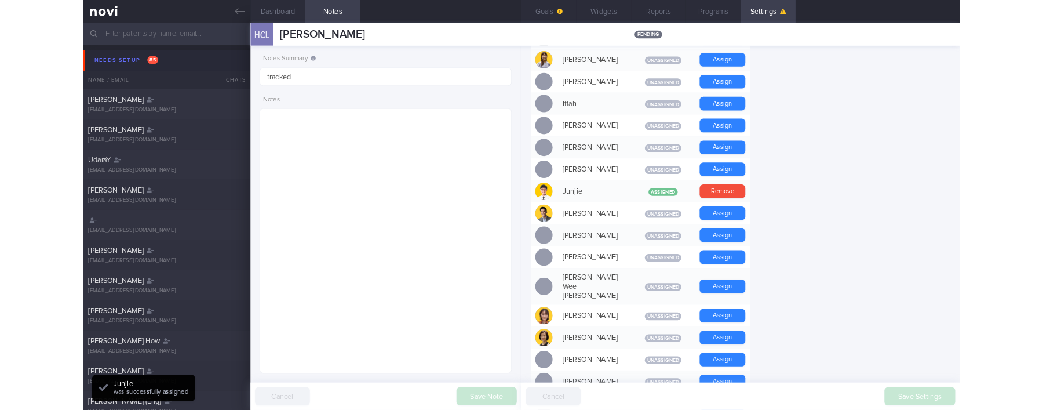
scroll to position [145, 291]
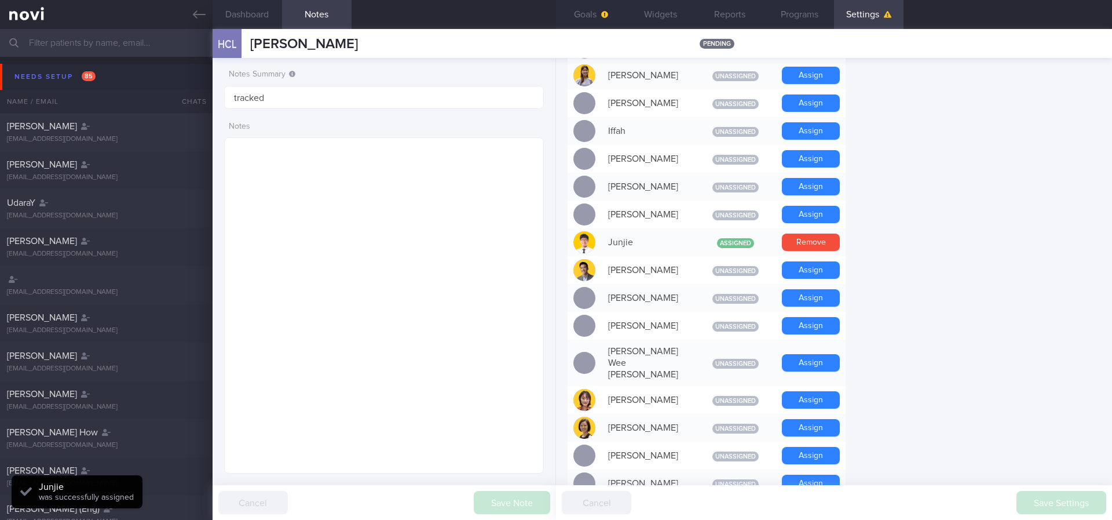
click at [699, 185] on button "Assign" at bounding box center [811, 186] width 58 height 17
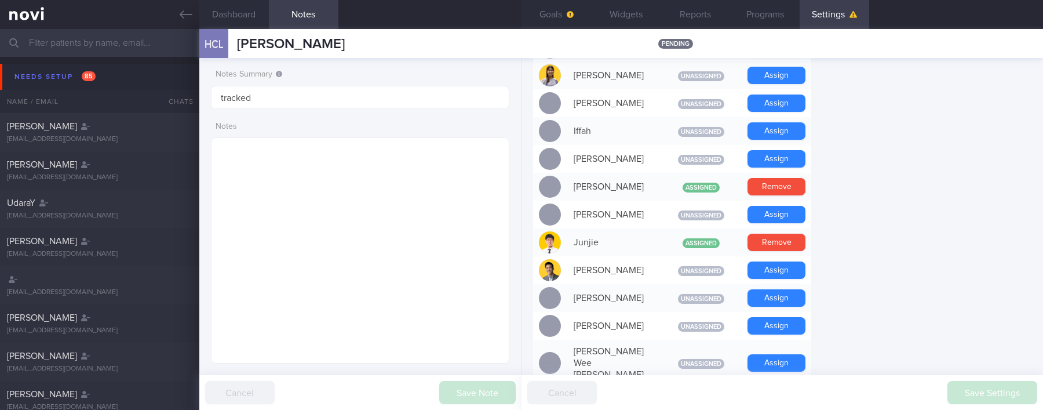
scroll to position [579131, 578998]
click at [581, 25] on button "Goals" at bounding box center [556, 14] width 70 height 29
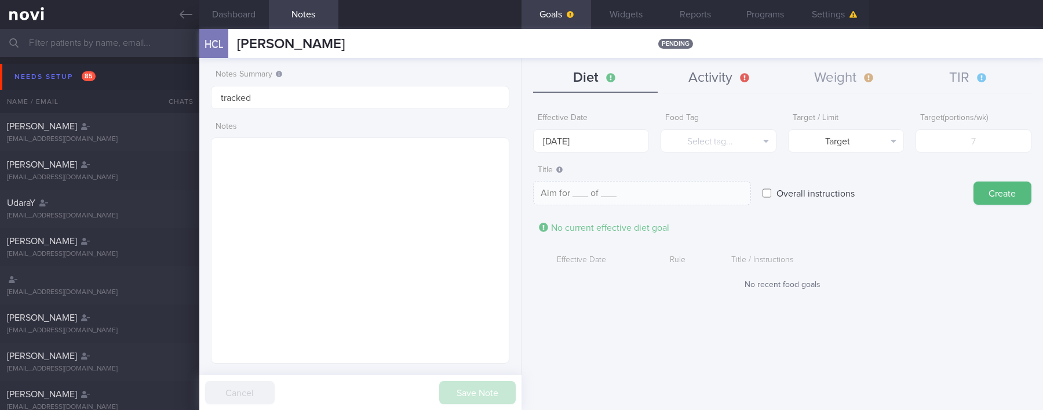
click at [699, 84] on button "Activity" at bounding box center [719, 78] width 125 height 29
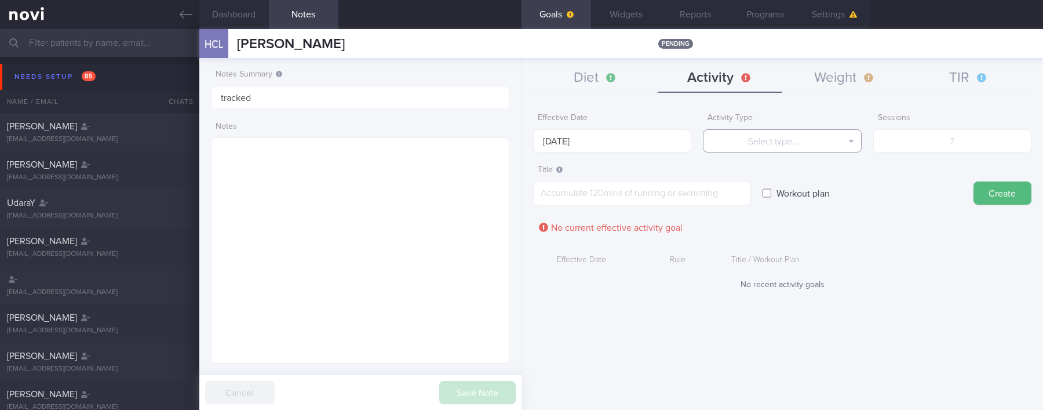
click at [699, 137] on button "Select type..." at bounding box center [782, 140] width 158 height 23
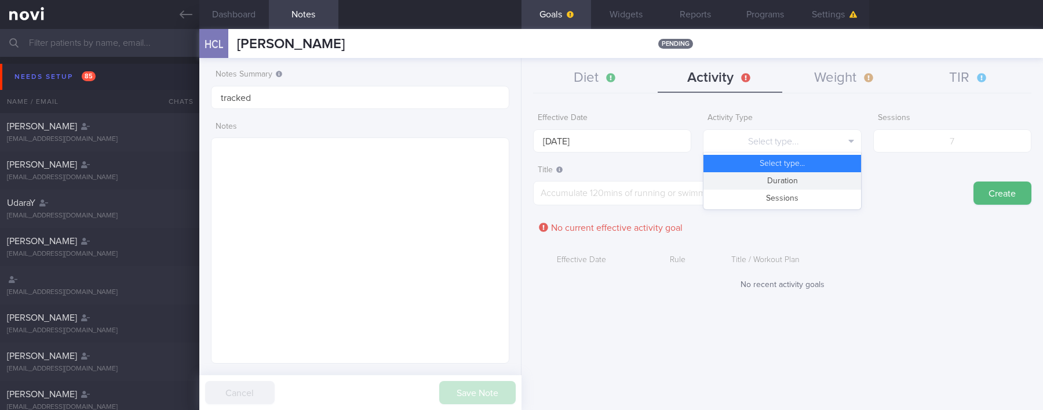
click at [699, 180] on button "Duration" at bounding box center [781, 180] width 157 height 17
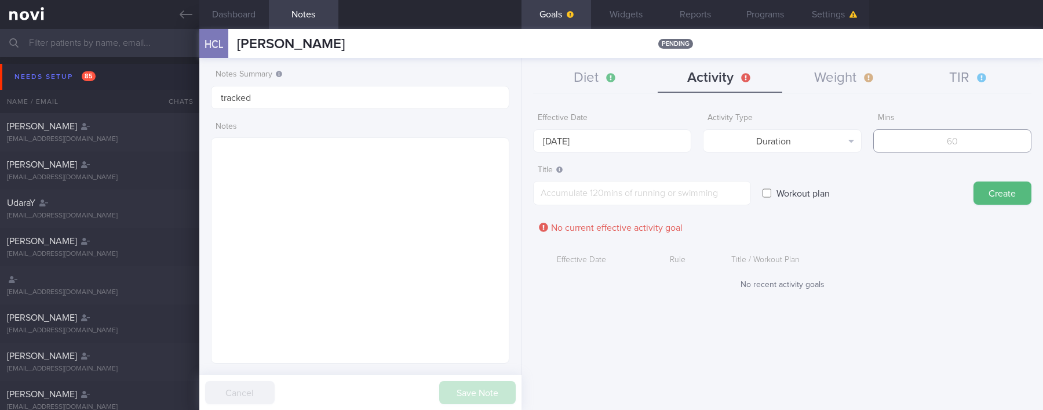
click at [699, 147] on input "number" at bounding box center [952, 140] width 158 height 23
type input "150"
click at [662, 151] on body "You are offline! Some functionality will be unavailable Patients New Users Coac…" at bounding box center [521, 205] width 1043 height 410
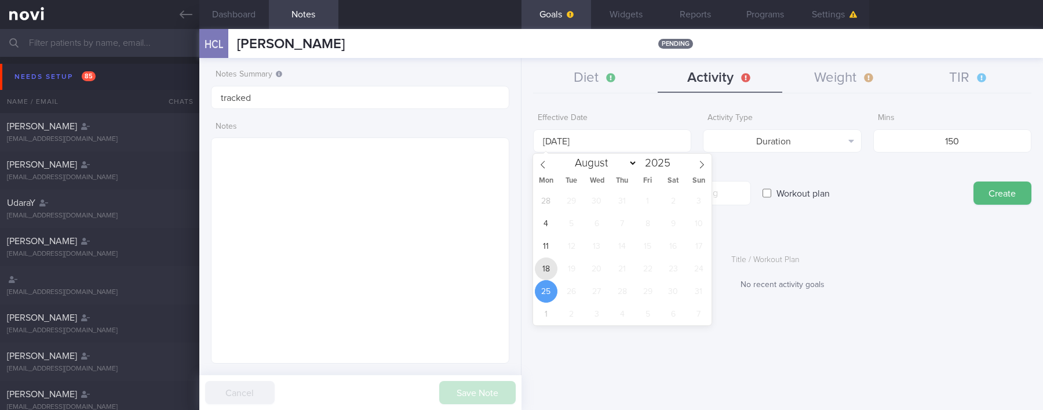
click at [549, 266] on span "18" at bounding box center [546, 268] width 23 height 23
type input "[DATE]"
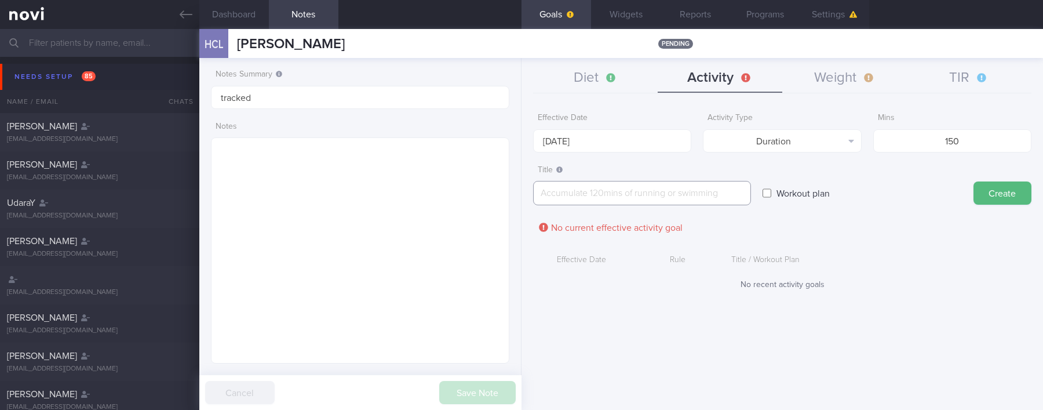
click at [677, 195] on textarea at bounding box center [642, 193] width 218 height 24
paste textarea "Aim for 150 mins moderate intensity aerobic training per week (brisk walking, j…"
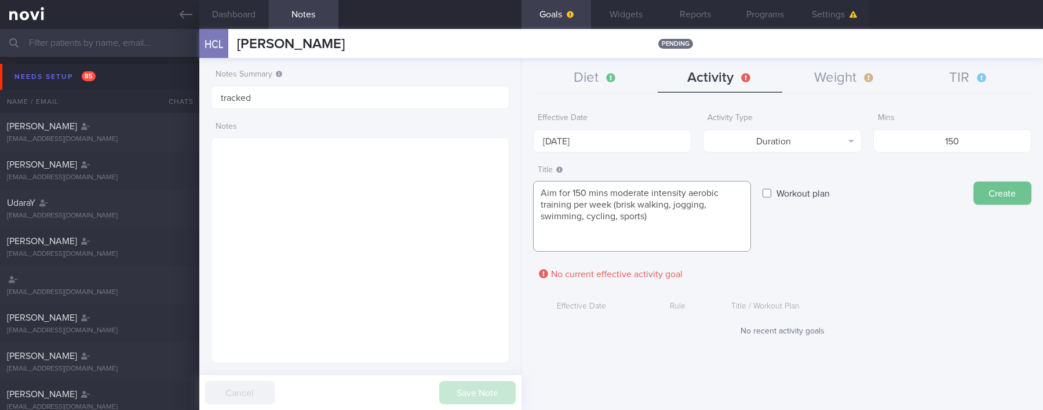
type textarea "Aim for 150 mins moderate intensity aerobic training per week (brisk walking, j…"
click at [699, 196] on button "Create" at bounding box center [1002, 192] width 58 height 23
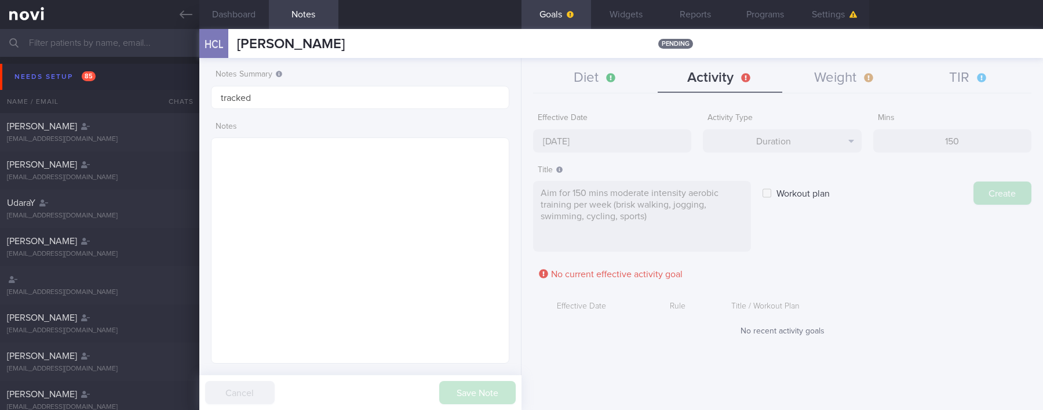
type input "[DATE]"
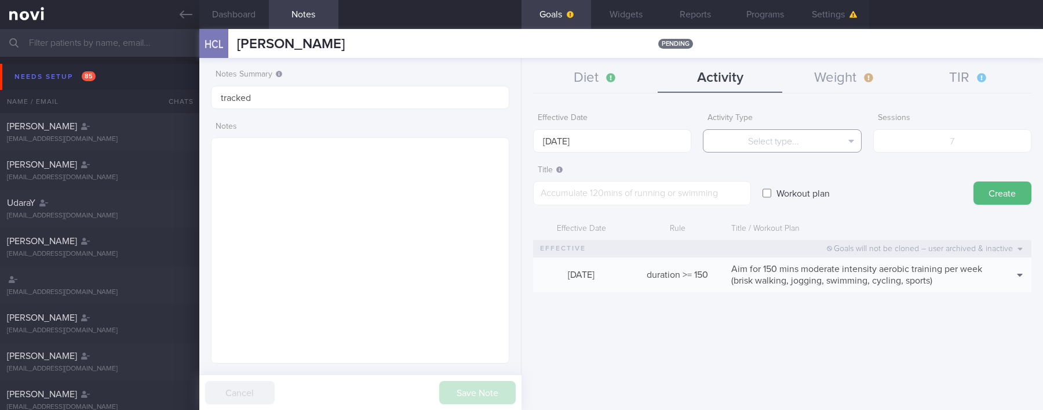
click at [699, 145] on button "Select type..." at bounding box center [782, 140] width 158 height 23
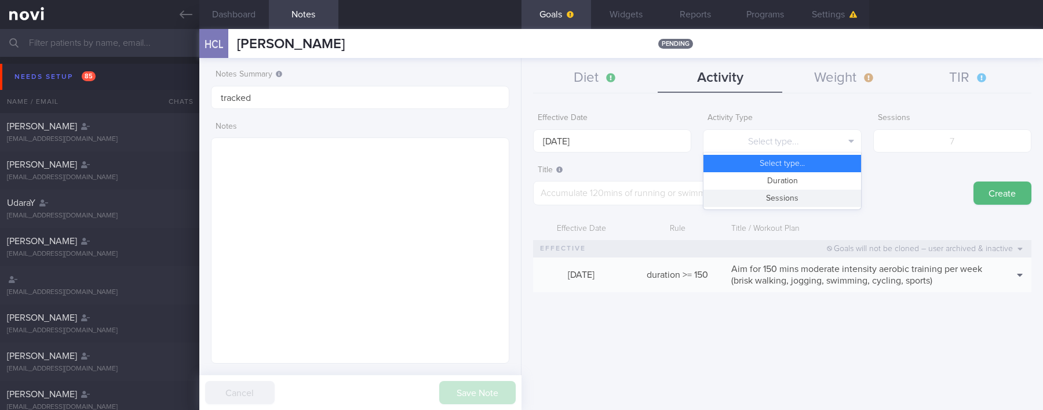
click at [699, 199] on button "Sessions" at bounding box center [781, 197] width 157 height 17
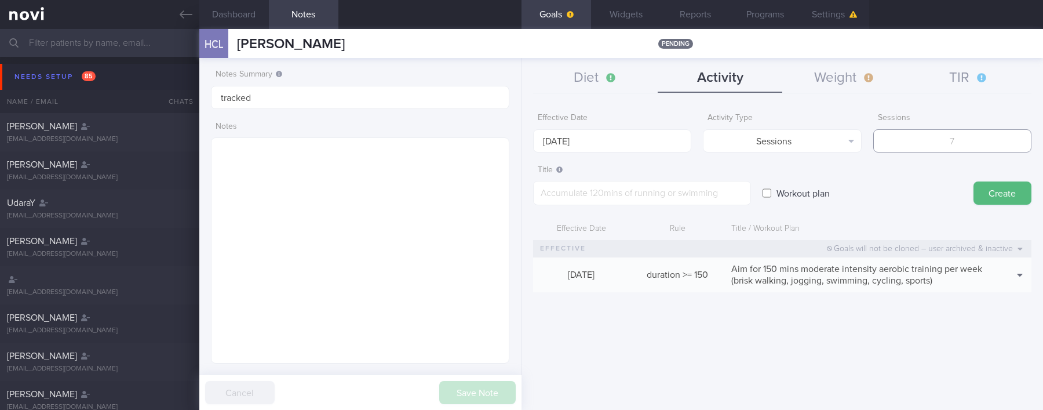
click at [699, 129] on input "number" at bounding box center [952, 140] width 158 height 23
type input "2"
click at [627, 127] on div "Effective Date 25 Aug 2025" at bounding box center [612, 129] width 158 height 45
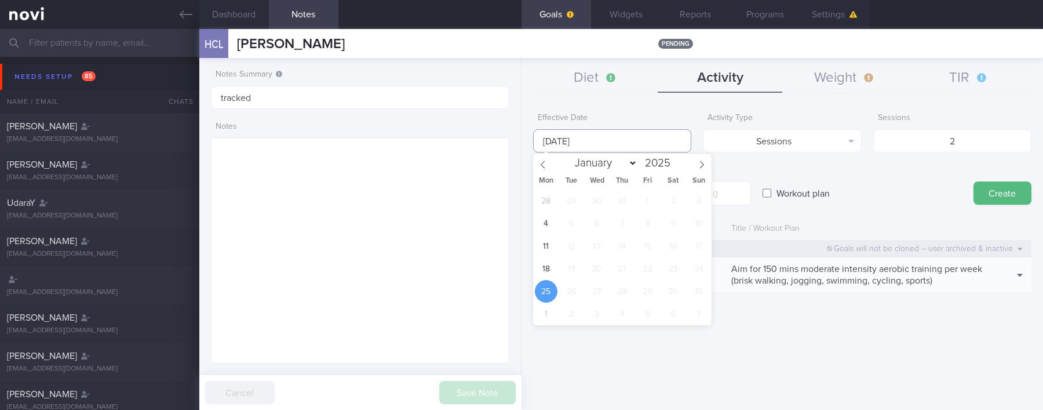
click at [610, 143] on input "[DATE]" at bounding box center [612, 140] width 158 height 23
click at [547, 269] on span "18" at bounding box center [546, 268] width 23 height 23
type input "[DATE]"
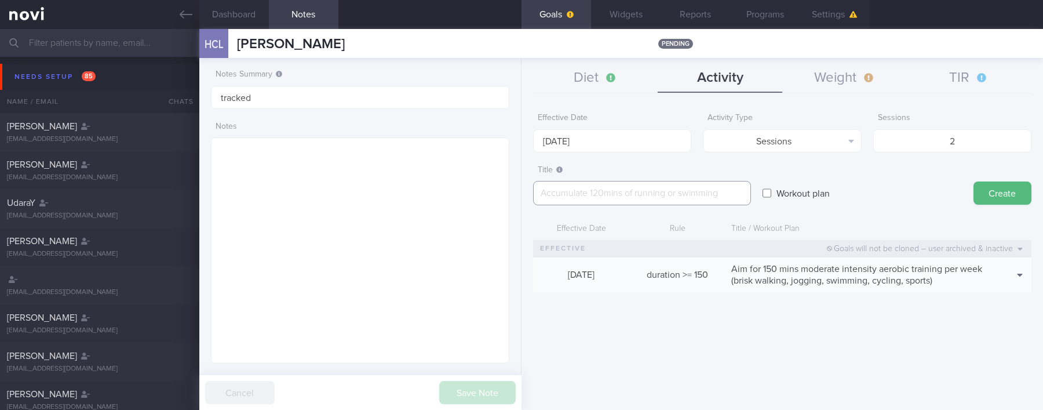
click at [645, 188] on textarea at bounding box center [642, 193] width 218 height 24
paste textarea "Aim for at least 2x strength training sessions per week *Bodyweight exercises* …"
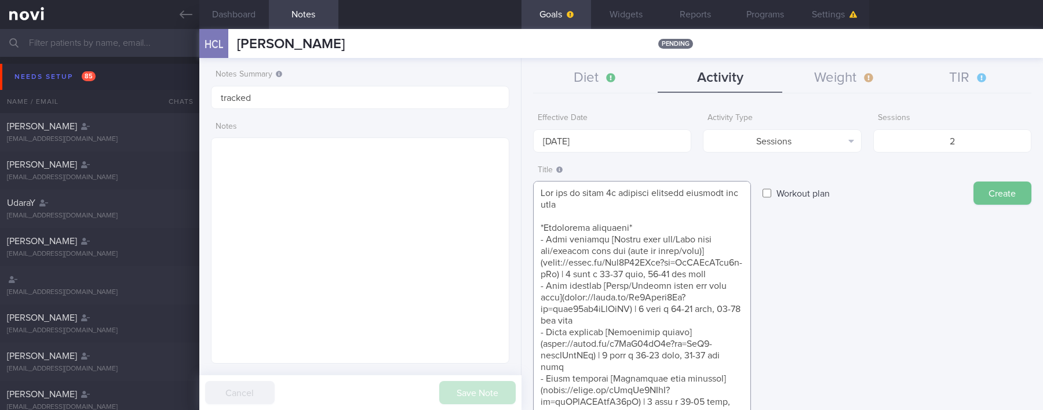
type textarea "Aim for at least 2x strength training sessions per week *Bodyweight exercises* …"
click at [699, 191] on button "Create" at bounding box center [1002, 192] width 58 height 23
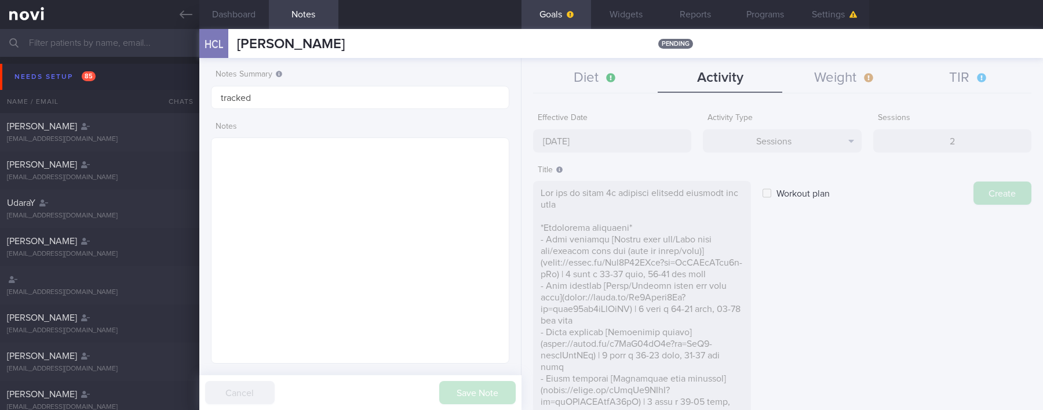
type input "[DATE]"
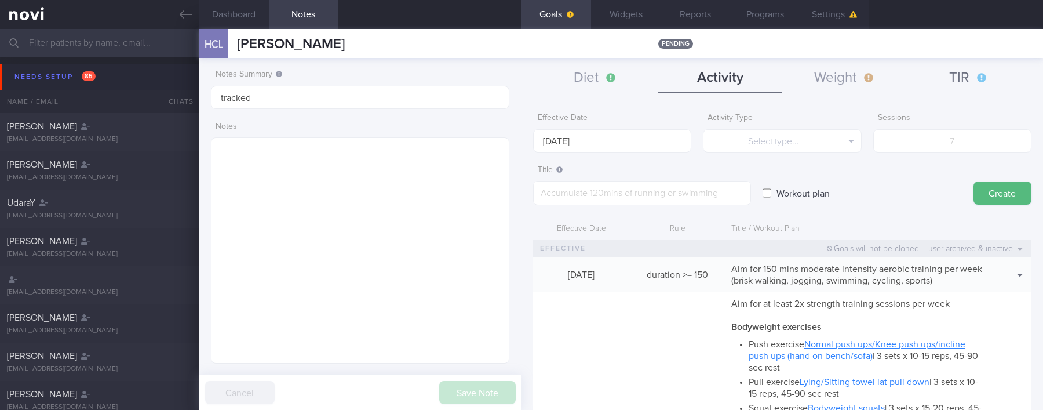
click at [699, 79] on button "TIR" at bounding box center [969, 78] width 125 height 29
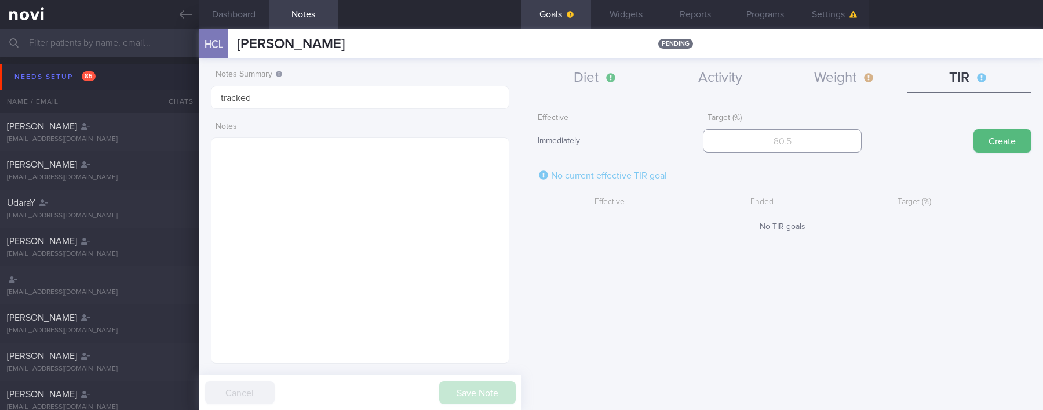
click at [699, 145] on input "number" at bounding box center [782, 140] width 158 height 23
type input "95"
click at [699, 141] on button "Create" at bounding box center [1002, 140] width 58 height 23
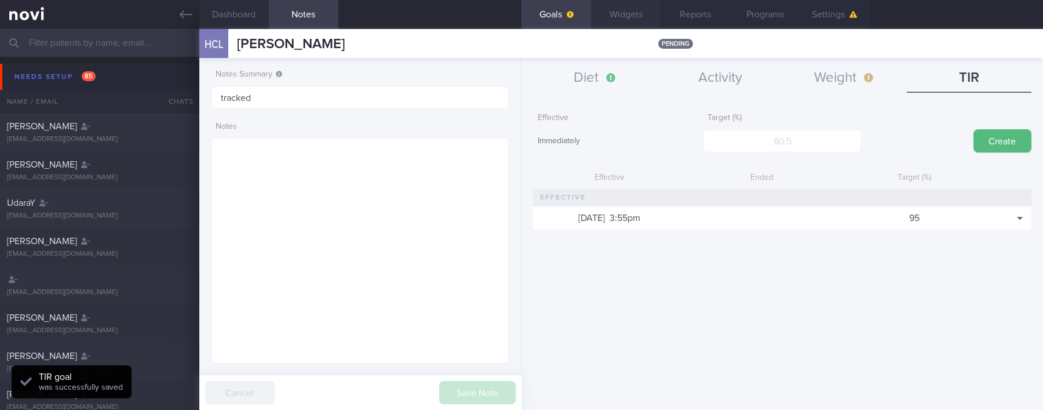
click at [624, 14] on button "Widgets" at bounding box center [626, 14] width 70 height 29
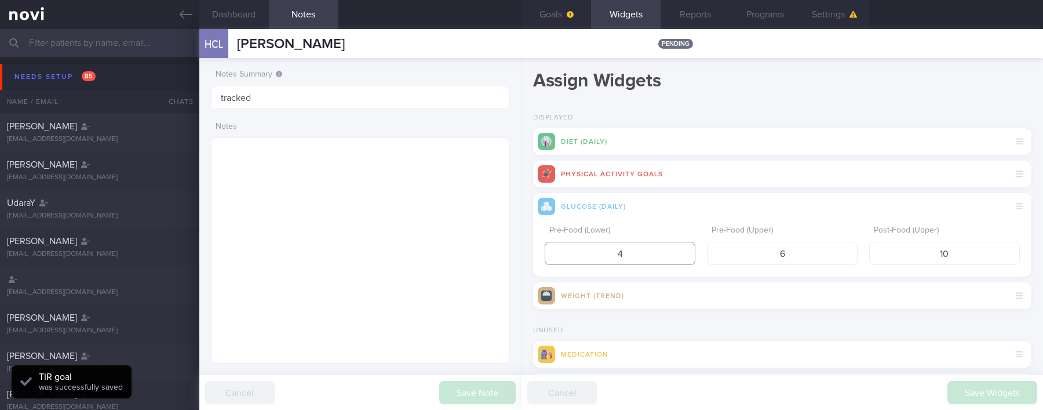
drag, startPoint x: 624, startPoint y: 250, endPoint x: 522, endPoint y: 251, distance: 102.0
click at [522, 251] on div "Assign Widgets Displayed Diet (Daily) Physical Activity Goals Glucose (Daily) P…" at bounding box center [781, 234] width 521 height 352
type input "3.9"
drag, startPoint x: 954, startPoint y: 257, endPoint x: 880, endPoint y: 250, distance: 73.9
click at [699, 250] on input "10" at bounding box center [944, 253] width 151 height 23
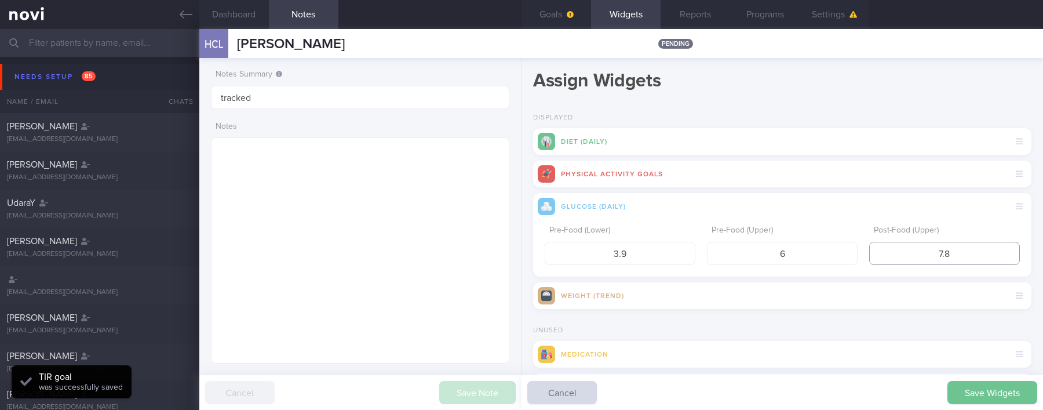
type input "7.8"
click at [699, 393] on button "Save Widgets" at bounding box center [992, 392] width 90 height 23
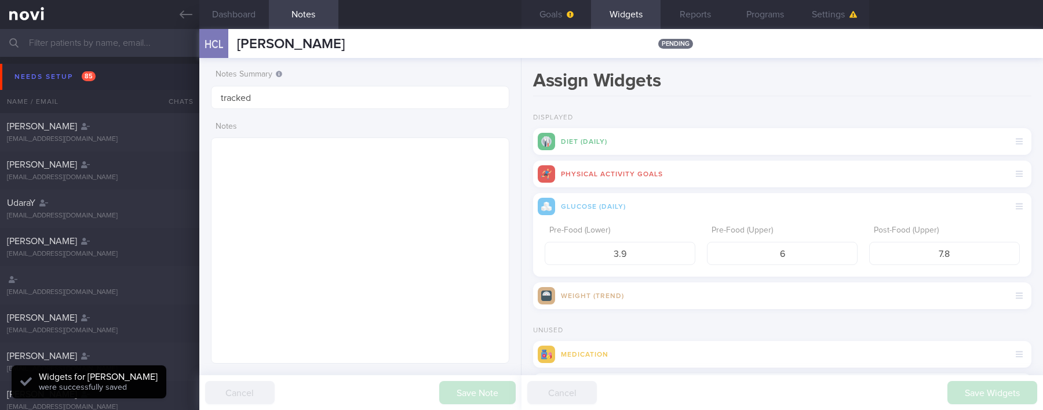
scroll to position [134, 269]
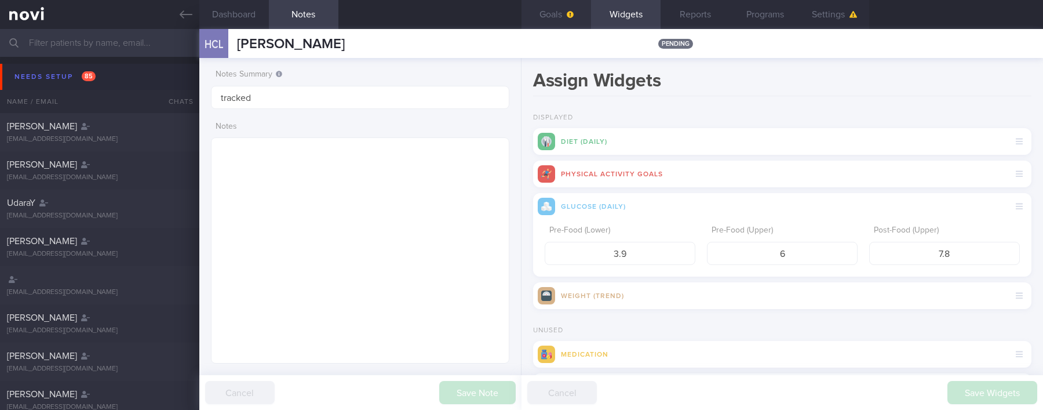
click at [553, 20] on button "Goals" at bounding box center [556, 14] width 70 height 29
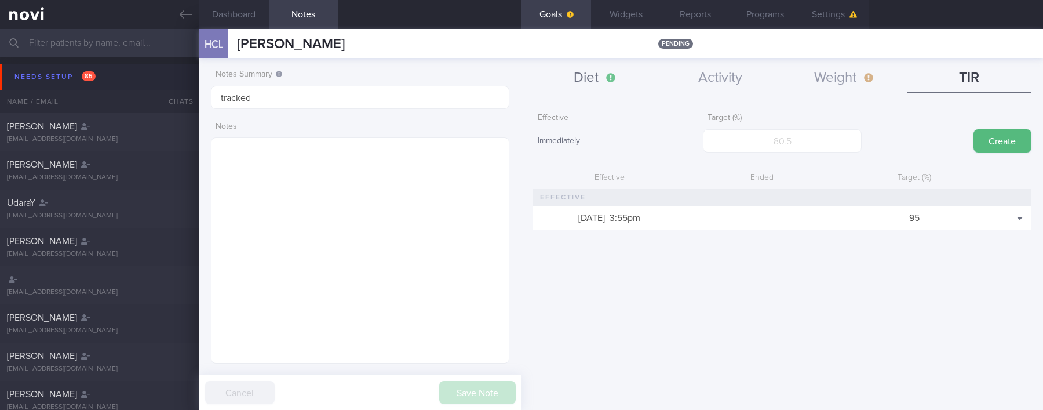
click at [613, 86] on button "Diet" at bounding box center [595, 78] width 125 height 29
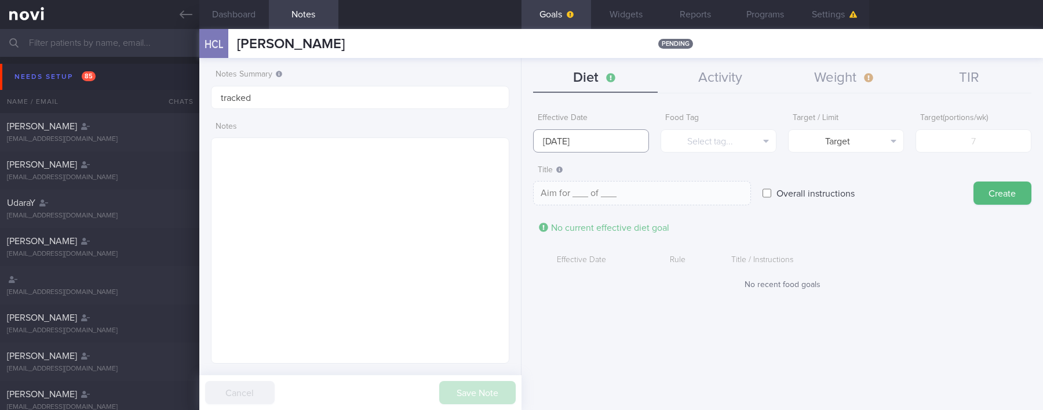
click at [600, 142] on input "[DATE]" at bounding box center [591, 140] width 116 height 23
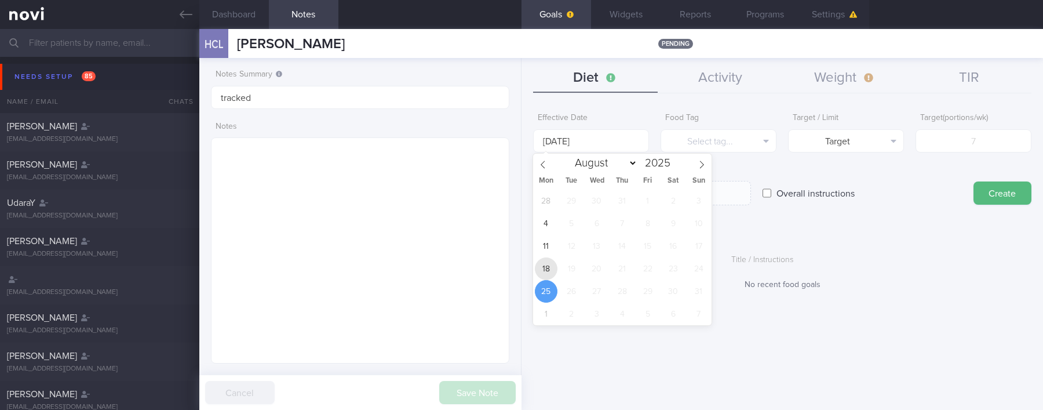
click at [554, 264] on span "18" at bounding box center [546, 268] width 23 height 23
type input "[DATE]"
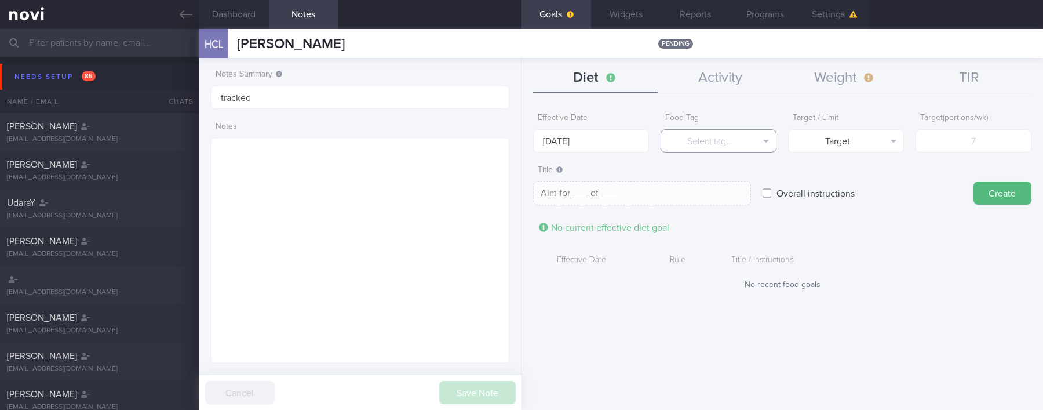
click at [699, 133] on button "Select tag..." at bounding box center [718, 140] width 116 height 23
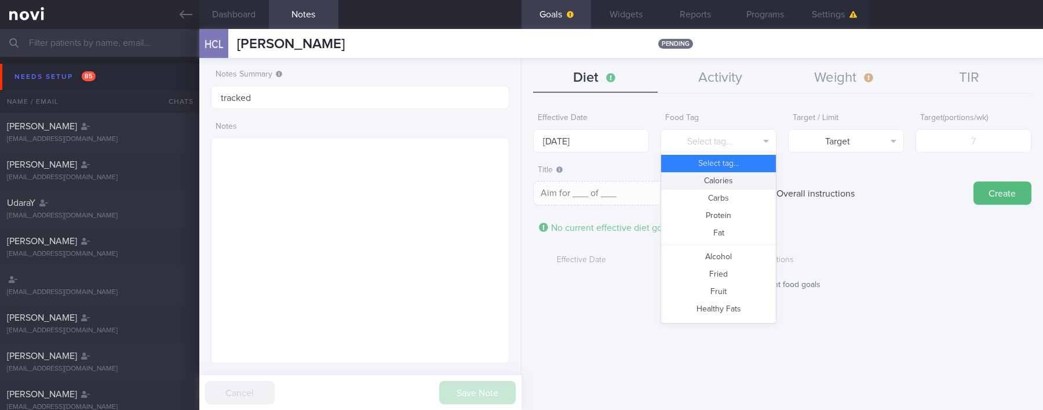
click at [699, 180] on button "Calories" at bounding box center [718, 180] width 115 height 17
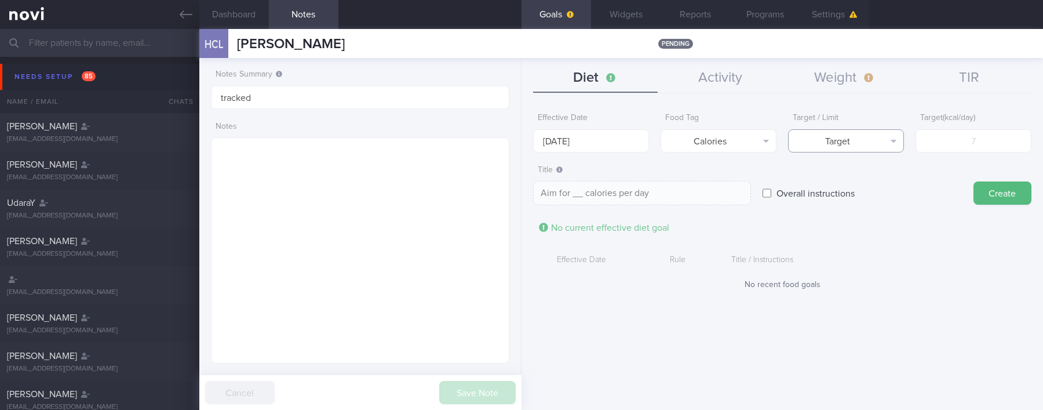
click at [699, 141] on button "Target" at bounding box center [846, 140] width 116 height 23
click at [699, 180] on button "Limit" at bounding box center [845, 180] width 115 height 17
type textarea "Keep to __ calories per day"
click at [699, 143] on input "number" at bounding box center [973, 140] width 116 height 23
type input "180"
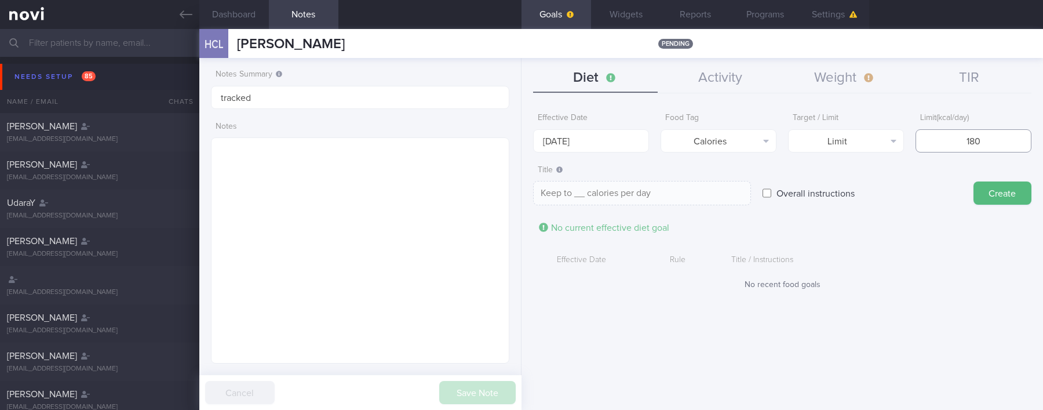
type textarea "Keep to 180 calories per day"
type input "1800"
type textarea "Keep to 1800 calories per day"
type input "1800"
click at [699, 196] on button "Create" at bounding box center [1002, 192] width 58 height 23
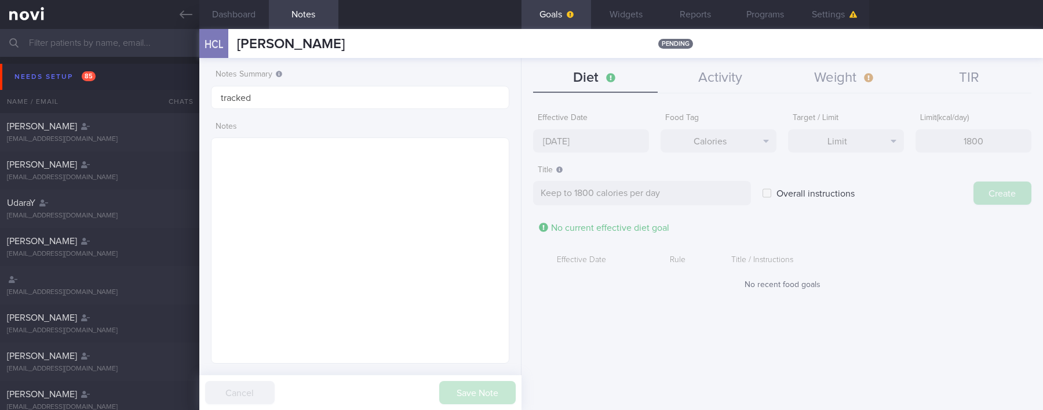
type input "[DATE]"
type textarea "Aim for ___ of ___"
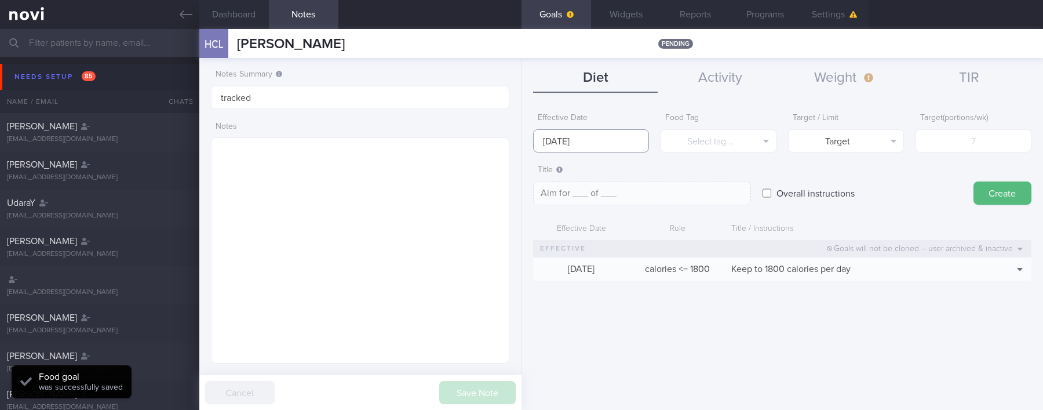
click at [598, 131] on input "[DATE]" at bounding box center [591, 140] width 116 height 23
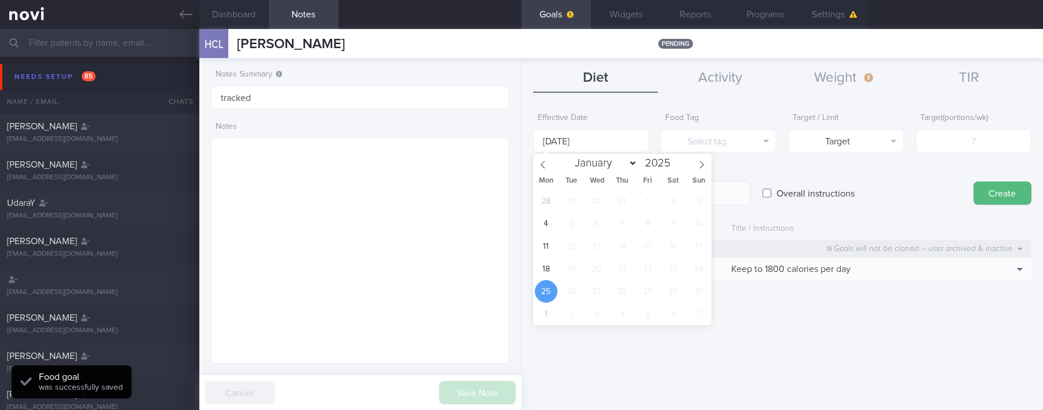
click at [558, 265] on div "28 29 30 31 1 2 3 4 5 6 7 8 9 10 11 12 13 14 15 16 17 18 19 20 21 22 23 24 25 2…" at bounding box center [622, 257] width 178 height 136
click at [554, 264] on span "18" at bounding box center [546, 268] width 23 height 23
type input "[DATE]"
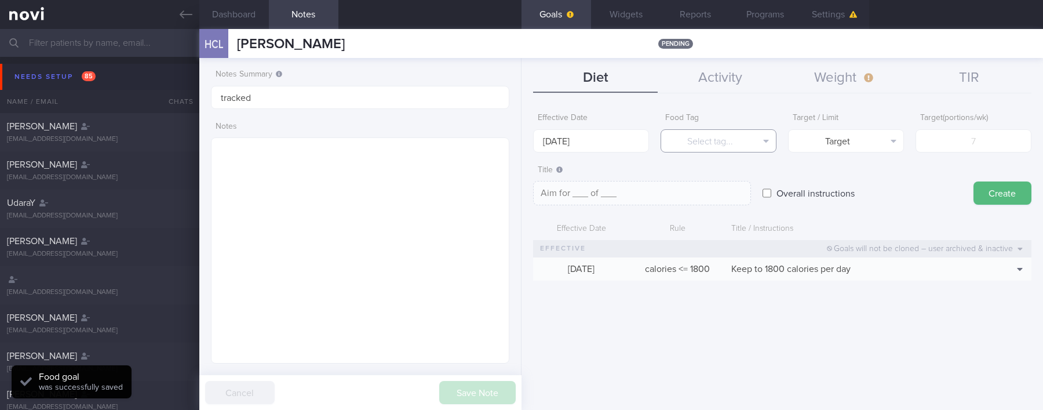
click at [699, 142] on button "Select tag..." at bounding box center [718, 140] width 116 height 23
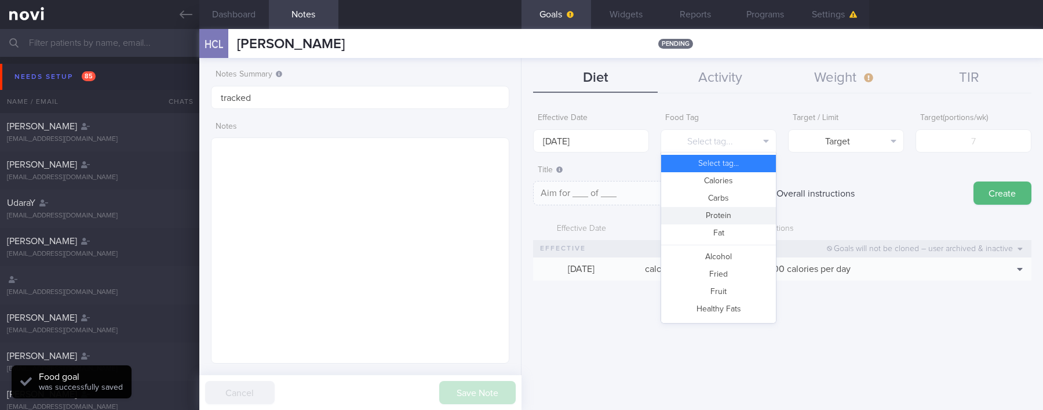
click at [699, 213] on button "Protein" at bounding box center [718, 215] width 115 height 17
type textarea "Aim for __g of protein per day"
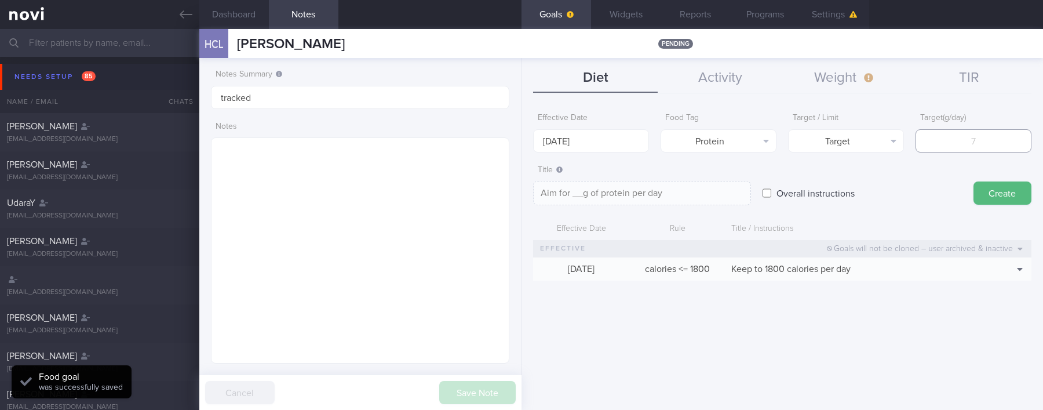
click at [699, 149] on input "number" at bounding box center [973, 140] width 116 height 23
type input "1"
type textarea "Aim for 1g of protein per day"
type input "10"
type textarea "Aim for 10g of protein per day"
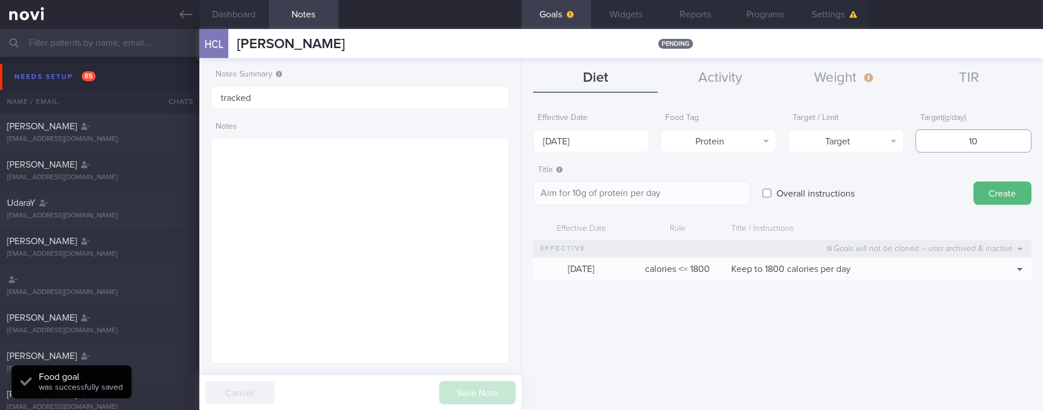
type input "100"
type textarea "Aim for 100g of protein per day"
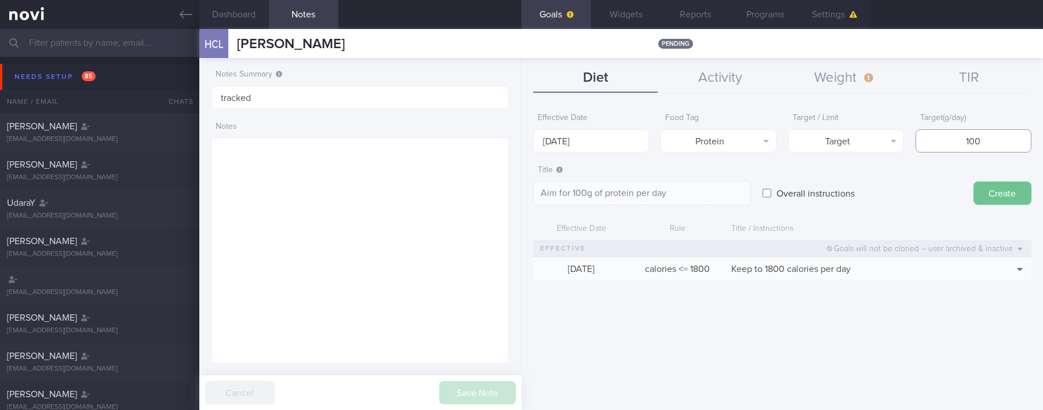
type input "100"
click at [699, 191] on button "Create" at bounding box center [1002, 192] width 58 height 23
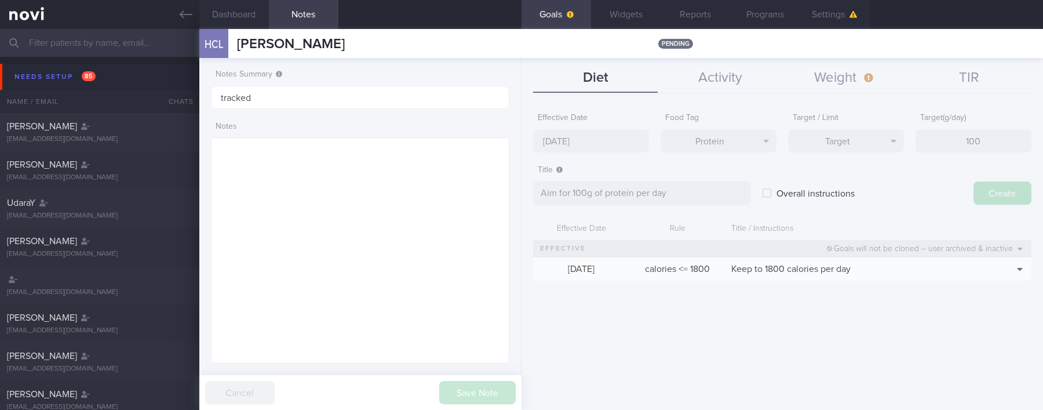
type input "[DATE]"
type textarea "Aim for ___ of ___"
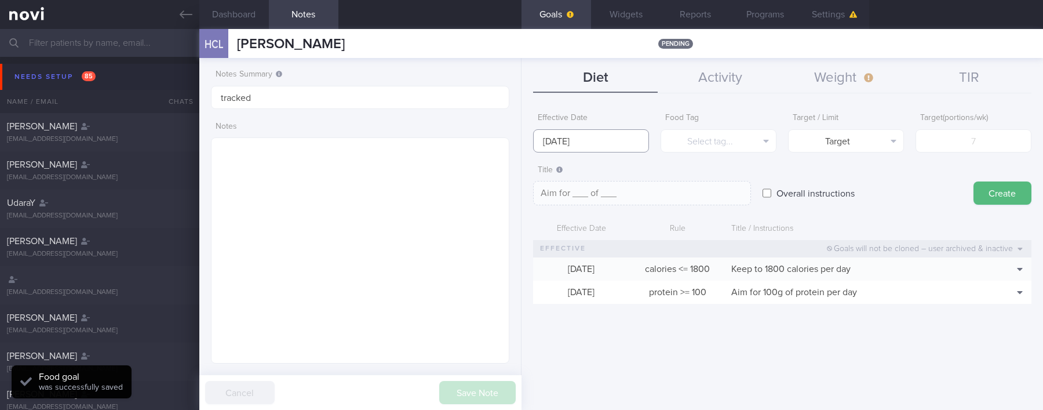
click at [600, 141] on input "[DATE]" at bounding box center [591, 140] width 116 height 23
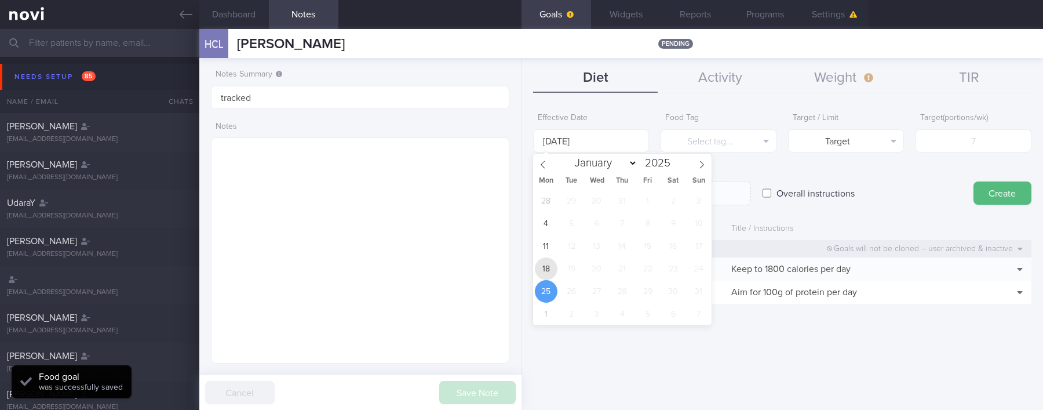
click at [551, 264] on span "18" at bounding box center [546, 268] width 23 height 23
type input "[DATE]"
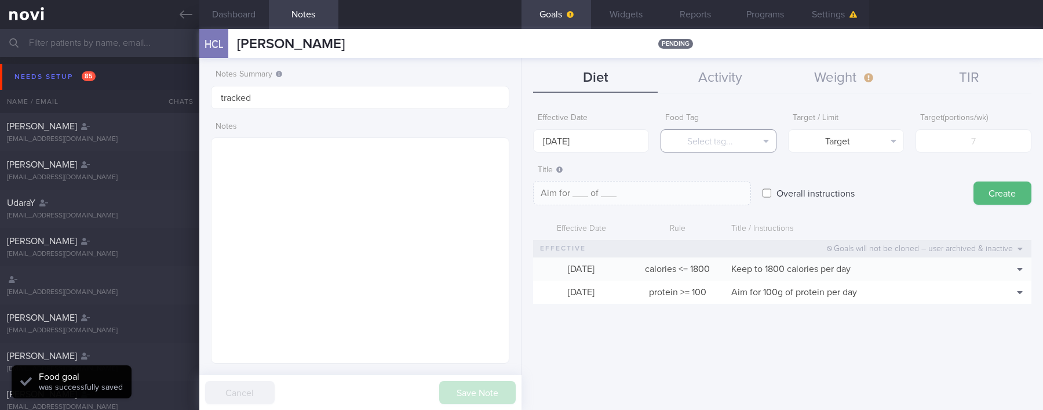
click at [699, 149] on button "Select tag..." at bounding box center [718, 140] width 116 height 23
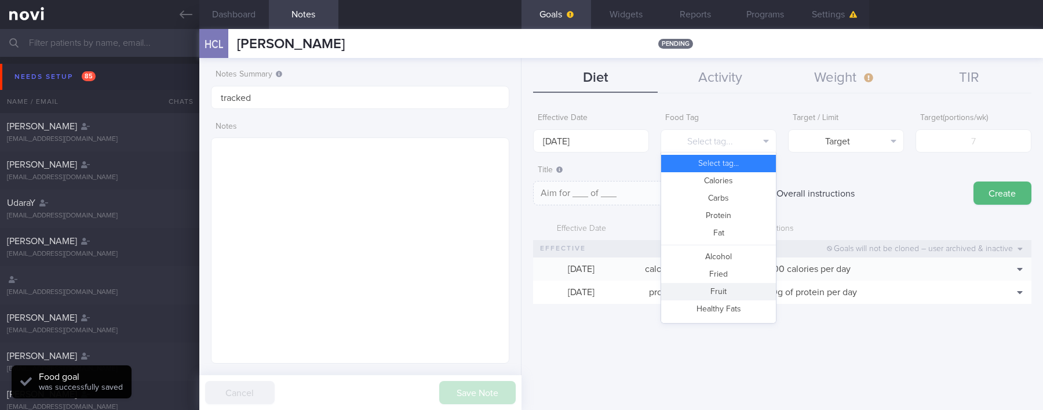
click at [699, 291] on button "Fruit" at bounding box center [718, 291] width 115 height 17
type textarea "Aim for __ portions of fruits per week"
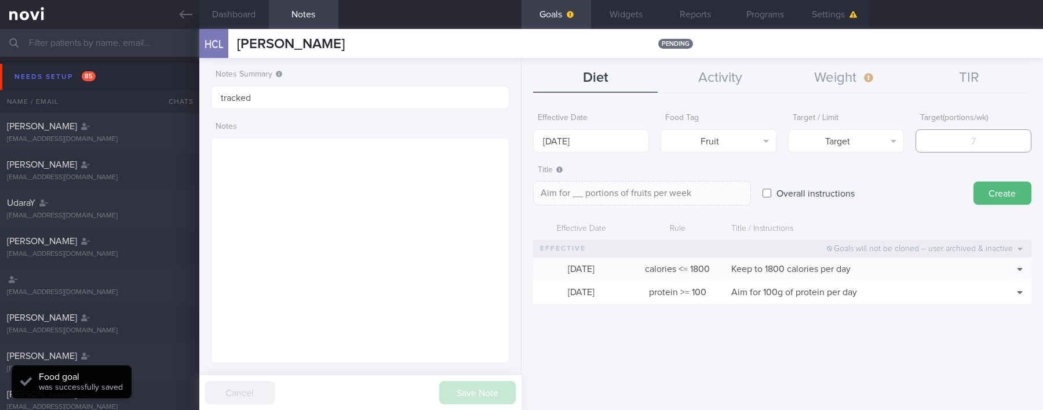
click at [699, 136] on input "number" at bounding box center [973, 140] width 116 height 23
type input "14"
type textarea "Aim for 14 portions of fruits per week"
type input "14"
click at [699, 191] on button "Create" at bounding box center [1002, 192] width 58 height 23
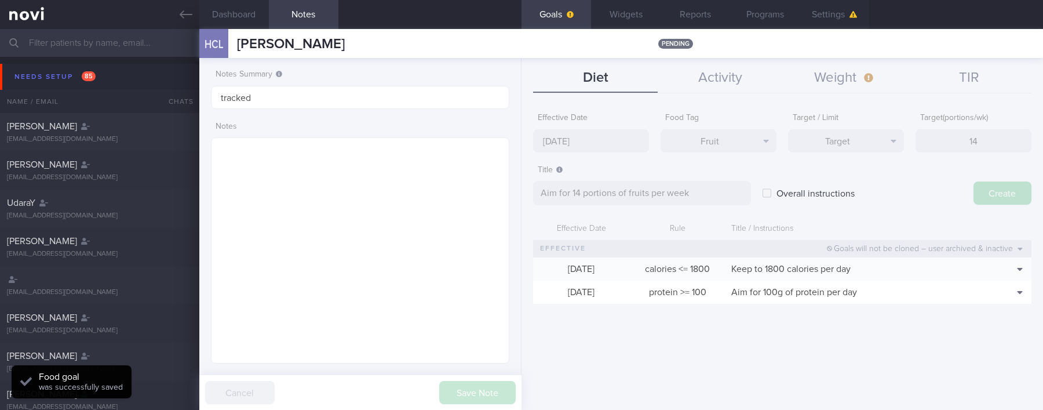
type input "[DATE]"
type textarea "Aim for ___ of ___"
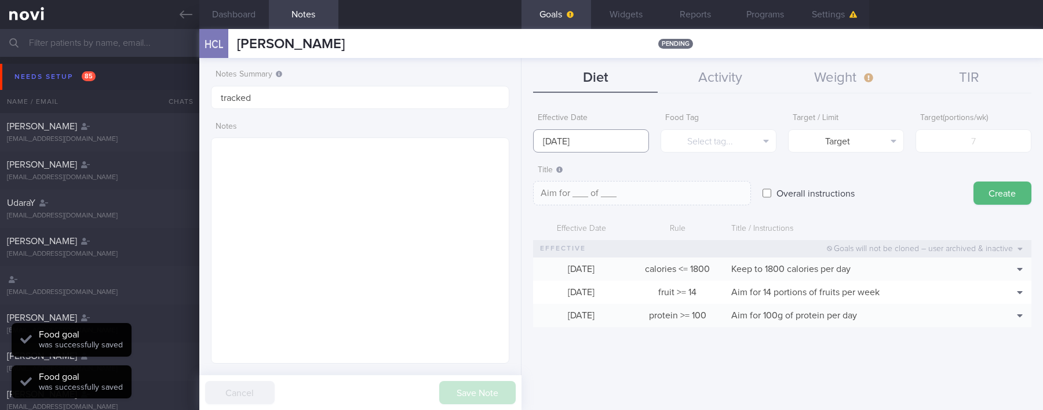
click at [611, 141] on input "[DATE]" at bounding box center [591, 140] width 116 height 23
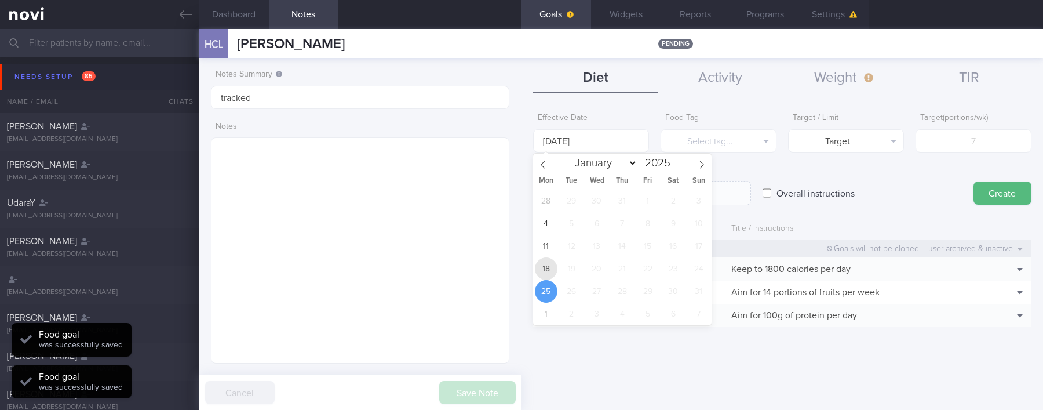
click at [547, 268] on span "18" at bounding box center [546, 268] width 23 height 23
type input "[DATE]"
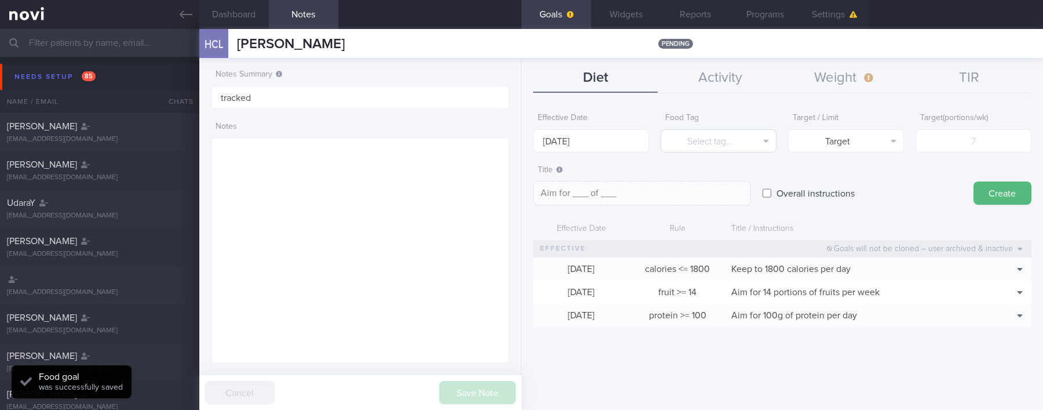
click at [695, 150] on form "Effective Date 18 Aug 2025 Food Tag Select tag... Select tag... Calories Carbs …" at bounding box center [782, 222] width 498 height 231
drag, startPoint x: 725, startPoint y: 137, endPoint x: 729, endPoint y: 228, distance: 90.5
click at [699, 137] on button "Select tag..." at bounding box center [718, 140] width 116 height 23
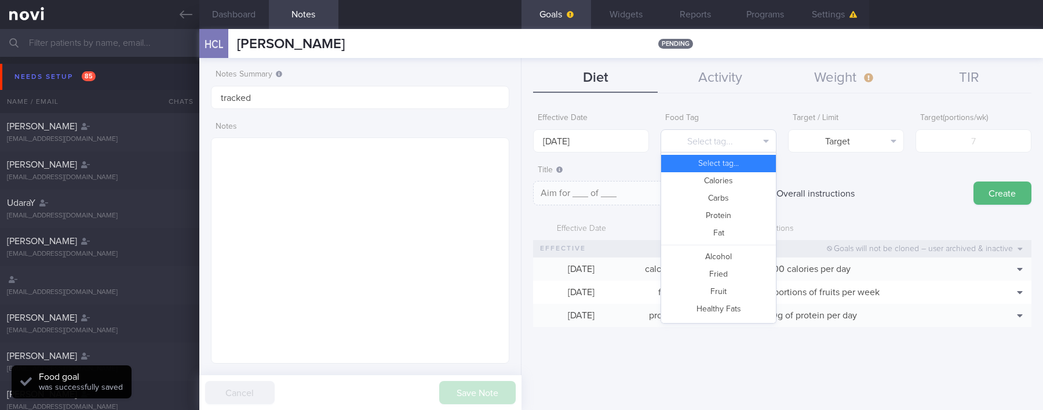
scroll to position [345, 0]
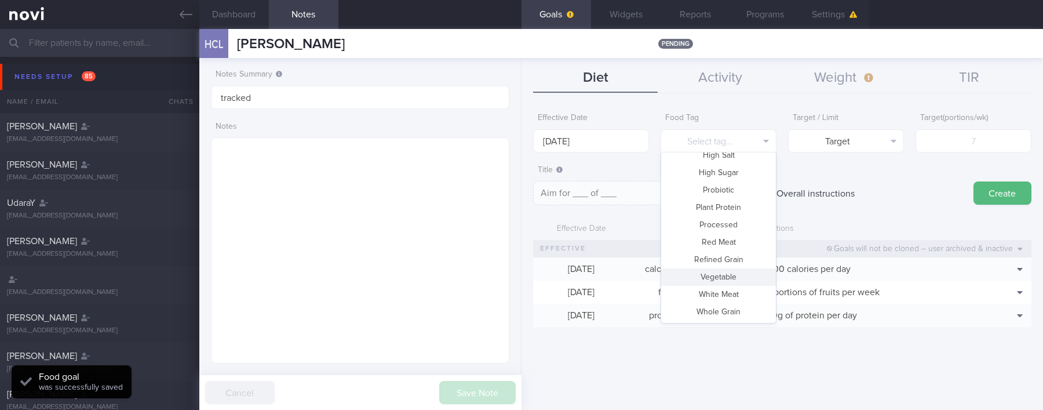
click at [699, 272] on button "Vegetable" at bounding box center [718, 276] width 115 height 17
type textarea "Aim for __ portions of vegetables per week"
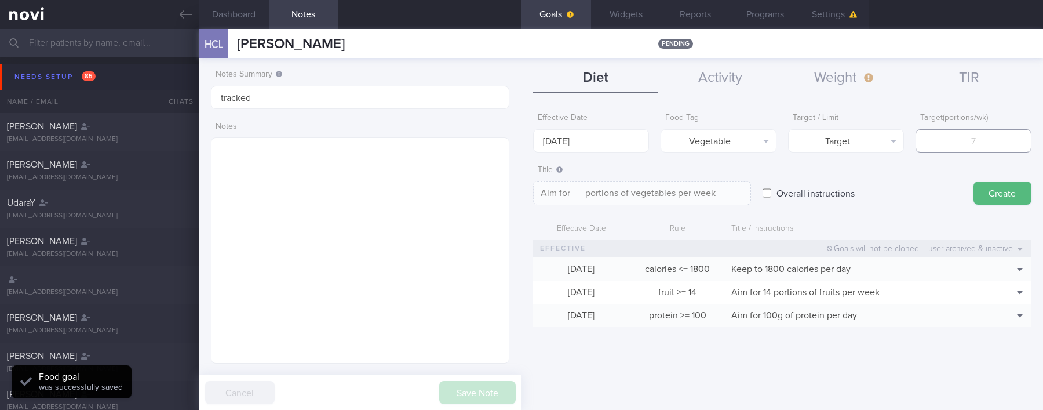
click at [699, 135] on input "number" at bounding box center [973, 140] width 116 height 23
type input "14"
type textarea "Aim for 14 portions of vegetables per week"
type input "14"
click at [699, 187] on button "Create" at bounding box center [1002, 192] width 58 height 23
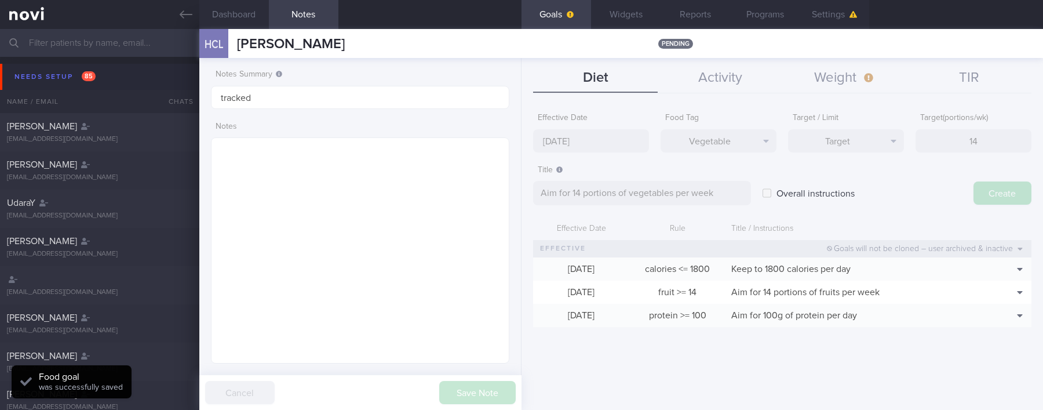
type input "[DATE]"
type textarea "Aim for ___ of ___"
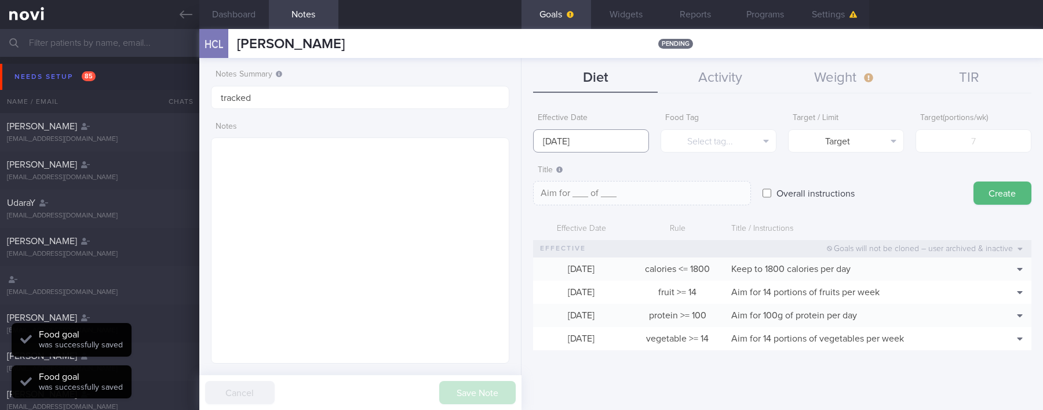
click at [571, 147] on body "You are offline! Some functionality will be unavailable Patients New Users Coac…" at bounding box center [521, 205] width 1043 height 410
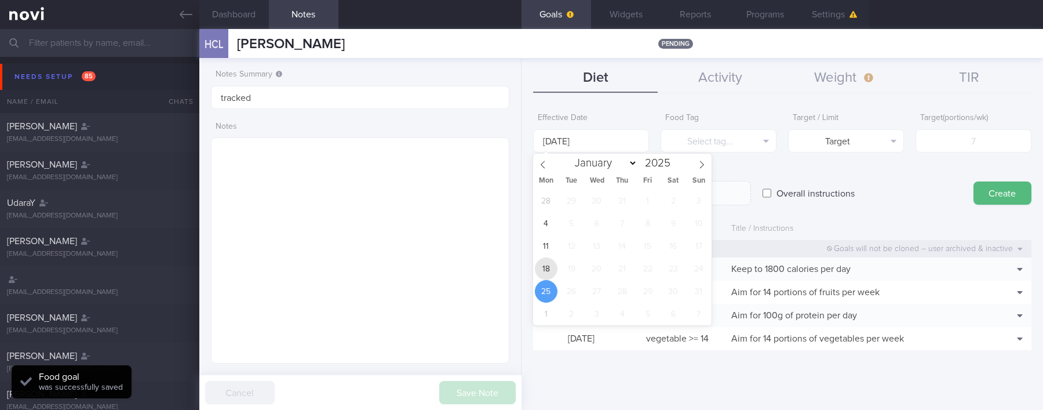
click at [538, 269] on span "18" at bounding box center [546, 268] width 23 height 23
type input "[DATE]"
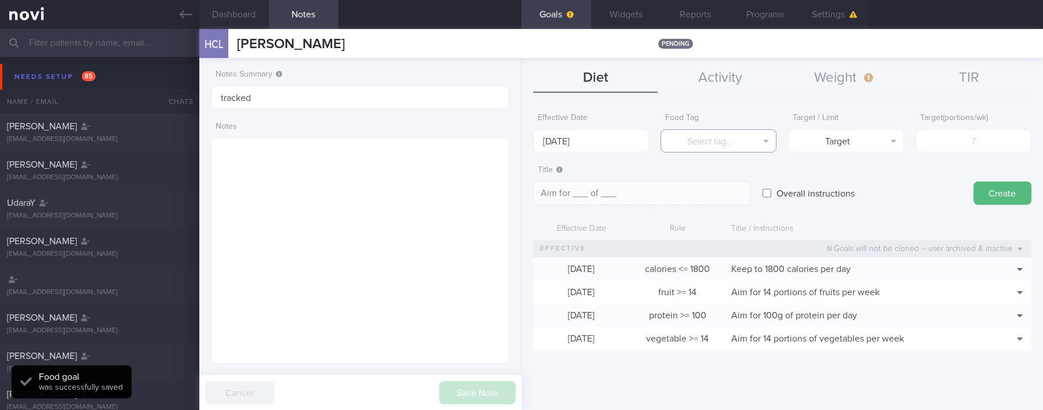
click at [699, 140] on button "Select tag..." at bounding box center [718, 140] width 116 height 23
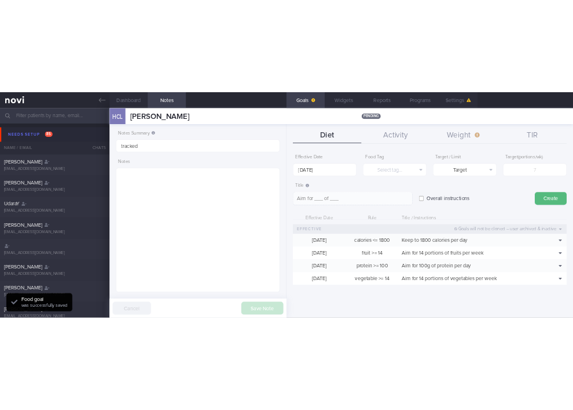
scroll to position [0, 0]
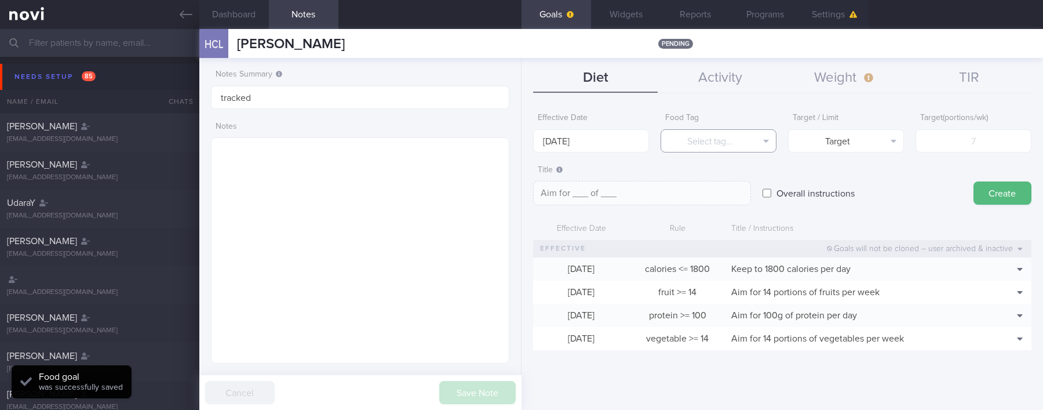
click at [699, 140] on button "Select tag..." at bounding box center [718, 140] width 116 height 23
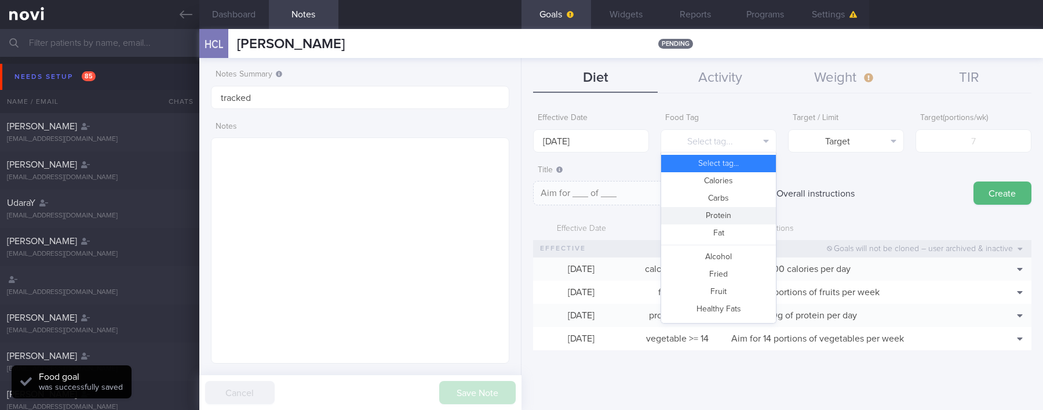
click at [699, 201] on button "Carbs" at bounding box center [718, 197] width 115 height 17
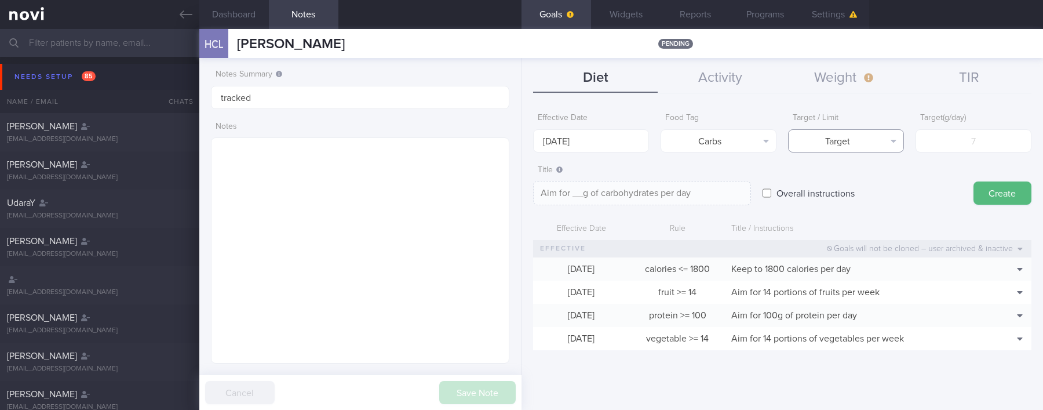
click at [699, 150] on button "Target" at bounding box center [846, 140] width 116 height 23
click at [699, 182] on button "Limit" at bounding box center [845, 180] width 115 height 17
type textarea "Keep to __g of carbohydrates per day"
click at [699, 144] on input "number" at bounding box center [973, 140] width 116 height 23
type input "1"
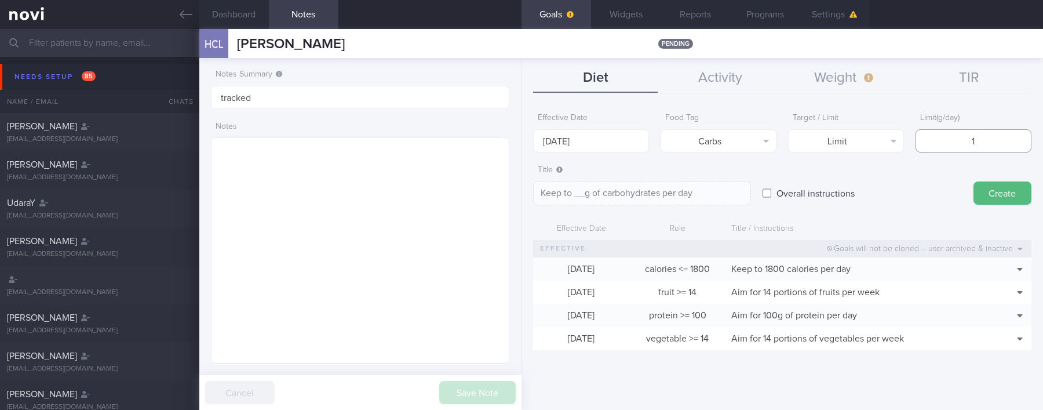
type textarea "Keep to 1g of carbohydrates per day"
type input "18"
type textarea "Keep to 18g of carbohydrates per day"
type input "180"
type textarea "Keep to 180g of carbohydrates per day"
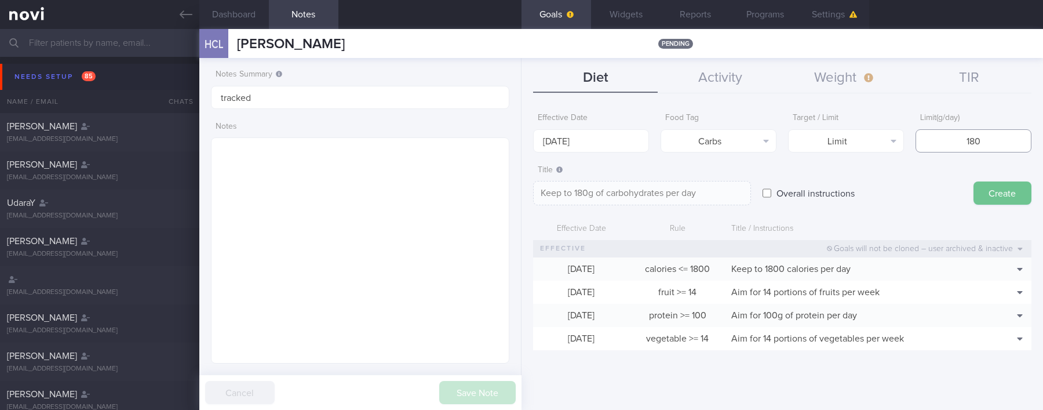
type input "180"
click at [699, 188] on button "Create" at bounding box center [1002, 192] width 58 height 23
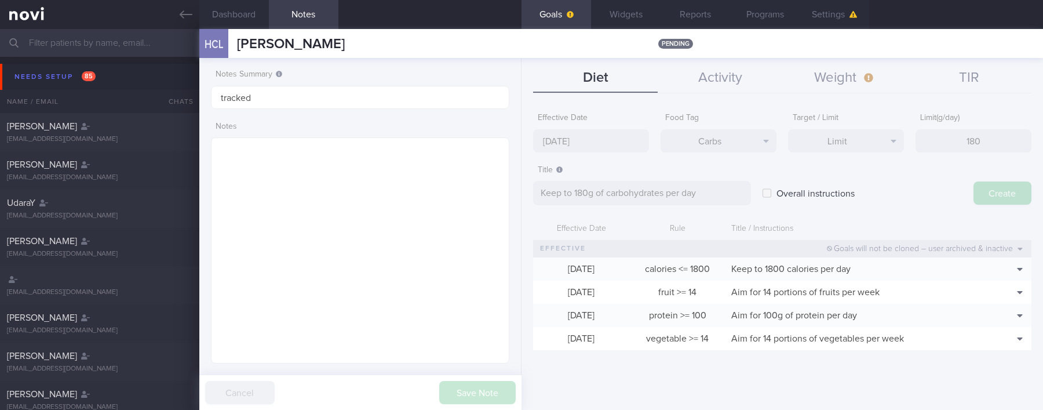
type input "[DATE]"
type textarea "Aim for ___ of ___"
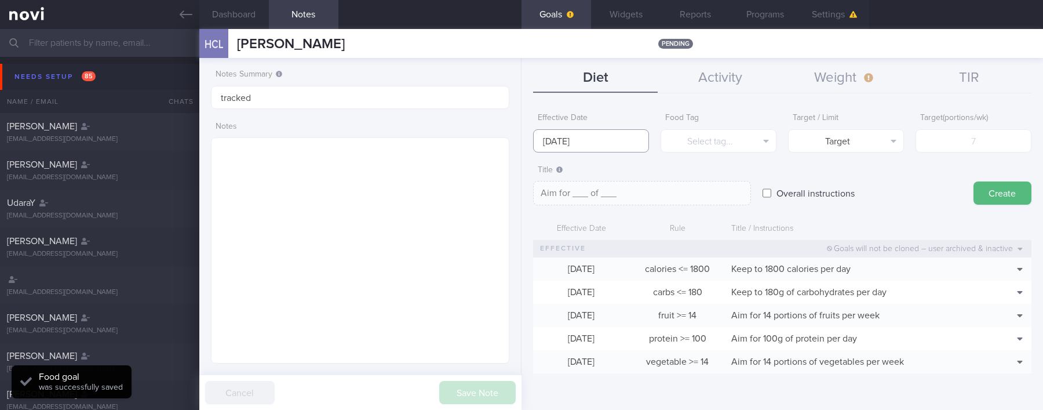
click at [634, 134] on input "[DATE]" at bounding box center [591, 140] width 116 height 23
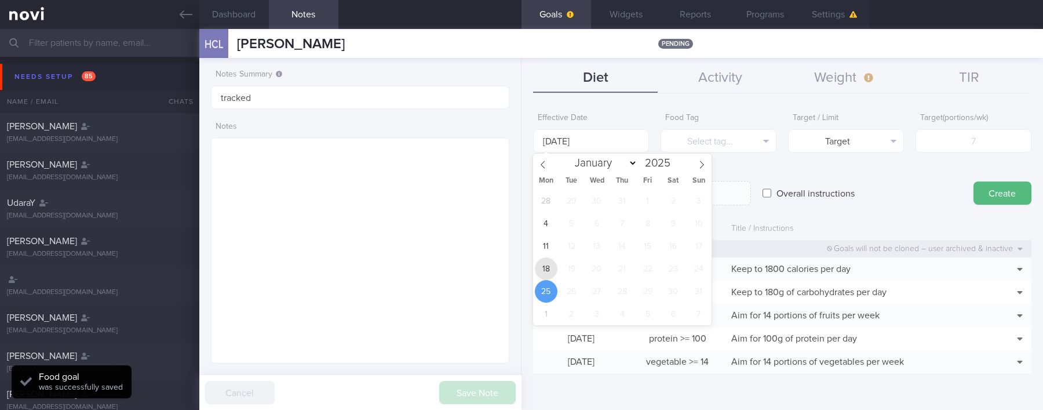
click at [550, 270] on span "18" at bounding box center [546, 268] width 23 height 23
type input "[DATE]"
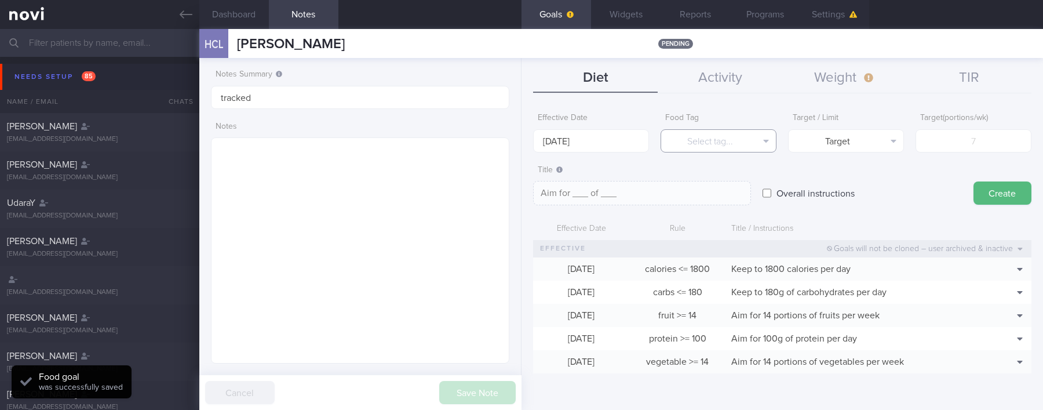
click at [699, 138] on button "Select tag..." at bounding box center [718, 140] width 116 height 23
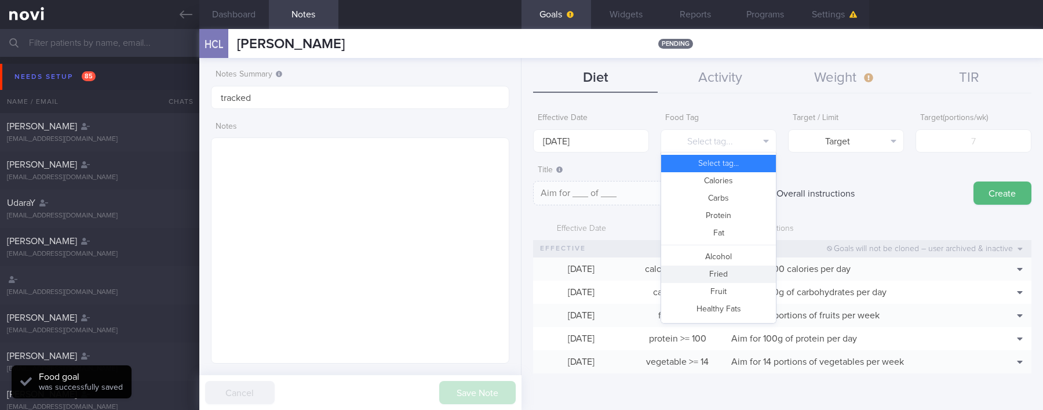
click at [699, 272] on button "Fried" at bounding box center [718, 273] width 115 height 17
type textarea "Aim for __ portions of fried food per week"
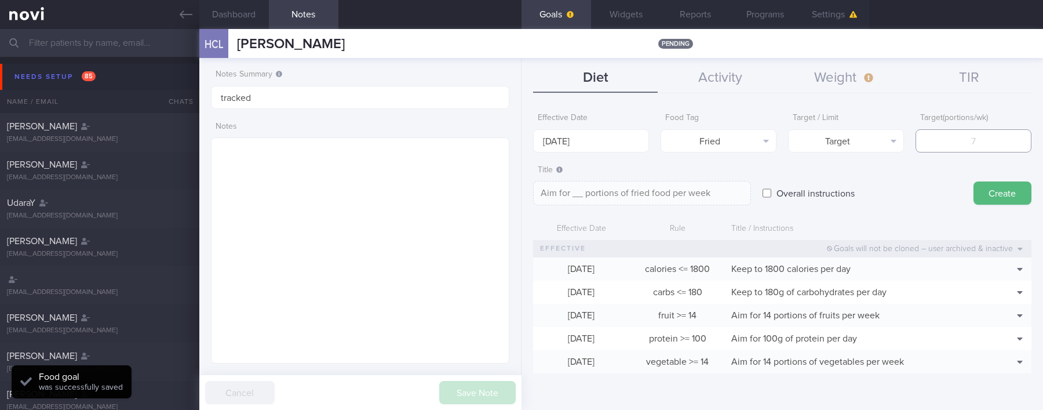
click at [699, 137] on input "number" at bounding box center [973, 140] width 116 height 23
type input "2"
type textarea "Aim for 2 portions of fried food per week"
type input "2"
click at [699, 136] on button "Target" at bounding box center [846, 140] width 116 height 23
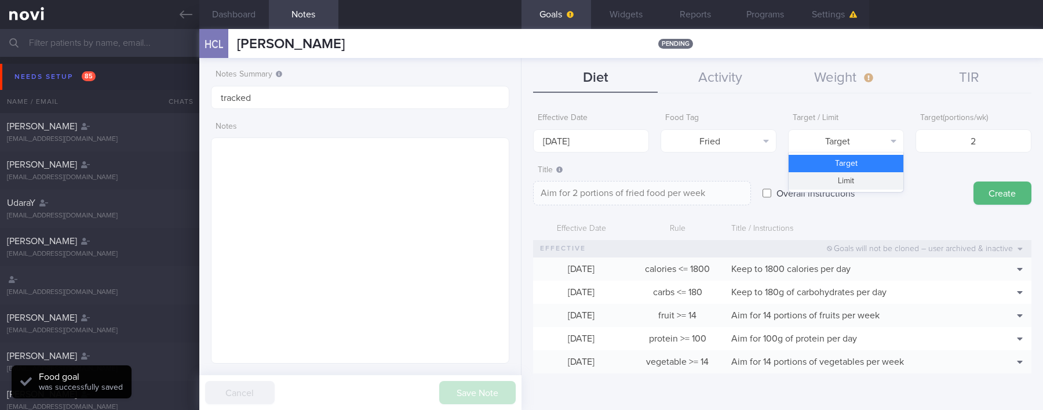
click at [699, 182] on button "Limit" at bounding box center [845, 180] width 115 height 17
click at [646, 194] on textarea "Keep to 2 portions of fried food per week" at bounding box center [642, 193] width 218 height 24
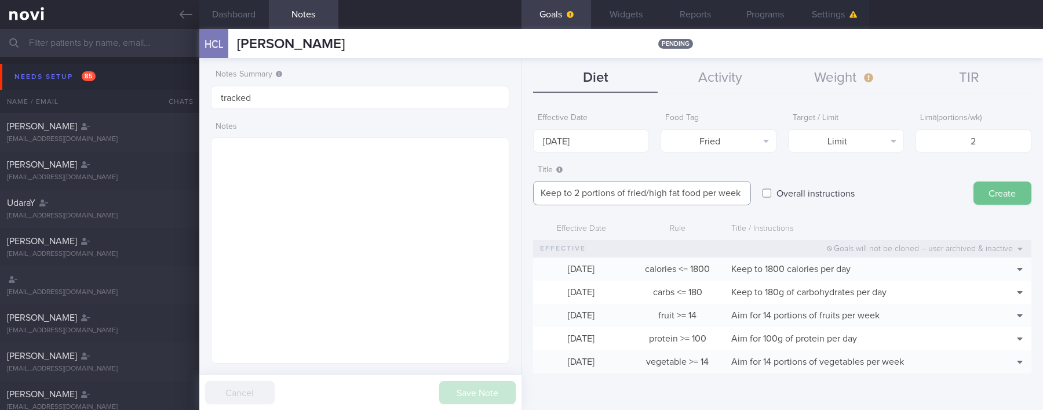
type textarea "Keep to 2 portions of fried/high fat food per week"
click at [699, 181] on div "Create" at bounding box center [1002, 181] width 58 height 45
click at [699, 188] on button "Create" at bounding box center [1002, 192] width 58 height 23
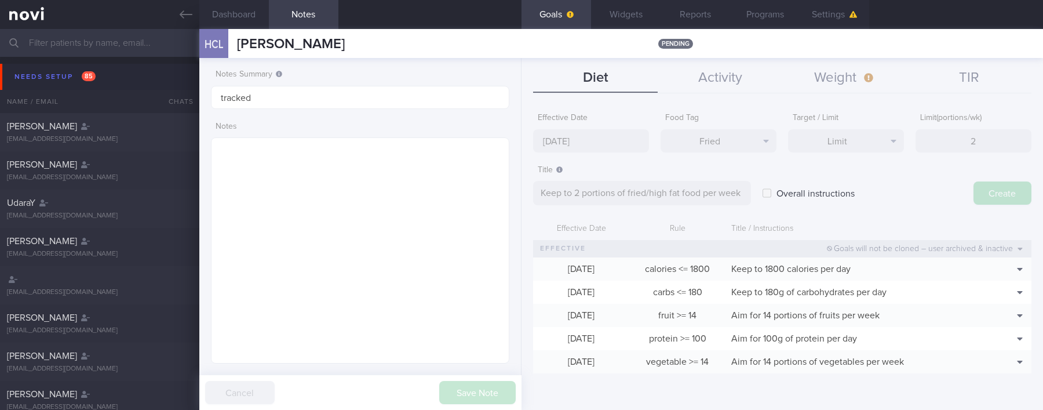
type input "[DATE]"
type textarea "Aim for ___ of ___"
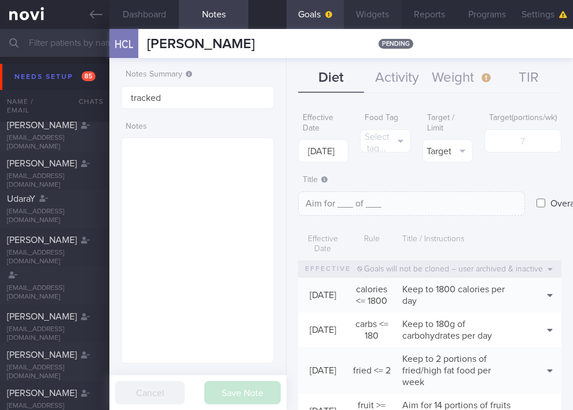
scroll to position [579204, 579143]
click at [474, 87] on button "Weight" at bounding box center [463, 78] width 66 height 29
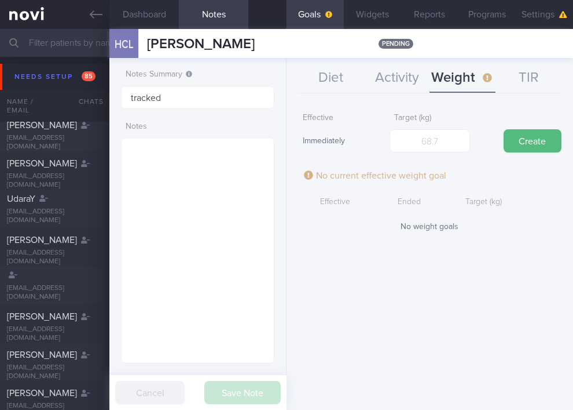
click at [447, 155] on form "Effective Immediately Target (kg) Create No current effective weight goal Effec…" at bounding box center [430, 169] width 264 height 125
click at [448, 141] on input "number" at bounding box center [430, 140] width 80 height 23
type input "86.5"
click at [539, 149] on button "Create" at bounding box center [533, 140] width 58 height 23
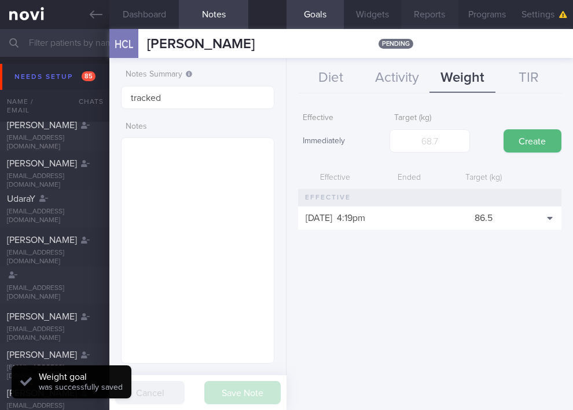
scroll to position [76, 119]
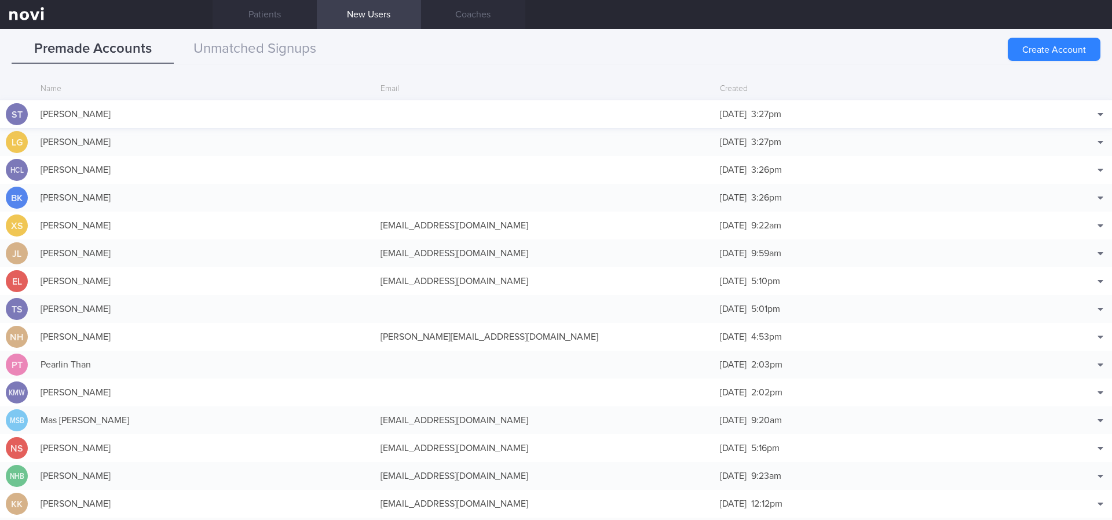
click at [235, 108] on div "[PERSON_NAME]" at bounding box center [205, 114] width 340 height 23
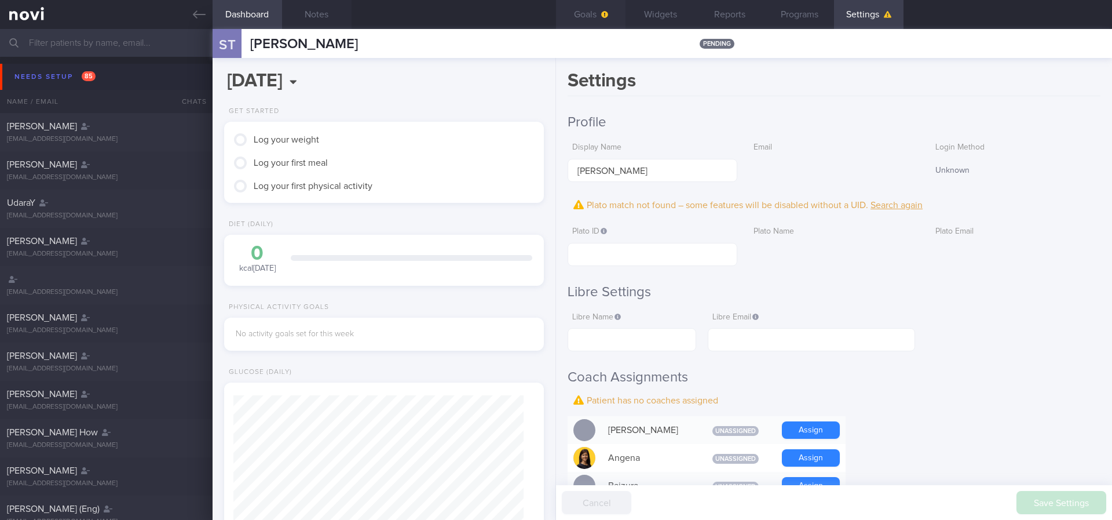
scroll to position [145, 291]
click at [337, 10] on button "Notes" at bounding box center [317, 14] width 70 height 29
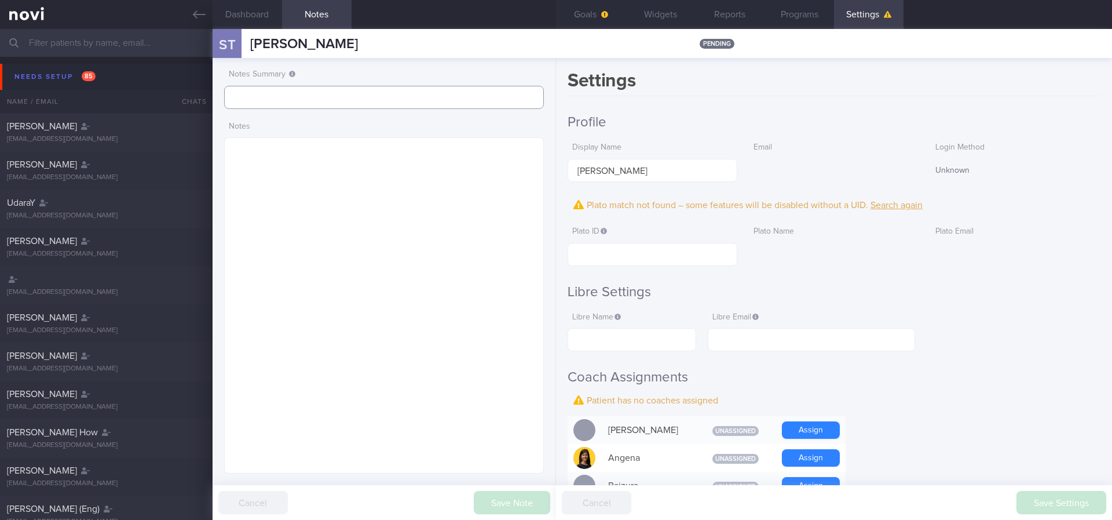
click at [321, 91] on input "text" at bounding box center [384, 97] width 320 height 23
paste input "tracked"
click at [512, 409] on button "Save Note" at bounding box center [512, 502] width 76 height 23
click at [342, 99] on input "tracked" at bounding box center [384, 97] width 320 height 23
type input "tracked. T1DM"
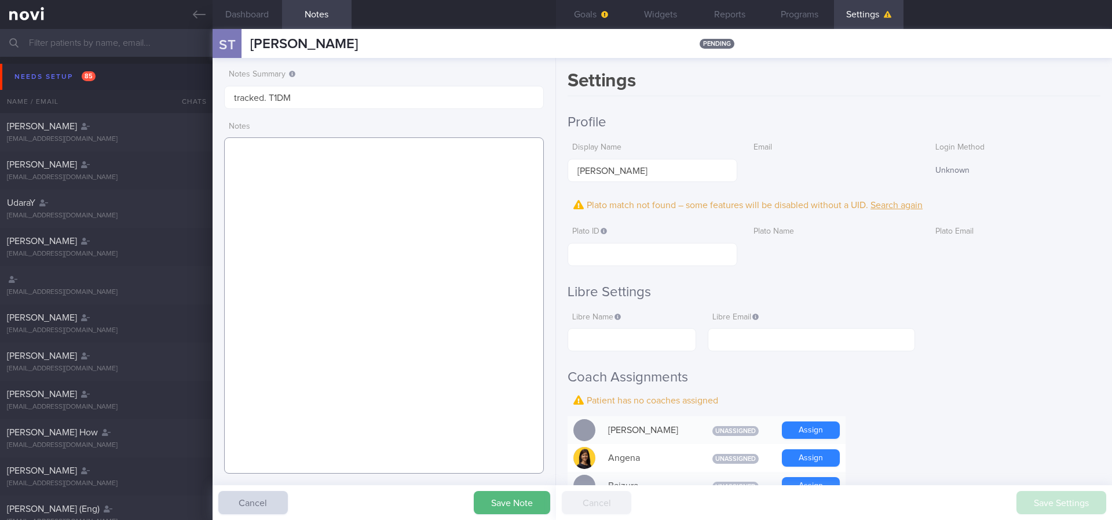
click at [344, 231] on textarea at bounding box center [384, 305] width 320 height 336
paste textarea "T1DM dx (2015) - Hba1c: 8.4% (Mar 2024)<--9.4%(2023)<--10.3% (2022) HLD - Mar 2…"
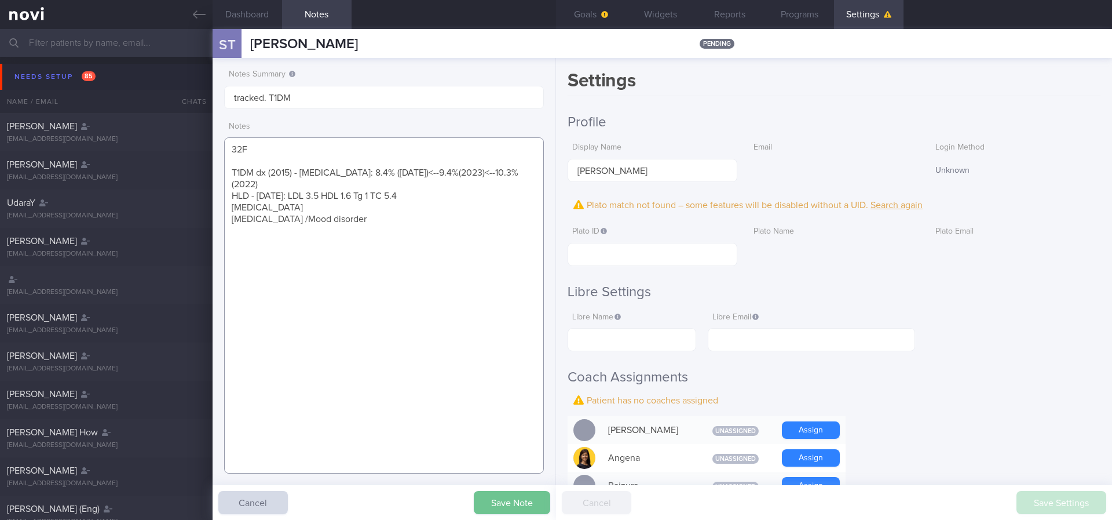
type textarea "32F T1DM dx (2015) - Hba1c: 8.4% (Mar 2024)<--9.4%(2023)<--10.3% (2022) HLD - M…"
click at [500, 409] on button "Save Note" at bounding box center [512, 502] width 76 height 23
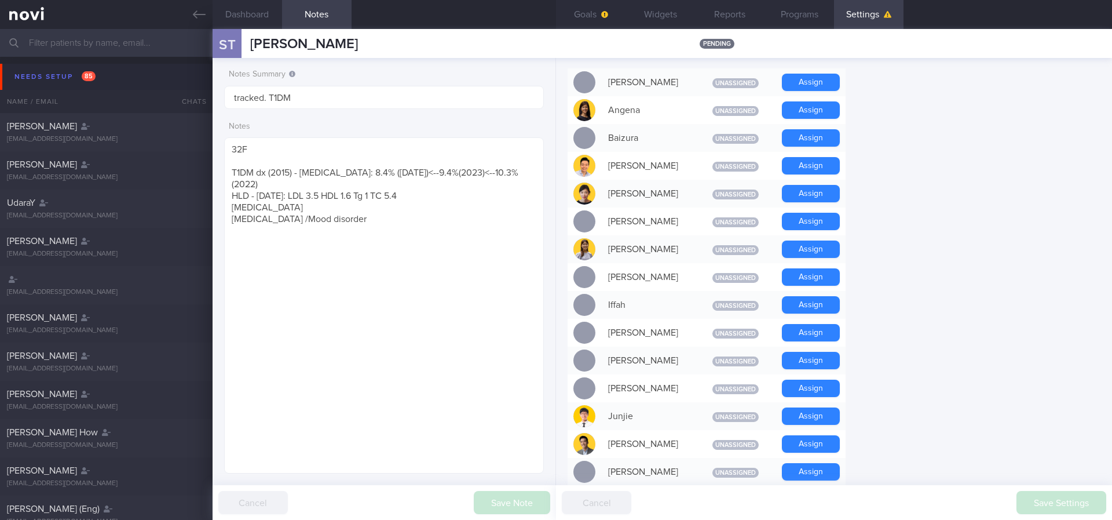
click at [699, 357] on button "Assign" at bounding box center [811, 360] width 58 height 17
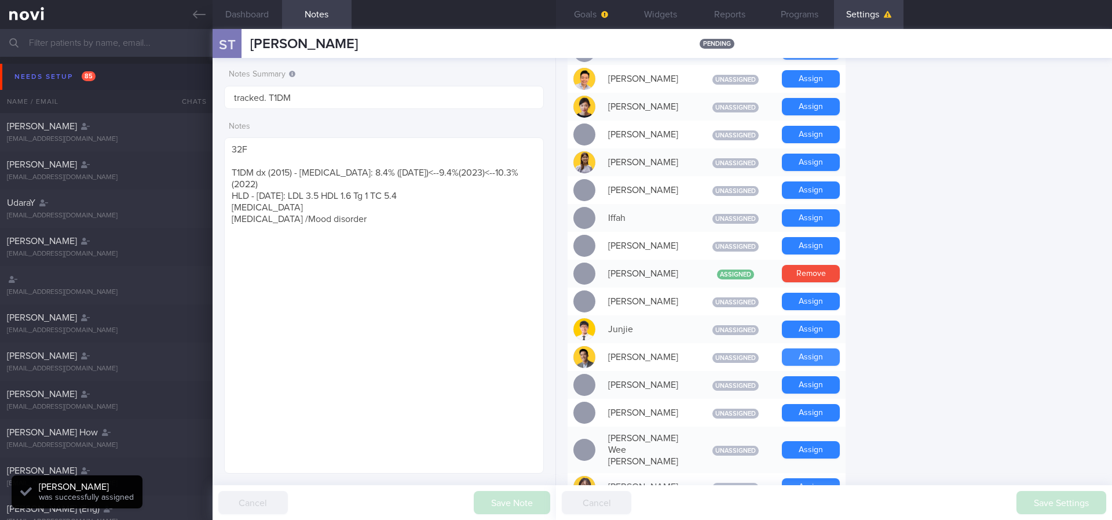
scroll to position [145, 291]
click at [699, 359] on button "Assign" at bounding box center [811, 356] width 58 height 17
click at [699, 287] on div "Settings Profile Display Name Sherilyn Tang Email Login Method Unknown Plato ma…" at bounding box center [834, 289] width 556 height 462
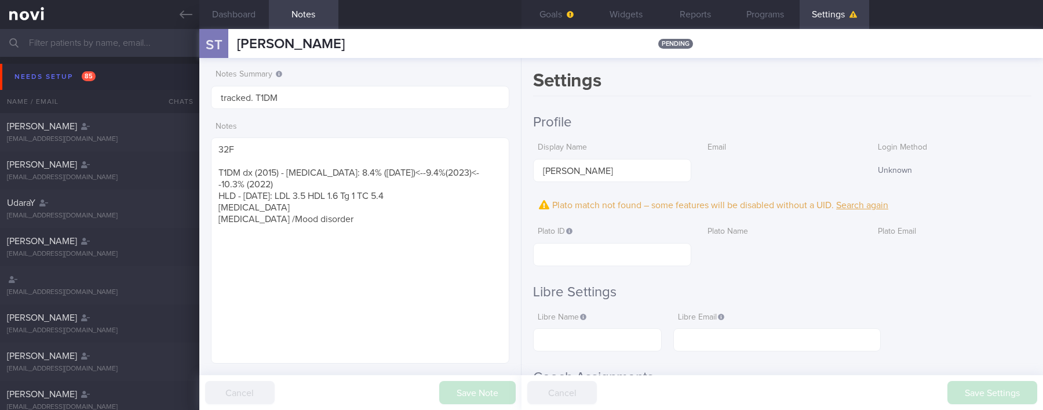
scroll to position [579131, 578998]
click at [550, 14] on button "Goals" at bounding box center [556, 14] width 70 height 29
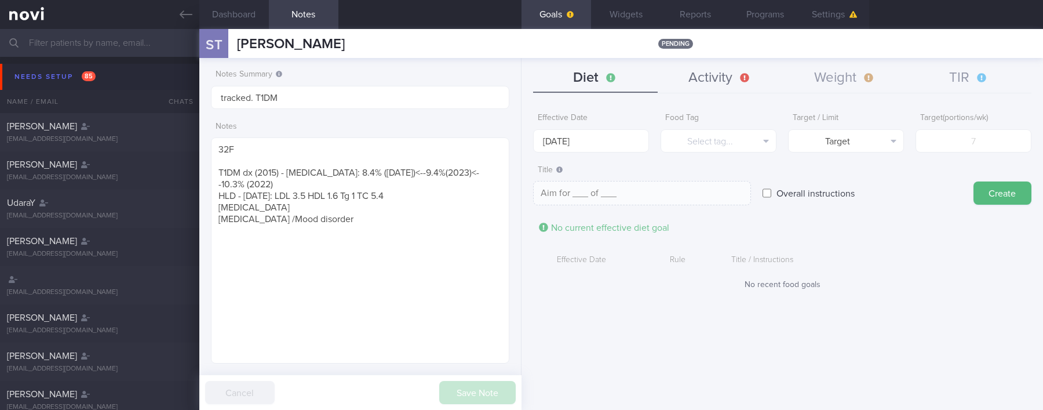
click at [699, 84] on button "Activity" at bounding box center [719, 78] width 125 height 29
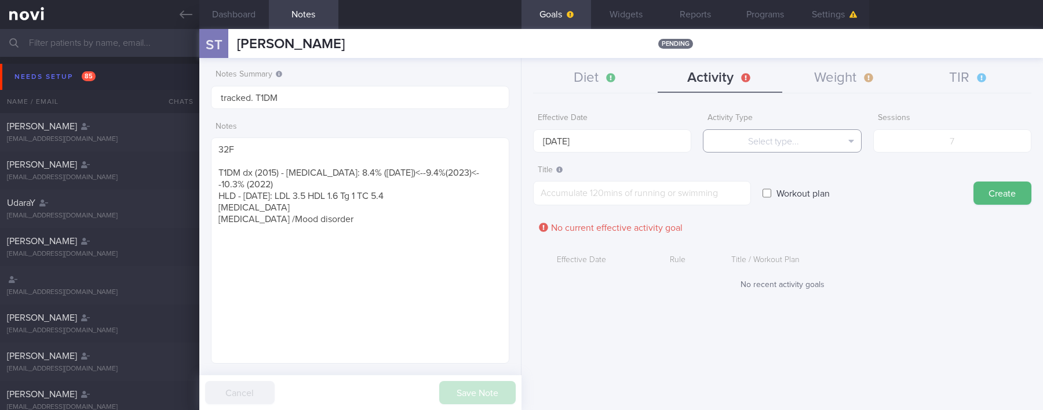
click at [699, 141] on button "Select type..." at bounding box center [782, 140] width 158 height 23
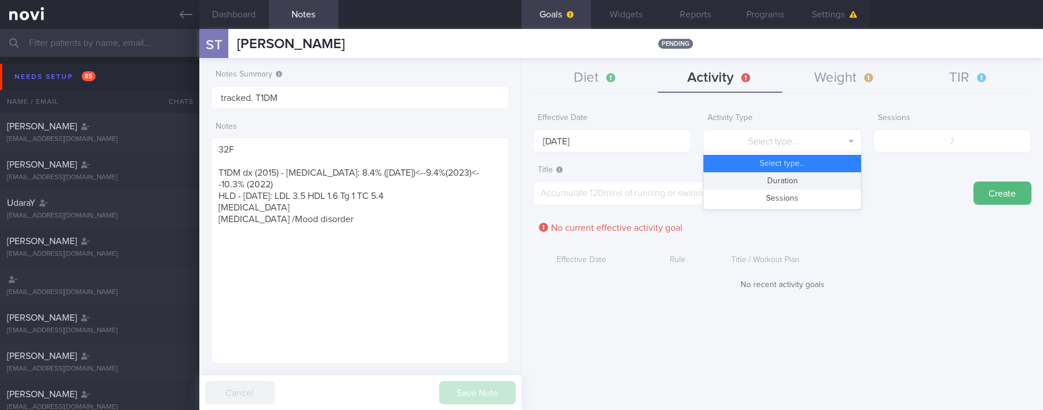
click at [699, 184] on button "Duration" at bounding box center [781, 180] width 157 height 17
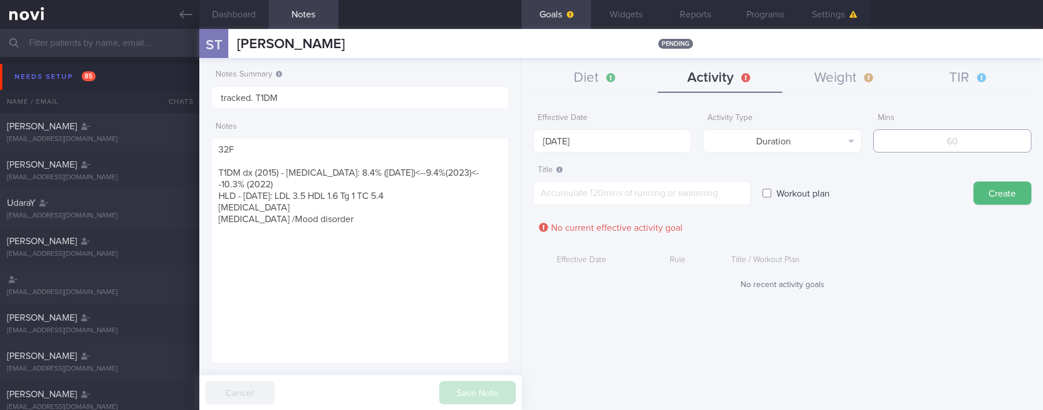
click at [699, 145] on input "number" at bounding box center [952, 140] width 158 height 23
type input "150"
click at [635, 202] on textarea at bounding box center [642, 193] width 218 height 24
paste textarea "Aim for 150 mins moderate intensity aerobic training per week (brisk walking, j…"
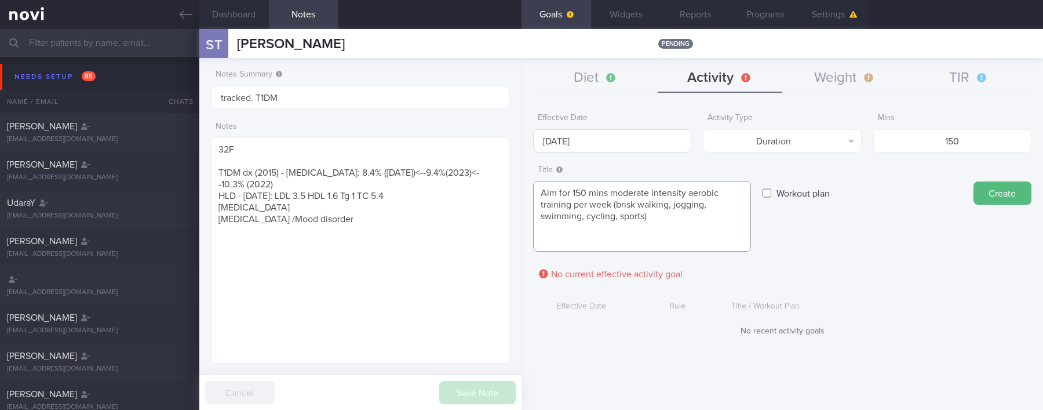
type textarea "Aim for 150 mins moderate intensity aerobic training per week (brisk walking, j…"
click at [593, 132] on input "[DATE]" at bounding box center [612, 140] width 158 height 23
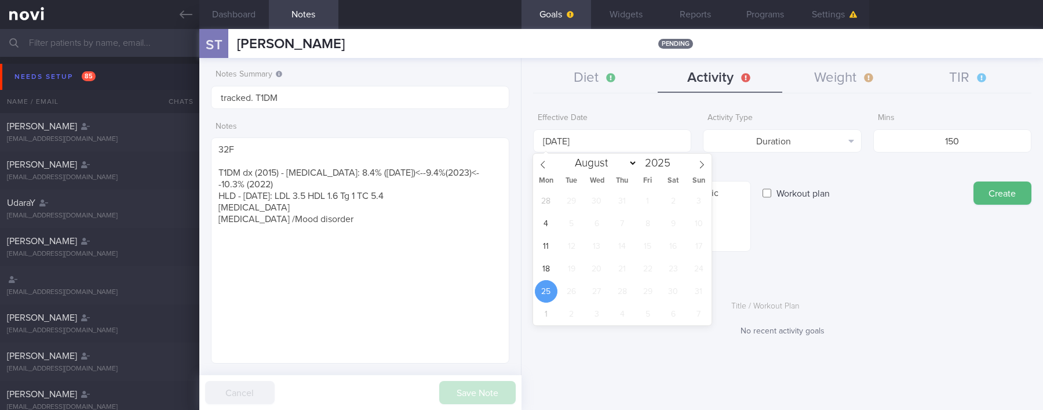
click at [552, 282] on span "25" at bounding box center [546, 291] width 23 height 23
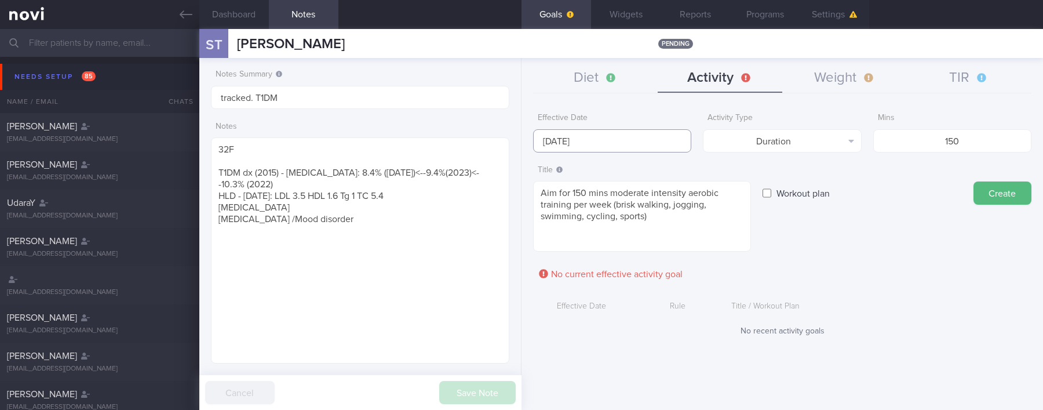
click at [574, 134] on input "[DATE]" at bounding box center [612, 140] width 158 height 23
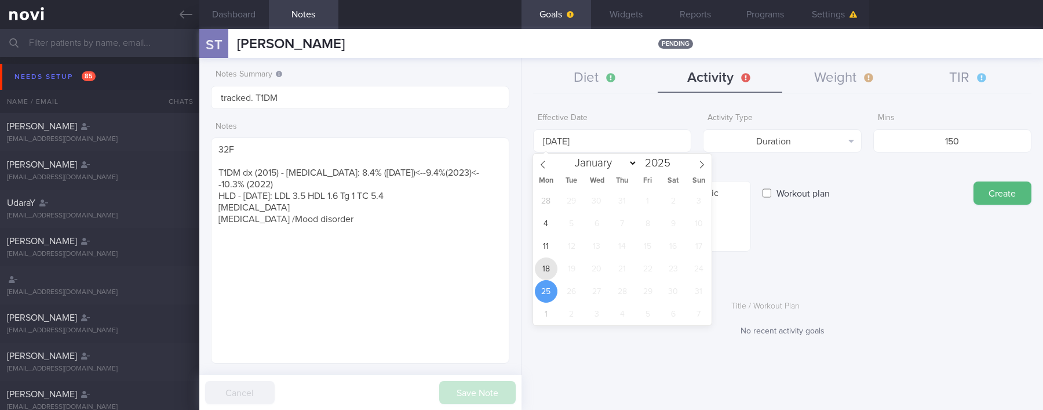
click at [550, 263] on span "18" at bounding box center [546, 268] width 23 height 23
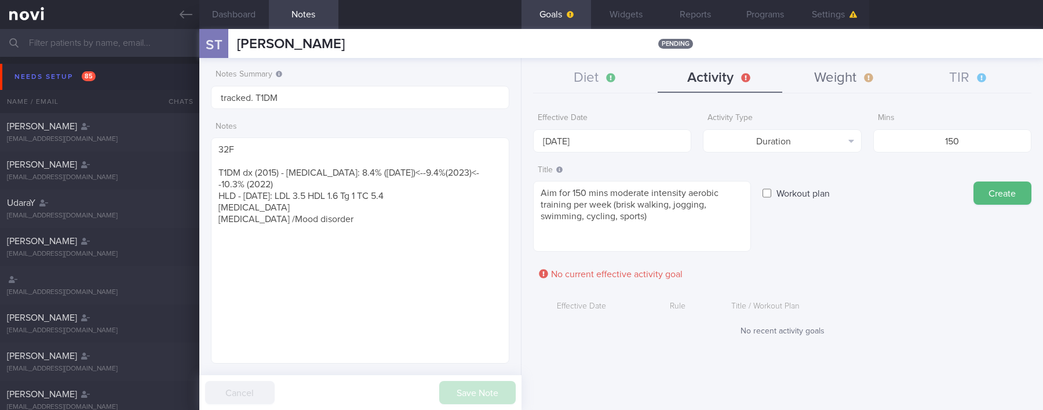
click at [699, 194] on button "Create" at bounding box center [1002, 192] width 58 height 23
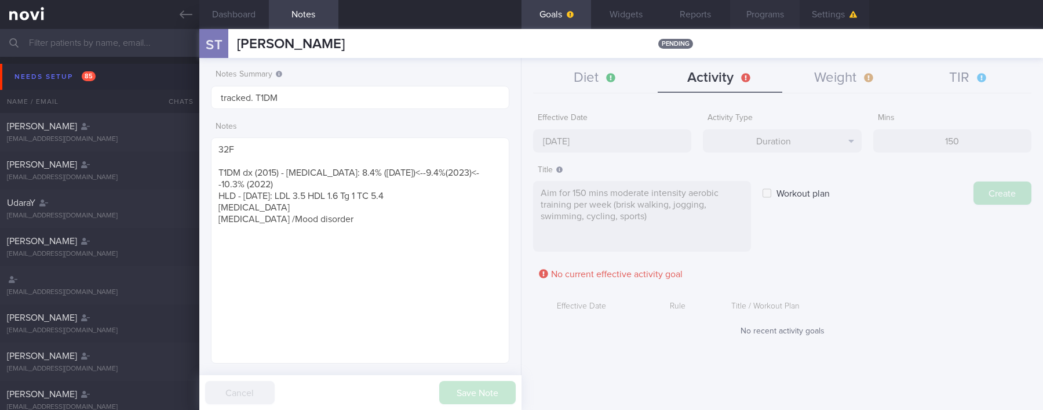
type input "[DATE]"
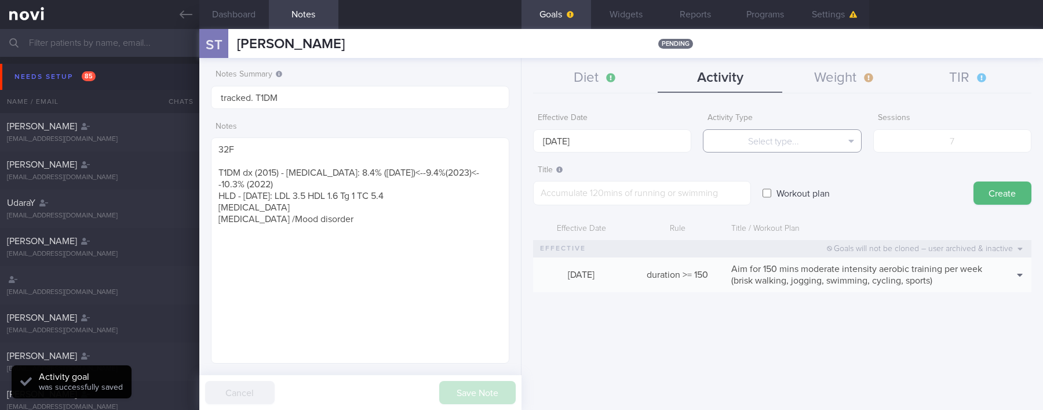
click at [699, 139] on button "Select type..." at bounding box center [782, 140] width 158 height 23
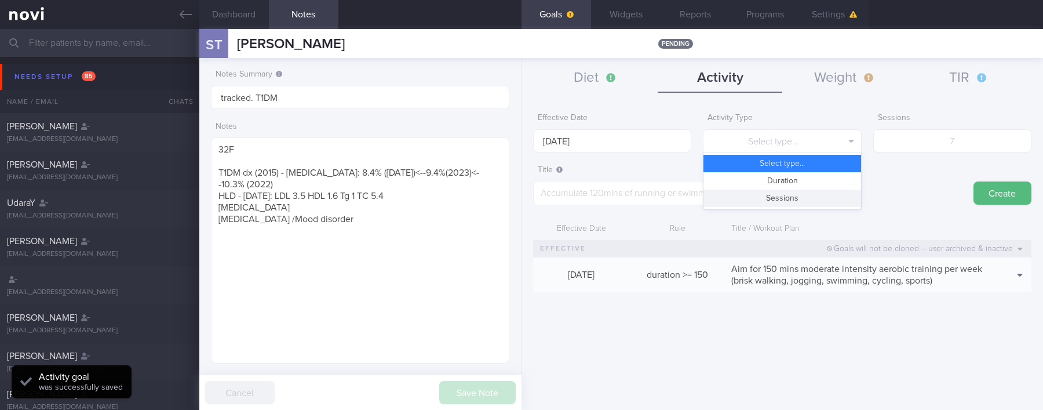
click at [699, 199] on button "Sessions" at bounding box center [781, 197] width 157 height 17
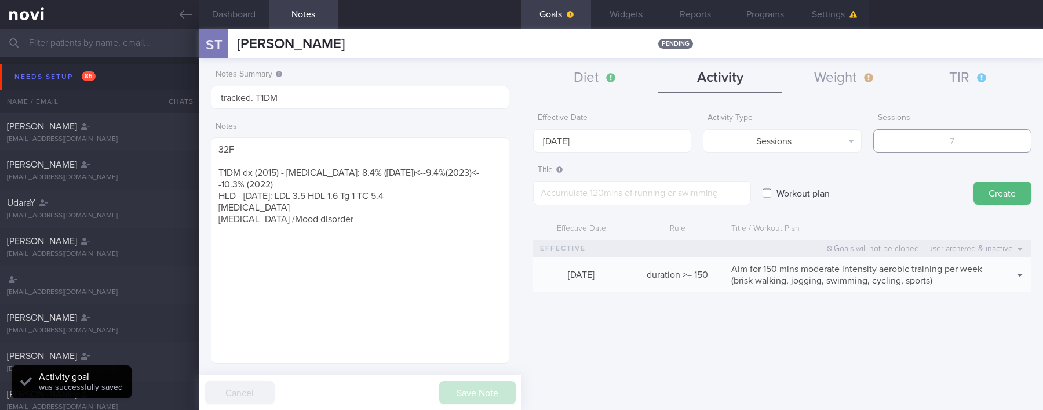
click at [699, 134] on input "number" at bounding box center [952, 140] width 158 height 23
type input "2"
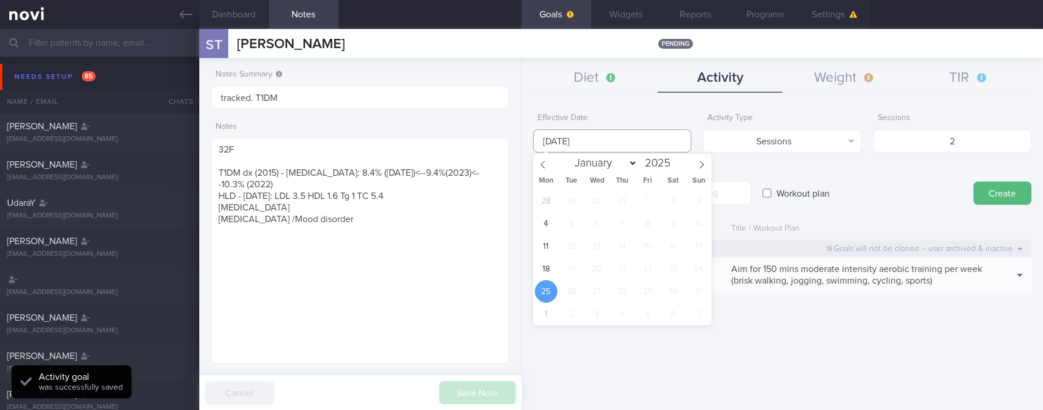
click at [681, 145] on input "[DATE]" at bounding box center [612, 140] width 158 height 23
click at [545, 268] on span "18" at bounding box center [546, 268] width 23 height 23
type input "[DATE]"
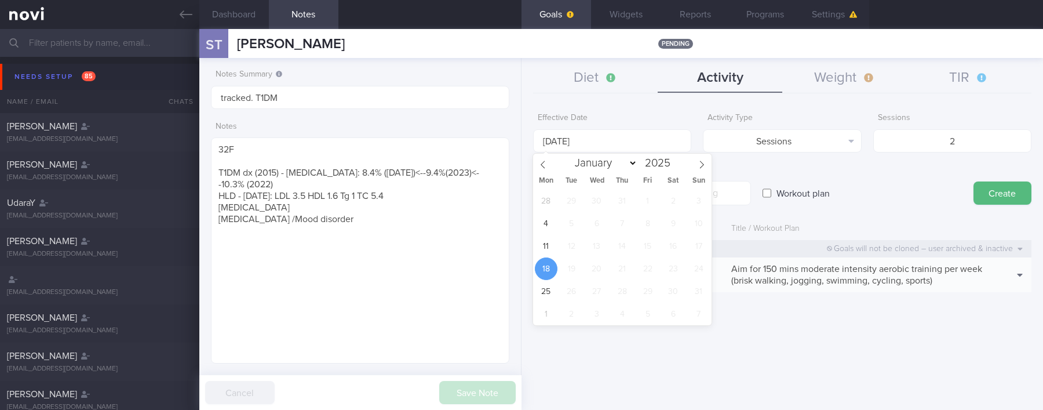
click at [699, 166] on div "Workout plan" at bounding box center [861, 181] width 199 height 45
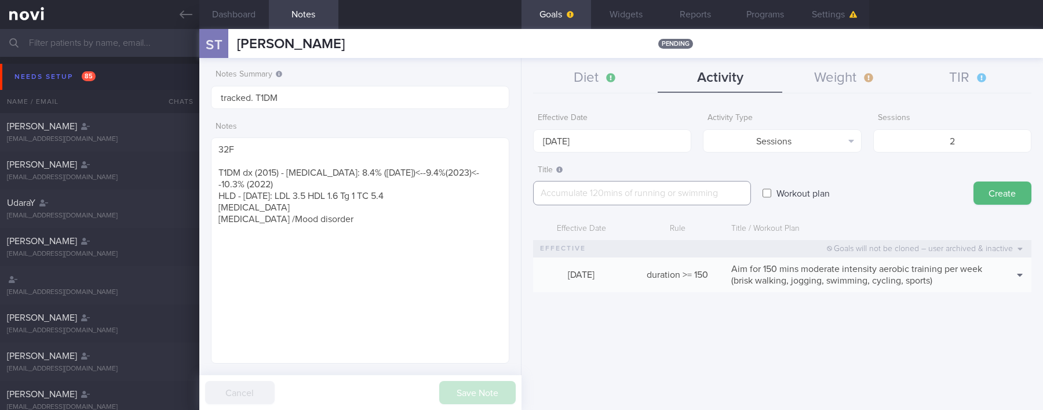
click at [699, 191] on textarea at bounding box center [642, 193] width 218 height 24
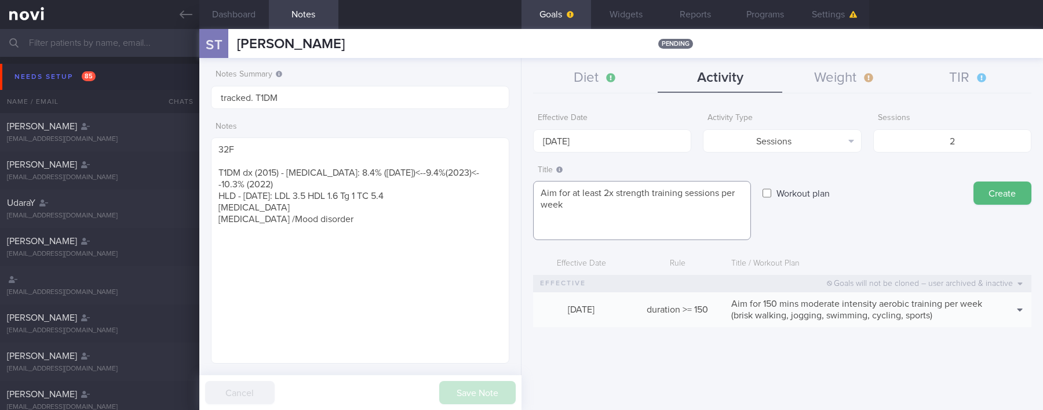
paste textarea "*Upper Body* - Exercise 1: [Lat Pull-down](https://www.youtube.com/watch?v=AOpi…"
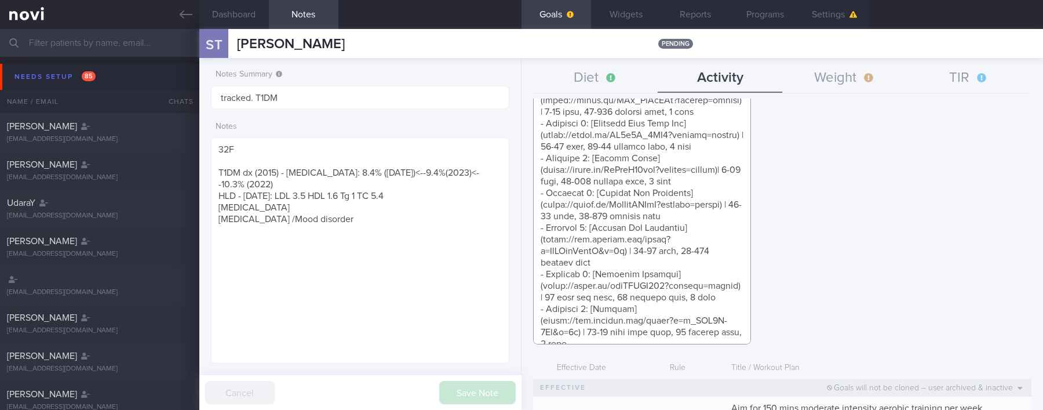
scroll to position [220, 0]
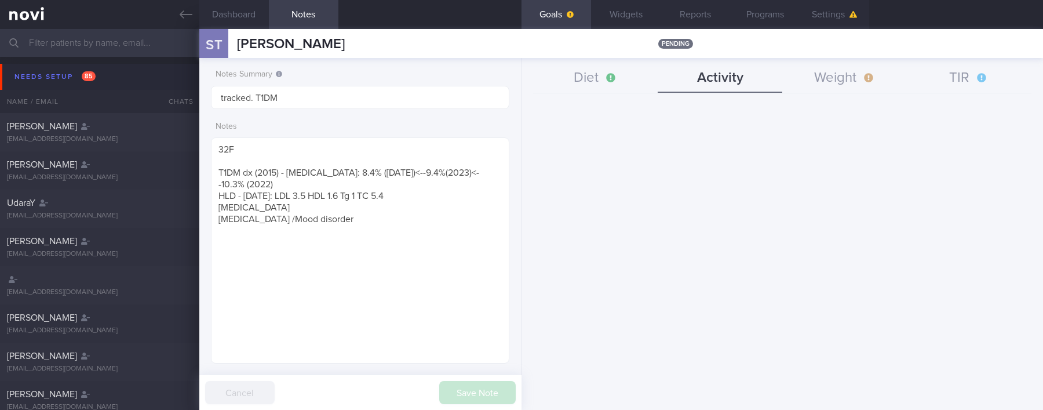
drag, startPoint x: 624, startPoint y: 181, endPoint x: 785, endPoint y: 439, distance: 304.1
click at [699, 409] on html "You are offline! Some functionality will be unavailable Patients New Users Coac…" at bounding box center [521, 205] width 1043 height 410
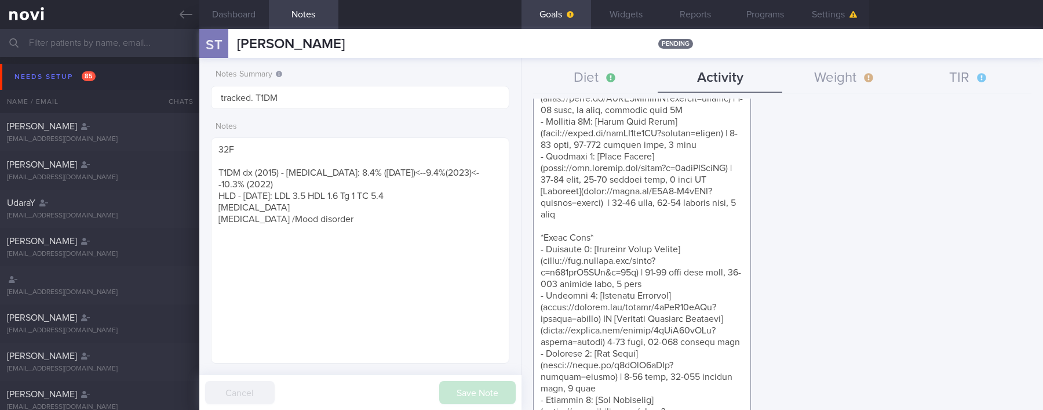
scroll to position [0, 0]
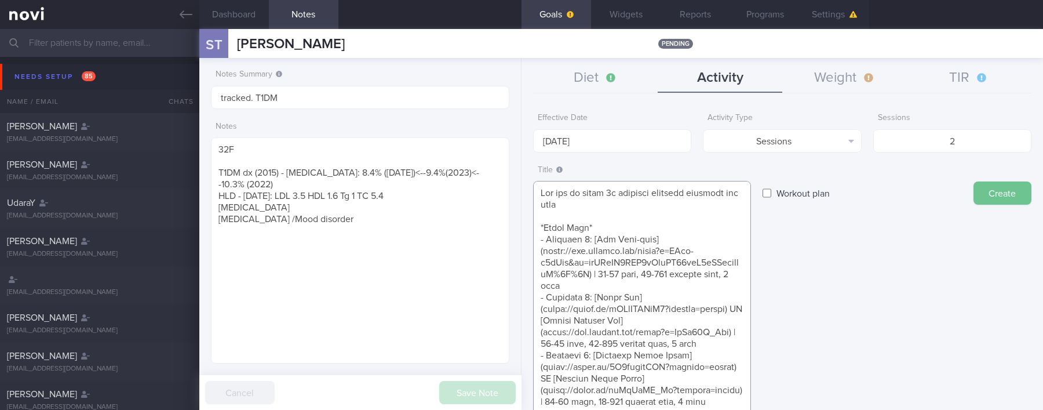
type textarea "Aim for at least 2x strength training sessions per week *Upper Body* - Exercise…"
click at [699, 194] on button "Create" at bounding box center [1002, 192] width 58 height 23
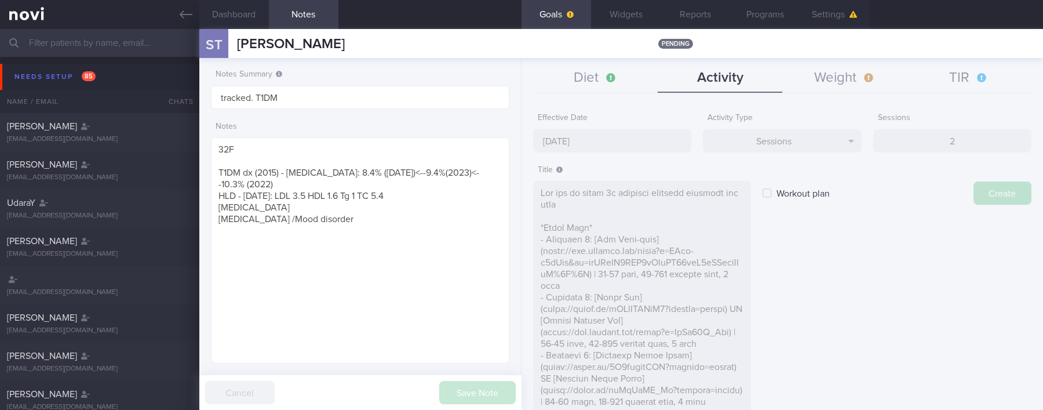
type input "[DATE]"
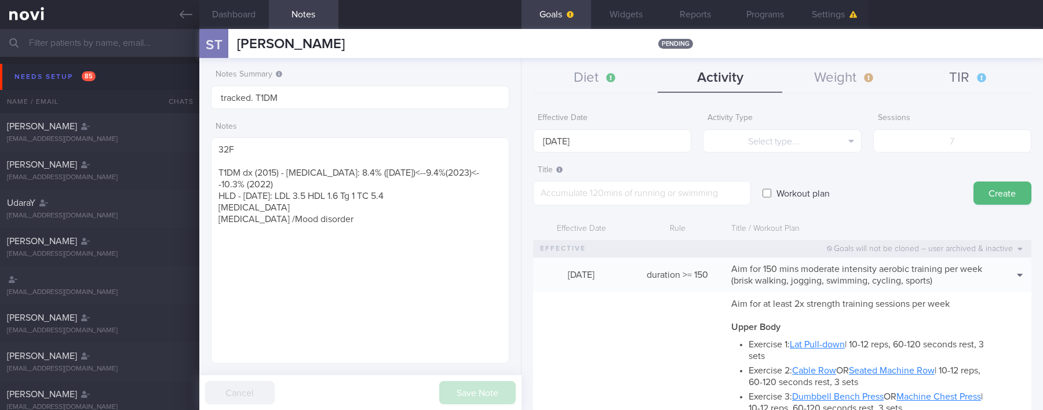
click at [699, 82] on button "TIR" at bounding box center [969, 78] width 125 height 29
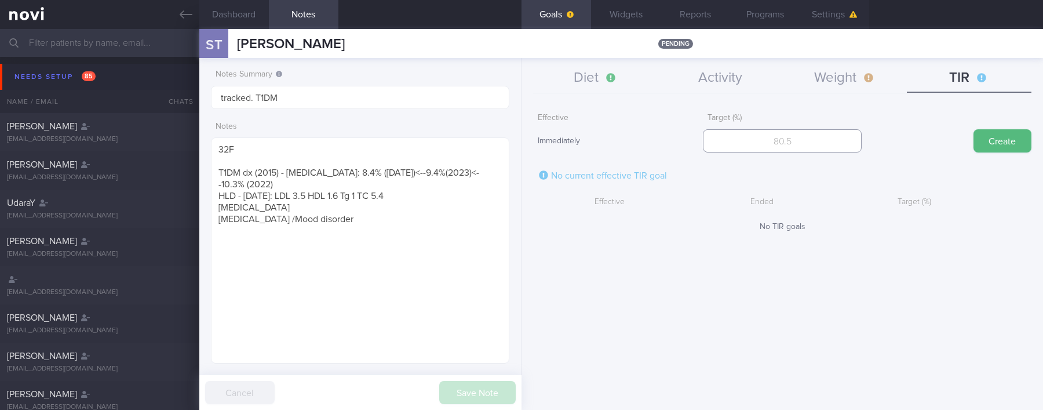
click at [699, 143] on input "number" at bounding box center [782, 140] width 158 height 23
type input "95"
click at [699, 144] on button "Create" at bounding box center [1002, 140] width 58 height 23
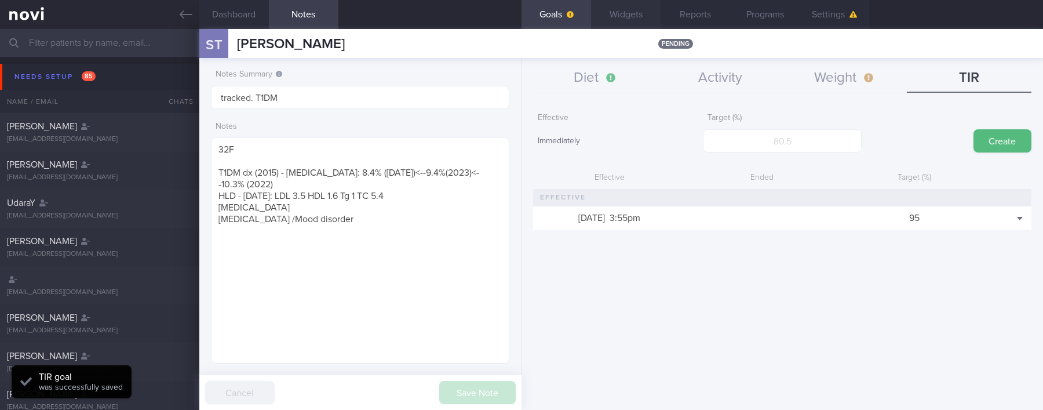
click at [621, 13] on button "Widgets" at bounding box center [626, 14] width 70 height 29
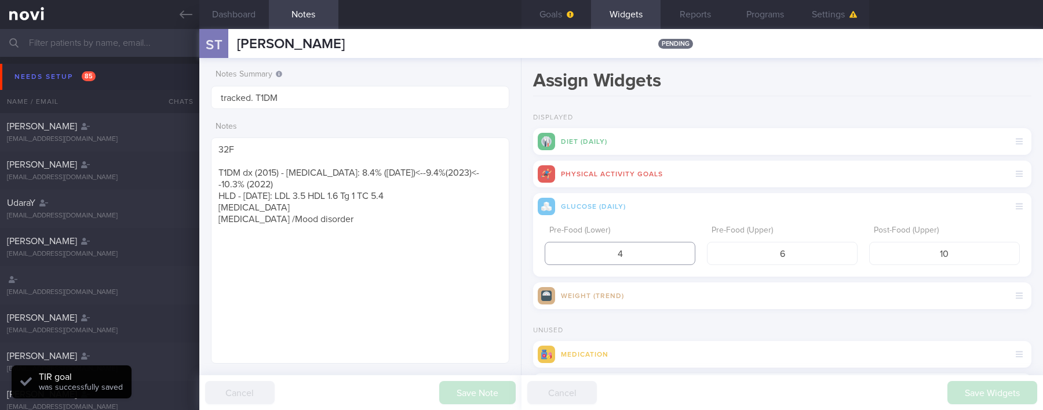
drag, startPoint x: 631, startPoint y: 256, endPoint x: 597, endPoint y: 257, distance: 34.8
click at [597, 257] on input "4" at bounding box center [620, 253] width 151 height 23
click at [699, 108] on div "Assign Widgets Displayed Diet (Daily) Physical Activity Goals Glucose (Daily) P…" at bounding box center [781, 234] width 521 height 352
click at [548, 21] on button "Goals" at bounding box center [556, 14] width 70 height 29
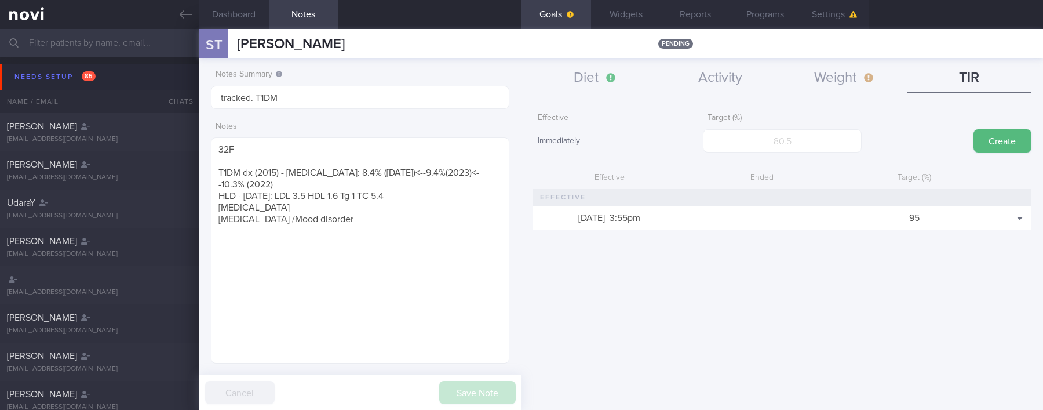
click at [604, 93] on div "Diet Activity Weight TIR" at bounding box center [782, 79] width 498 height 30
click at [608, 69] on button "Diet" at bounding box center [595, 78] width 125 height 29
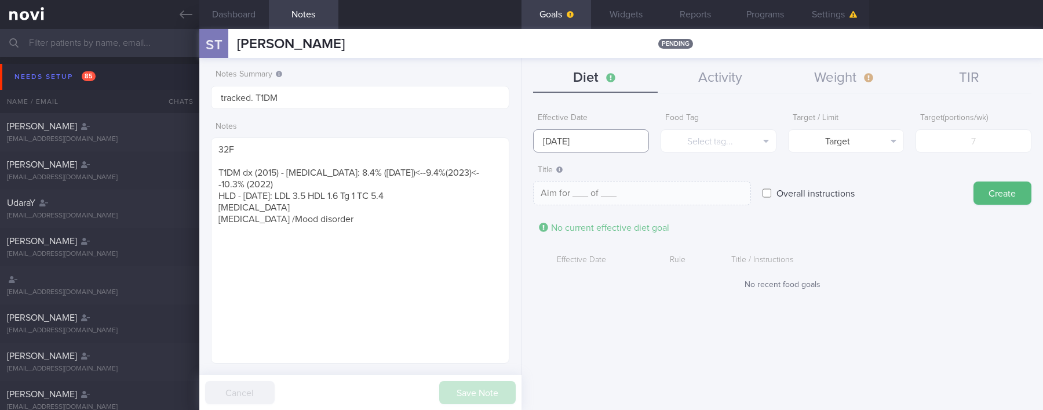
click at [578, 143] on input "[DATE]" at bounding box center [591, 140] width 116 height 23
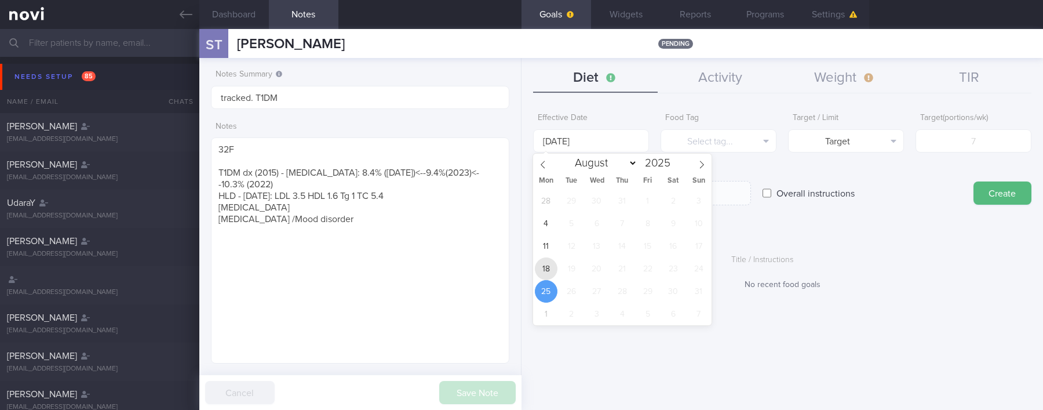
click at [545, 272] on span "18" at bounding box center [546, 268] width 23 height 23
type input "[DATE]"
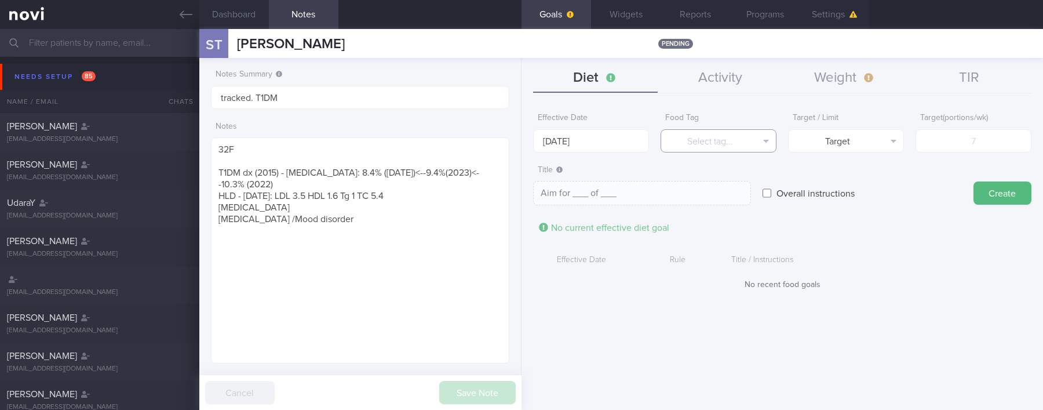
click at [699, 144] on button "Select tag..." at bounding box center [718, 140] width 116 height 23
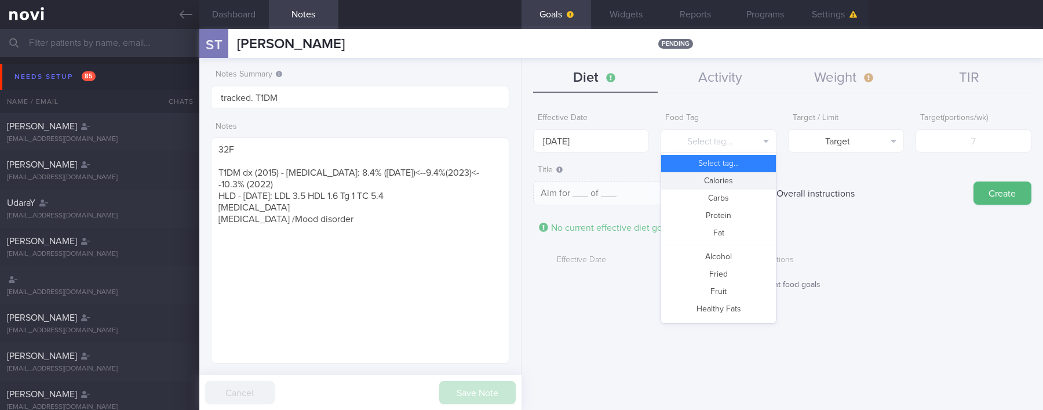
click at [699, 181] on button "Calories" at bounding box center [718, 180] width 115 height 17
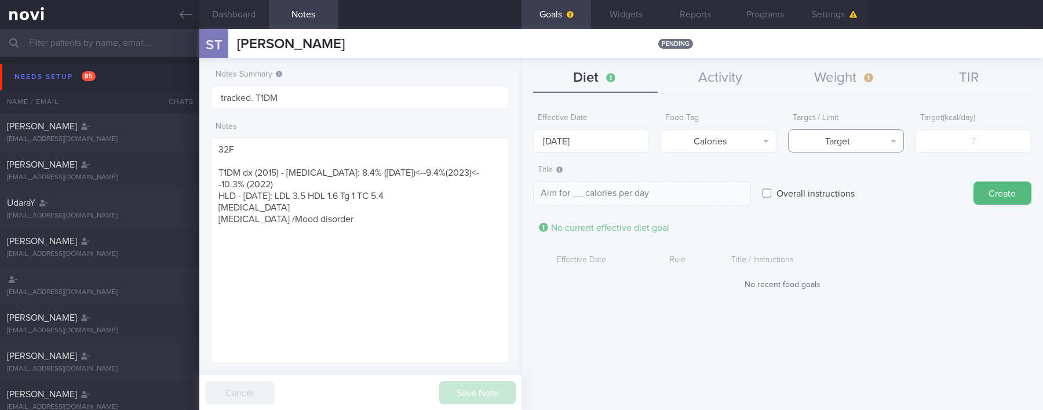
click at [699, 142] on button "Target" at bounding box center [846, 140] width 116 height 23
click at [699, 176] on button "Limit" at bounding box center [845, 180] width 115 height 17
type textarea "Keep to __ calories per day"
click at [699, 145] on input "number" at bounding box center [973, 140] width 116 height 23
type input "1"
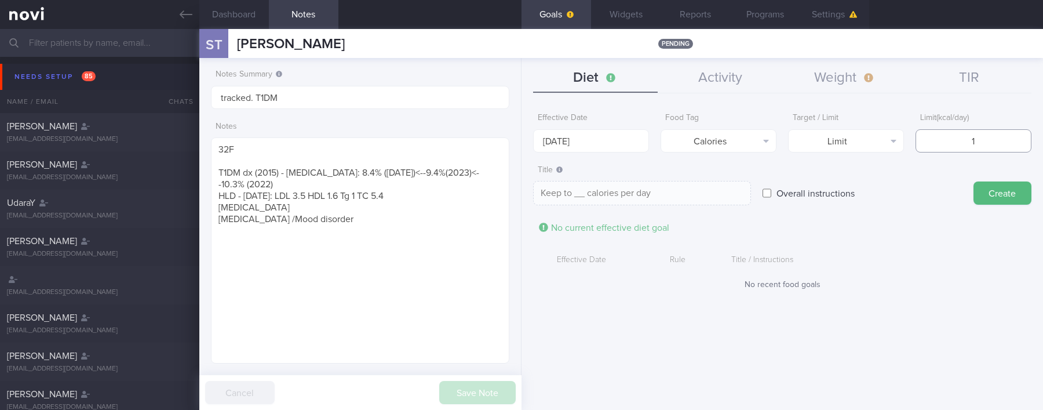
type textarea "Keep to 1 calories per day"
type input "13"
type textarea "Keep to 13 calories per day"
type input "130"
type textarea "Keep to 130 calories per day"
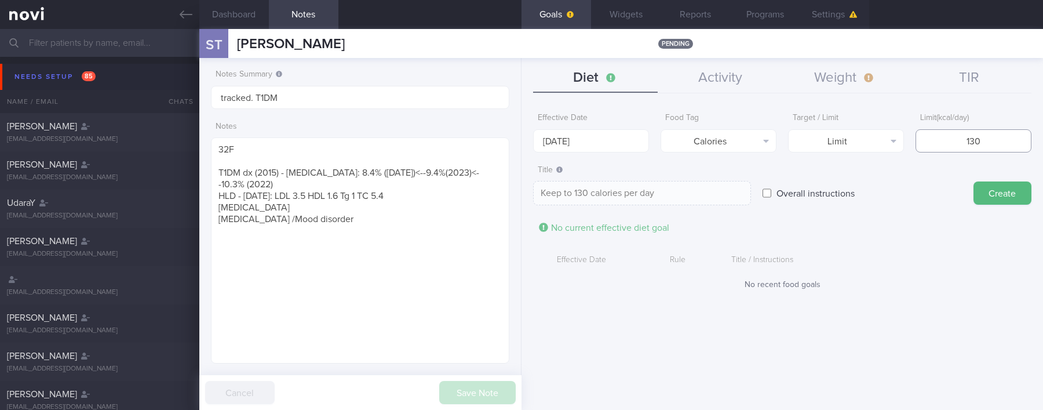
type input "1300"
type textarea "Keep to 1300 calories per day"
type input "1300"
click at [699, 187] on button "Create" at bounding box center [1002, 192] width 58 height 23
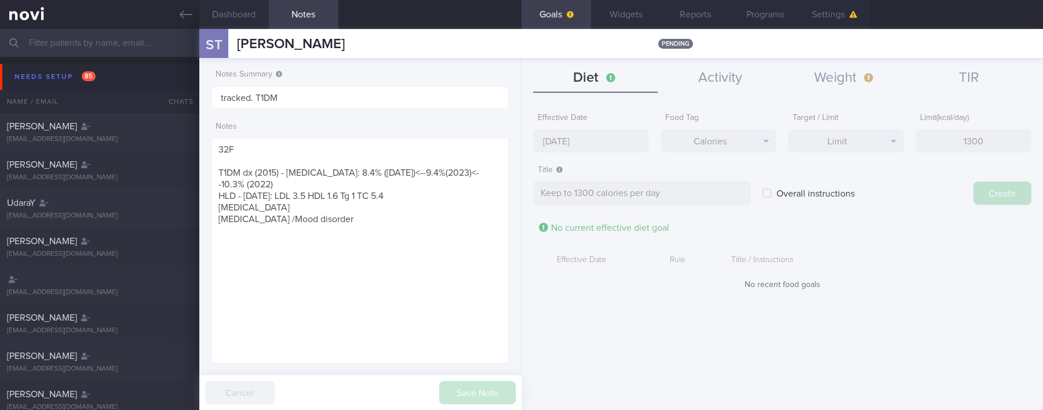
type input "[DATE]"
type textarea "Aim for ___ of ___"
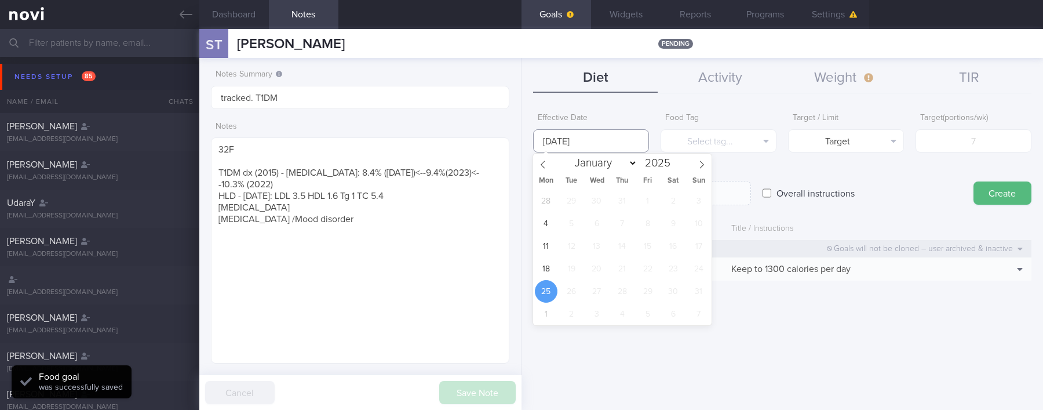
click at [613, 149] on input "[DATE]" at bounding box center [591, 140] width 116 height 23
drag, startPoint x: 549, startPoint y: 275, endPoint x: 701, endPoint y: 167, distance: 186.7
click at [549, 274] on span "18" at bounding box center [546, 268] width 23 height 23
type input "[DATE]"
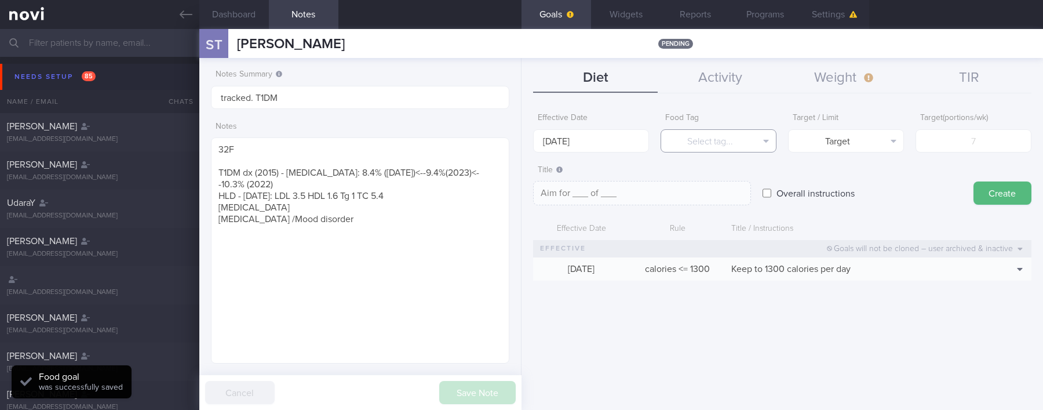
click at [699, 141] on button "Select tag..." at bounding box center [718, 140] width 116 height 23
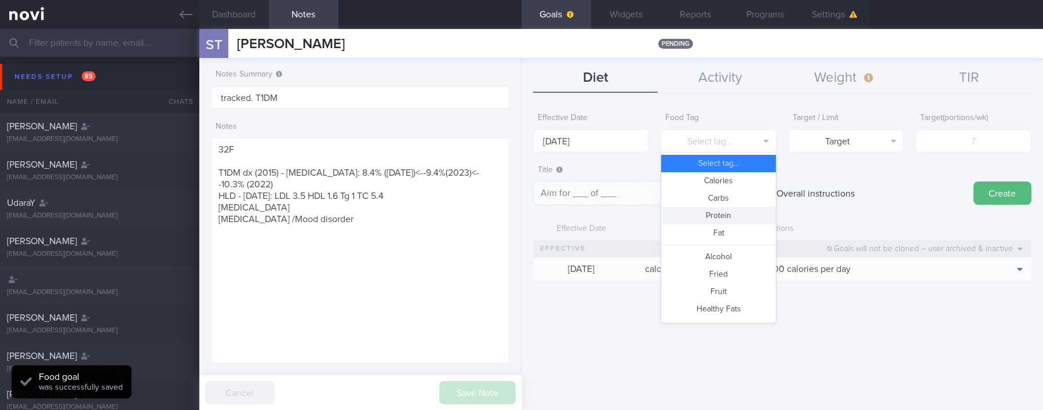
click at [699, 213] on button "Protein" at bounding box center [718, 215] width 115 height 17
type textarea "Aim for __g of protein per day"
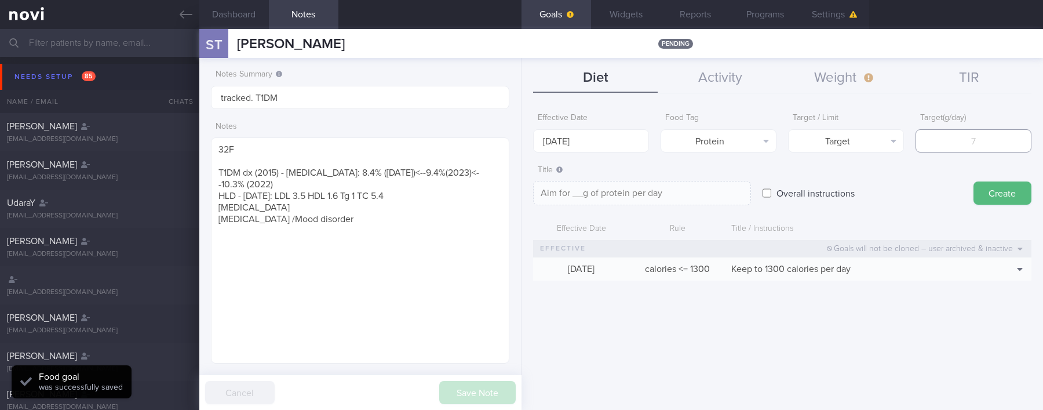
click at [699, 147] on input "number" at bounding box center [973, 140] width 116 height 23
type input "80"
type textarea "Aim for 80g of protein per day"
type input "80"
click at [699, 189] on button "Create" at bounding box center [1002, 192] width 58 height 23
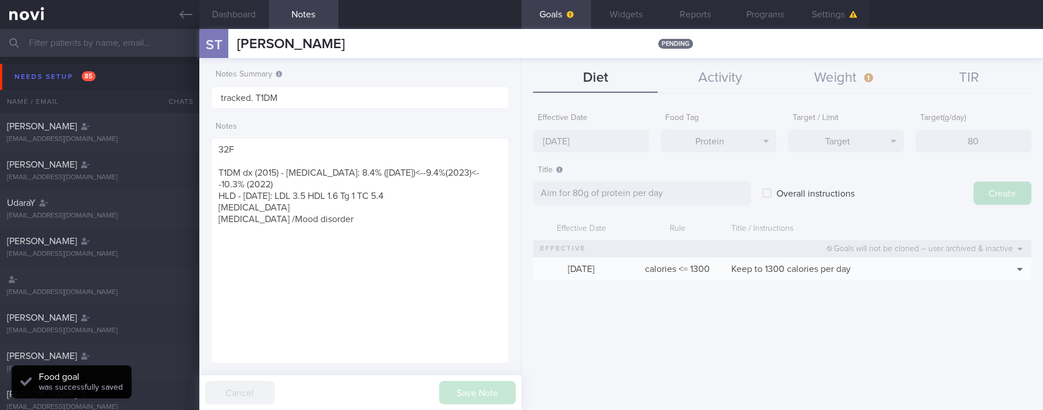
type input "[DATE]"
type textarea "Aim for ___ of ___"
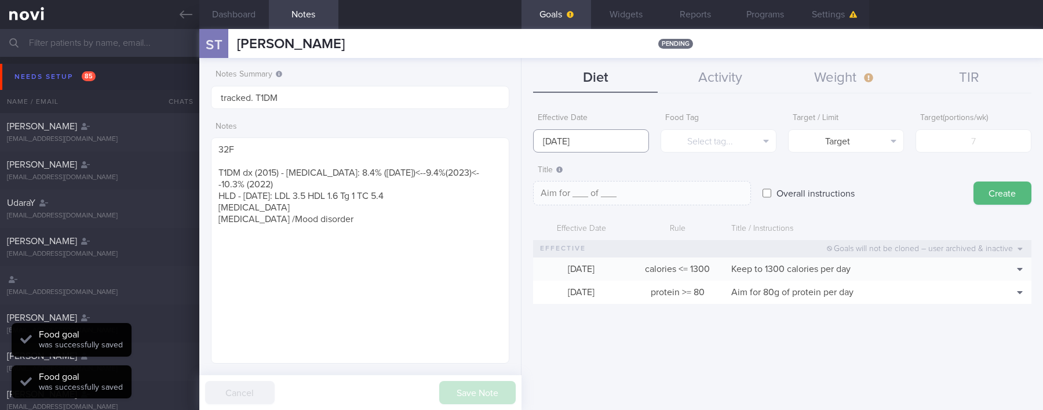
click at [582, 142] on body "You are offline! Some functionality will be unavailable Patients New Users Coac…" at bounding box center [521, 205] width 1043 height 410
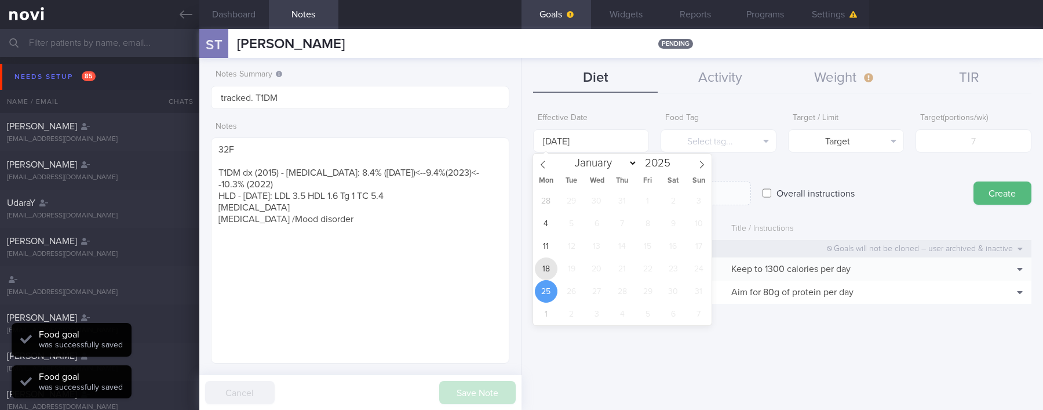
click at [544, 268] on span "18" at bounding box center [546, 268] width 23 height 23
type input "[DATE]"
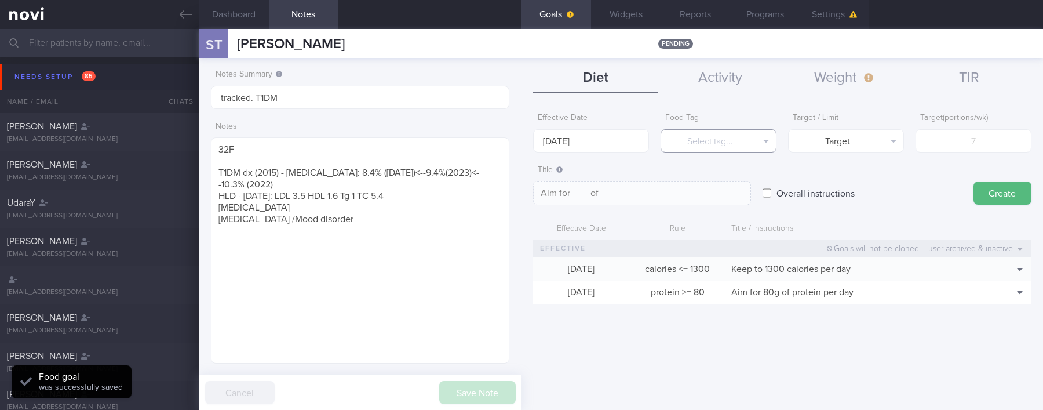
click at [699, 145] on button "Select tag..." at bounding box center [718, 140] width 116 height 23
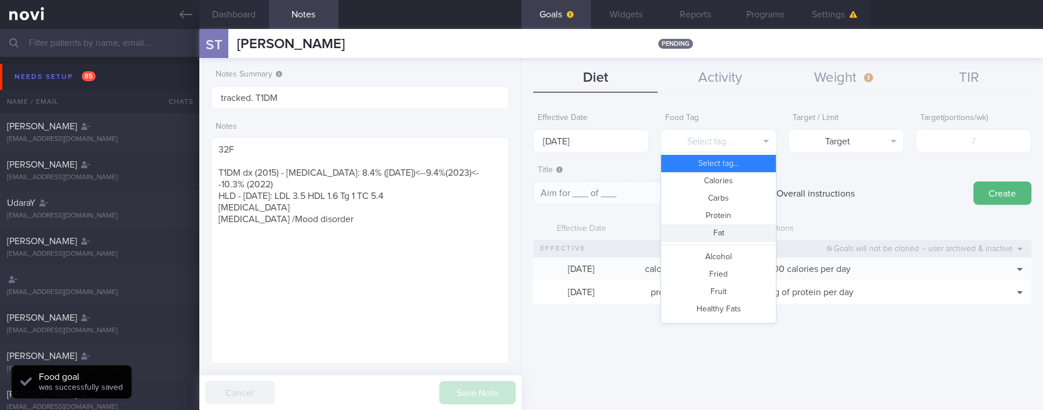
click at [699, 231] on button "Fat" at bounding box center [718, 232] width 115 height 17
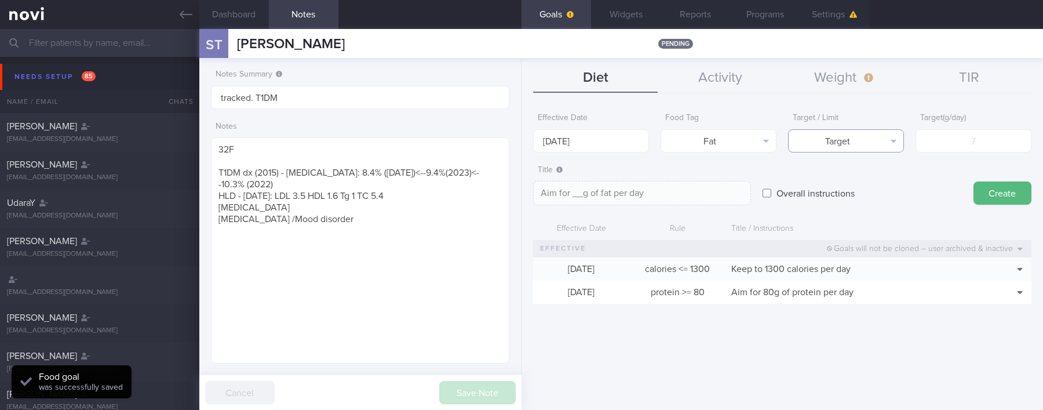
click at [699, 138] on button "Target" at bounding box center [846, 140] width 116 height 23
click at [699, 176] on button "Limit" at bounding box center [845, 180] width 115 height 17
type textarea "Keep to __g of fat per day"
click at [699, 136] on input "number" at bounding box center [973, 140] width 116 height 23
type input "4"
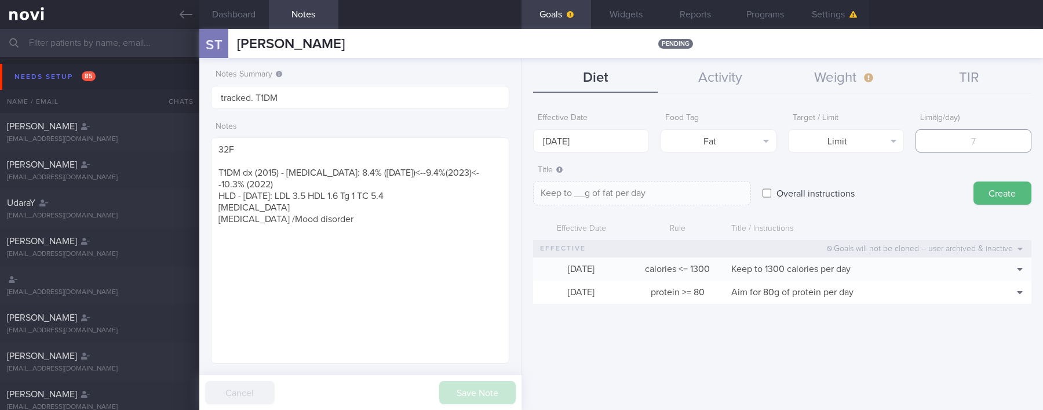
type textarea "Keep to 4g of fat per day"
type input "43"
type textarea "Keep to 43g of fat per day"
type input "43"
click at [699, 187] on button "Create" at bounding box center [1002, 192] width 58 height 23
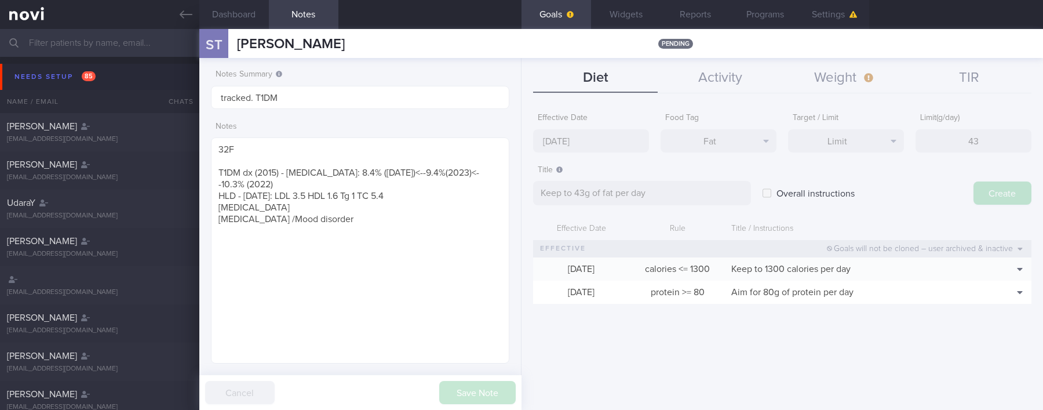
type input "[DATE]"
type textarea "Aim for ___ of ___"
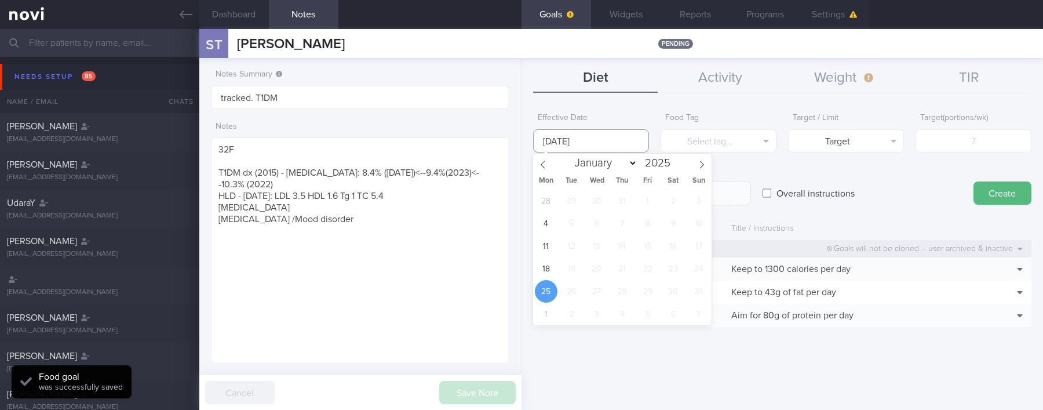
click at [635, 138] on input "[DATE]" at bounding box center [591, 140] width 116 height 23
drag, startPoint x: 546, startPoint y: 264, endPoint x: 729, endPoint y: 140, distance: 220.6
click at [546, 264] on span "18" at bounding box center [546, 268] width 23 height 23
type input "[DATE]"
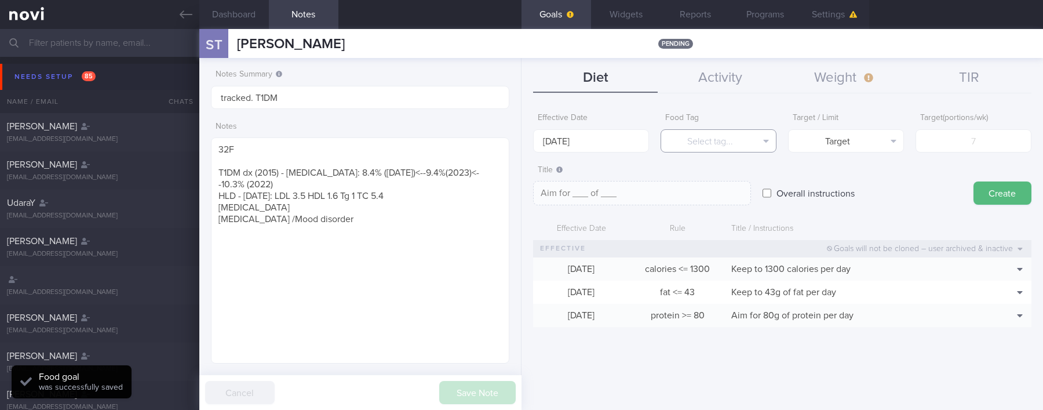
click at [699, 134] on button "Select tag..." at bounding box center [718, 140] width 116 height 23
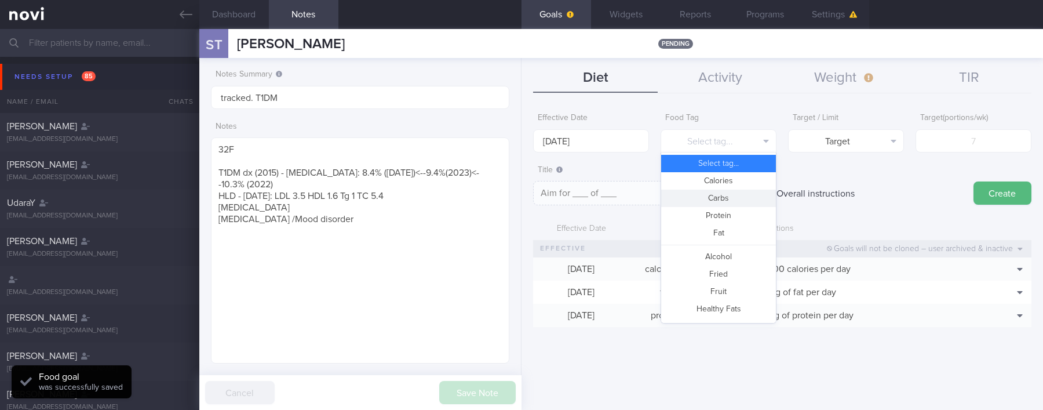
click at [699, 200] on button "Carbs" at bounding box center [718, 197] width 115 height 17
type textarea "Aim for __g of carbohydrates per day"
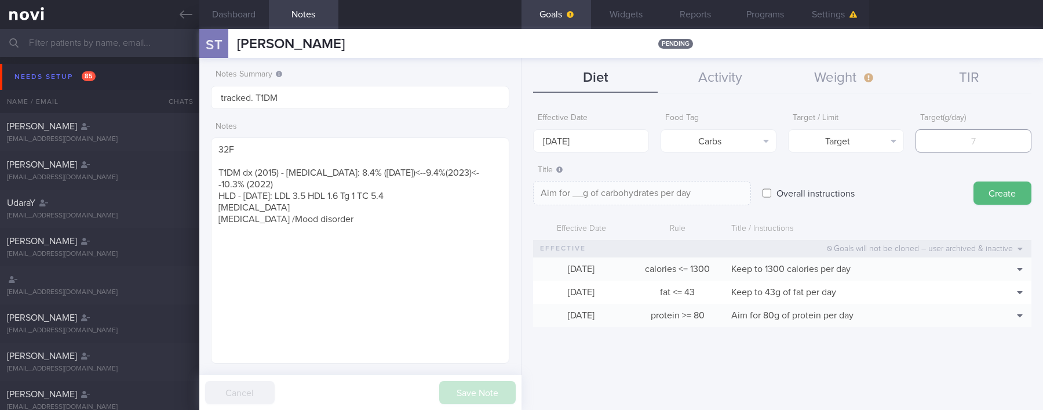
click at [699, 129] on input "number" at bounding box center [973, 140] width 116 height 23
type input "1"
type textarea "Aim for 1g of carbohydrates per day"
type input "14"
type textarea "Aim for 14g of carbohydrates per day"
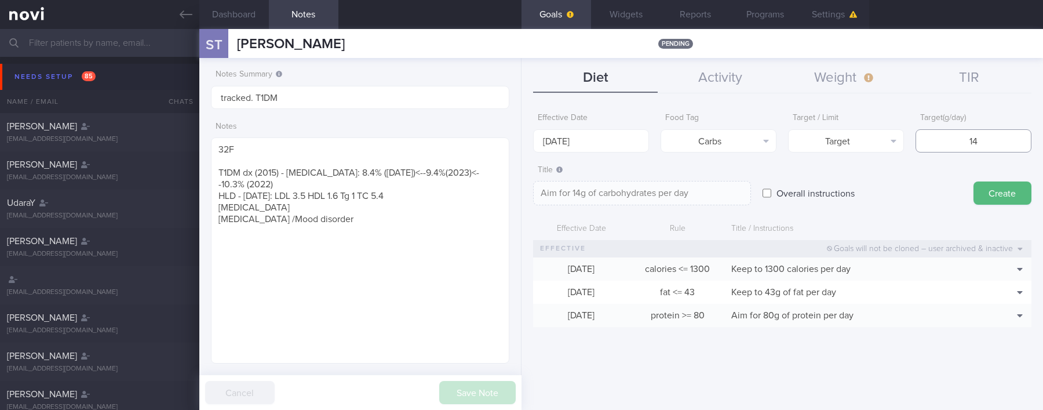
type input "147"
type textarea "Aim for 147g of carbohydrates per day"
type input "147"
click at [699, 152] on form "Effective Date 18 Aug 2025 Food Tag Carbs Select tag... Calories Carbs Protein …" at bounding box center [782, 222] width 498 height 231
click at [699, 137] on button "Target" at bounding box center [846, 140] width 116 height 23
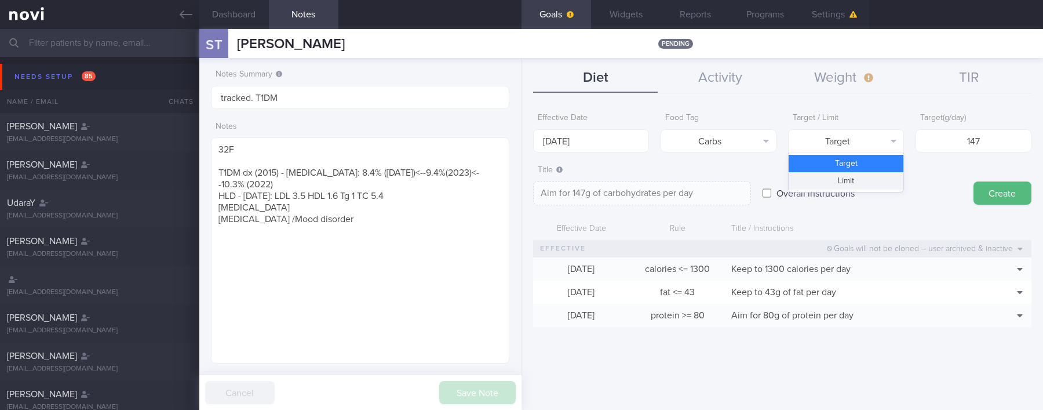
click at [699, 177] on button "Limit" at bounding box center [845, 180] width 115 height 17
type textarea "Keep to 147g of carbohydrates per day"
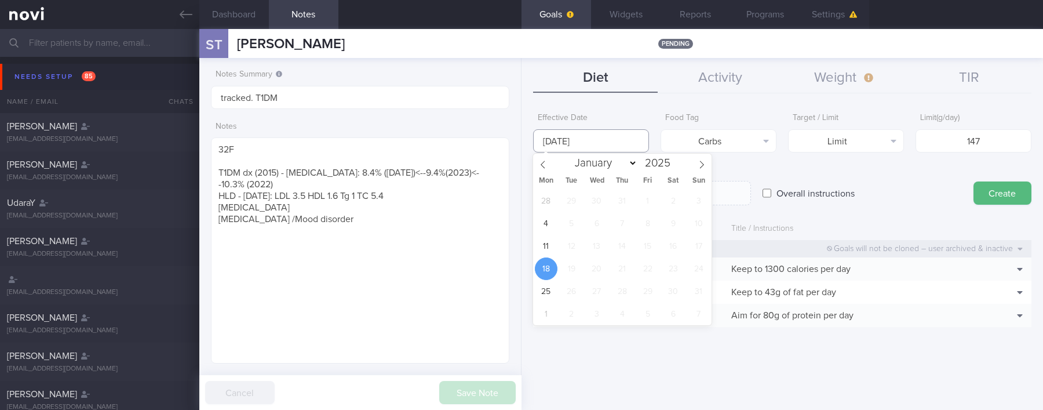
click at [576, 140] on input "[DATE]" at bounding box center [591, 140] width 116 height 23
click at [543, 245] on span "11" at bounding box center [546, 246] width 23 height 23
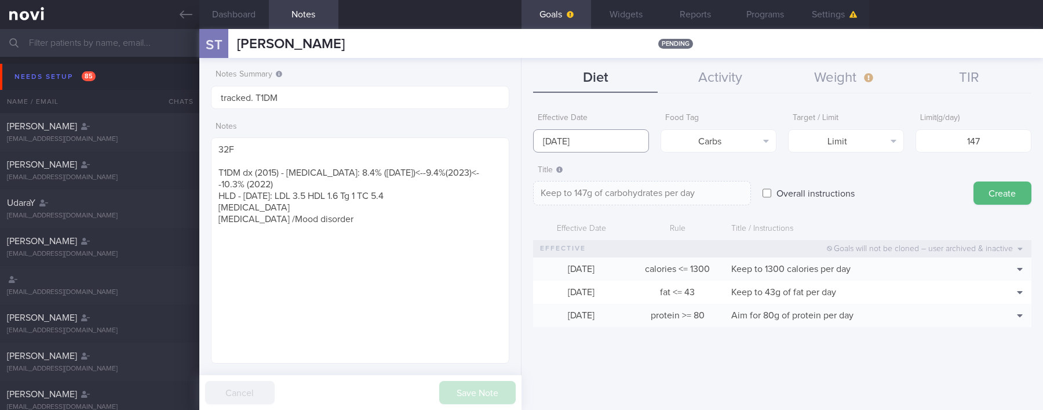
click at [598, 136] on input "[DATE]" at bounding box center [591, 140] width 116 height 23
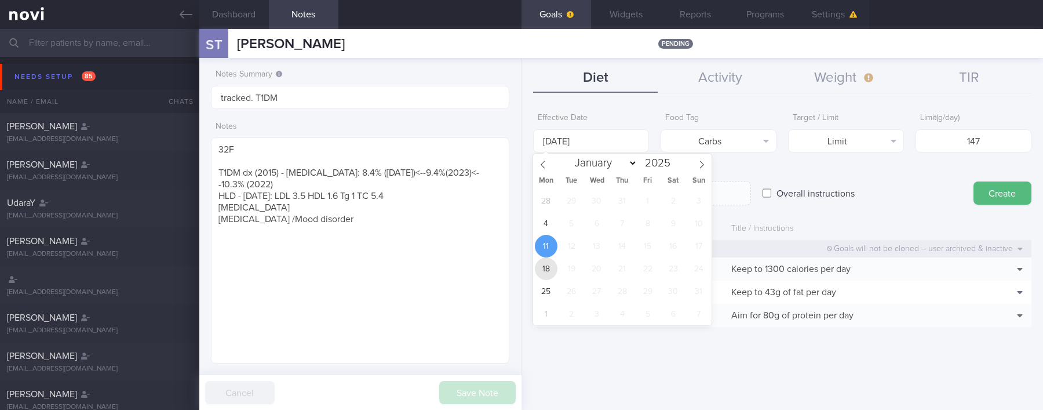
click at [545, 262] on span "18" at bounding box center [546, 268] width 23 height 23
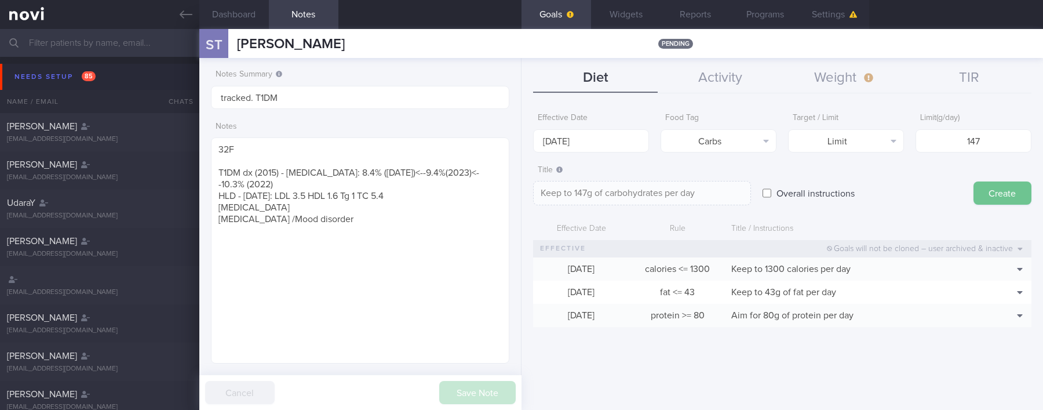
click at [699, 189] on button "Create" at bounding box center [1002, 192] width 58 height 23
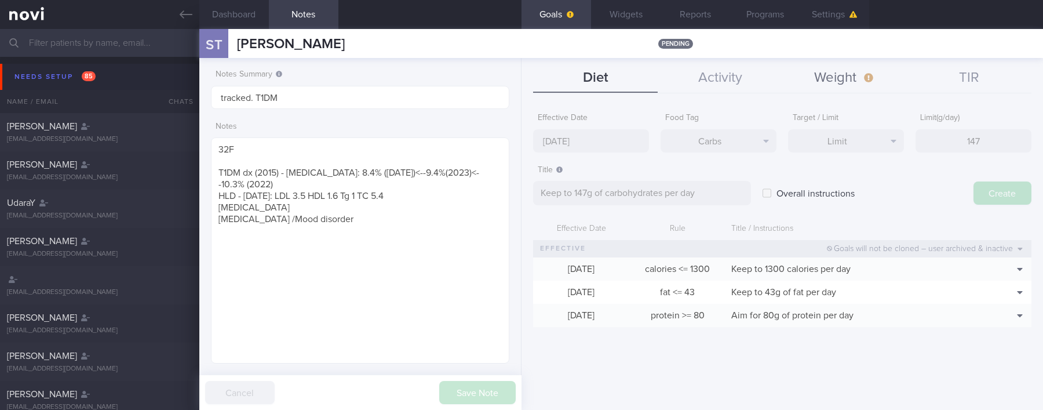
type input "[DATE]"
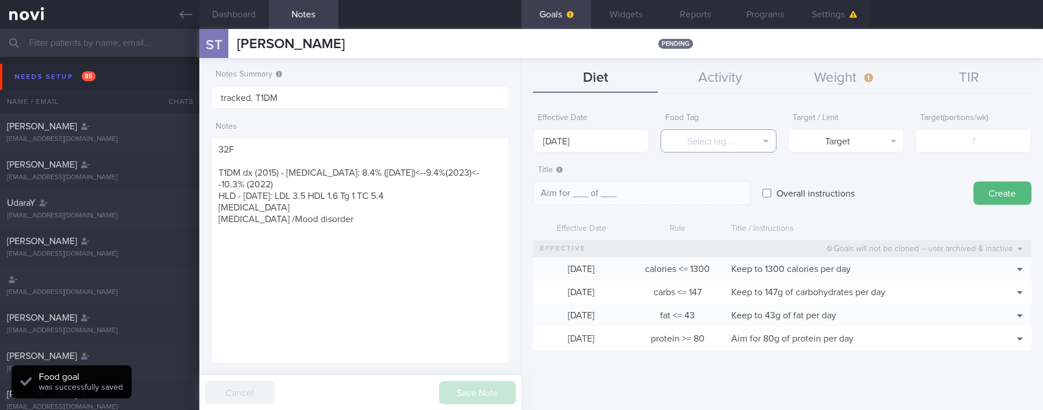
click at [699, 129] on button "Select tag..." at bounding box center [718, 140] width 116 height 23
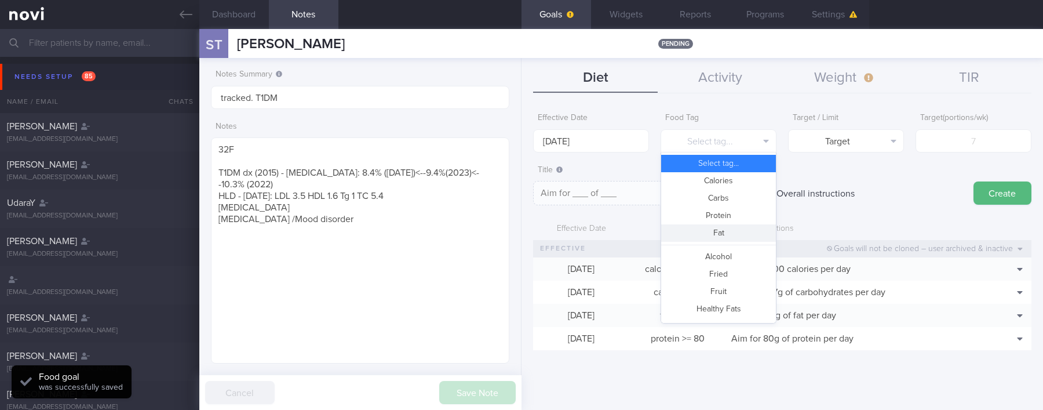
click at [699, 234] on button "Fat" at bounding box center [718, 232] width 115 height 17
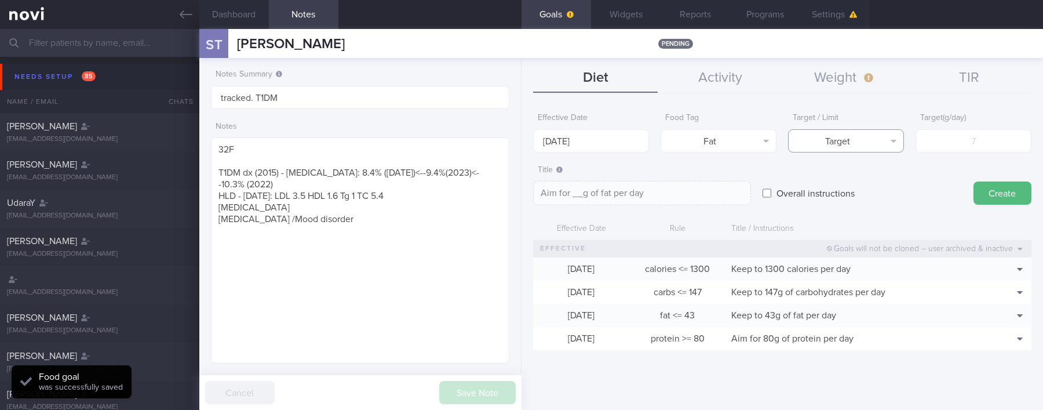
click at [699, 137] on button "Target" at bounding box center [846, 140] width 116 height 23
click at [699, 189] on div "Target Limit" at bounding box center [846, 172] width 116 height 40
click at [699, 187] on button "Limit" at bounding box center [845, 180] width 115 height 17
type textarea "Keep to __g of fat per day"
click at [699, 140] on input "number" at bounding box center [973, 140] width 116 height 23
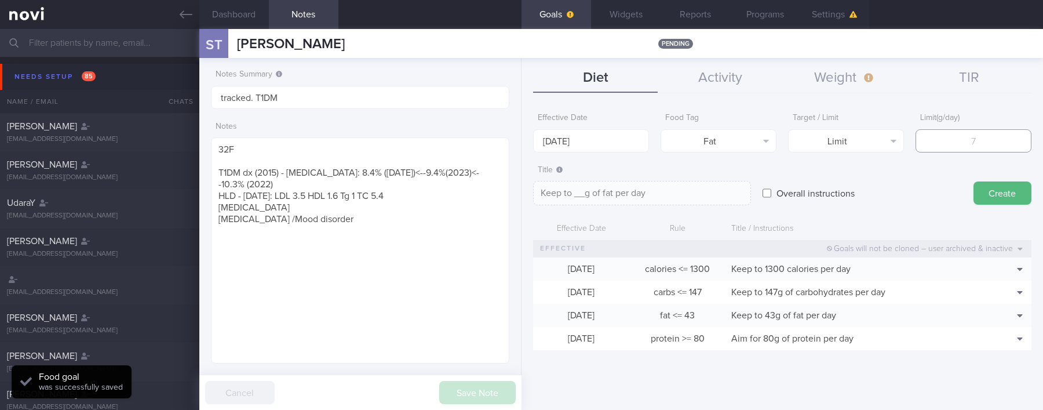
type input "2"
type textarea "Keep to 2g of fat per day"
type input "2"
click at [699, 146] on button "Fat" at bounding box center [718, 140] width 116 height 23
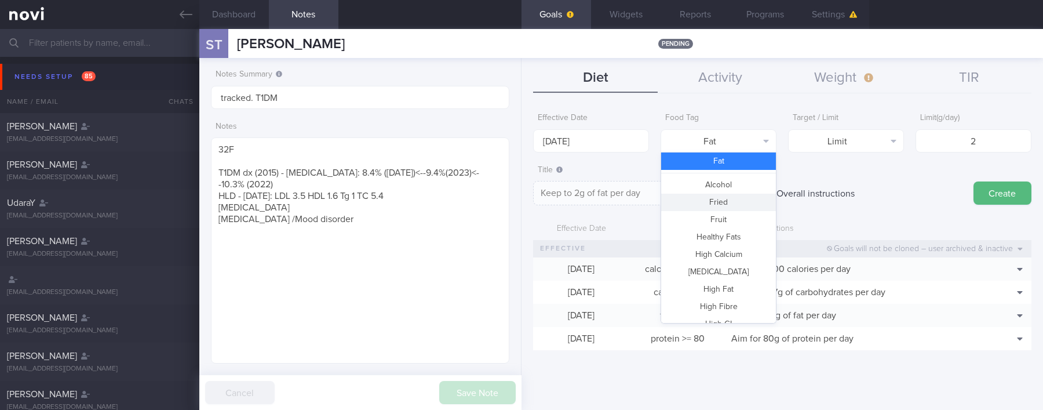
drag, startPoint x: 721, startPoint y: 198, endPoint x: 842, endPoint y: 165, distance: 125.6
click at [699, 198] on button "Fried" at bounding box center [718, 201] width 115 height 17
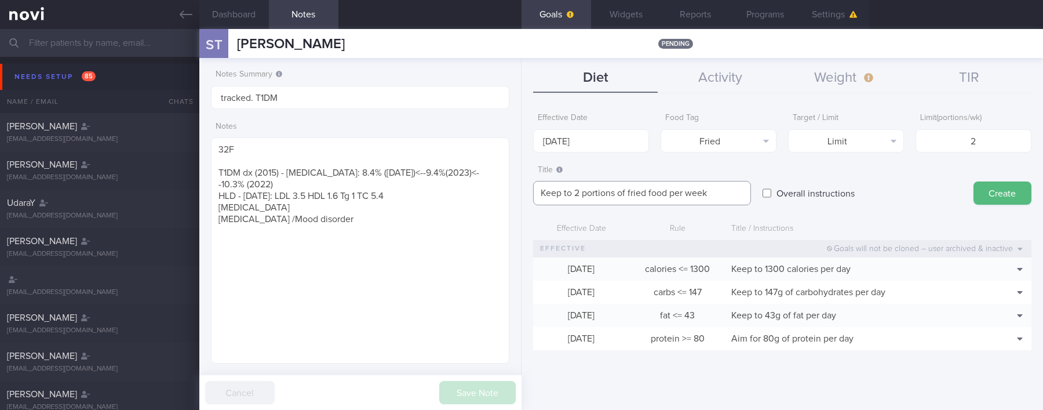
click at [648, 191] on textarea "Keep to 2 portions of fried food per week" at bounding box center [642, 193] width 218 height 24
type textarea "Keep to 2 portions of fried/high fat food per week"
click at [699, 192] on button "Create" at bounding box center [1002, 192] width 58 height 23
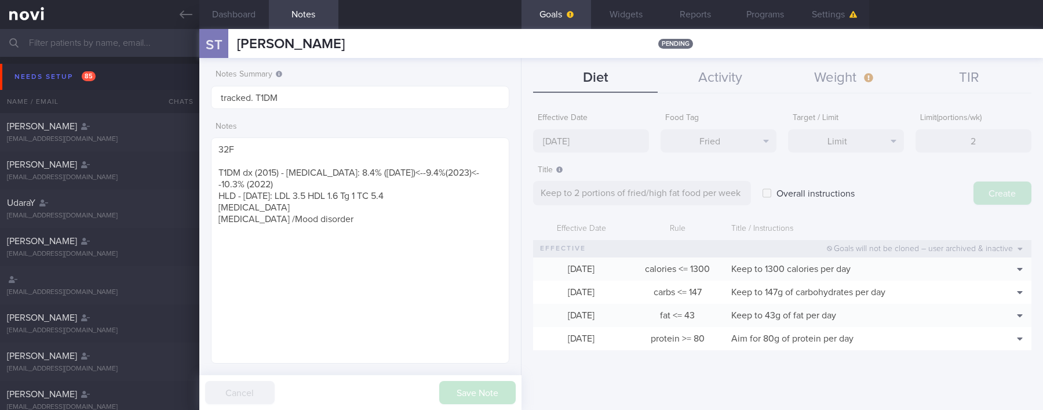
type textarea "Aim for ___ of ___"
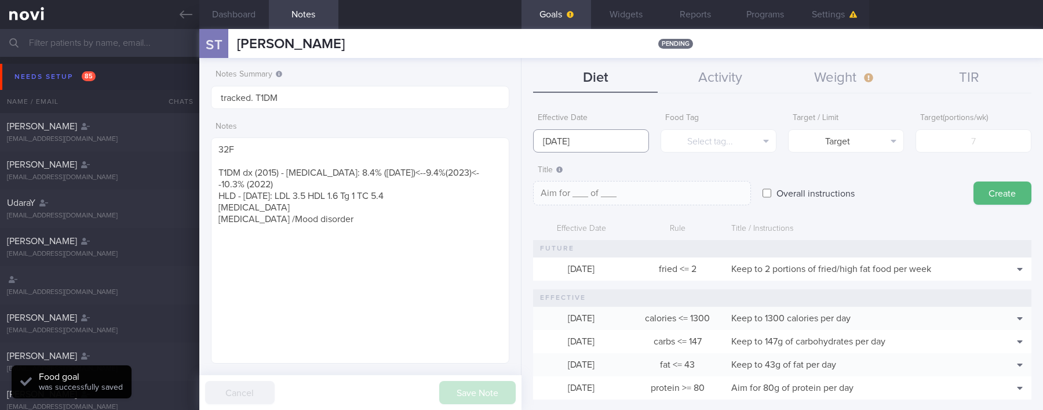
click at [603, 144] on input "[DATE]" at bounding box center [591, 140] width 116 height 23
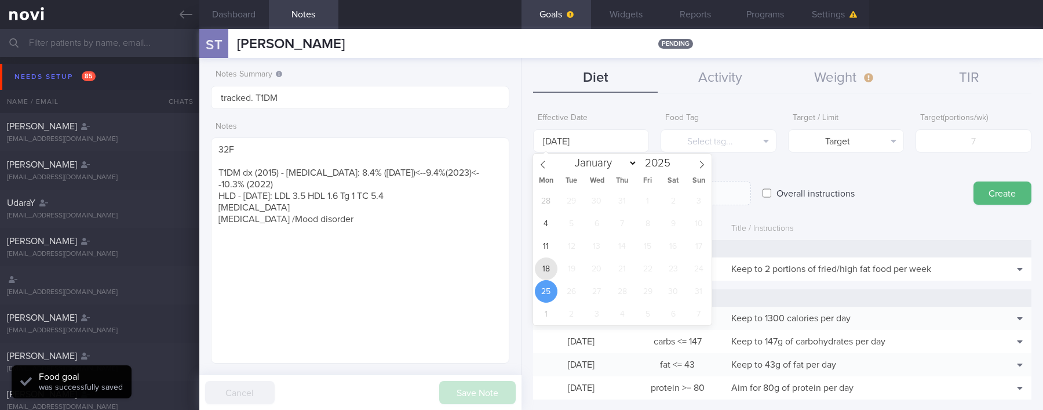
drag, startPoint x: 540, startPoint y: 262, endPoint x: 605, endPoint y: 237, distance: 69.3
click at [540, 261] on span "18" at bounding box center [546, 268] width 23 height 23
type input "[DATE]"
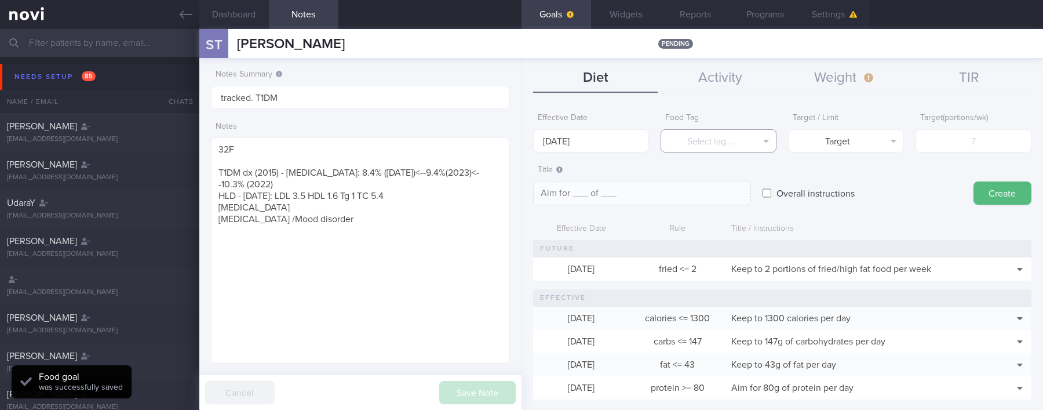
click at [699, 149] on button "Select tag..." at bounding box center [718, 140] width 116 height 23
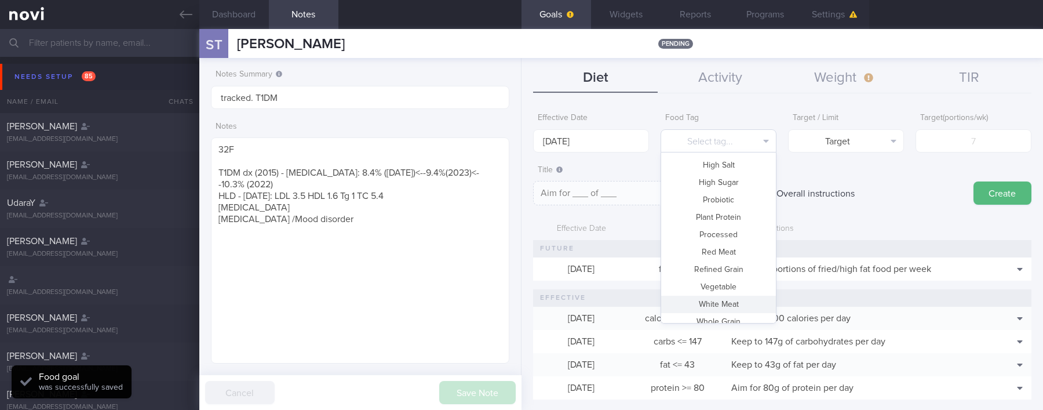
scroll to position [345, 0]
click at [699, 274] on button "Vegetable" at bounding box center [718, 276] width 115 height 17
type textarea "Aim for __ portions of vegetables per week"
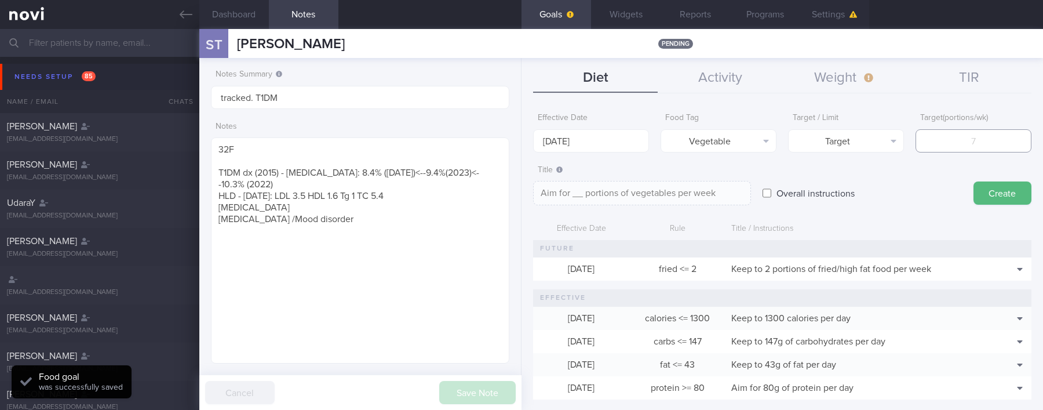
click at [699, 142] on input "number" at bounding box center [973, 140] width 116 height 23
type input "14"
type textarea "Aim for 14 portions of vegetables per week"
type input "14"
click at [699, 195] on button "Create" at bounding box center [1002, 192] width 58 height 23
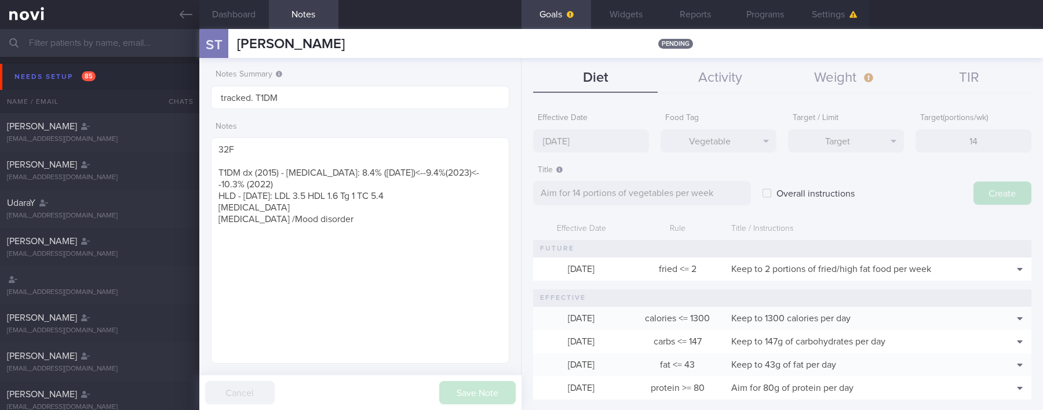
type input "[DATE]"
type textarea "Aim for ___ of ___"
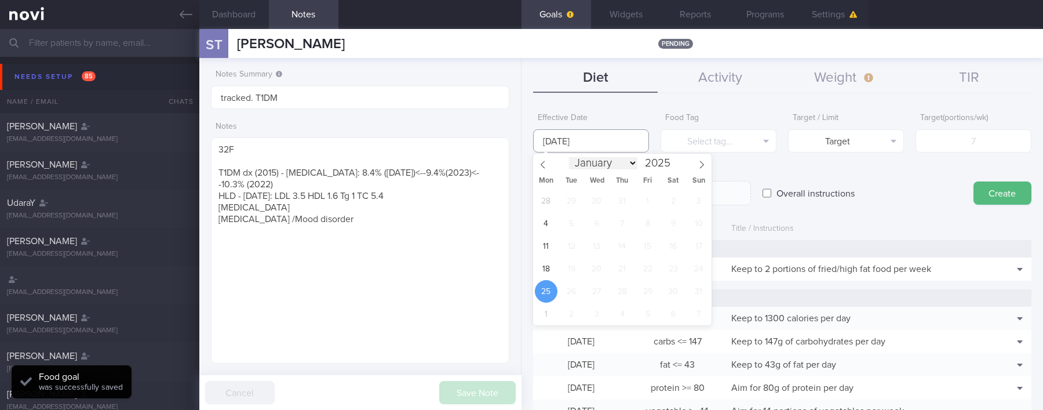
click at [623, 146] on input "[DATE]" at bounding box center [591, 140] width 116 height 23
drag, startPoint x: 541, startPoint y: 273, endPoint x: 598, endPoint y: 243, distance: 64.8
click at [542, 273] on span "18" at bounding box center [546, 268] width 23 height 23
type input "[DATE]"
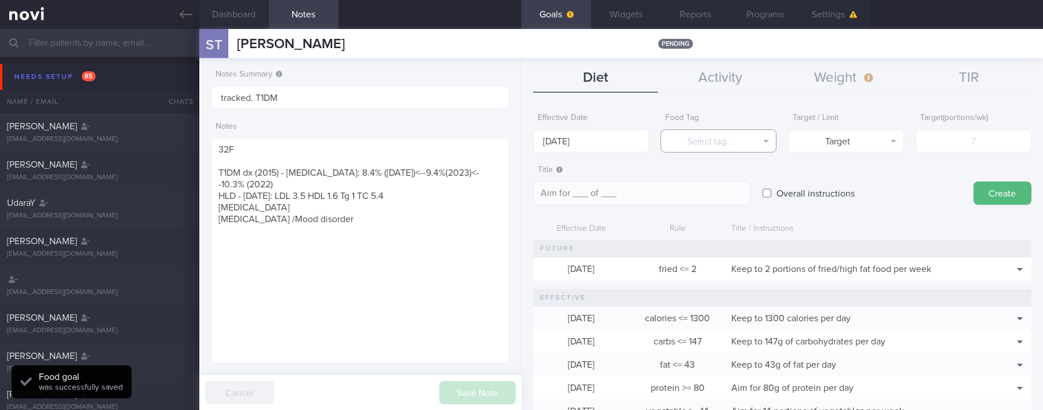
click at [699, 145] on button "Select tag..." at bounding box center [718, 140] width 116 height 23
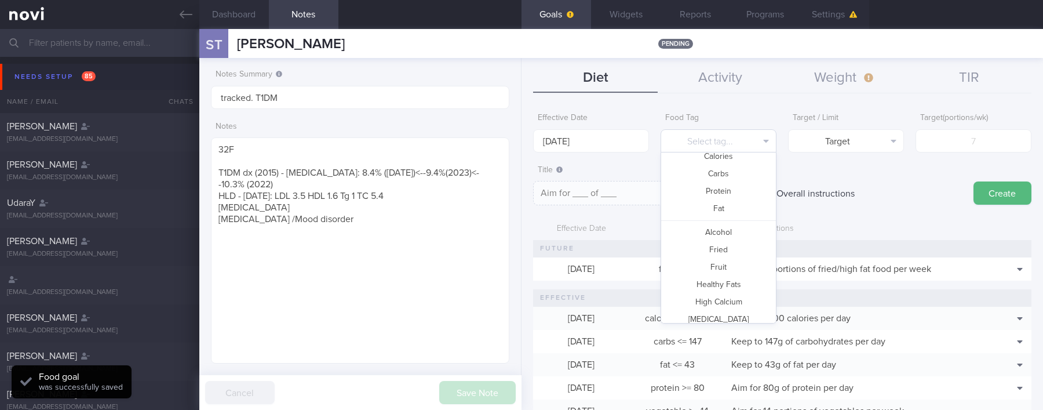
scroll to position [0, 0]
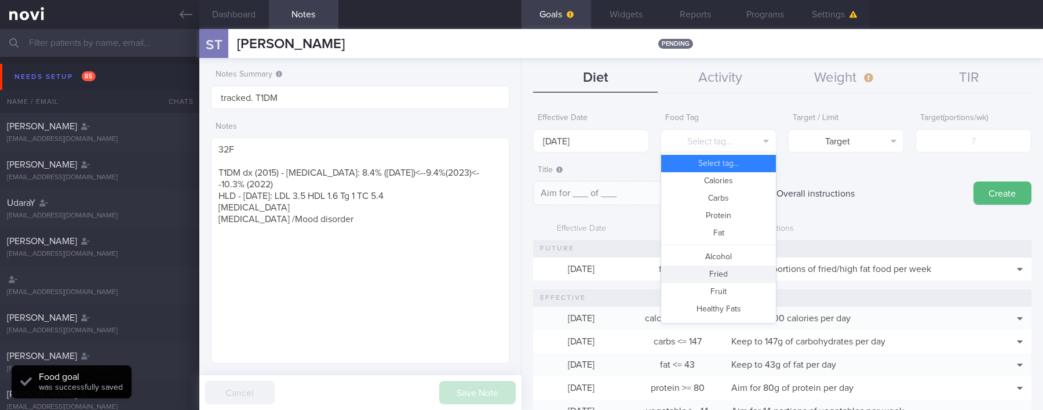
click at [699, 271] on button "Fried" at bounding box center [718, 273] width 115 height 17
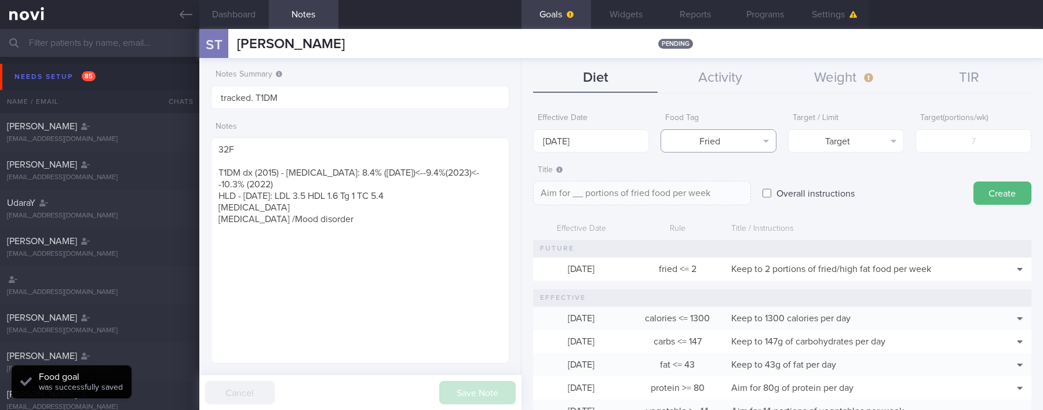
click at [699, 134] on button "Fried" at bounding box center [718, 140] width 116 height 23
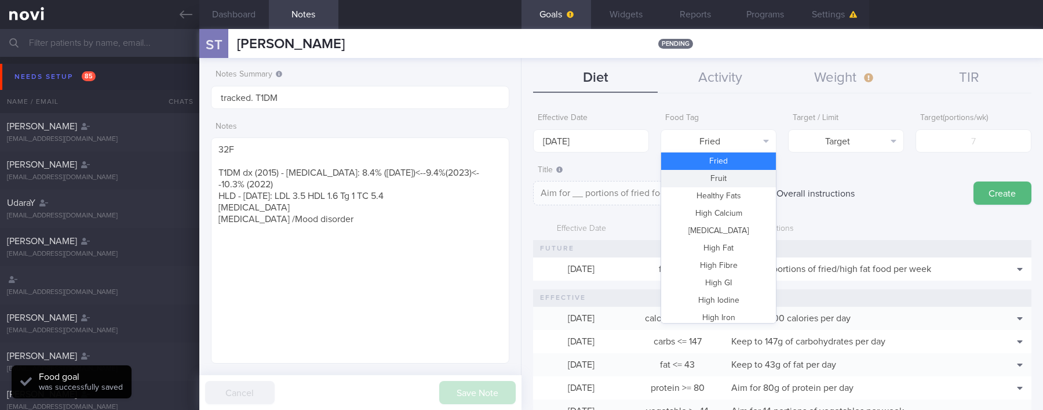
click at [699, 182] on button "Fruit" at bounding box center [718, 178] width 115 height 17
type textarea "Aim for __ portions of fruits per week"
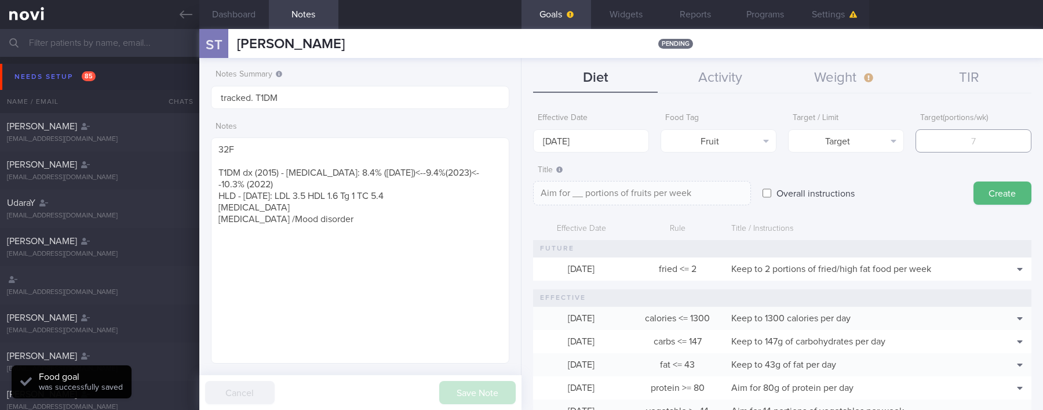
click at [699, 141] on input "number" at bounding box center [973, 140] width 116 height 23
type input "14"
type textarea "Aim for 14 portions of fruits per week"
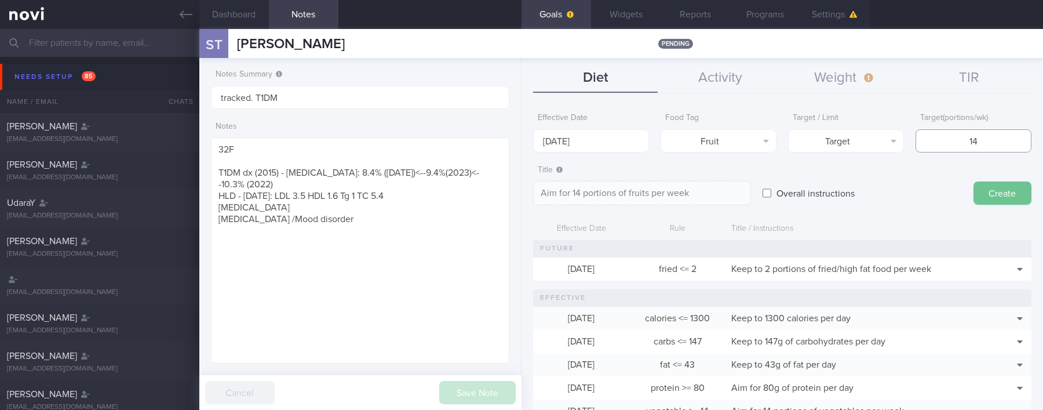
type input "14"
click at [699, 202] on button "Create" at bounding box center [1002, 192] width 58 height 23
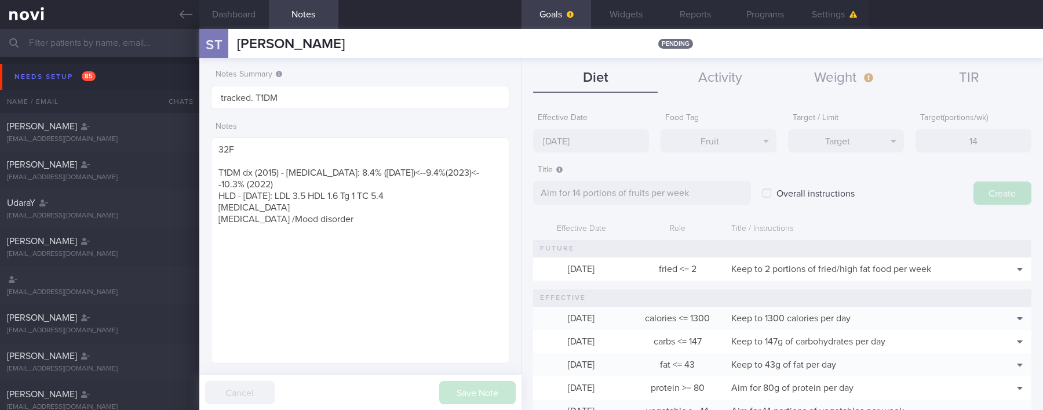
type input "[DATE]"
type textarea "Aim for ___ of ___"
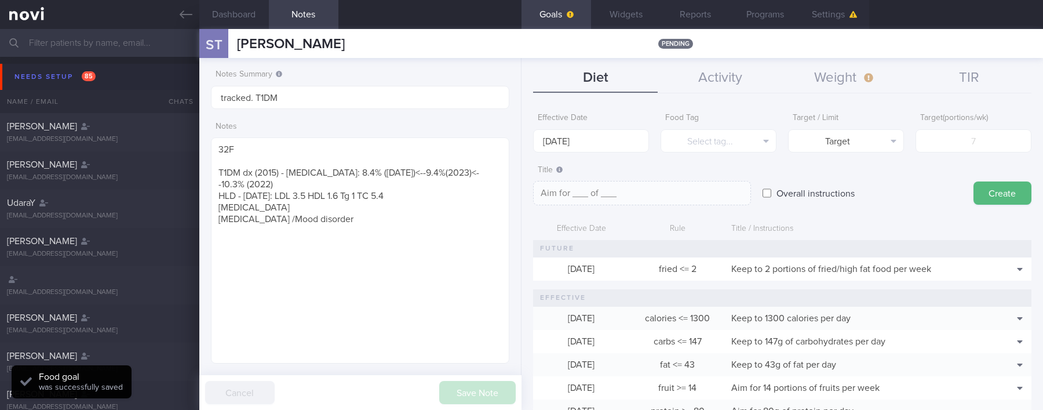
scroll to position [71, 0]
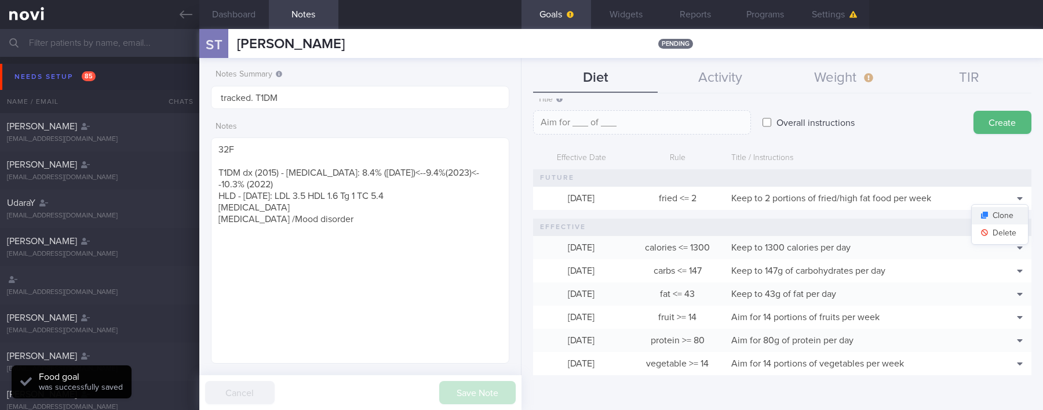
click at [699, 215] on button "Clone" at bounding box center [999, 215] width 56 height 17
type input "2"
type textarea "Keep to 2 portions of fried/high fat food per week"
click at [699, 232] on button "Delete" at bounding box center [999, 232] width 56 height 17
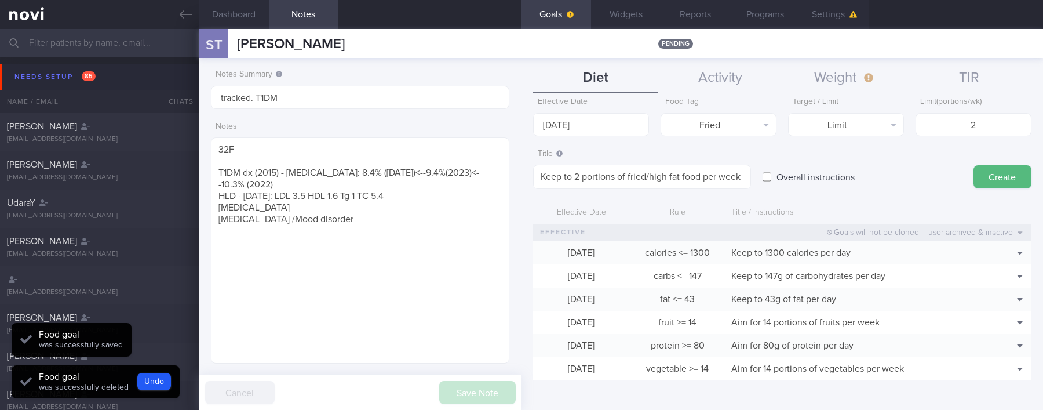
scroll to position [0, 0]
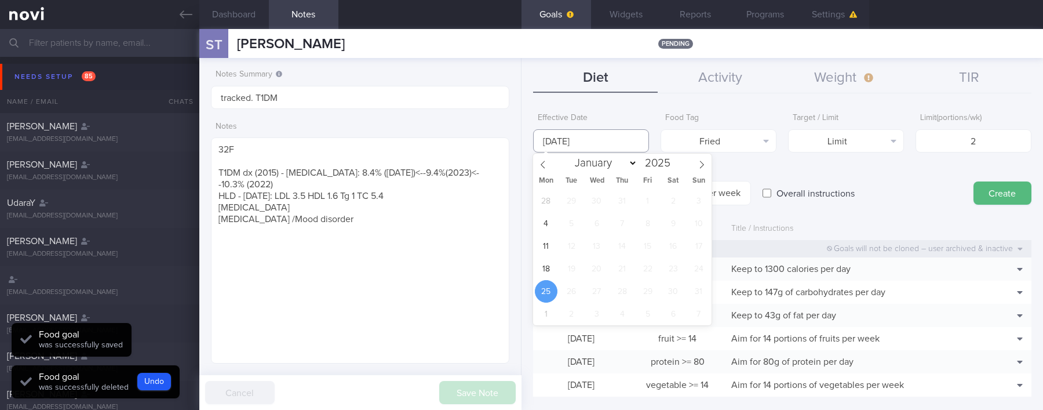
click at [587, 144] on input "[DATE]" at bounding box center [591, 140] width 116 height 23
click at [550, 277] on span "18" at bounding box center [546, 268] width 23 height 23
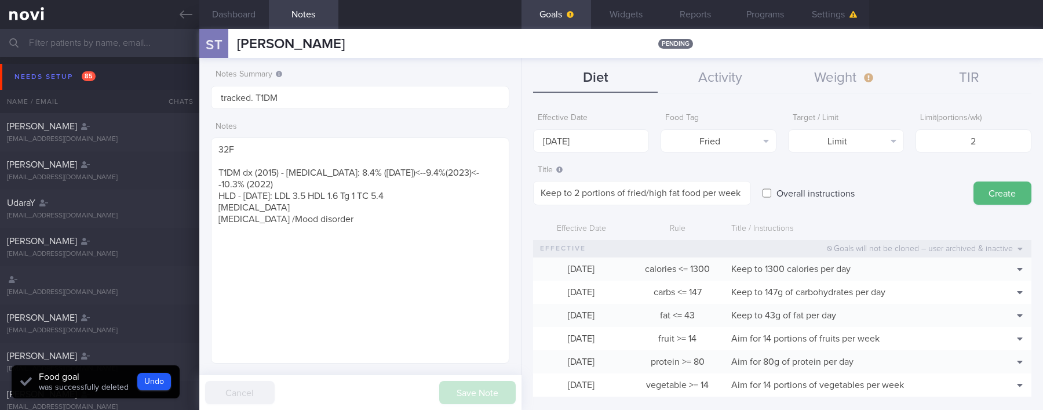
click at [699, 203] on div "Effective Date 18 Aug 2025 Food Tag Fried Select tag... Calories Carbs Protein …" at bounding box center [781, 253] width 521 height 311
click at [699, 191] on button "Create" at bounding box center [1002, 192] width 58 height 23
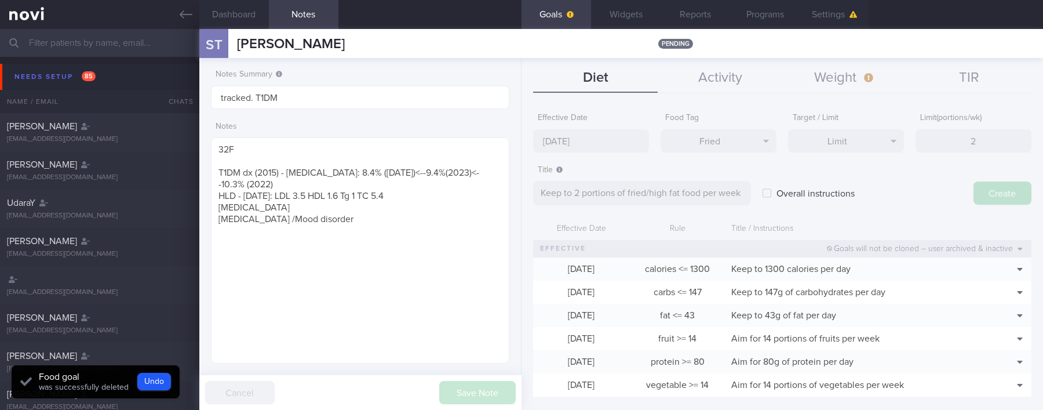
type input "[DATE]"
type textarea "Aim for ___ of ___"
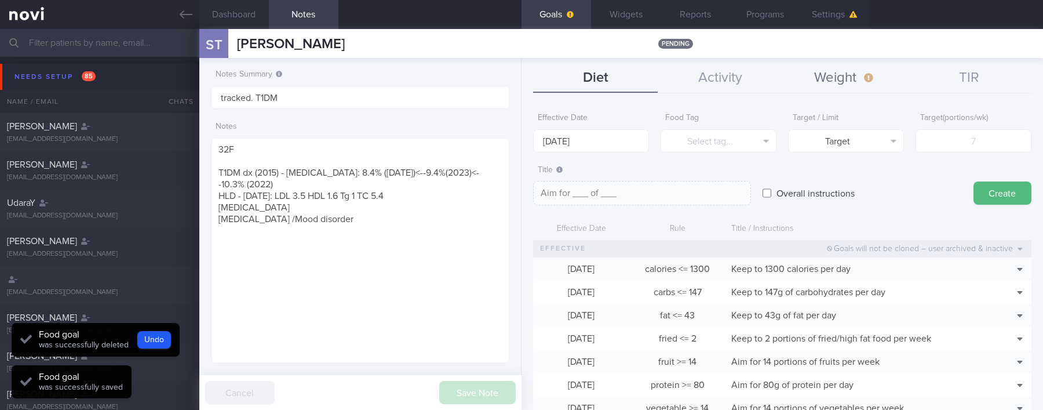
click at [699, 86] on button "Weight" at bounding box center [844, 78] width 125 height 29
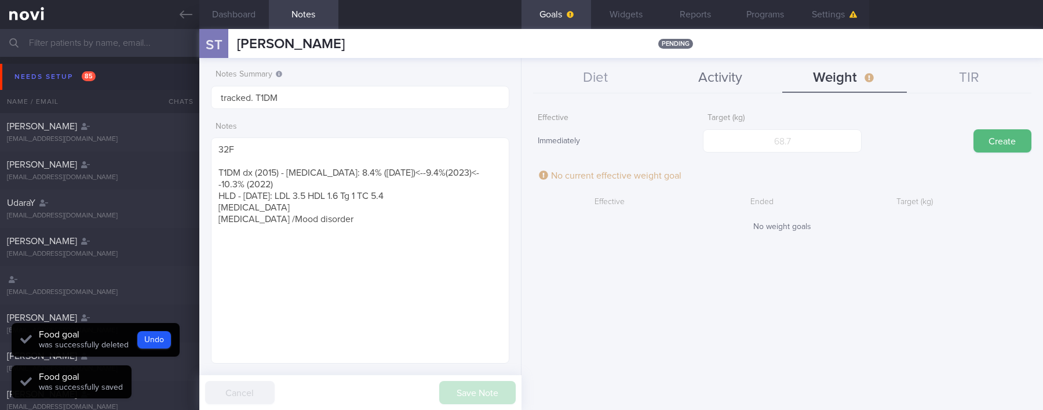
click at [699, 75] on button "Activity" at bounding box center [719, 78] width 125 height 29
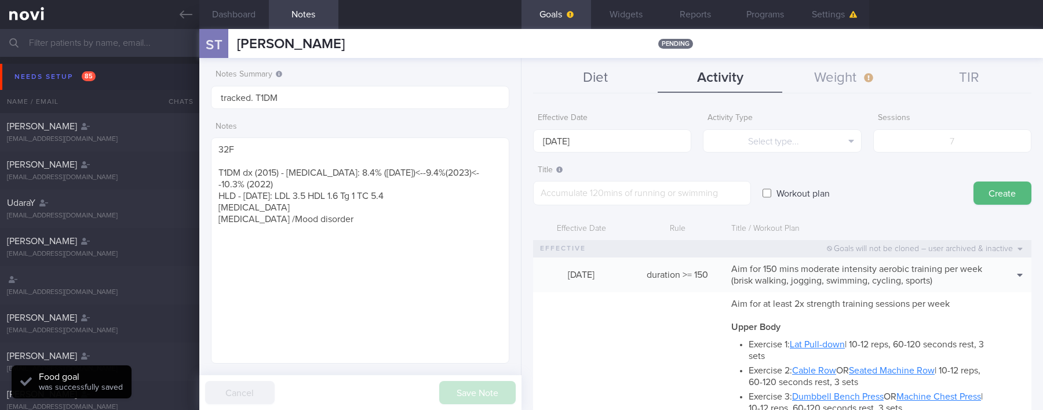
click at [600, 78] on button "Diet" at bounding box center [595, 78] width 125 height 29
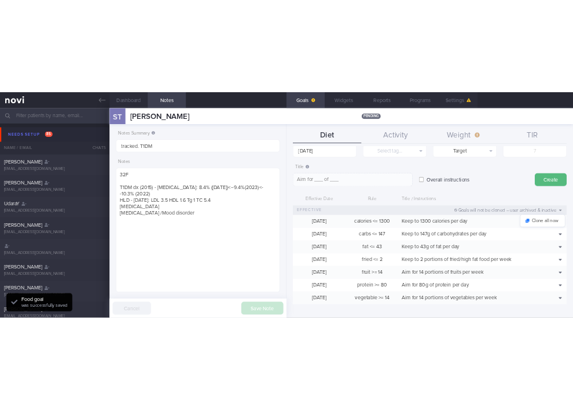
scroll to position [45, 0]
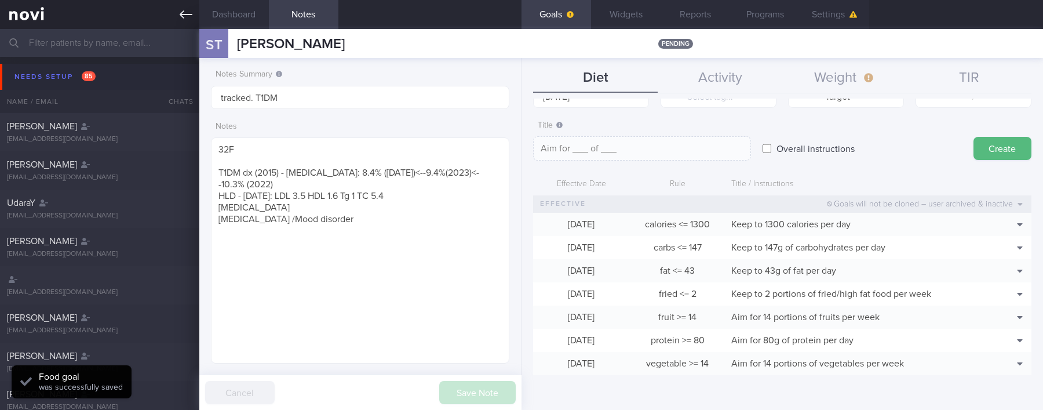
click at [188, 11] on icon at bounding box center [186, 14] width 13 height 13
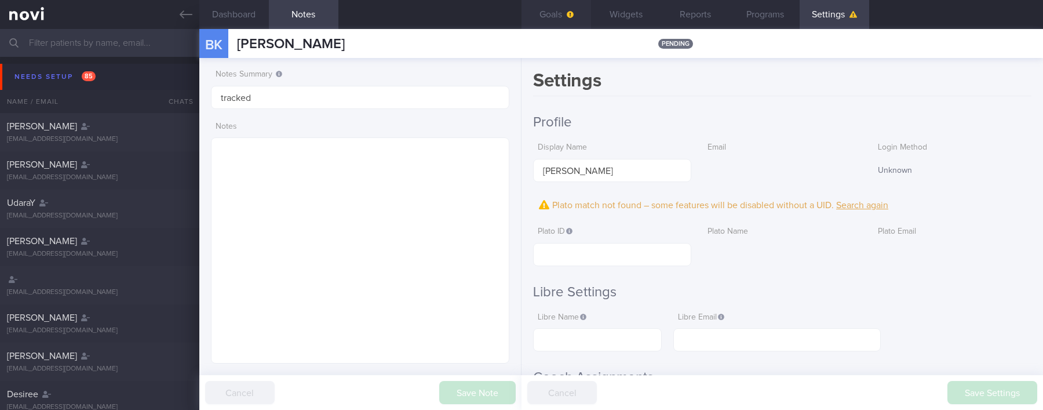
click at [550, 16] on button "Goals" at bounding box center [556, 14] width 70 height 29
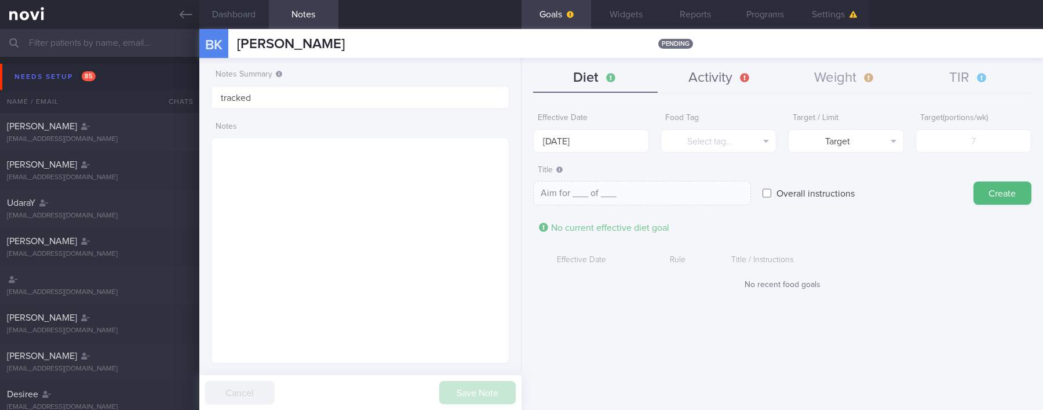
click at [720, 84] on button "Activity" at bounding box center [719, 78] width 125 height 29
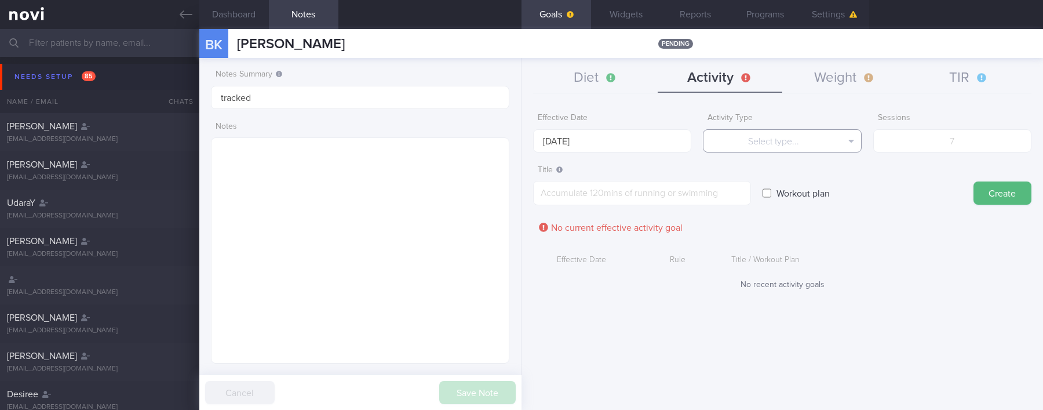
click at [732, 132] on button "Select type..." at bounding box center [782, 140] width 158 height 23
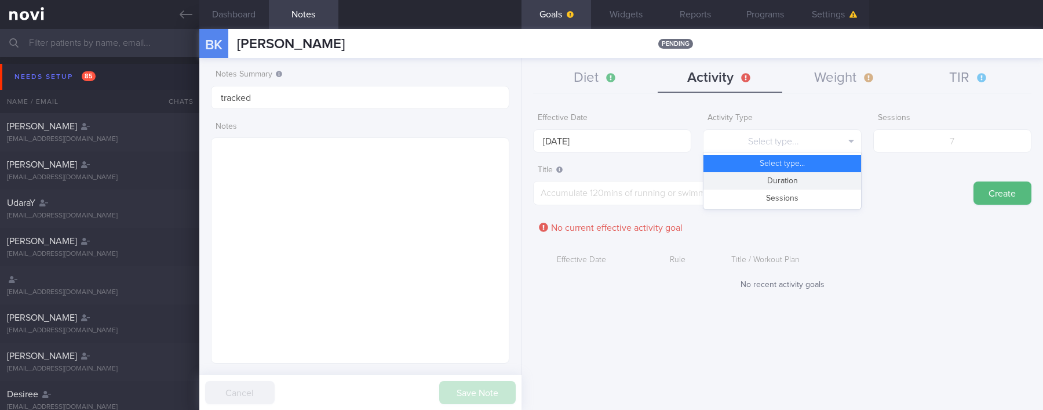
click at [756, 180] on button "Duration" at bounding box center [781, 180] width 157 height 17
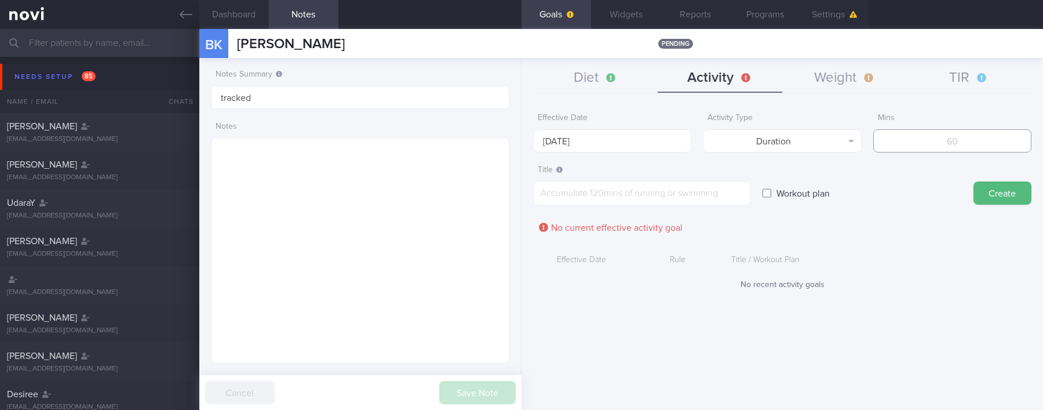
click at [940, 137] on input "number" at bounding box center [952, 140] width 158 height 23
type input "150"
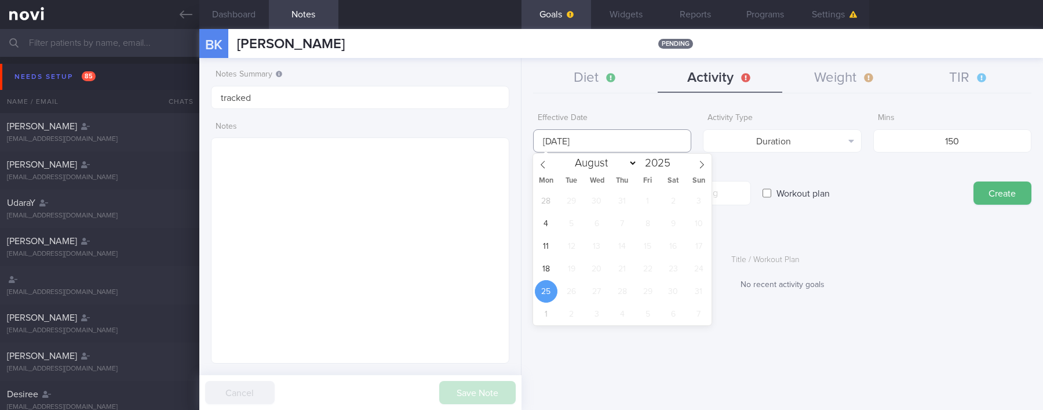
click at [640, 148] on input "[DATE]" at bounding box center [612, 140] width 158 height 23
click at [539, 261] on span "18" at bounding box center [546, 268] width 23 height 23
type input "[DATE]"
click at [754, 163] on div "Title ​ Workout plan Create" at bounding box center [782, 182] width 498 height 46
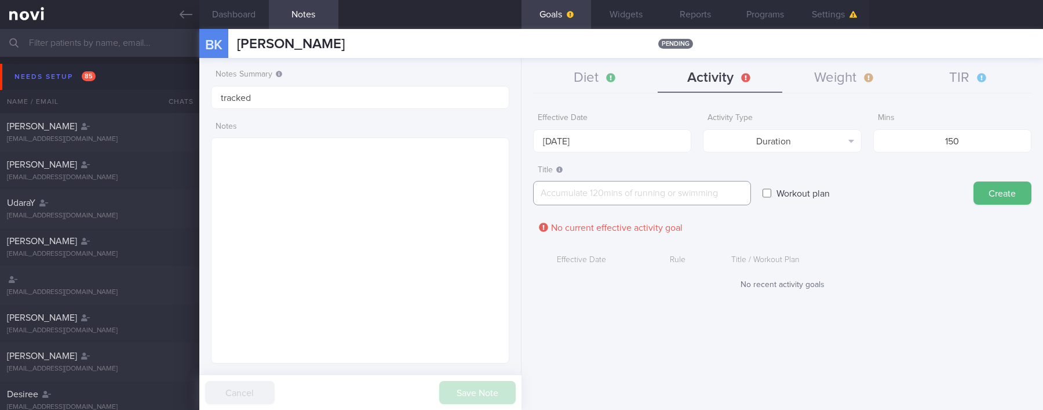
click at [697, 200] on textarea at bounding box center [642, 193] width 218 height 24
paste textarea "Aim for 150 mins moderate intensity aerobic training per week (brisk walking, j…"
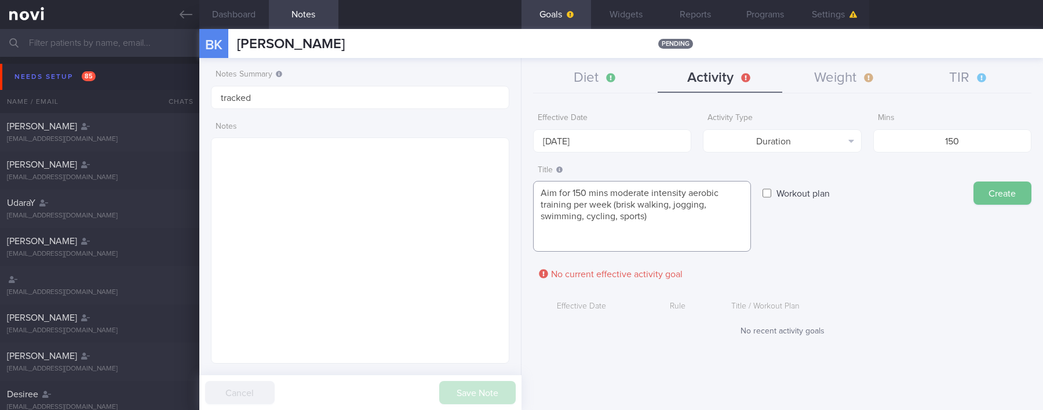
type textarea "Aim for 150 mins moderate intensity aerobic training per week (brisk walking, j…"
click at [1006, 191] on button "Create" at bounding box center [1002, 192] width 58 height 23
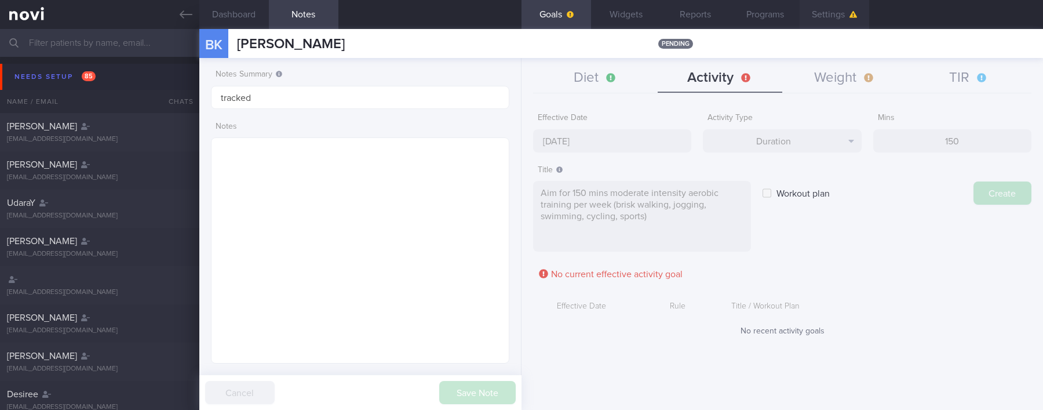
type input "[DATE]"
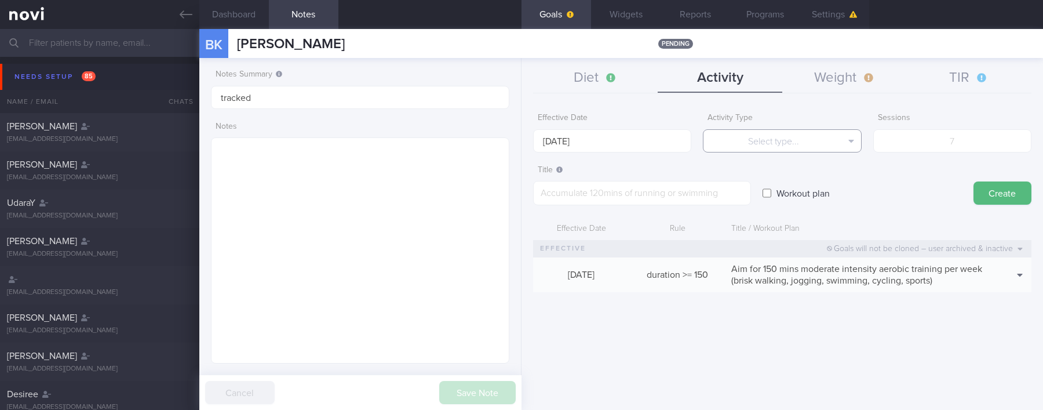
click at [763, 141] on button "Select type..." at bounding box center [782, 140] width 158 height 23
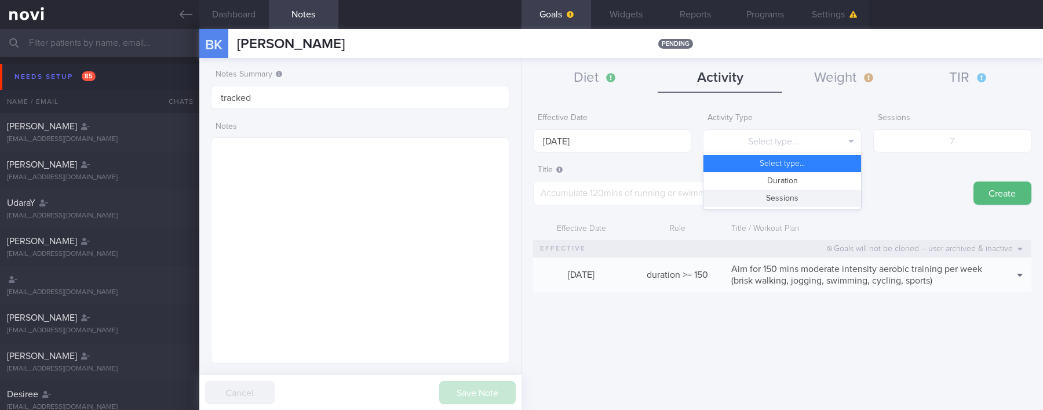
click at [790, 192] on button "Sessions" at bounding box center [781, 197] width 157 height 17
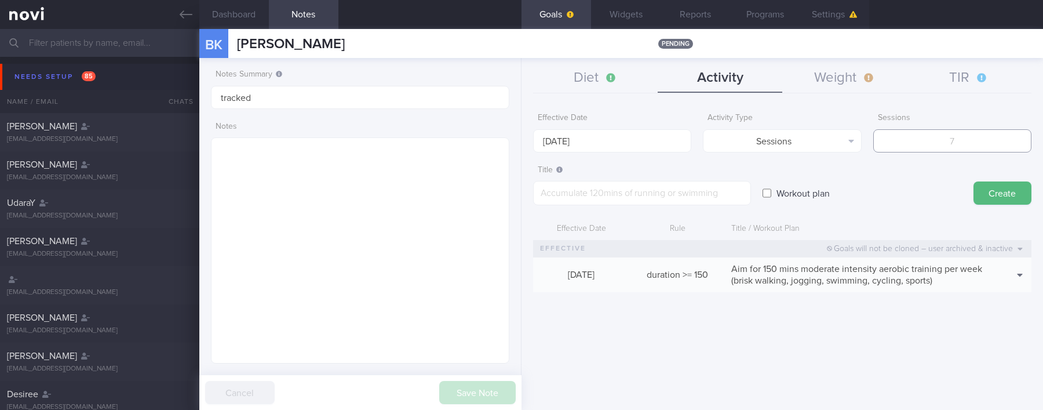
click at [914, 144] on input "number" at bounding box center [952, 140] width 158 height 23
type input "2"
click at [573, 128] on div "Effective Date [DATE]" at bounding box center [612, 129] width 158 height 45
click at [584, 147] on input "[DATE]" at bounding box center [612, 140] width 158 height 23
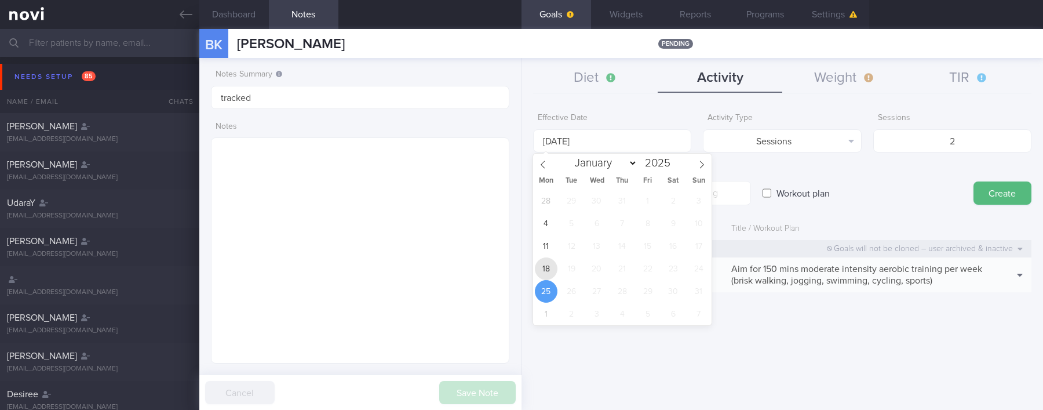
click at [545, 266] on span "18" at bounding box center [546, 268] width 23 height 23
type input "[DATE]"
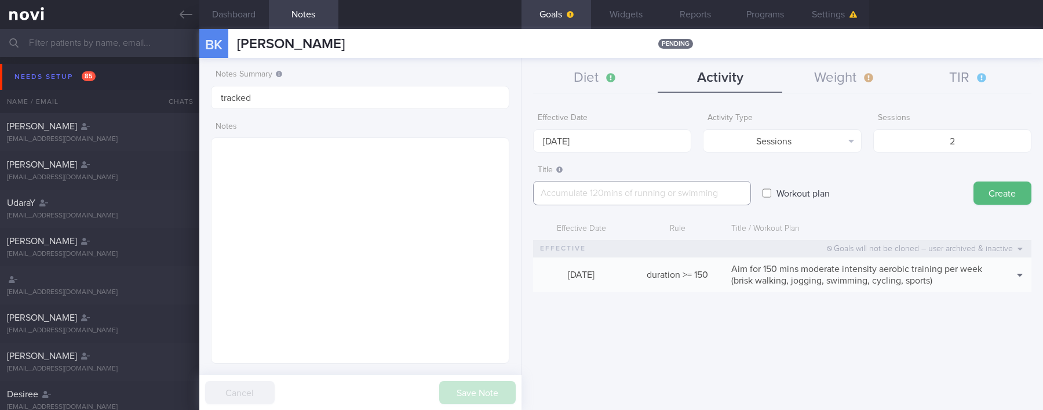
click at [642, 200] on textarea at bounding box center [642, 193] width 218 height 24
paste textarea "Aim for at least 2x strength training sessions per week *Bodyweight exercises* …"
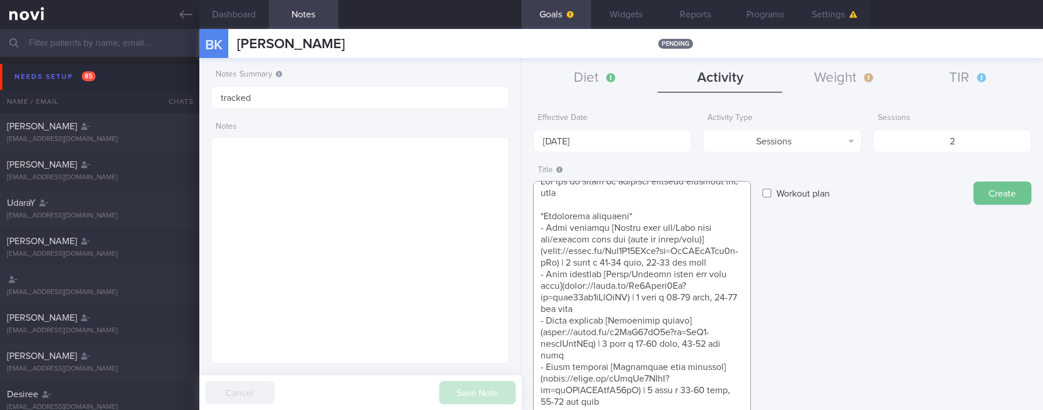
type textarea "Aim for at least 2x strength training sessions per week *Bodyweight exercises* …"
click at [993, 192] on button "Create" at bounding box center [1002, 192] width 58 height 23
type input "[DATE]"
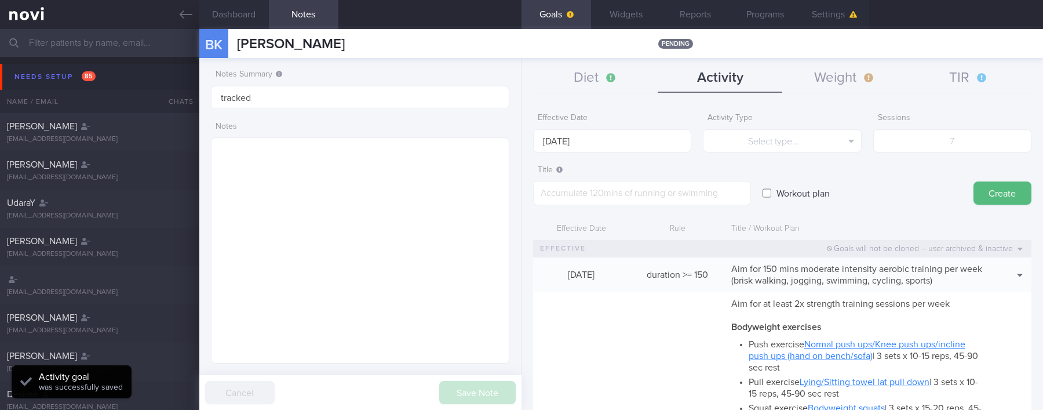
scroll to position [0, 0]
click at [978, 78] on button "TIR" at bounding box center [969, 78] width 125 height 29
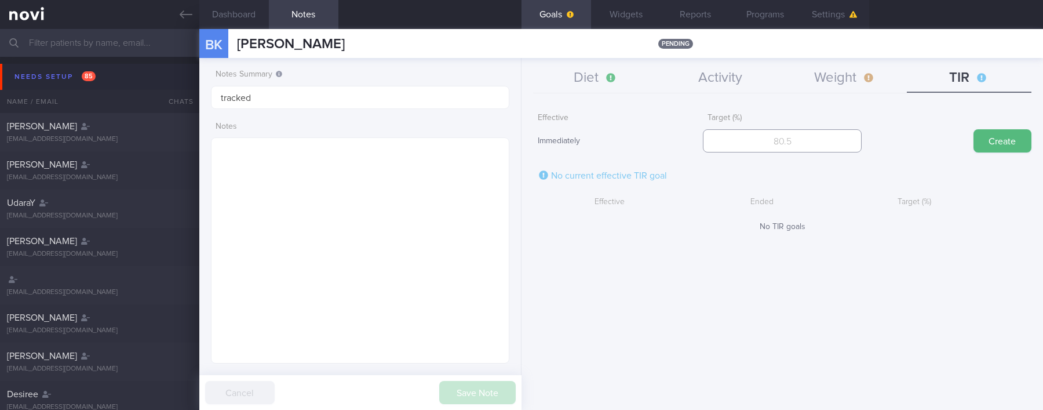
click at [792, 135] on input "number" at bounding box center [782, 140] width 158 height 23
type input "95"
click at [1011, 142] on button "Create" at bounding box center [1002, 140] width 58 height 23
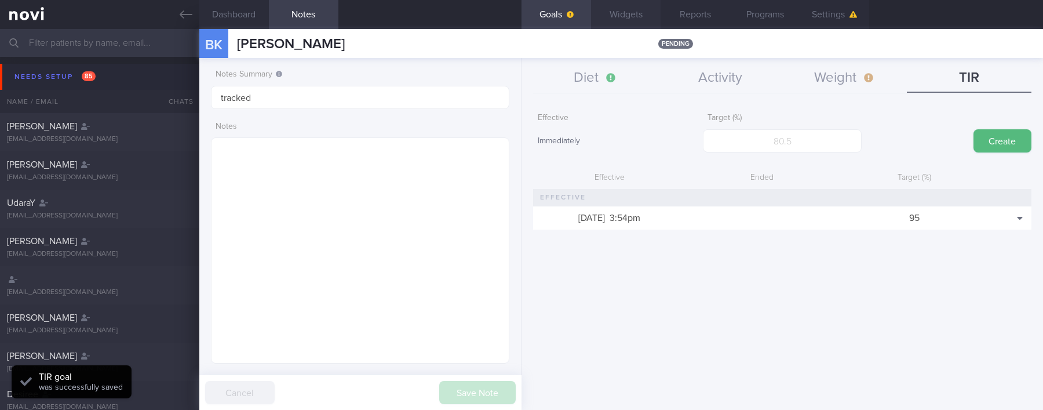
click at [631, 14] on button "Widgets" at bounding box center [626, 14] width 70 height 29
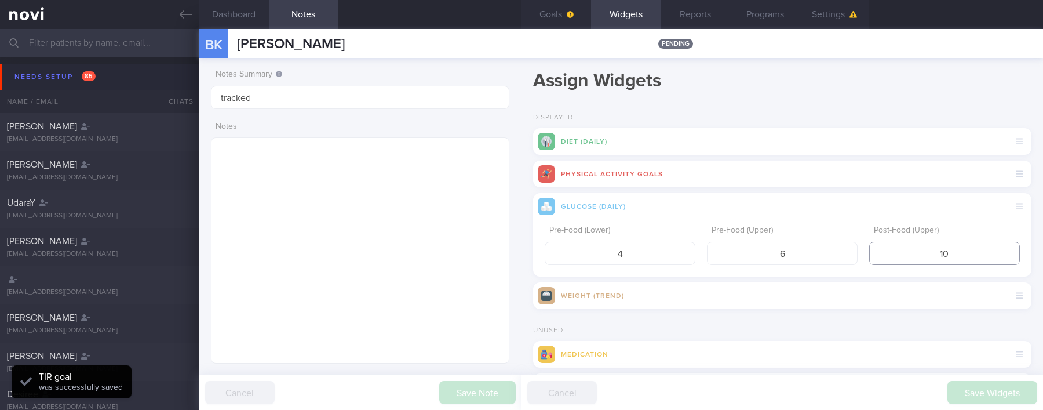
drag, startPoint x: 953, startPoint y: 260, endPoint x: 885, endPoint y: 250, distance: 69.1
click at [885, 250] on input "10" at bounding box center [944, 253] width 151 height 23
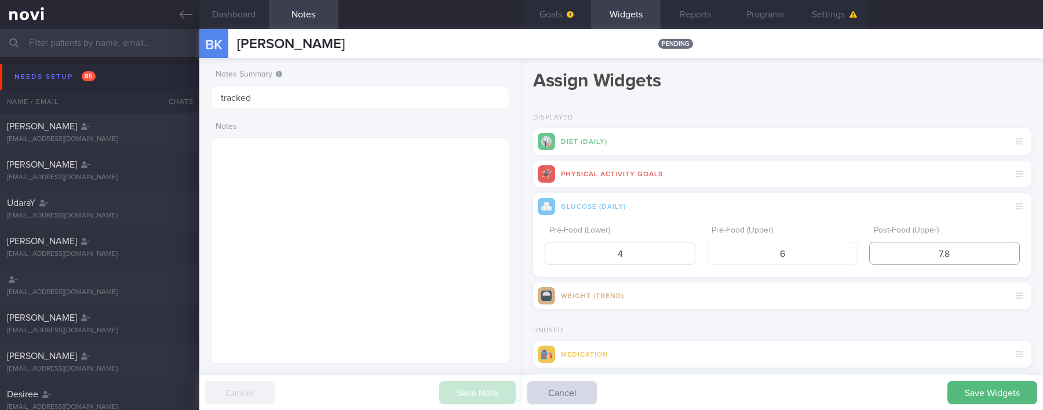
type input "7.8"
drag, startPoint x: 667, startPoint y: 258, endPoint x: 496, endPoint y: 250, distance: 171.7
click at [496, 250] on div "Dashboard Notes Goals Widgets Reports Programs Settings BK [PERSON_NAME] [PERSO…" at bounding box center [620, 219] width 843 height 381
type input "3.9"
drag, startPoint x: 977, startPoint y: 386, endPoint x: 809, endPoint y: 125, distance: 311.1
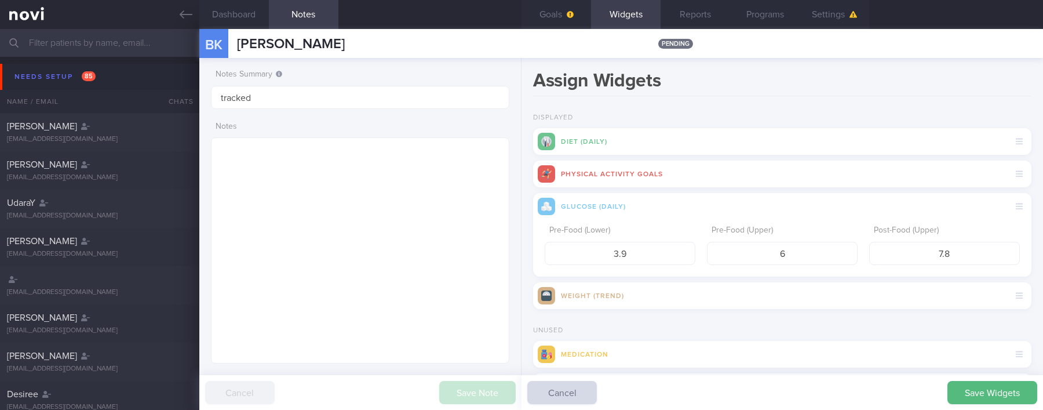
click at [978, 386] on button "Save Widgets" at bounding box center [992, 392] width 90 height 23
click at [978, 386] on div "Save Widgets Cancel" at bounding box center [781, 392] width 521 height 35
click at [573, 13] on icon "button" at bounding box center [570, 14] width 7 height 7
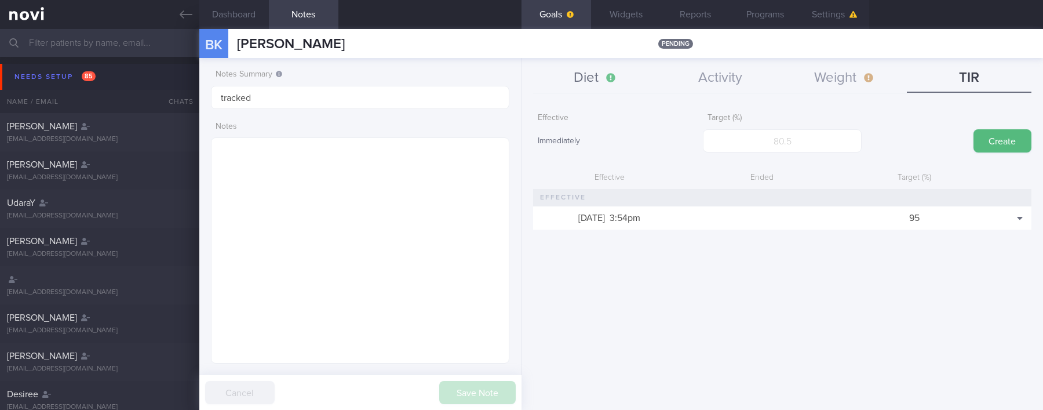
click at [611, 90] on button "Diet" at bounding box center [595, 78] width 125 height 29
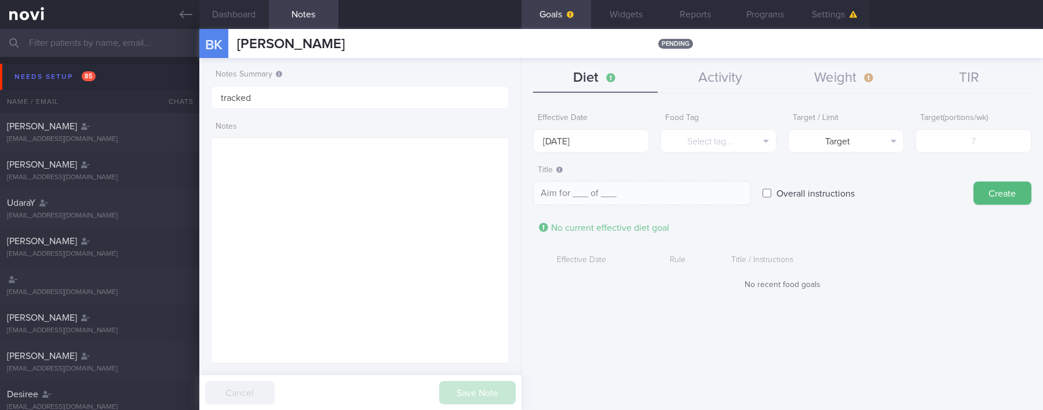
click at [612, 156] on form "Effective Date [DATE] Food Tag Select tag... Select tag... Calories Carbs Prote…" at bounding box center [782, 204] width 498 height 194
click at [611, 144] on input "[DATE]" at bounding box center [591, 140] width 116 height 23
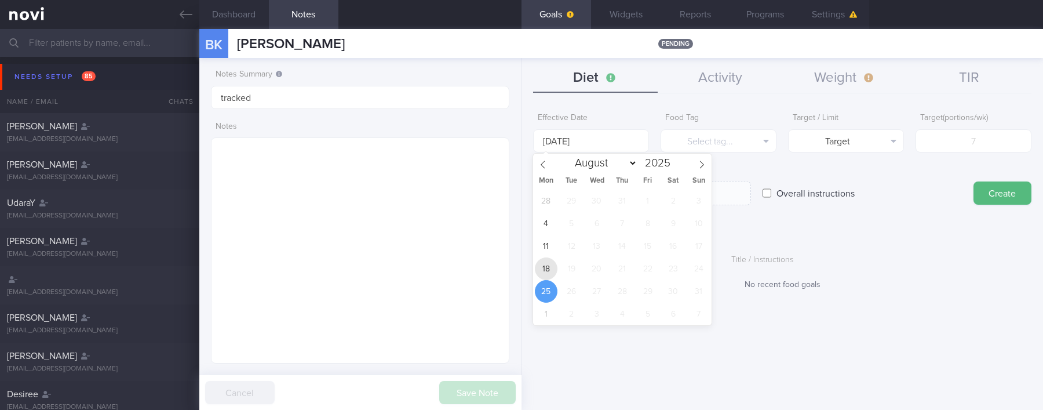
click at [547, 270] on span "18" at bounding box center [546, 268] width 23 height 23
type input "[DATE]"
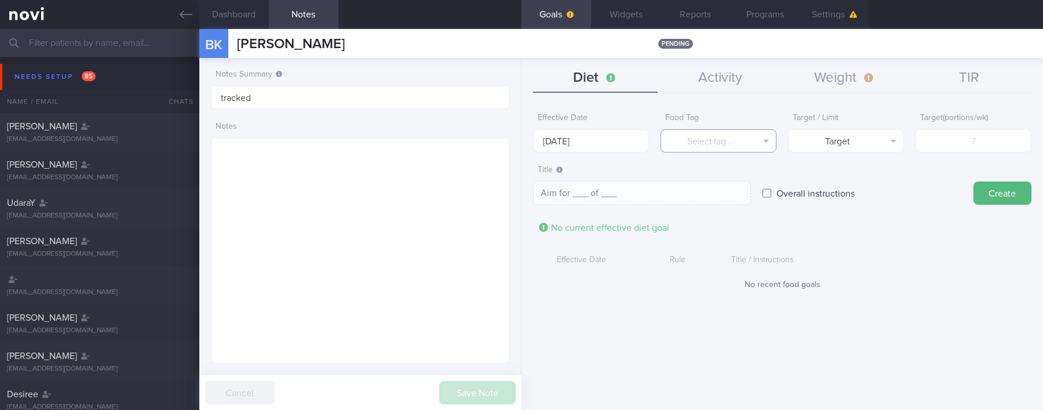
click at [703, 137] on button "Select tag..." at bounding box center [718, 140] width 116 height 23
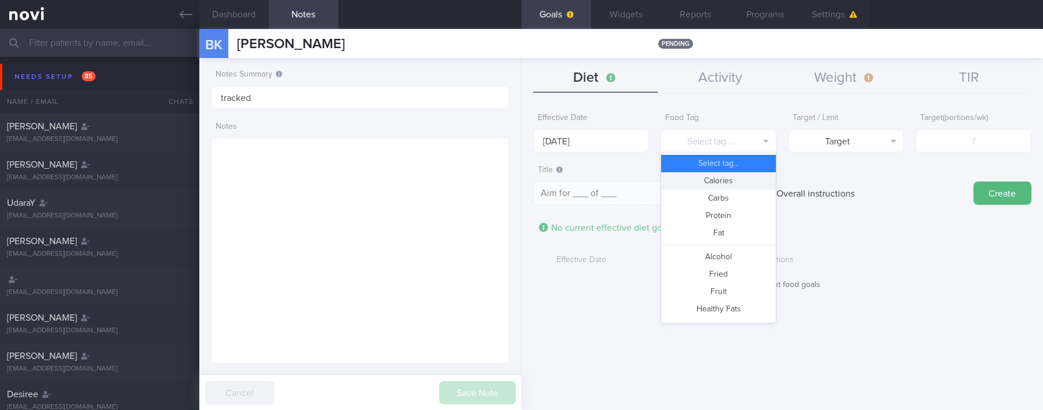
click at [726, 184] on button "Calories" at bounding box center [718, 180] width 115 height 17
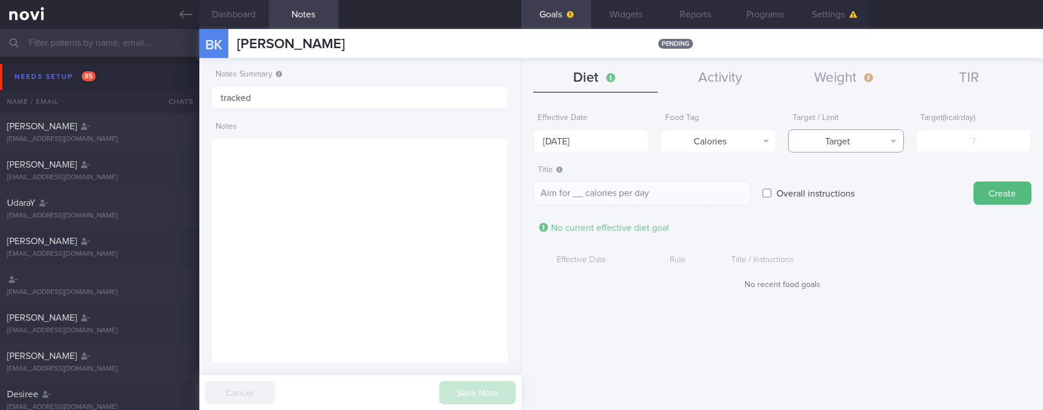
click at [861, 137] on button "Target" at bounding box center [846, 140] width 116 height 23
click at [864, 172] on button "Limit" at bounding box center [845, 180] width 115 height 17
type textarea "Keep to __ calories per day"
click at [985, 134] on input "number" at bounding box center [973, 140] width 116 height 23
type input "1"
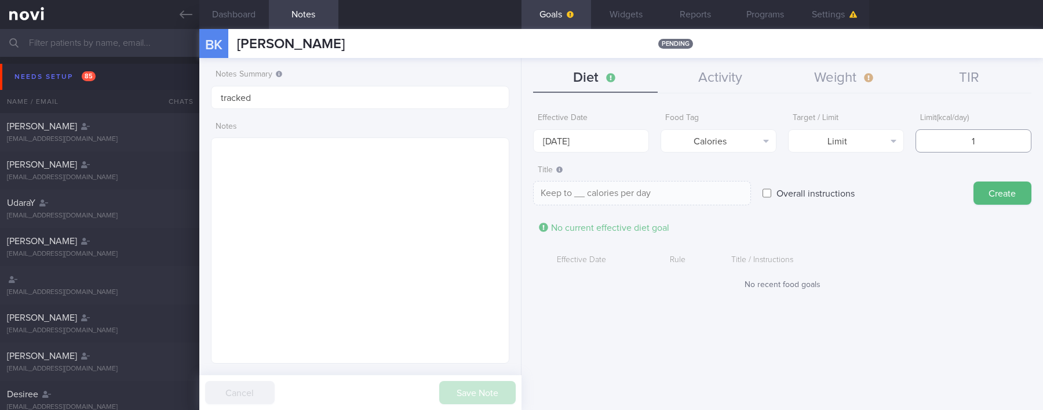
type textarea "Keep to 1 calories per day"
type input "18"
type textarea "Keep to 18 calories per day"
type input "180"
type textarea "Keep to 180 calories per day"
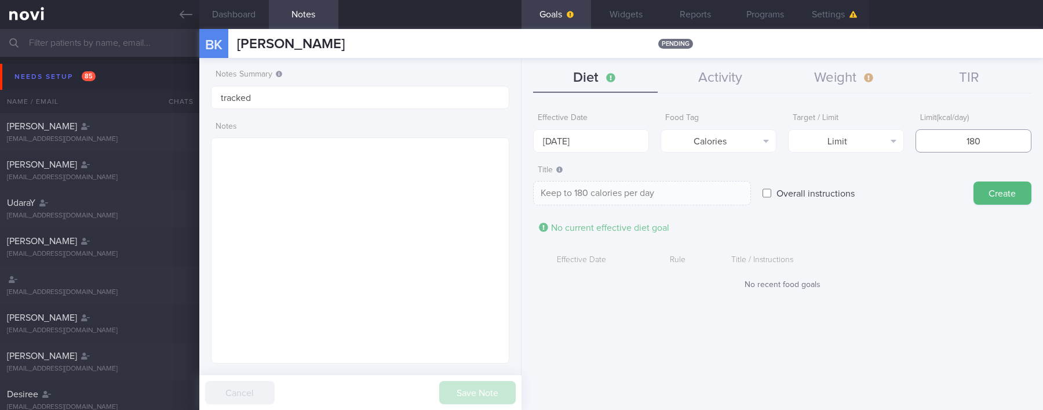
type input "1800"
type textarea "Keep to 1800 calories per day"
type input "1800"
click at [1016, 193] on button "Create" at bounding box center [1002, 192] width 58 height 23
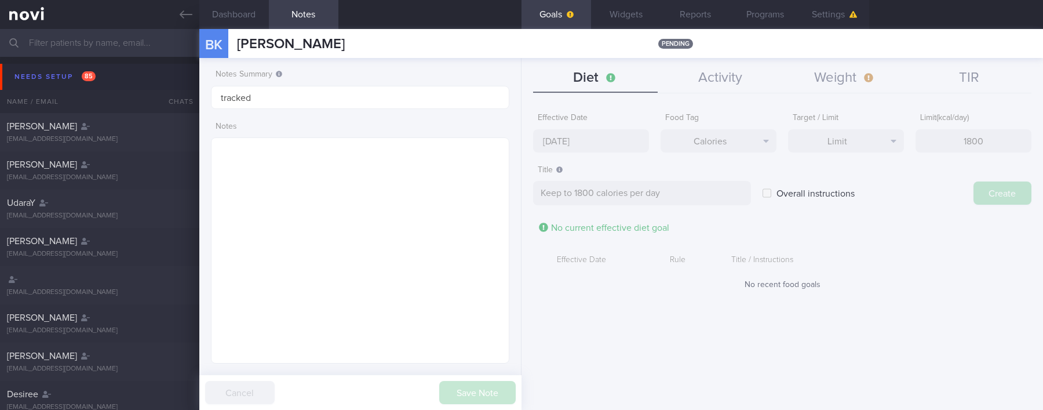
type input "[DATE]"
type textarea "Aim for ___ of ___"
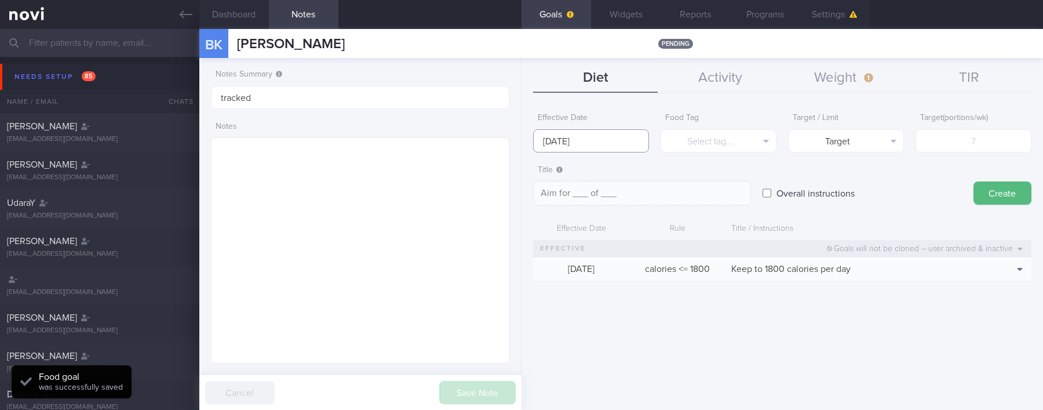
click at [626, 141] on input "[DATE]" at bounding box center [591, 140] width 116 height 23
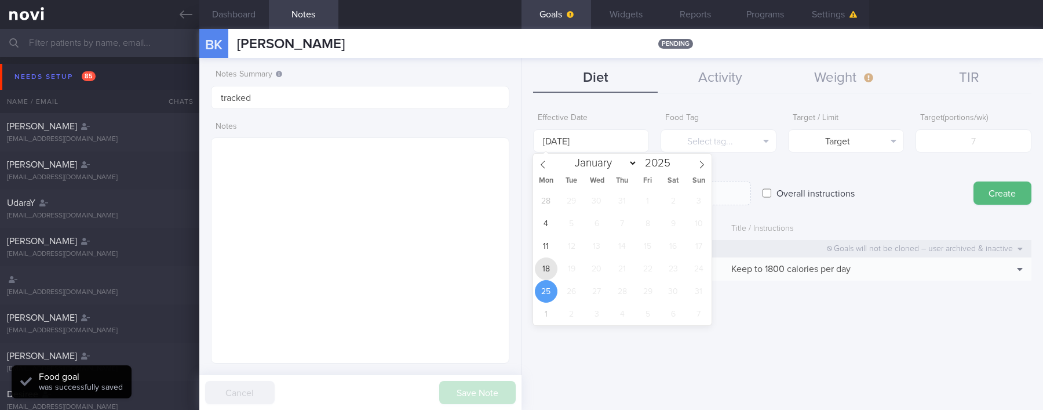
click at [545, 262] on span "18" at bounding box center [546, 268] width 23 height 23
type input "[DATE]"
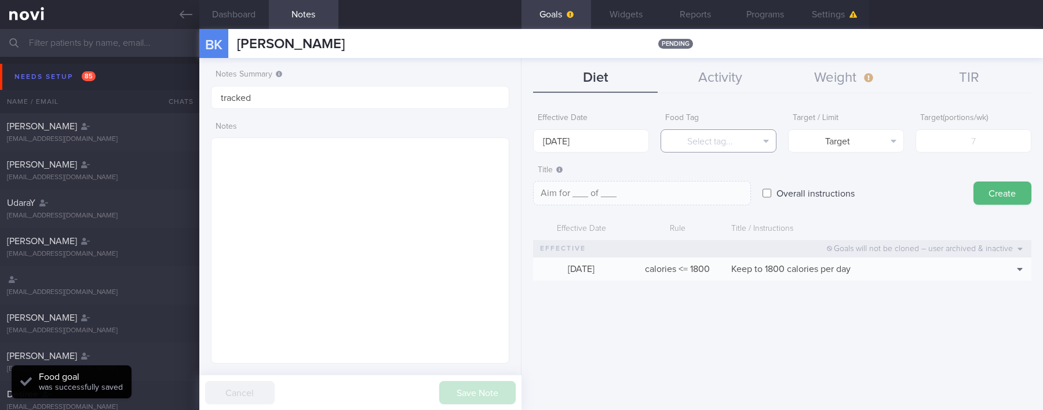
click at [707, 140] on button "Select tag..." at bounding box center [718, 140] width 116 height 23
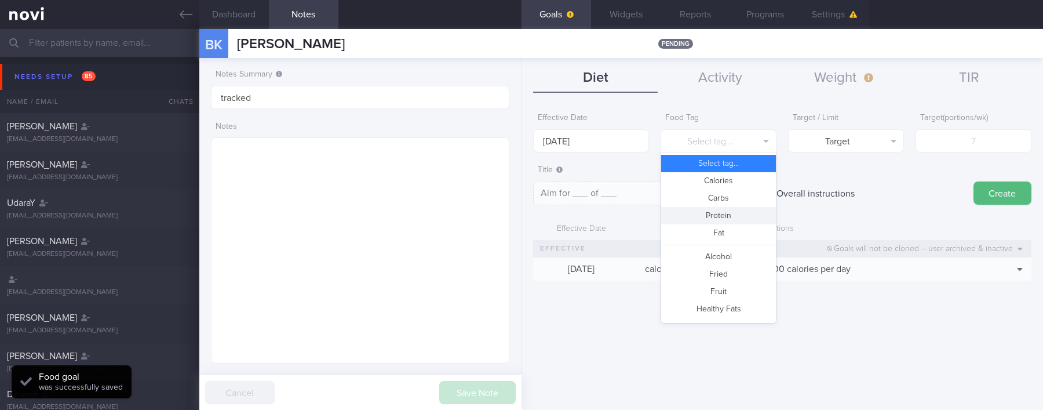
click at [728, 211] on button "Protein" at bounding box center [718, 215] width 115 height 17
type textarea "Aim for __g of protein per day"
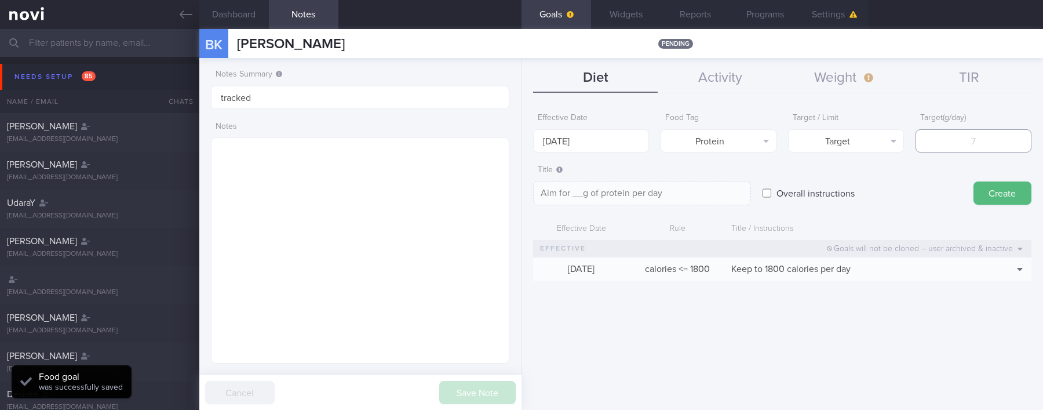
click at [949, 145] on input "number" at bounding box center [973, 140] width 116 height 23
type input "1"
type textarea "Aim for 1g of protein per day"
type input "10"
type textarea "Aim for 10g of protein per day"
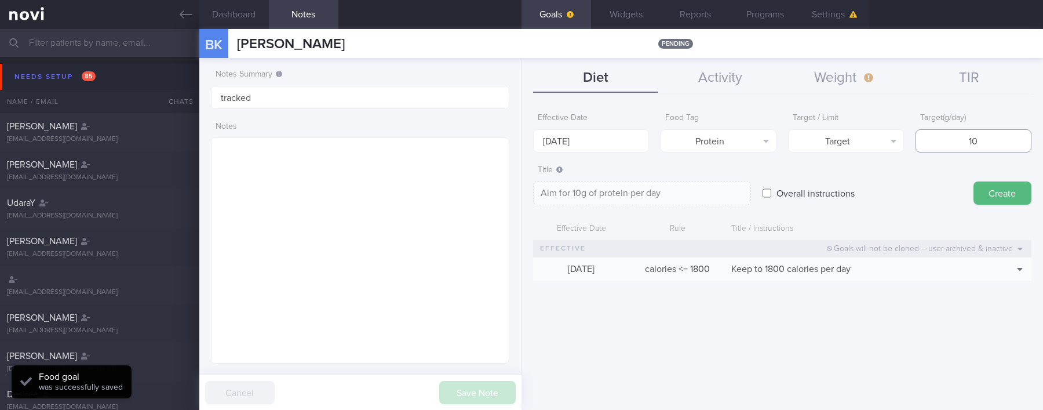
type input "100"
type textarea "Aim for 100g of protein per day"
type input "100"
click at [985, 203] on button "Create" at bounding box center [1002, 192] width 58 height 23
type input "[DATE]"
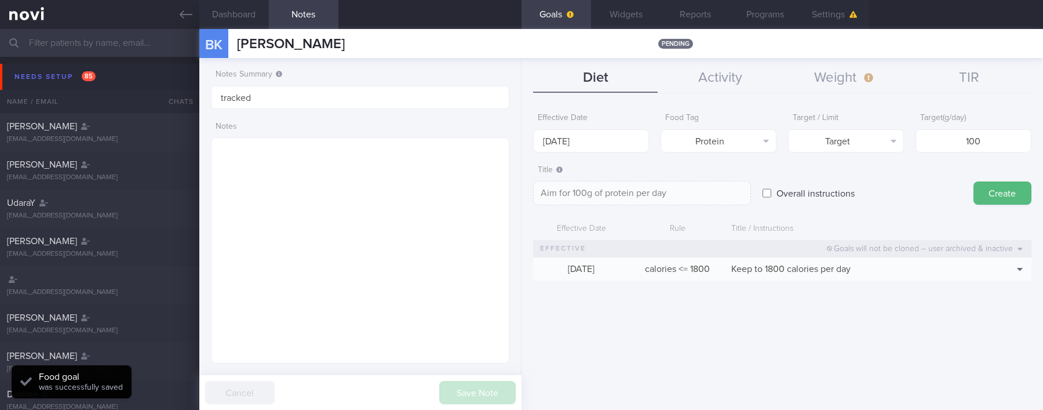
type textarea "Aim for ___ of ___"
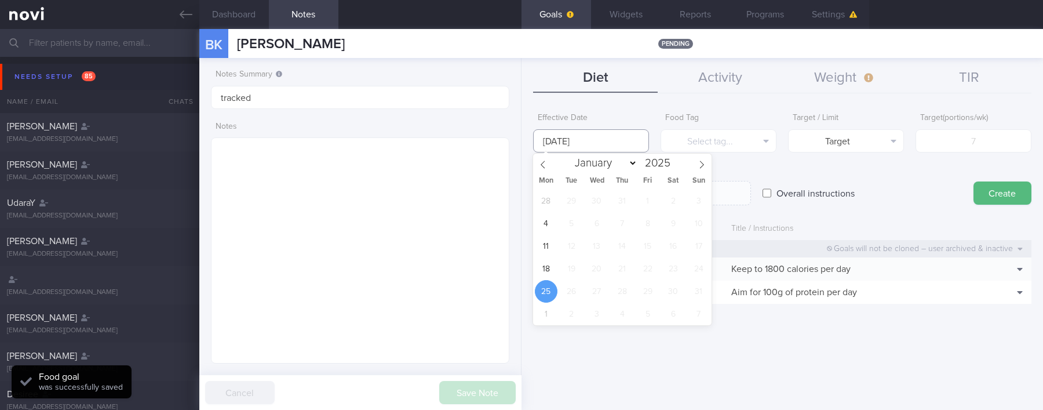
click at [627, 140] on input "[DATE]" at bounding box center [591, 140] width 116 height 23
drag, startPoint x: 542, startPoint y: 271, endPoint x: 601, endPoint y: 221, distance: 77.7
click at [542, 271] on span "18" at bounding box center [546, 268] width 23 height 23
type input "[DATE]"
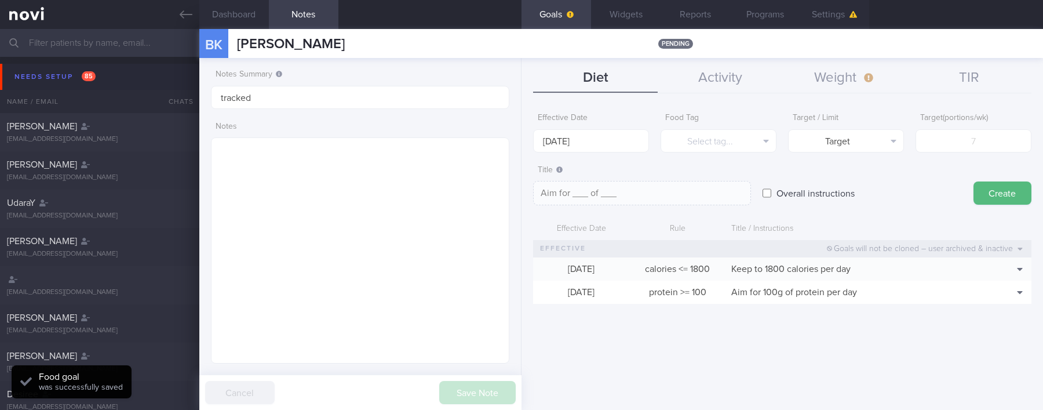
click at [711, 126] on div "Food Tag Select tag... Select tag... Calories Carbs Protein Fat Alcohol Fried F…" at bounding box center [718, 129] width 116 height 45
click at [714, 139] on button "Select tag..." at bounding box center [718, 140] width 116 height 23
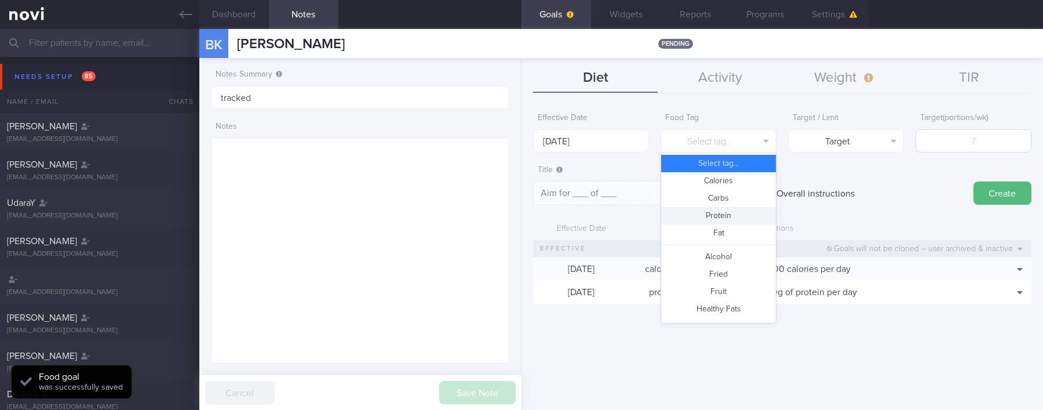
drag, startPoint x: 729, startPoint y: 217, endPoint x: 971, endPoint y: 151, distance: 251.4
click at [729, 215] on button "Protein" at bounding box center [718, 215] width 115 height 17
type textarea "Aim for __g of protein per day"
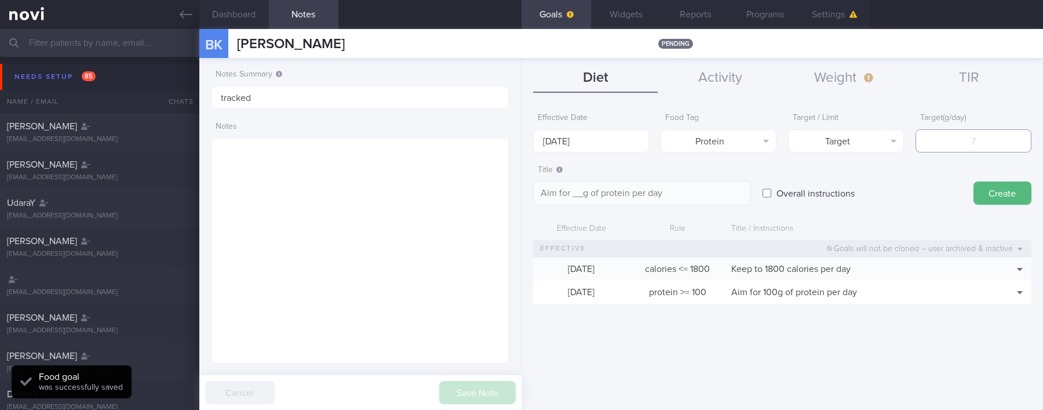
click at [936, 149] on input "number" at bounding box center [973, 140] width 116 height 23
type input "1"
type textarea "Aim for 1g of protein per day"
type input "10"
type textarea "Aim for 10g of protein per day"
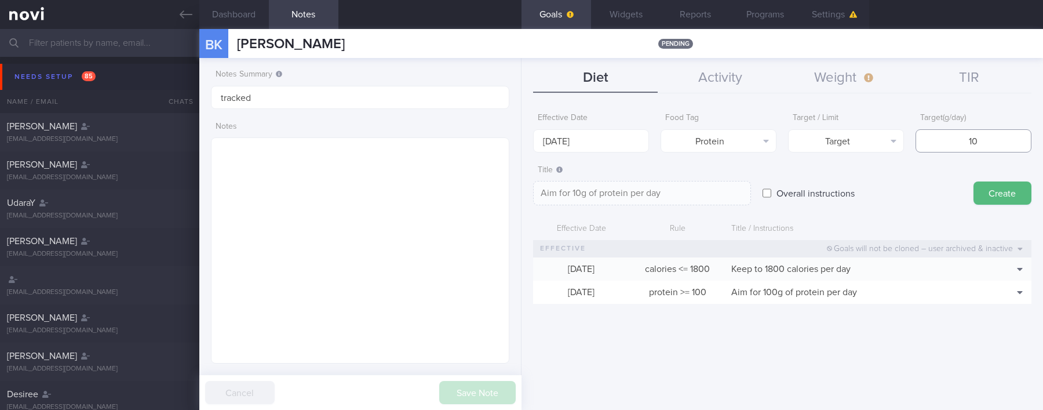
type input "100"
type textarea "Aim for 100g of protein per day"
type input "100"
click at [735, 140] on button "Protein" at bounding box center [718, 140] width 116 height 23
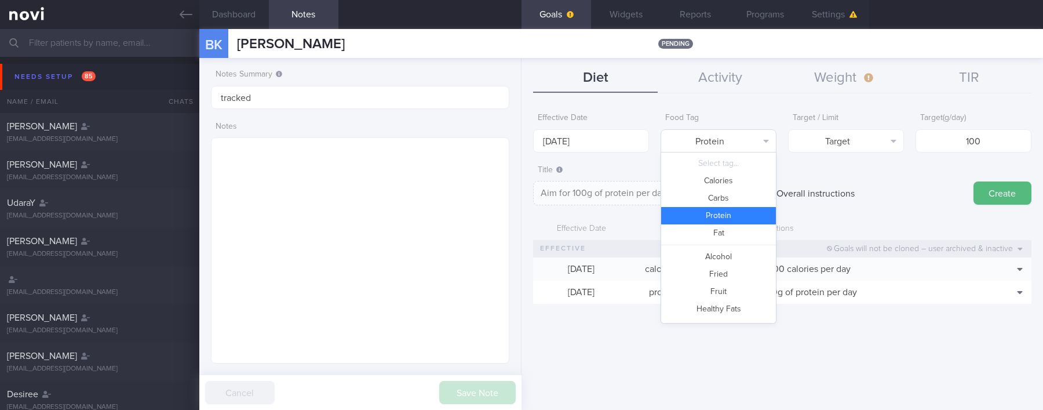
scroll to position [54, 0]
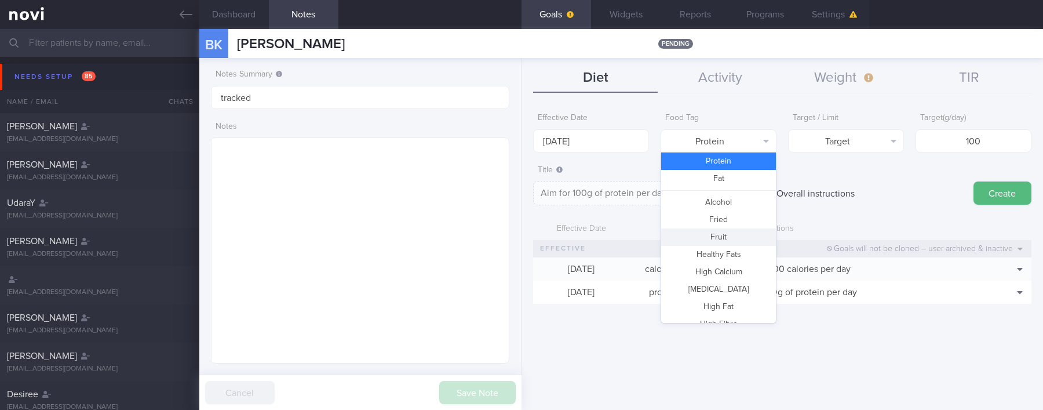
click at [723, 233] on button "Fruit" at bounding box center [718, 236] width 115 height 17
type textarea "Aim for 100 portions of fruits per week"
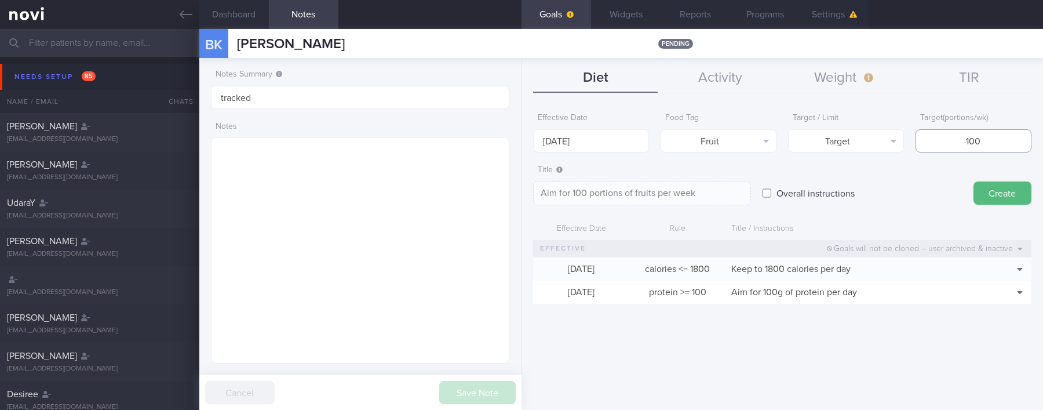
drag, startPoint x: 949, startPoint y: 143, endPoint x: 929, endPoint y: 126, distance: 26.7
click at [938, 136] on input "100" at bounding box center [973, 140] width 116 height 23
type input "1"
type textarea "Aim for 1 portions of fruits per week"
type input "14"
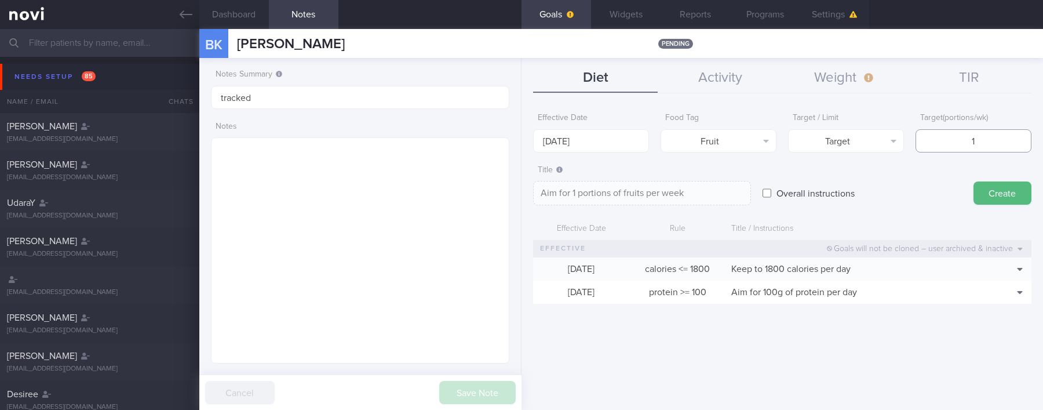
type textarea "Aim for 14 portions of fruits per week"
type input "14"
click at [1024, 204] on div "Title Aim for 14 portions of fruits per week Aim for 14 portions of fruits per …" at bounding box center [782, 182] width 498 height 46
click at [989, 199] on button "Create" at bounding box center [1002, 192] width 58 height 23
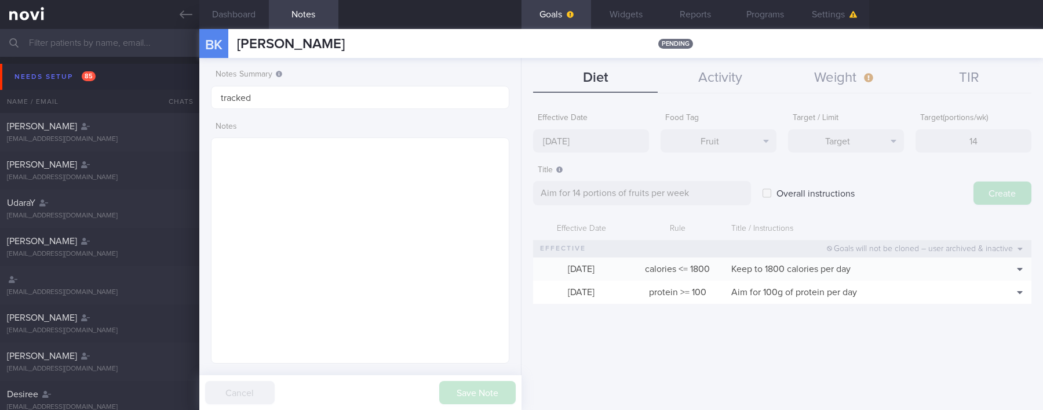
type input "[DATE]"
type textarea "Aim for ___ of ___"
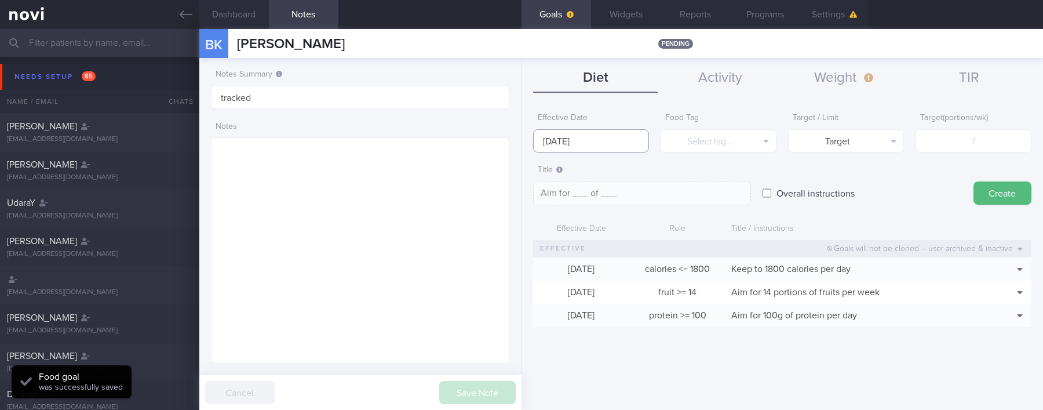
click at [582, 141] on input "[DATE]" at bounding box center [591, 140] width 116 height 23
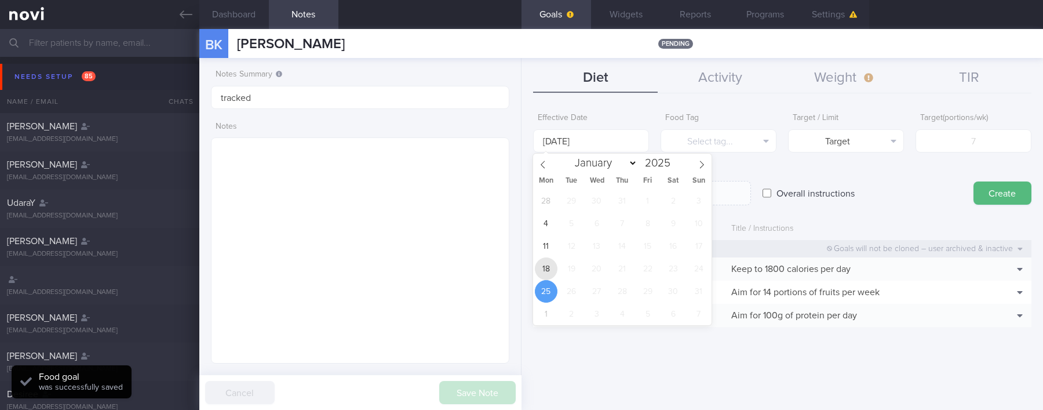
click at [552, 266] on span "18" at bounding box center [546, 268] width 23 height 23
type input "[DATE]"
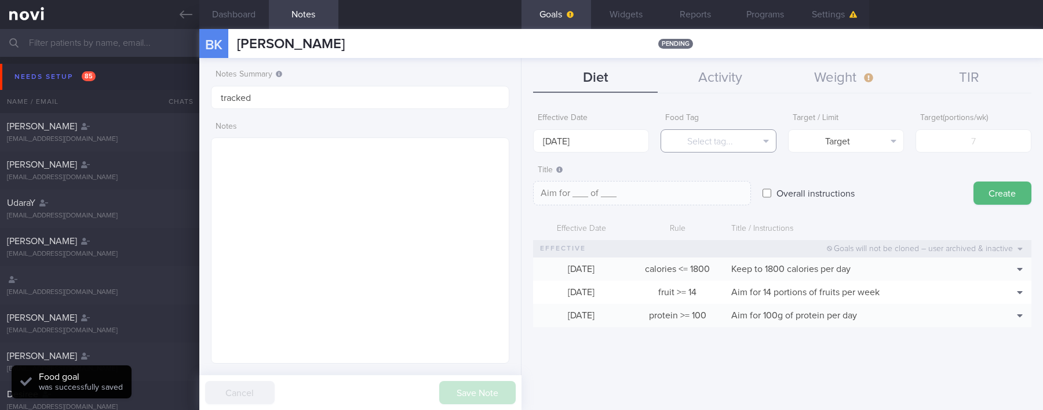
click at [722, 133] on button "Select tag..." at bounding box center [718, 140] width 116 height 23
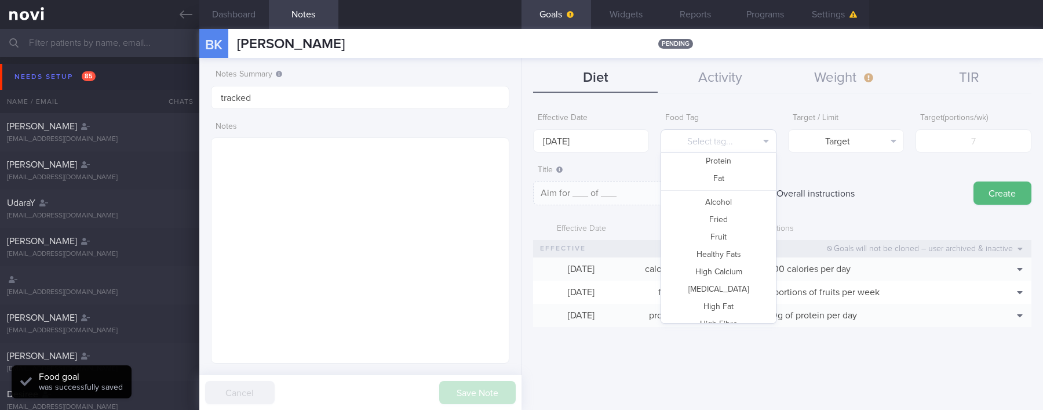
scroll to position [345, 0]
click at [721, 279] on button "Vegetable" at bounding box center [718, 276] width 115 height 17
type textarea "Aim for __ portions of vegetables per week"
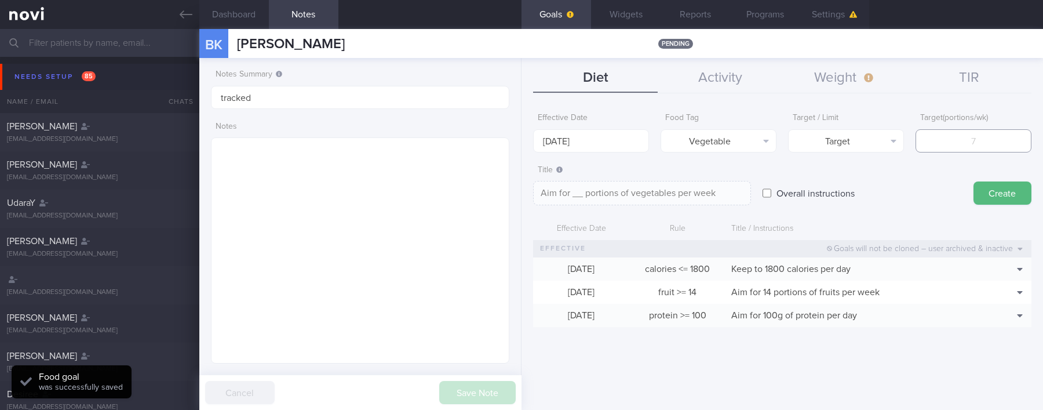
click at [981, 146] on input "number" at bounding box center [973, 140] width 116 height 23
type input "14"
type textarea "Aim for 14 portions of vegetables per week"
type input "14"
click at [1012, 196] on button "Create" at bounding box center [1002, 192] width 58 height 23
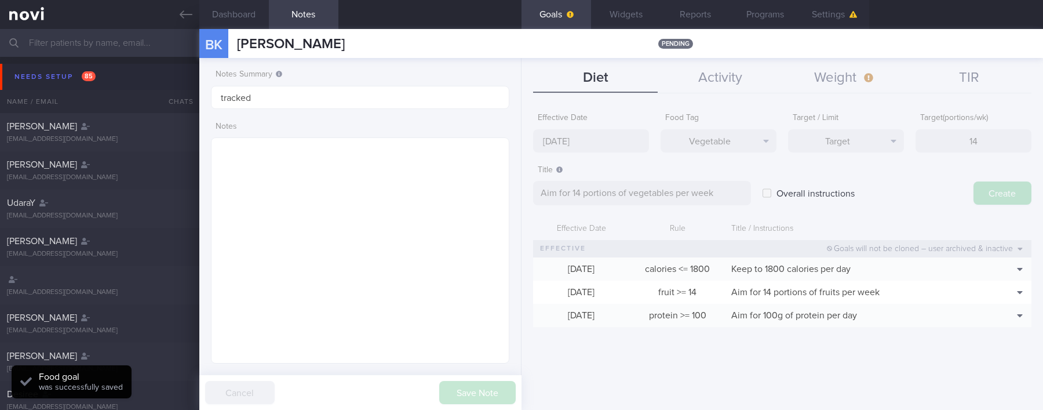
type input "[DATE]"
type textarea "Aim for ___ of ___"
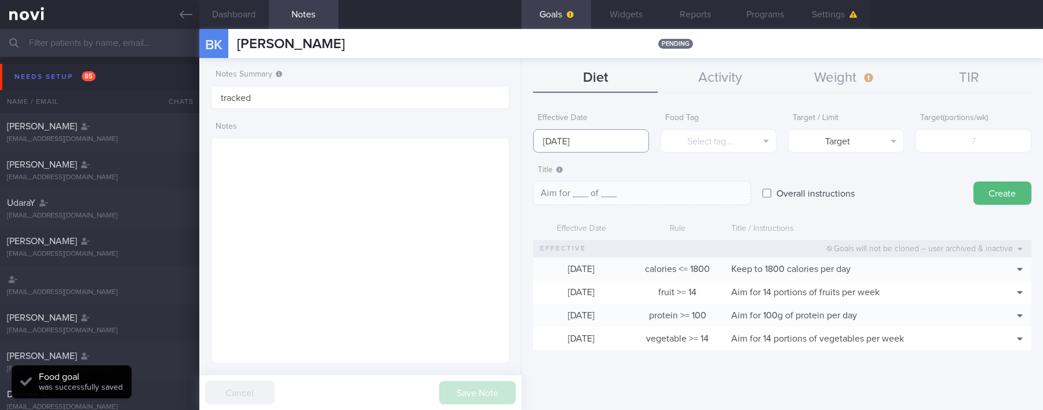
click at [589, 141] on body "You are offline! Some functionality will be unavailable Patients New Users Coac…" at bounding box center [521, 205] width 1043 height 410
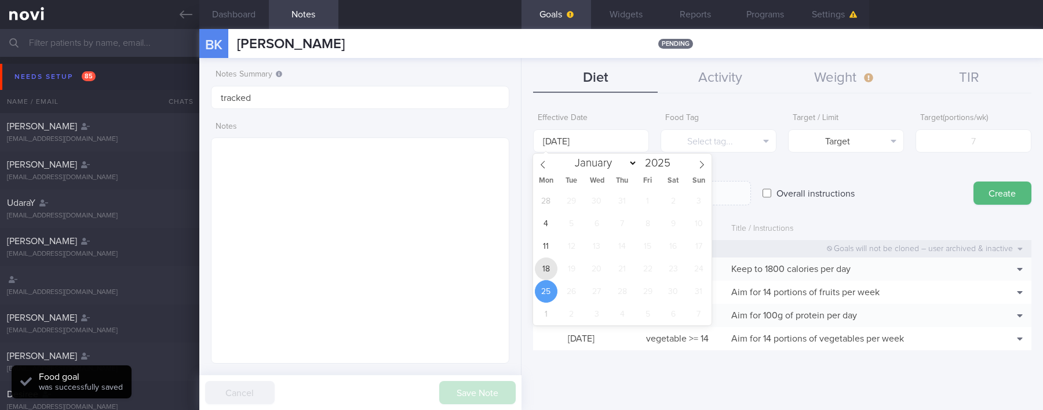
click at [538, 265] on span "18" at bounding box center [546, 268] width 23 height 23
type input "[DATE]"
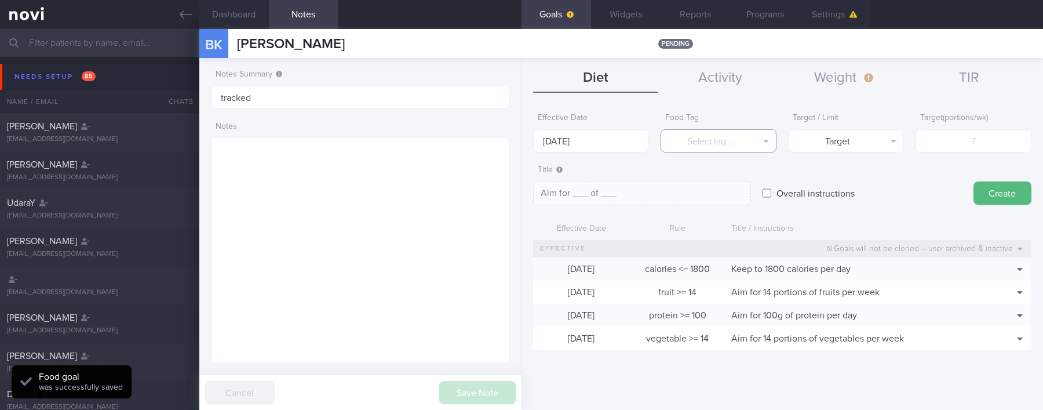
click at [743, 135] on button "Select tag..." at bounding box center [718, 140] width 116 height 23
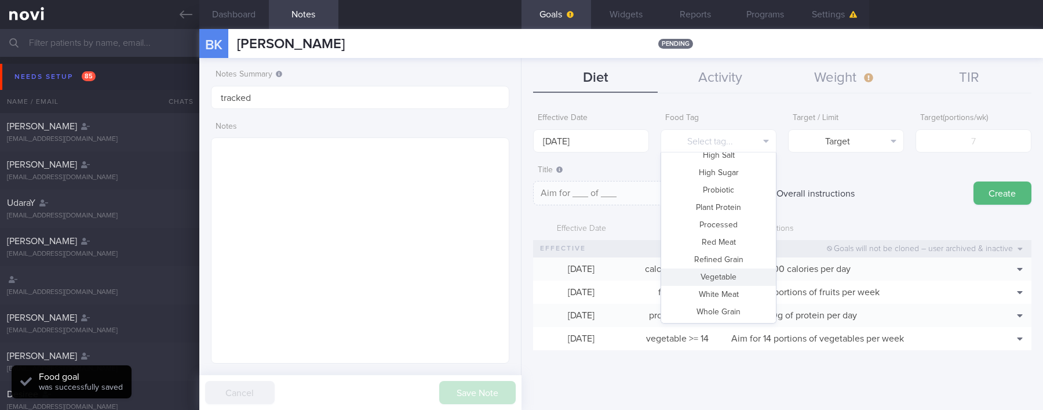
click at [724, 276] on button "Vegetable" at bounding box center [718, 276] width 115 height 17
type textarea "Aim for __ portions of vegetables per week"
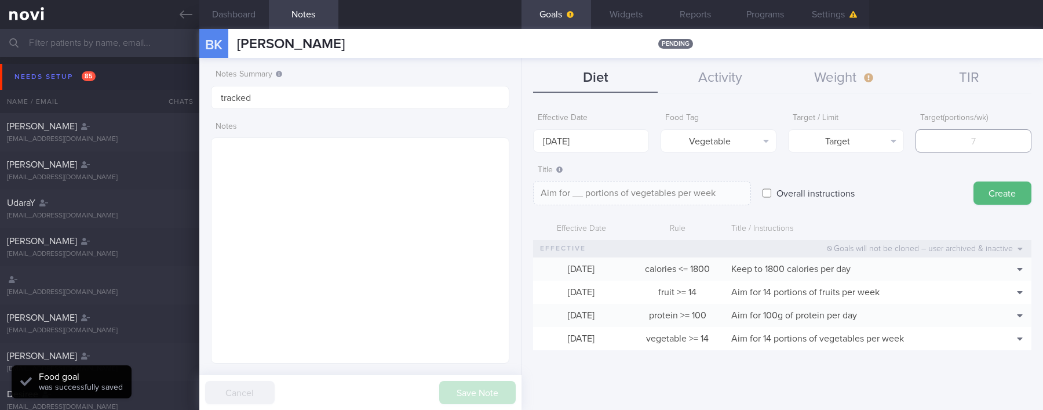
click at [1011, 151] on input "number" at bounding box center [973, 140] width 116 height 23
type input "1"
type textarea "Aim for 1 portions of vegetables per week"
type input "14"
type textarea "Aim for 14 portions of vegetables per week"
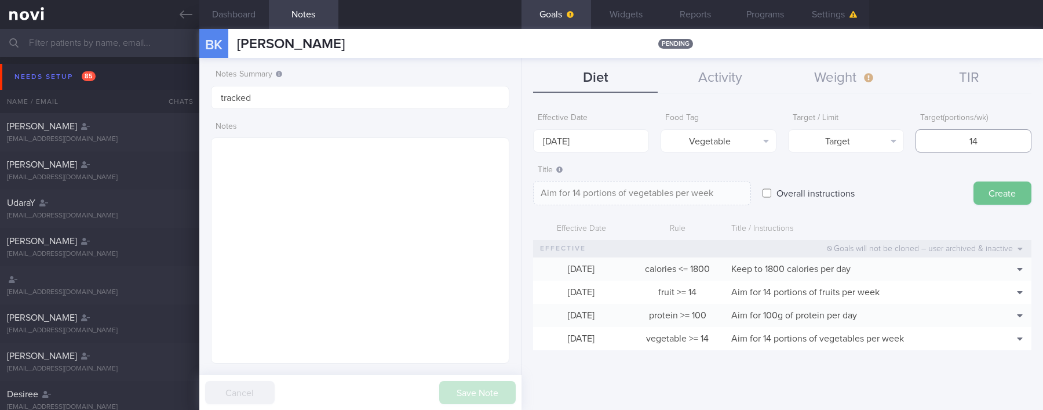
type input "14"
click at [1019, 192] on button "Create" at bounding box center [1002, 192] width 58 height 23
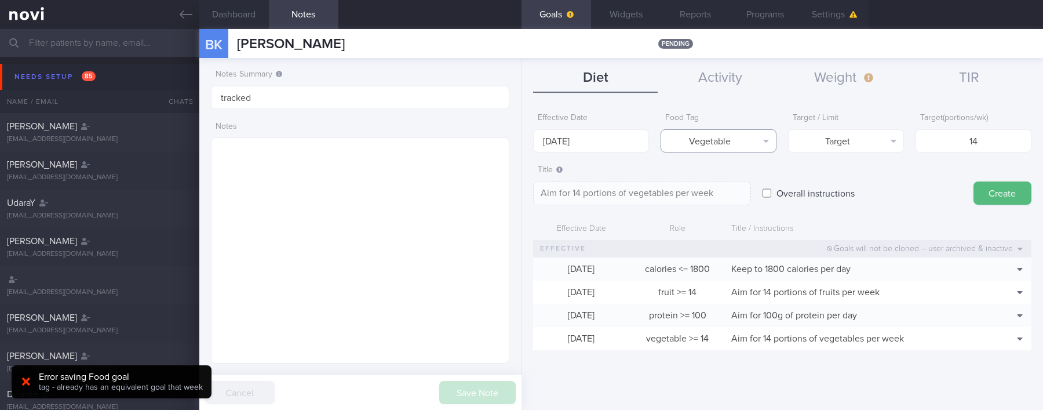
click at [723, 141] on button "Vegetable" at bounding box center [718, 140] width 116 height 23
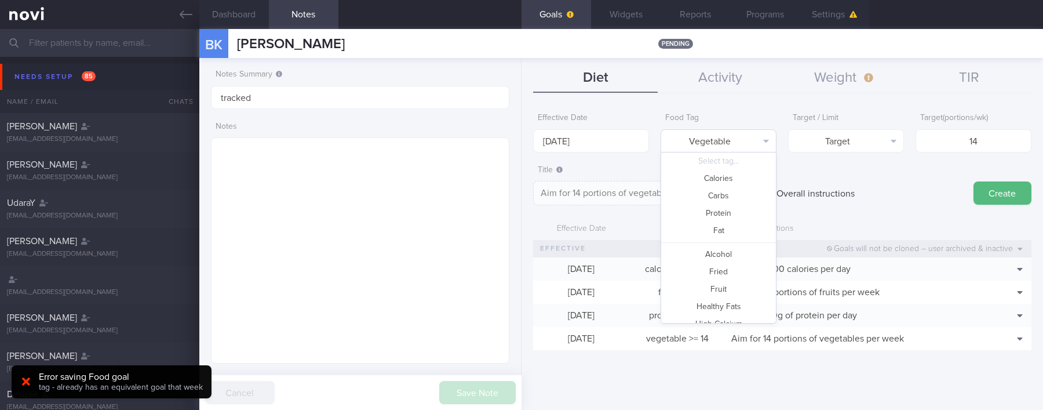
scroll to position [0, 0]
click at [726, 194] on button "Carbs" at bounding box center [718, 197] width 115 height 17
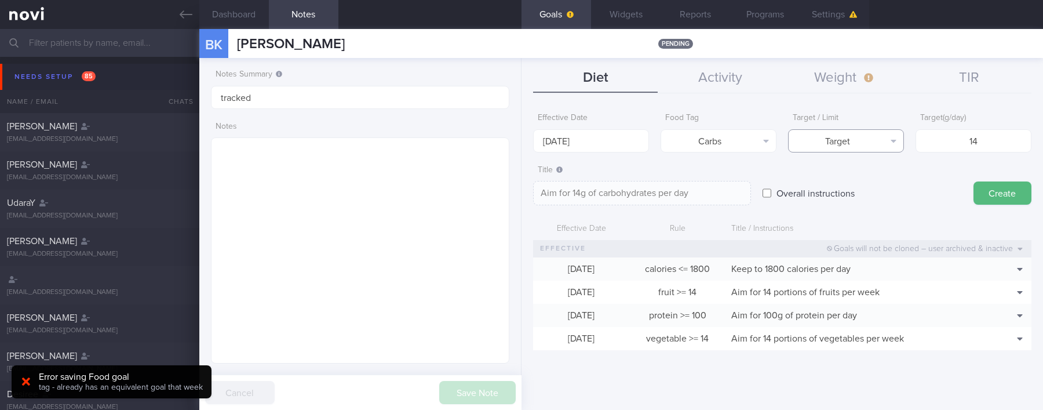
click at [890, 138] on button "Target" at bounding box center [846, 140] width 116 height 23
click at [850, 184] on button "Limit" at bounding box center [845, 180] width 115 height 17
type textarea "Keep to 14g of carbohydrates per day"
drag, startPoint x: 1020, startPoint y: 142, endPoint x: 859, endPoint y: 137, distance: 160.5
click at [859, 137] on div "Effective Date [DATE] Food Tag Carbs Select tag... Calories Carbs Protein Fat A…" at bounding box center [782, 129] width 498 height 45
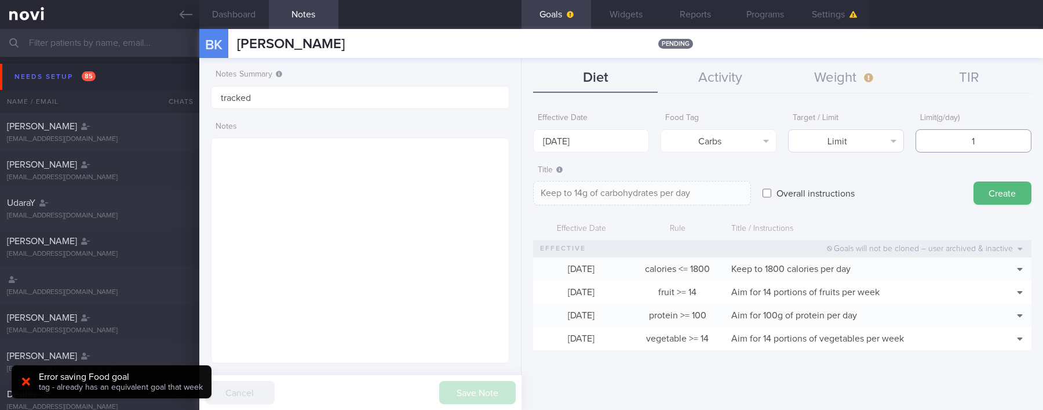
type input "18"
type textarea "Keep to 18g of carbohydrates per day"
type input "180"
type textarea "Keep to 180g of carbohydrates per day"
type input "180"
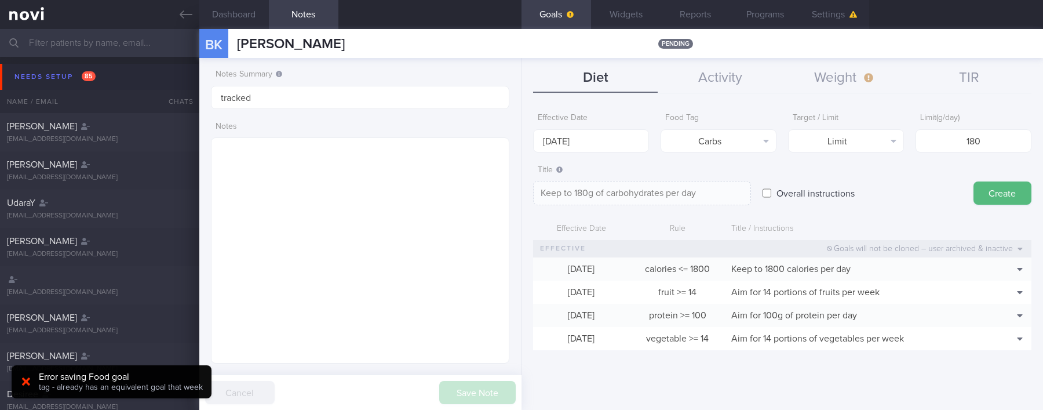
click at [1017, 192] on button "Create" at bounding box center [1002, 192] width 58 height 23
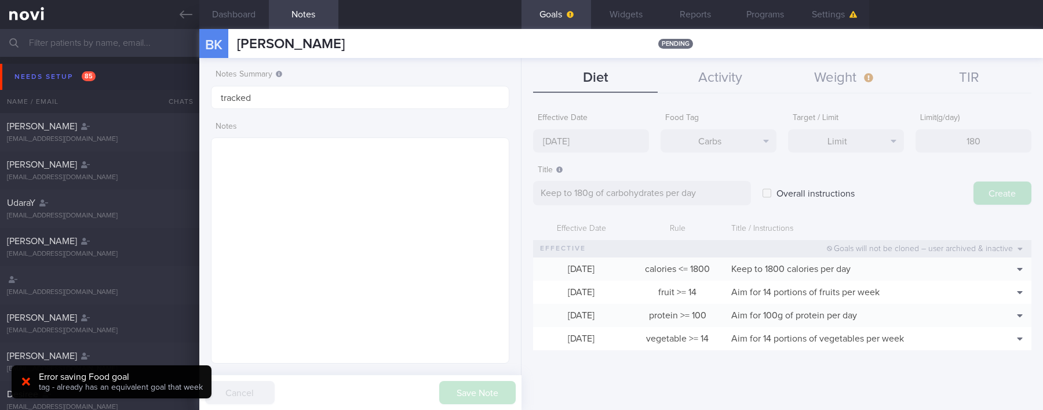
type input "[DATE]"
type textarea "Aim for ___ of ___"
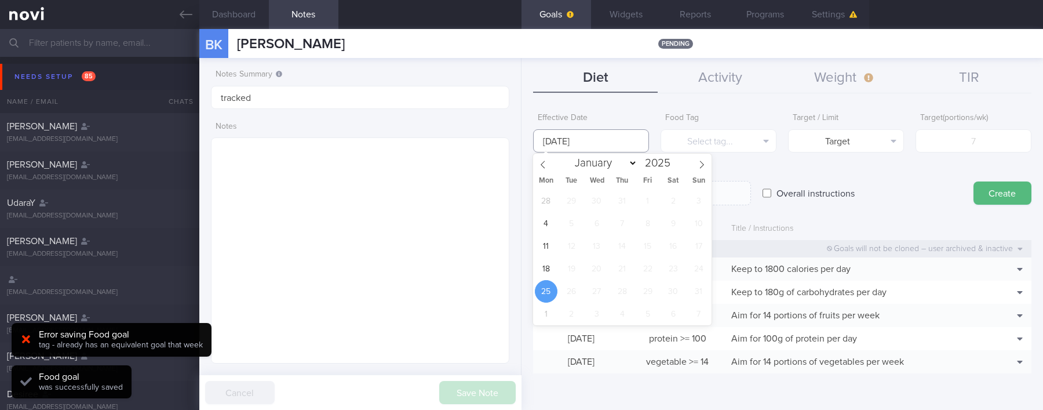
click at [587, 141] on input "[DATE]" at bounding box center [591, 140] width 116 height 23
click at [551, 270] on span "18" at bounding box center [546, 268] width 23 height 23
type input "[DATE]"
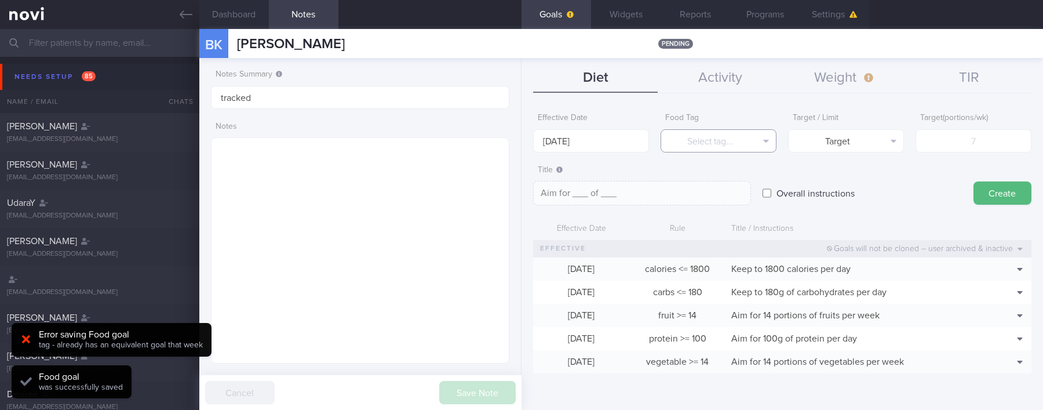
click at [691, 144] on button "Select tag..." at bounding box center [718, 140] width 116 height 23
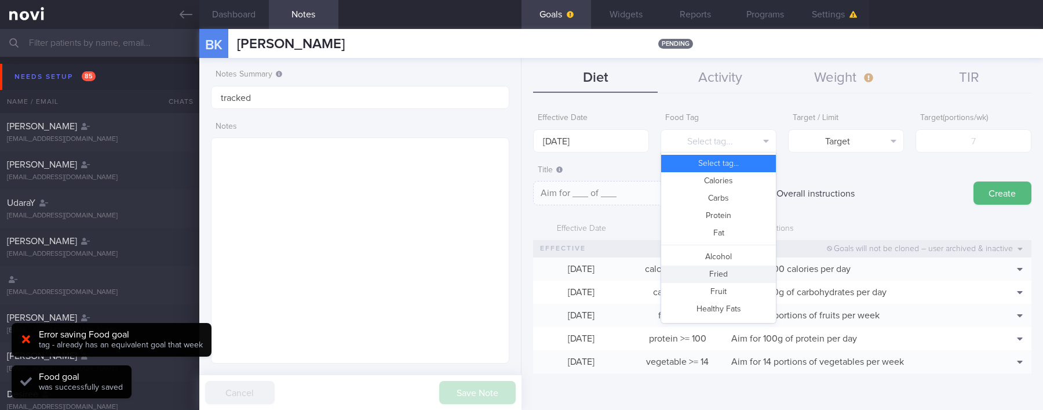
click at [725, 273] on button "Fried" at bounding box center [718, 273] width 115 height 17
type textarea "Aim for __ portions of fried food per week"
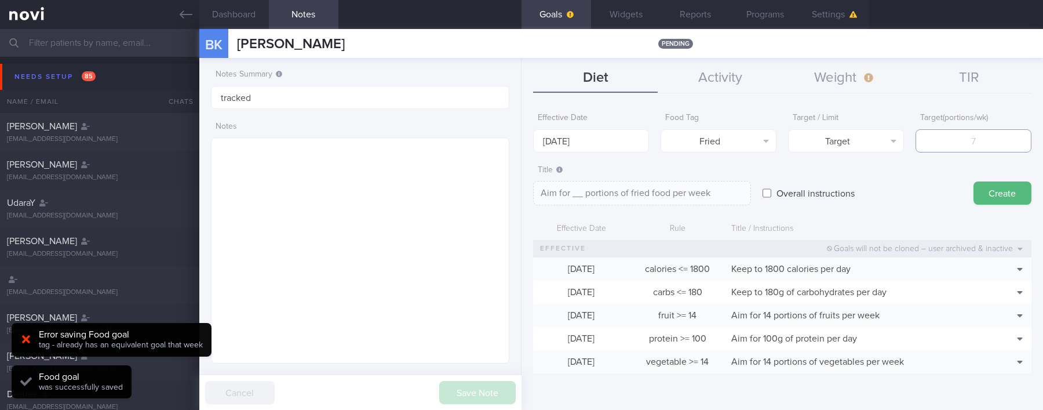
click at [986, 131] on input "number" at bounding box center [973, 140] width 116 height 23
type input "2"
click at [865, 130] on button "Target" at bounding box center [846, 140] width 116 height 23
click at [863, 174] on button "Limit" at bounding box center [845, 180] width 115 height 17
click at [648, 193] on textarea "Keep to 2 portions of fried food per week" at bounding box center [642, 193] width 218 height 24
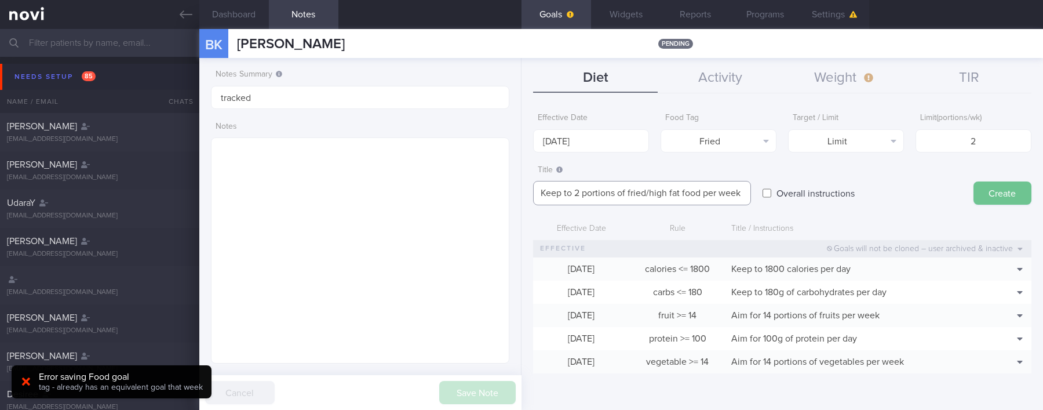
type textarea "Keep to 2 portions of fried/high fat food per week"
click at [977, 191] on button "Create" at bounding box center [1002, 192] width 58 height 23
type input "[DATE]"
type textarea "Aim for ___ of ___"
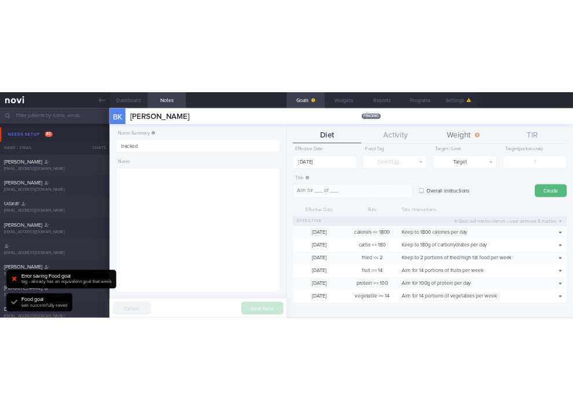
scroll to position [21, 0]
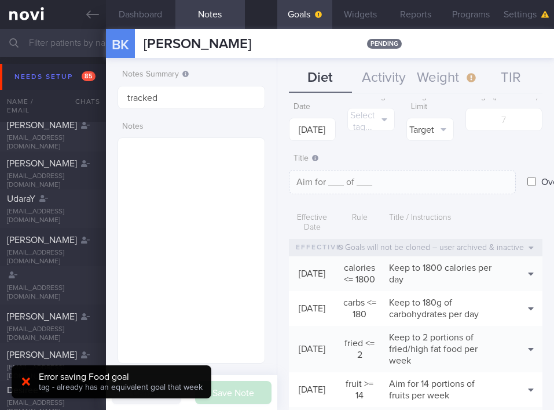
drag, startPoint x: 465, startPoint y: 14, endPoint x: 492, endPoint y: 30, distance: 31.1
click at [466, 14] on button "Programs" at bounding box center [472, 14] width 56 height 29
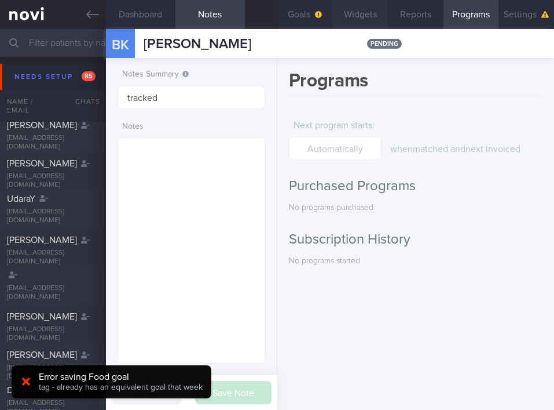
click at [341, 20] on button "Widgets" at bounding box center [360, 14] width 56 height 29
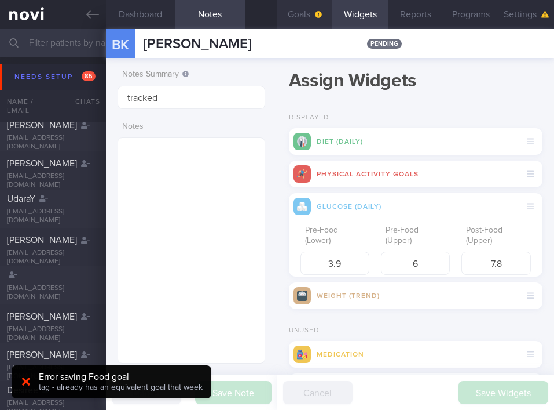
click at [302, 19] on button "Goals" at bounding box center [305, 14] width 56 height 29
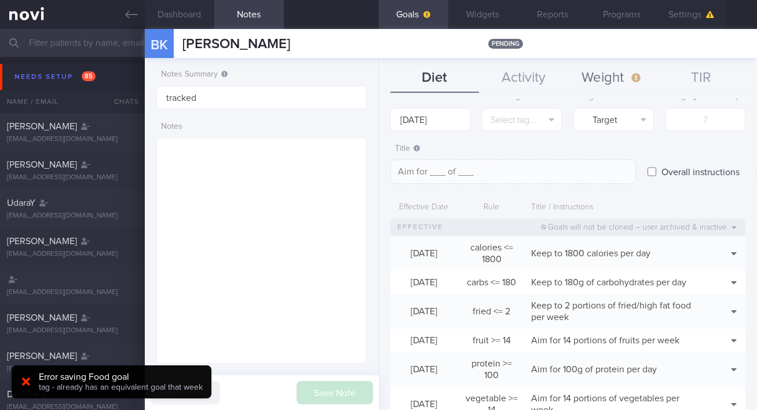
click at [619, 80] on button "Weight" at bounding box center [612, 78] width 89 height 29
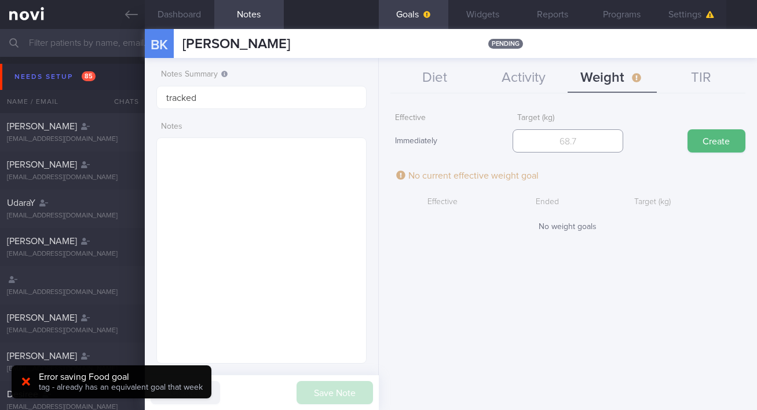
click at [538, 151] on input "number" at bounding box center [568, 140] width 111 height 23
type input "74.8"
click at [732, 142] on button "Create" at bounding box center [717, 140] width 58 height 23
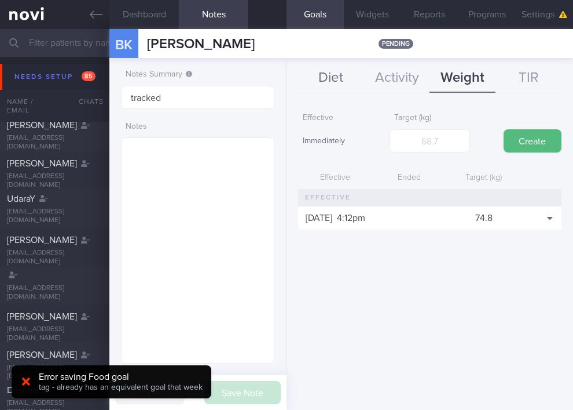
click at [315, 85] on button "Diet" at bounding box center [331, 78] width 66 height 29
